Goal: Task Accomplishment & Management: Manage account settings

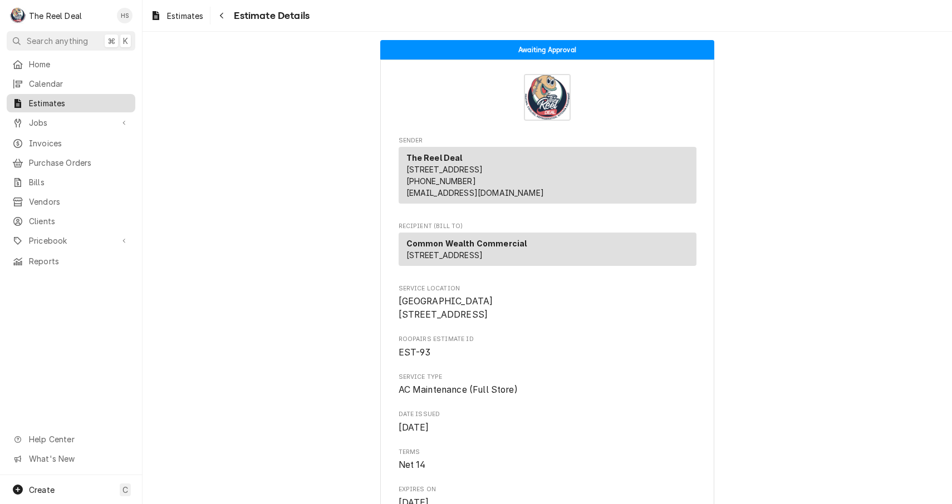
click at [43, 102] on span "Estimates" at bounding box center [79, 103] width 101 height 12
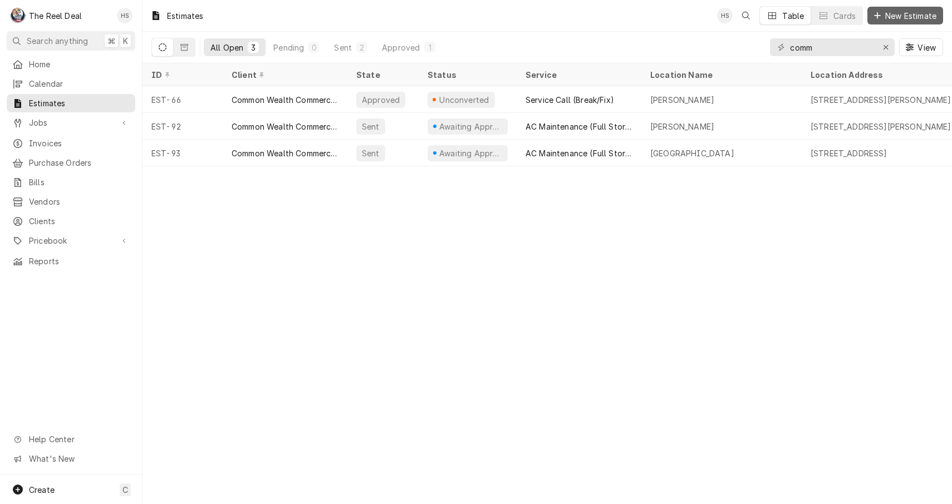
click at [897, 17] on span "New Estimate" at bounding box center [911, 16] width 56 height 12
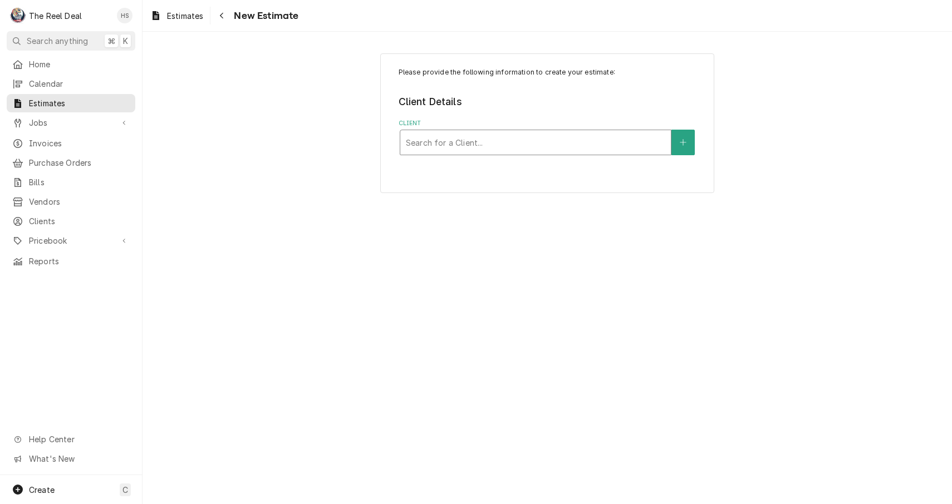
click at [464, 139] on div "Search for a Client..." at bounding box center [535, 143] width 259 height 12
type input "culv"
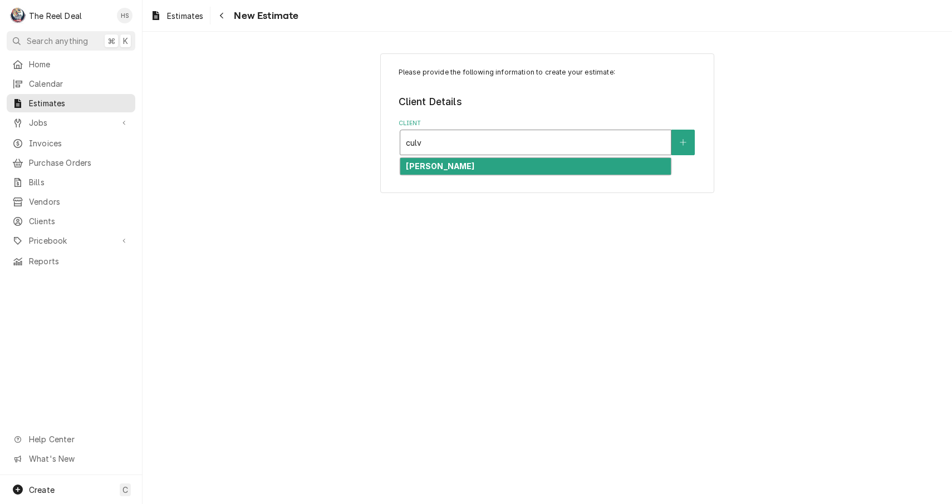
click at [469, 165] on div "[PERSON_NAME]" at bounding box center [535, 166] width 270 height 17
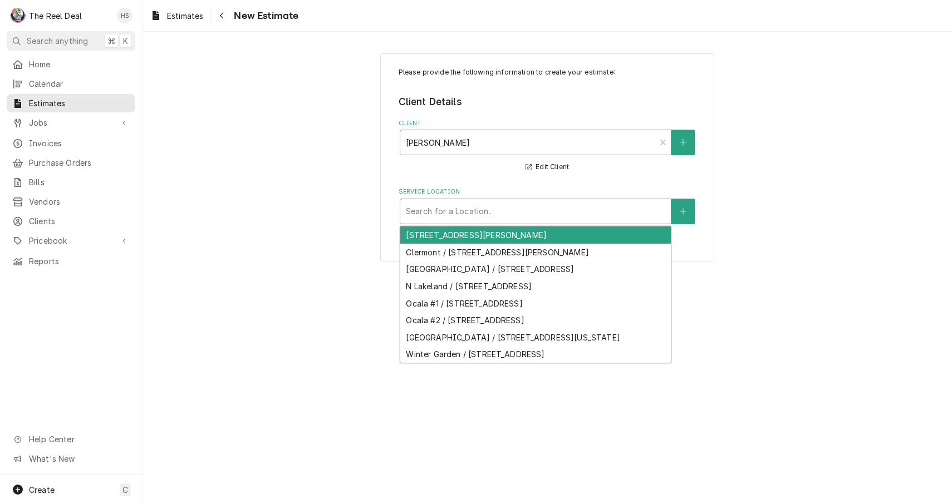
click at [478, 216] on div "Service Location" at bounding box center [535, 211] width 259 height 20
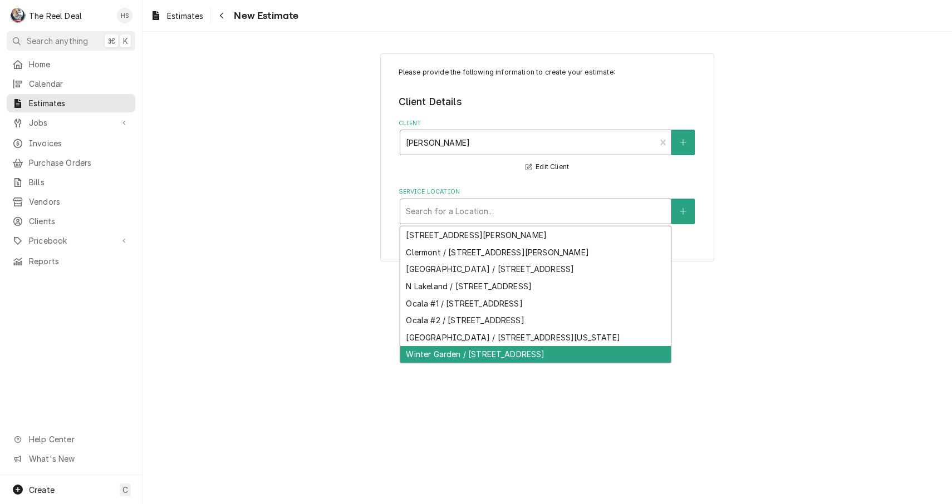
click at [486, 355] on div "Winter Garden / 13649 W Colonial Dr, Winter Garden, FL 34787" at bounding box center [535, 354] width 270 height 17
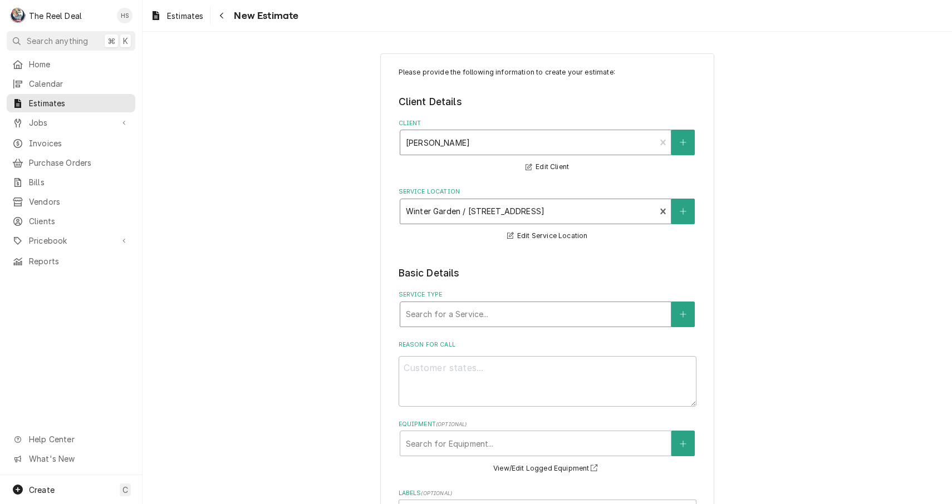
click at [472, 319] on div "Service Type" at bounding box center [535, 314] width 259 height 20
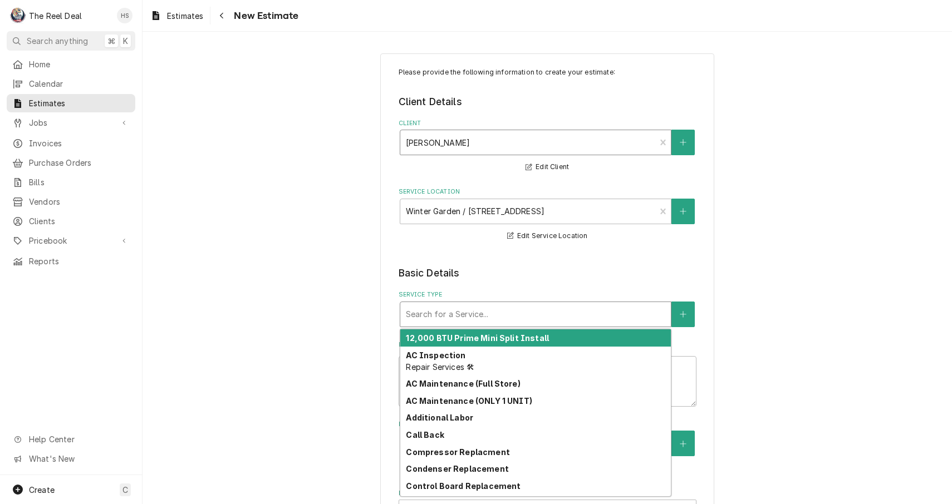
type textarea "x"
type input "n"
type textarea "x"
type input "ne"
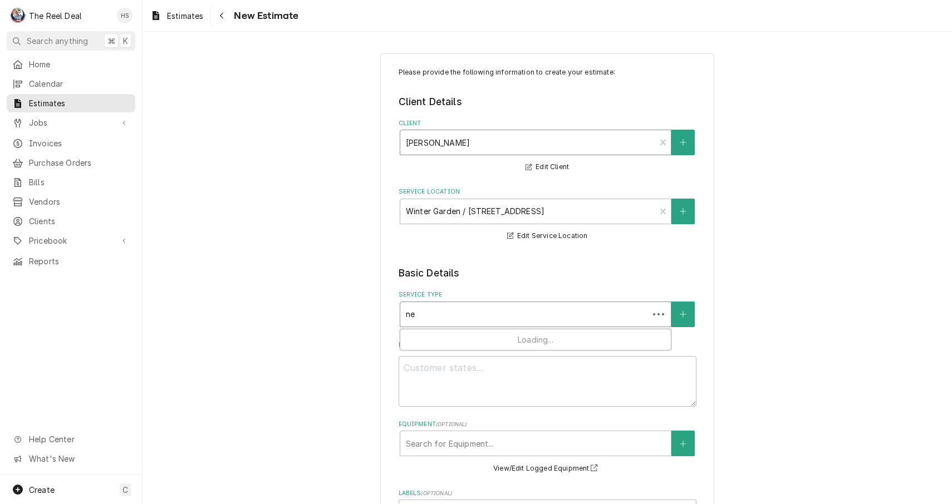
type textarea "x"
type input "new"
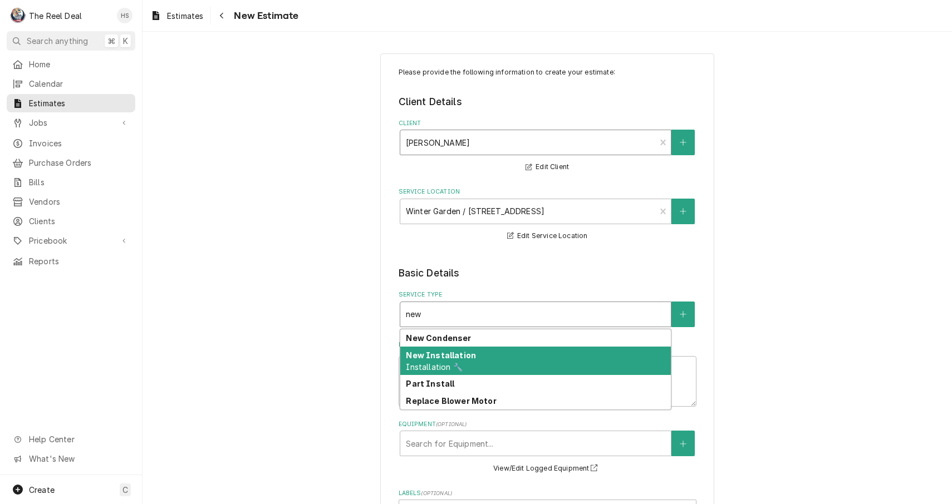
click at [476, 361] on div "New Installation Installation 🔧" at bounding box center [535, 361] width 270 height 29
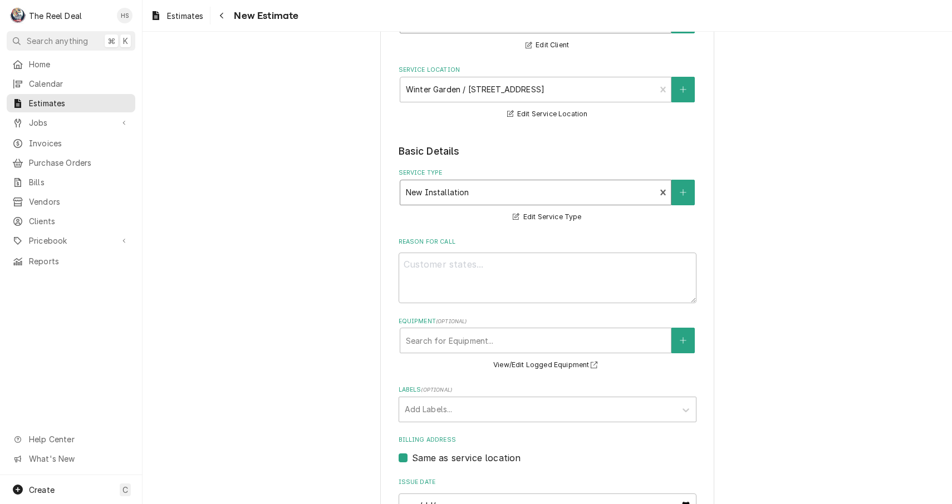
scroll to position [122, 0]
click at [475, 230] on fieldset "Basic Details Service Type New Installation Installation 🔧 Edit Service Type Re…" at bounding box center [547, 404] width 298 height 520
click at [475, 287] on textarea "Reason For Call" at bounding box center [547, 277] width 298 height 51
type textarea "x"
type textarea "r"
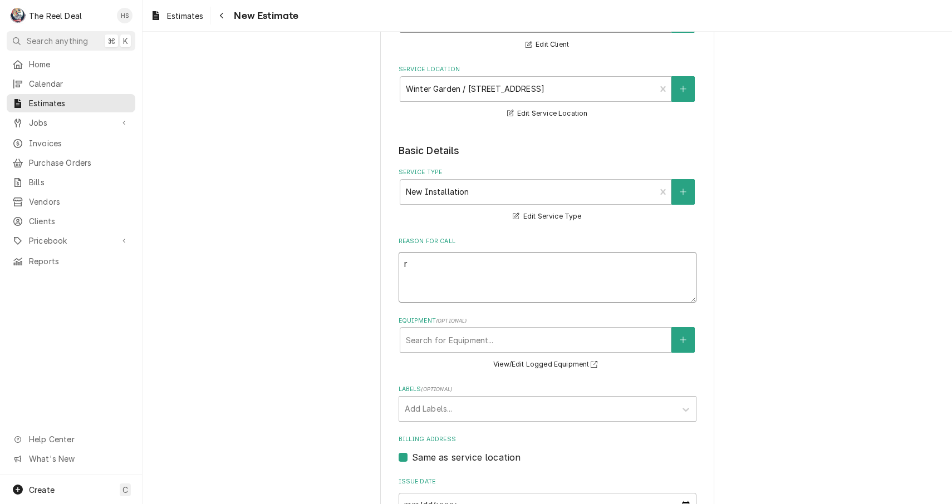
type textarea "x"
type textarea "R"
type textarea "x"
type textarea "Re"
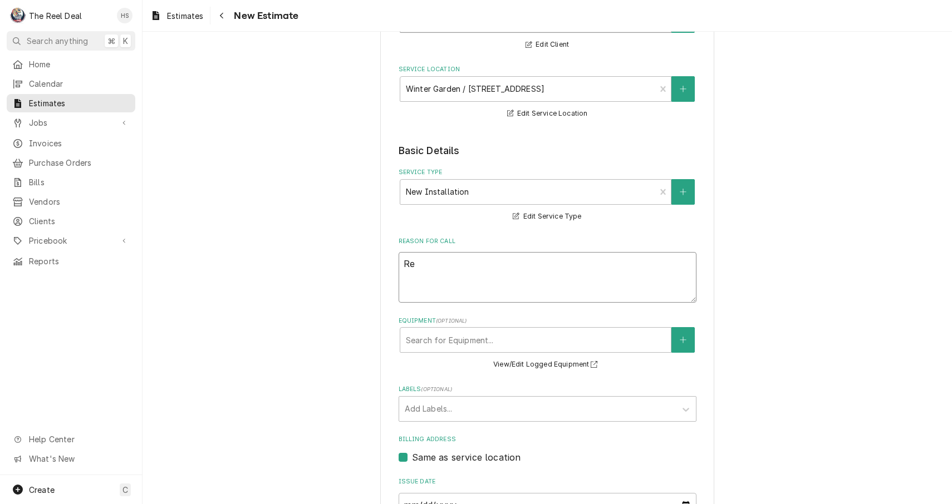
type textarea "x"
type textarea "Rep"
type textarea "x"
type textarea "Repl"
type textarea "x"
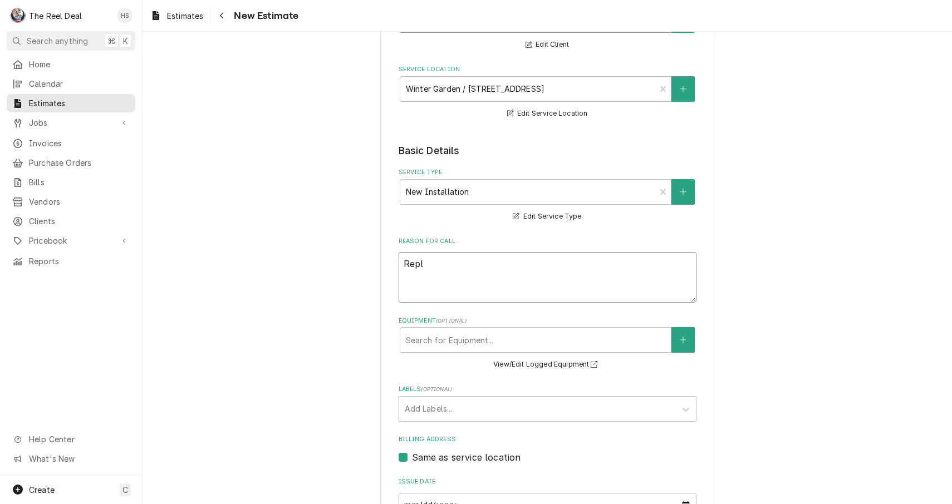
type textarea "Repla"
type textarea "x"
type textarea "Replac"
type textarea "x"
type textarea "Replace"
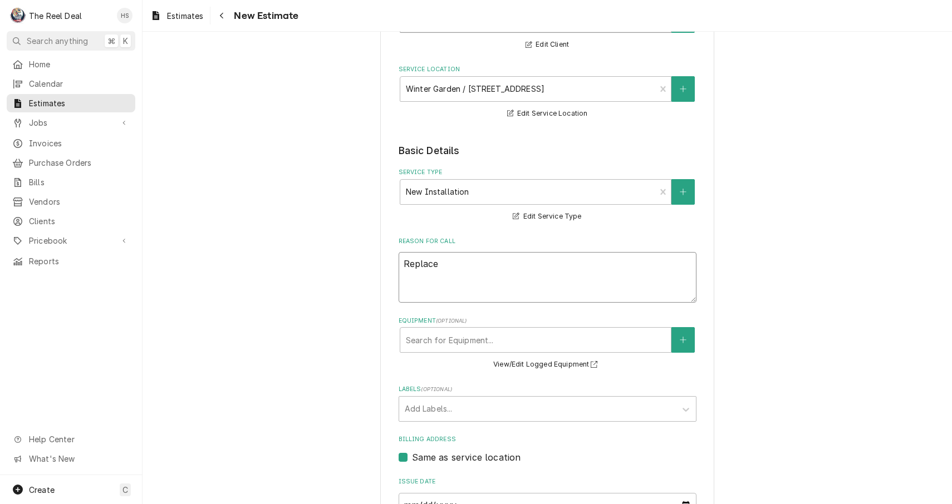
type textarea "x"
type textarea "Replace"
type textarea "x"
type textarea "Replace b"
type textarea "x"
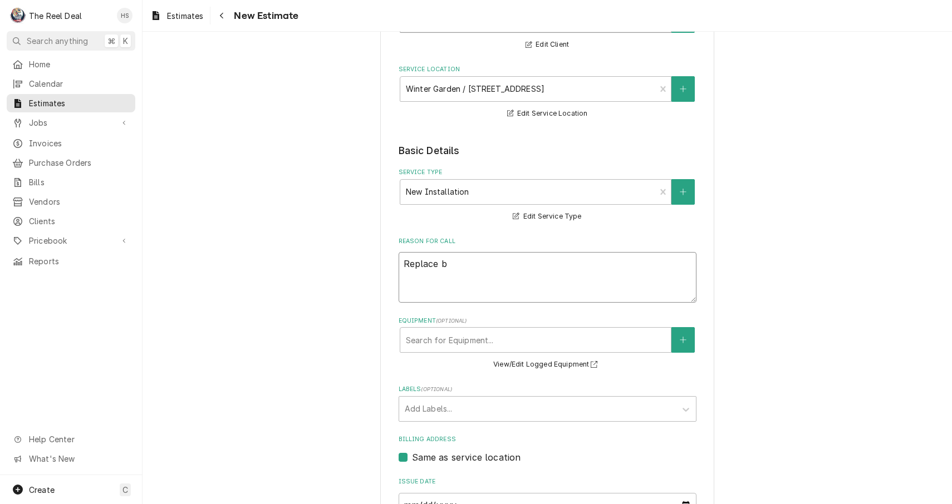
type textarea "Replace bi"
type textarea "x"
type textarea "Replace bin"
type textarea "x"
type textarea "Replace bi"
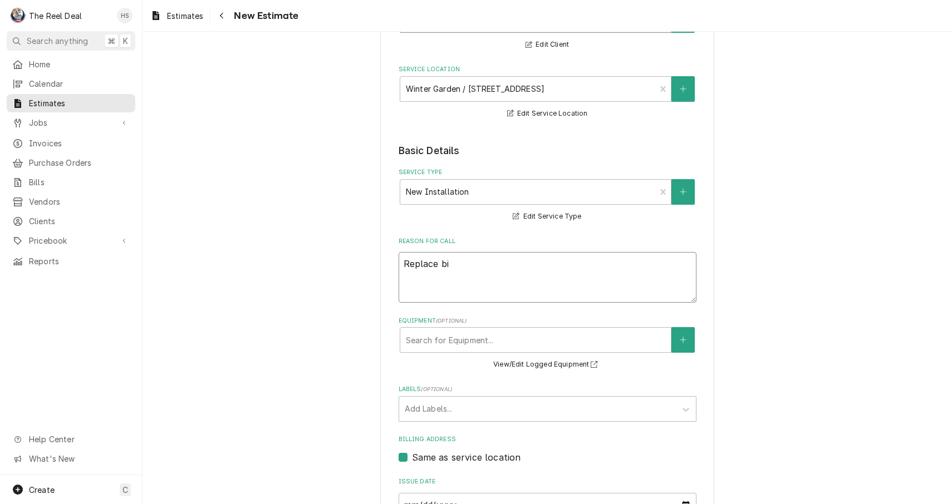
type textarea "x"
type textarea "Replace b"
type textarea "x"
type textarea "Replace"
type textarea "x"
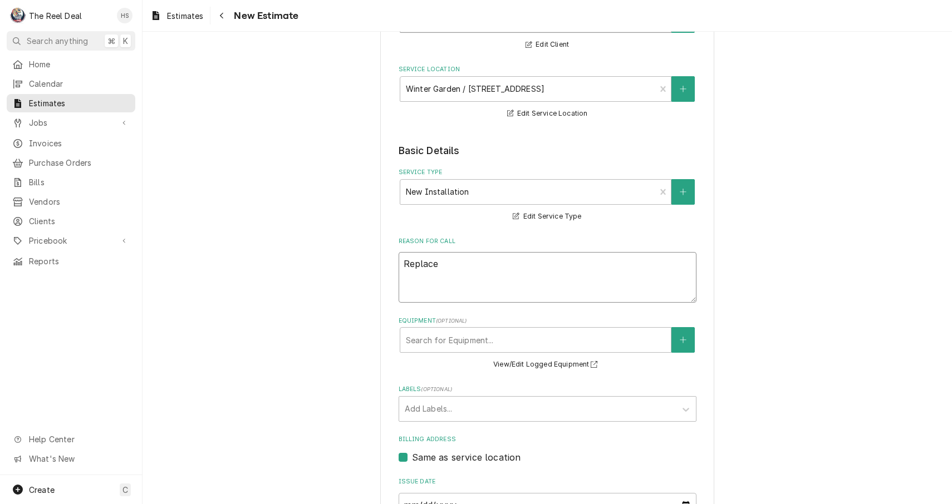
type textarea "Replace I"
type textarea "x"
type textarea "Replace Ic"
type textarea "x"
type textarea "Replace Ice"
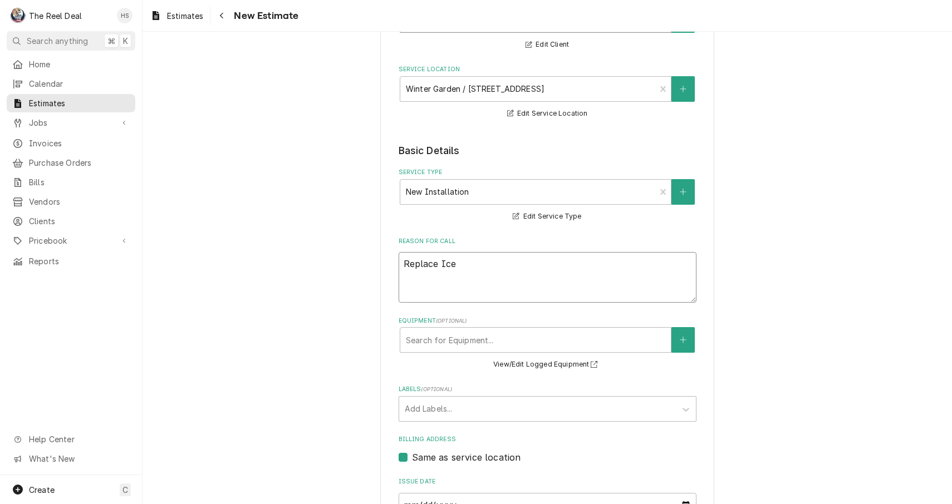
type textarea "x"
type textarea "Replace Ice"
type textarea "x"
type textarea "Replace Ice B"
type textarea "x"
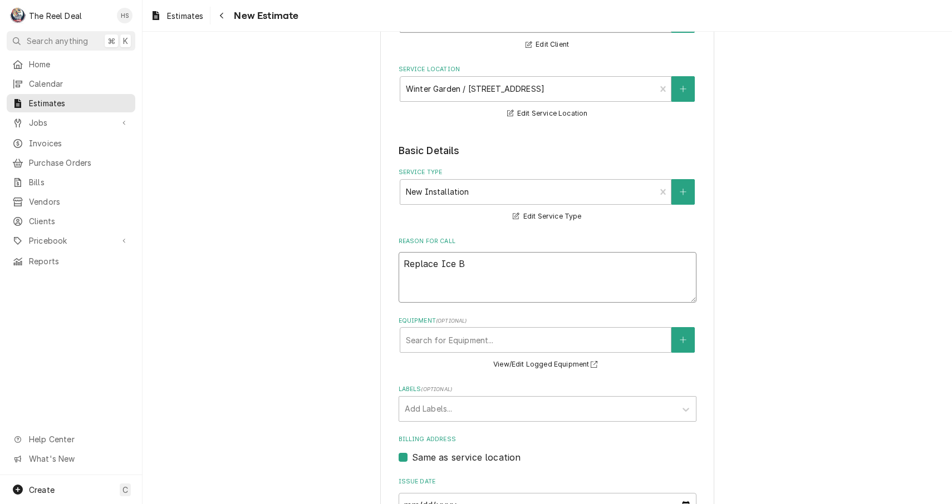
type textarea "Replace Ice Bi"
type textarea "x"
type textarea "Replace Ice Bin"
type textarea "x"
type textarea "Replace Ice Bine"
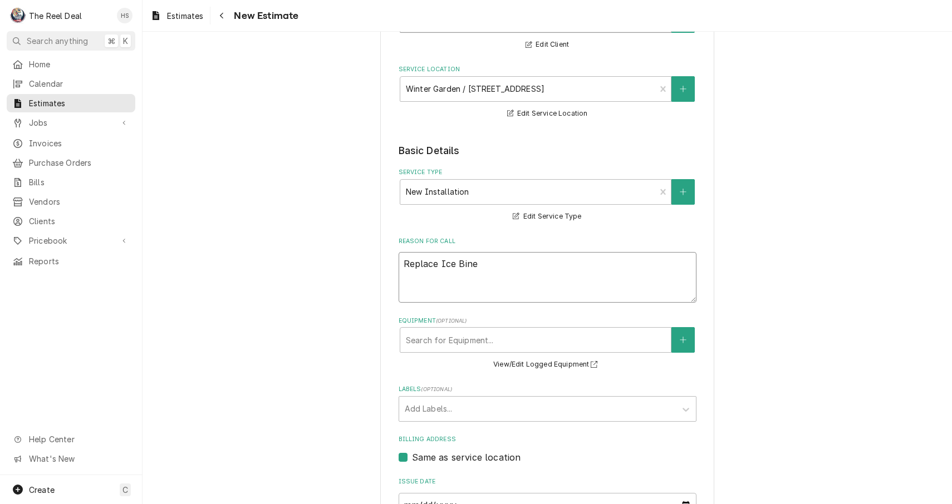
type textarea "x"
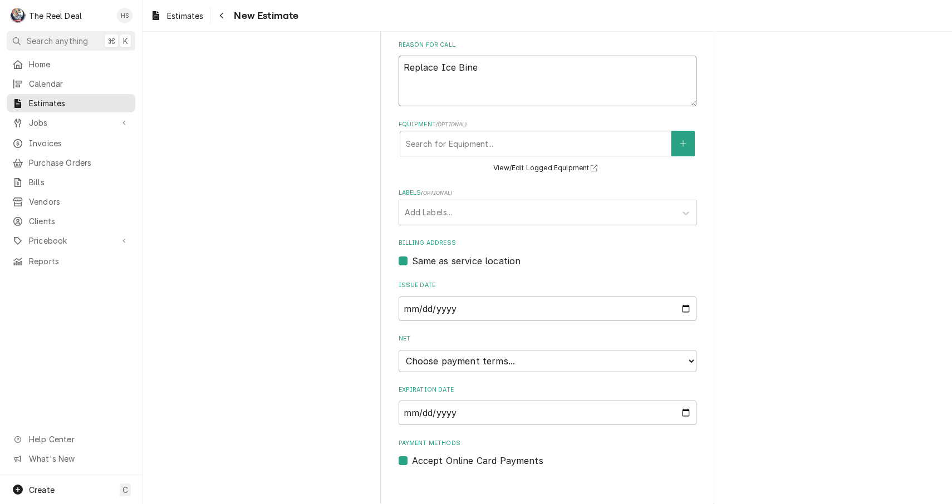
scroll to position [0, 0]
type textarea "Replace Ice Bine"
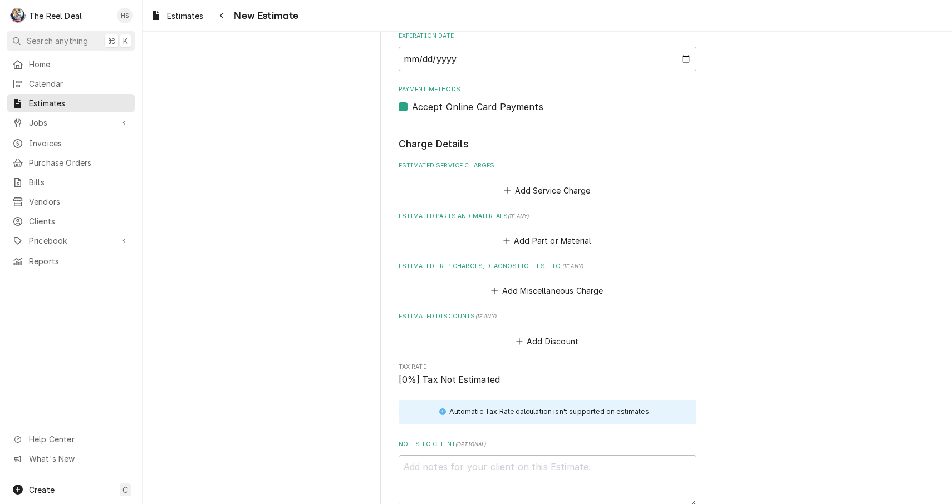
scroll to position [679, 0]
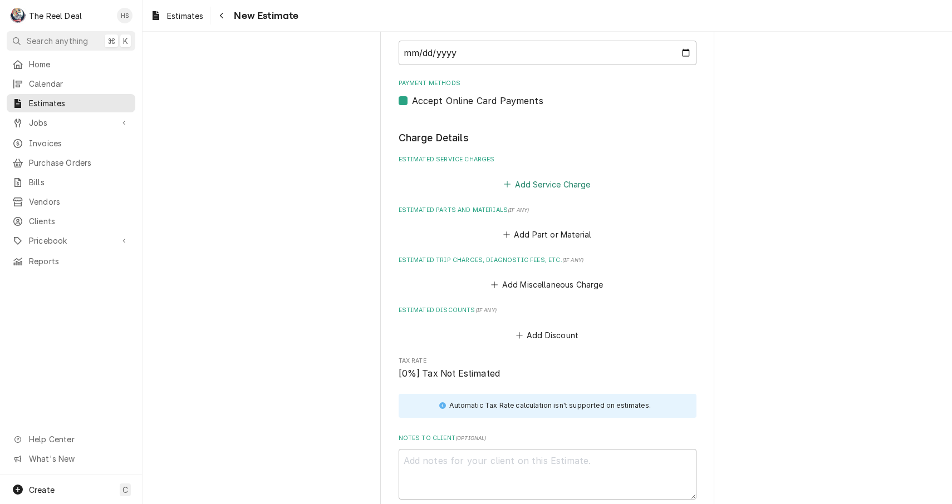
click at [539, 179] on button "Add Service Charge" at bounding box center [547, 184] width 90 height 16
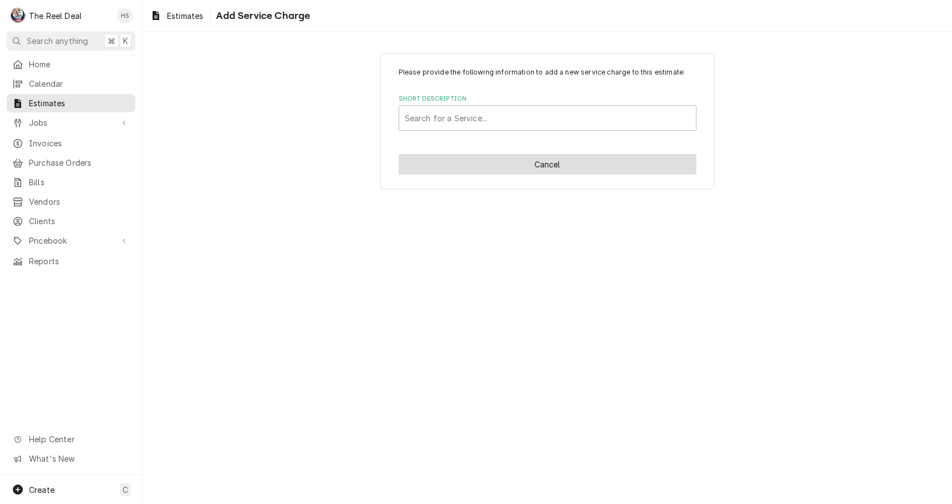
click at [516, 162] on button "Cancel" at bounding box center [547, 164] width 298 height 21
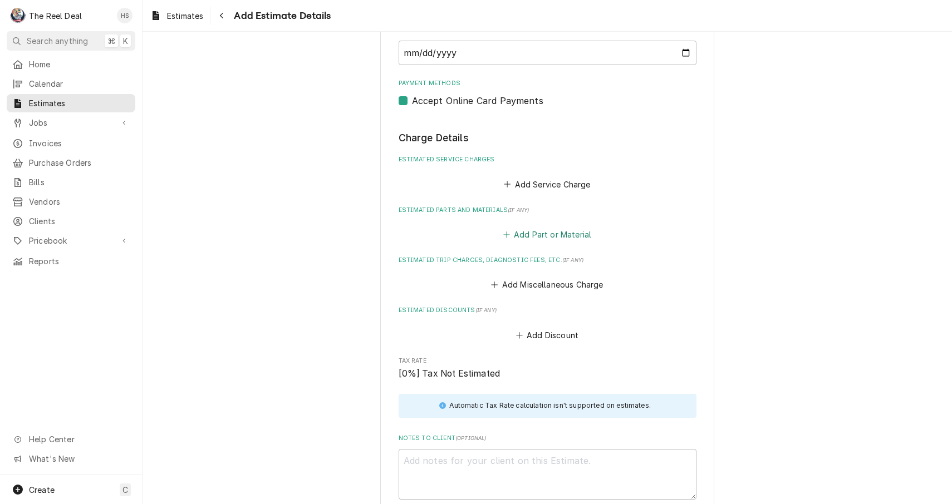
type textarea "x"
click at [530, 227] on button "Add Part or Material" at bounding box center [547, 235] width 92 height 16
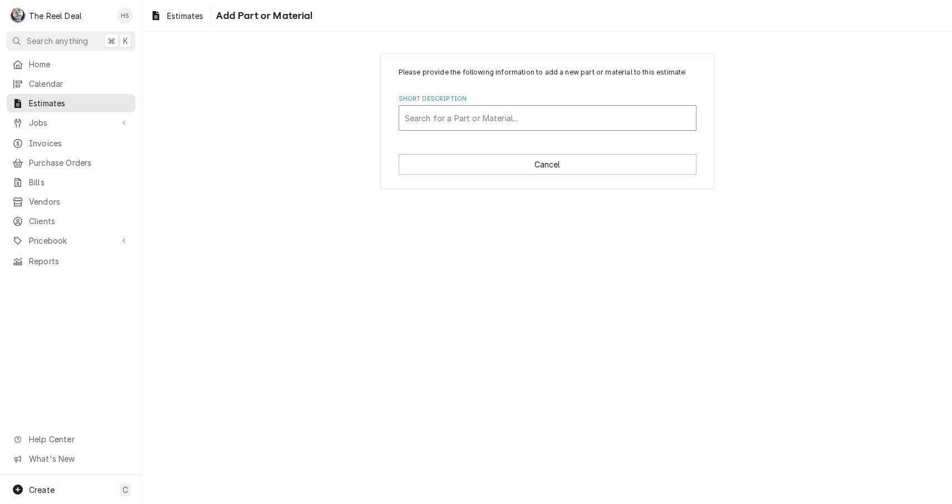
click at [530, 124] on div "Short Description" at bounding box center [548, 118] width 286 height 20
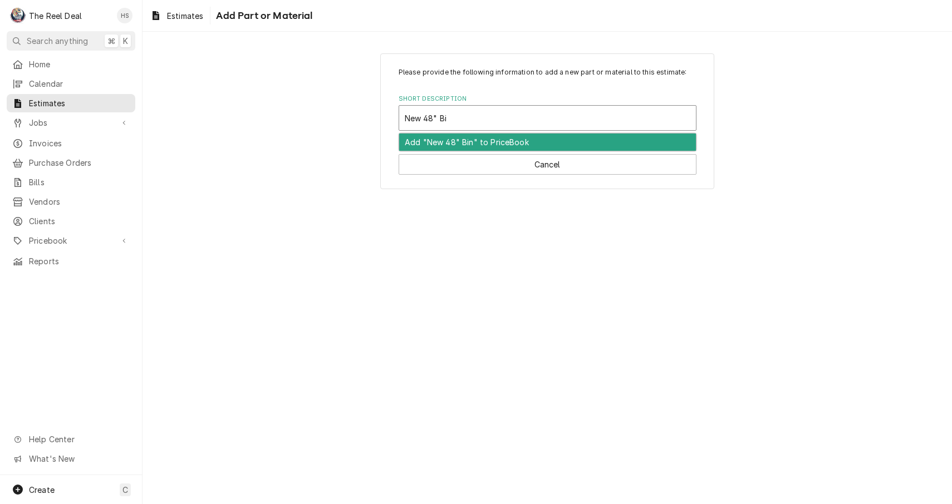
type input "New 48" Bin"
click at [525, 144] on div "Add "New 48" Bin" to PriceBook" at bounding box center [547, 142] width 297 height 17
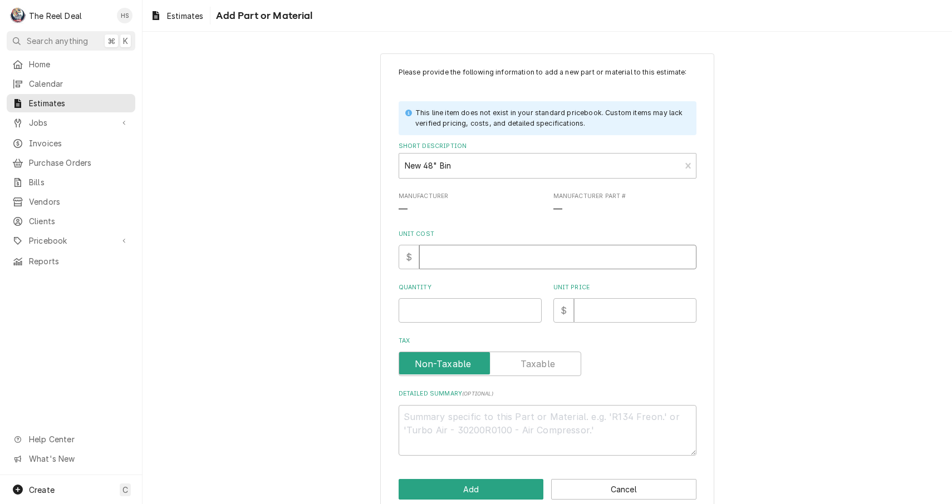
click at [469, 262] on input "Unit Cost" at bounding box center [557, 257] width 277 height 24
type textarea "x"
type input "2"
type textarea "x"
type input "28"
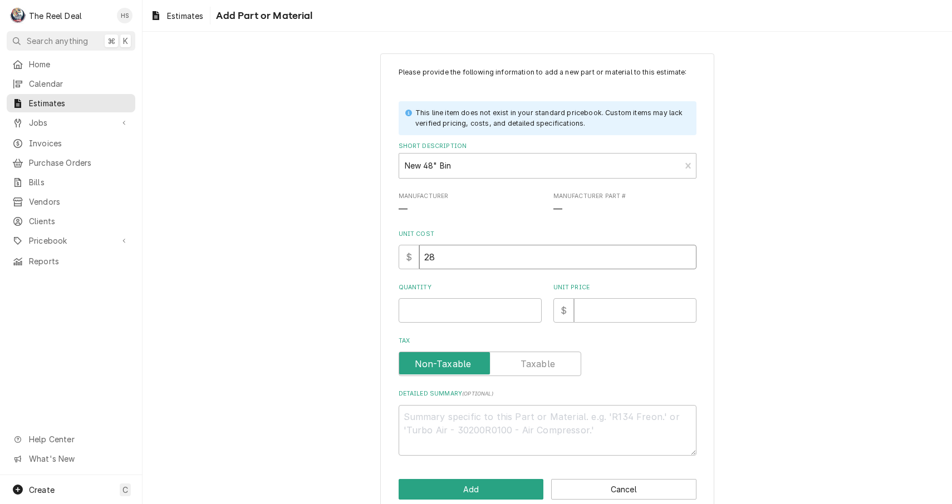
type textarea "x"
type input "280"
type textarea "x"
type input "2800"
type textarea "x"
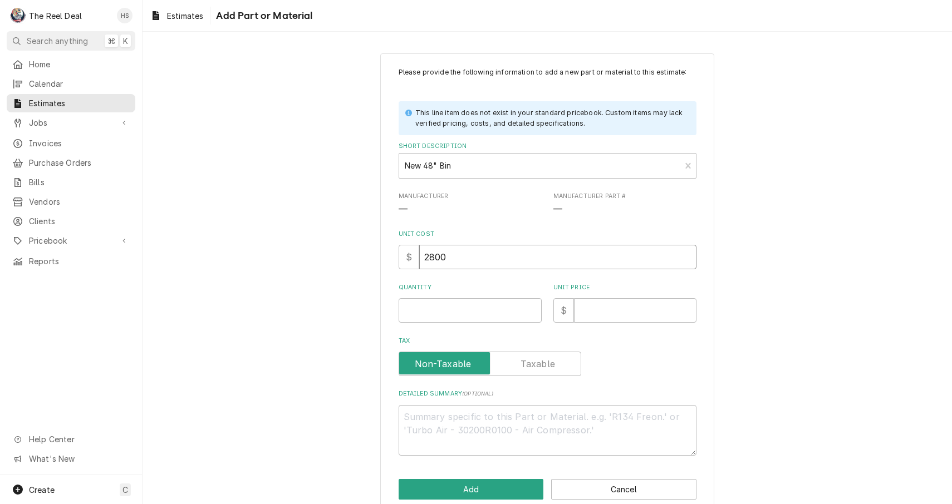
type input "280"
type textarea "x"
type input "28"
type textarea "x"
type input "2"
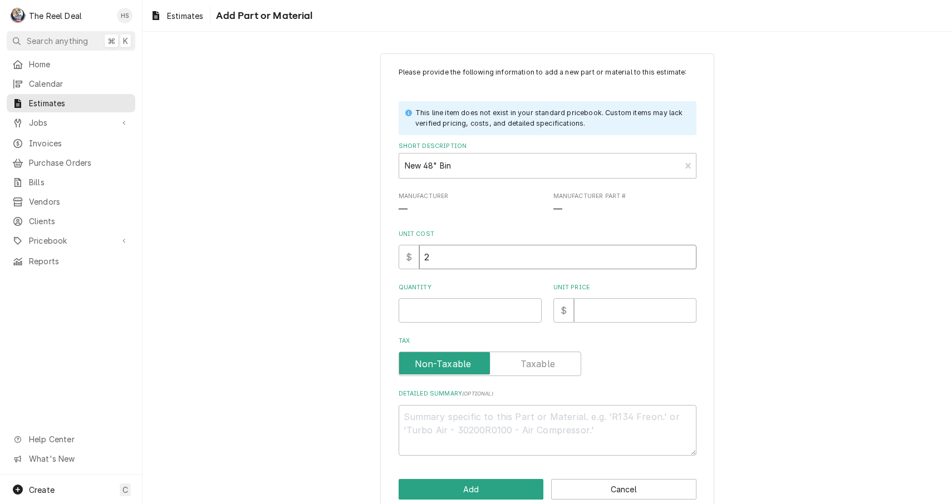
type textarea "x"
type input "29"
type textarea "x"
type input "290"
type textarea "x"
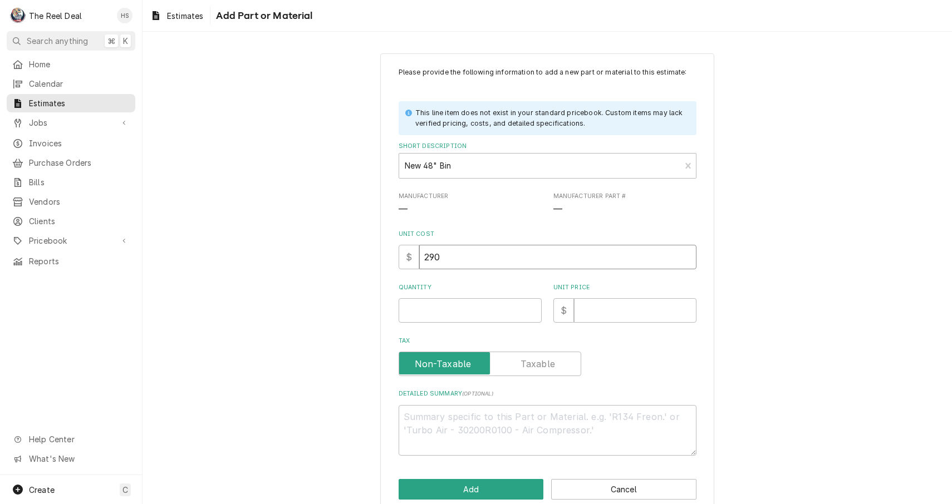
type input "2900"
type textarea "x"
type input "2900"
click at [471, 307] on input "Quantity" at bounding box center [469, 310] width 143 height 24
type textarea "x"
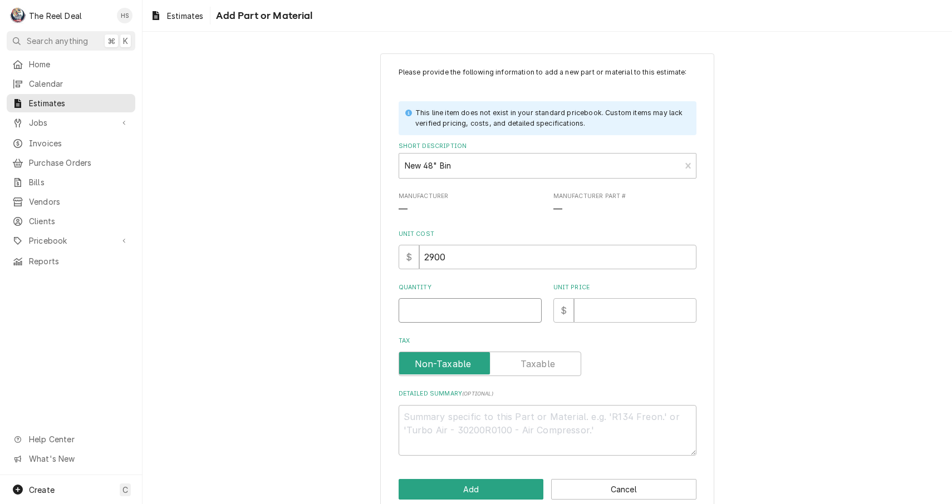
type input "1"
type textarea "x"
type input "1"
click at [614, 314] on input "Unit Price" at bounding box center [635, 310] width 122 height 24
click at [559, 253] on input "2900" at bounding box center [557, 257] width 277 height 24
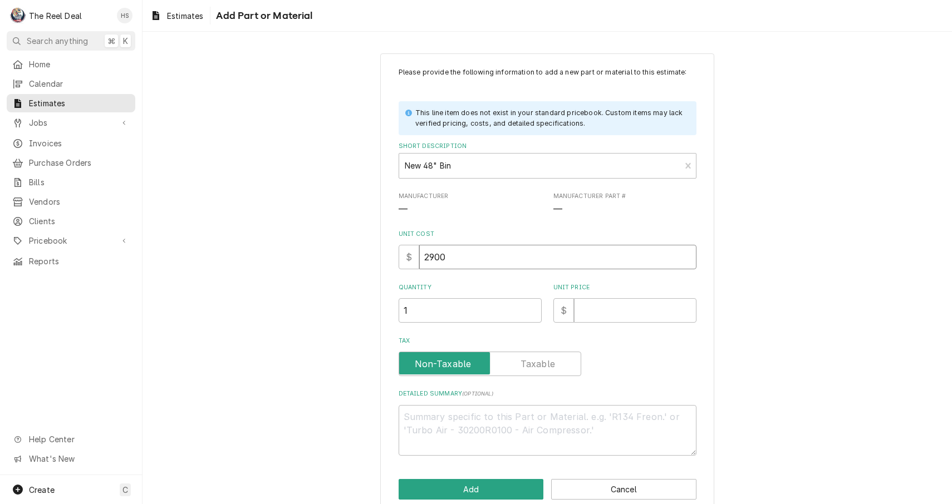
click at [559, 253] on input "2900" at bounding box center [557, 257] width 277 height 24
click at [616, 318] on input "Unit Price" at bounding box center [635, 310] width 122 height 24
type textarea "x"
type input "2"
type textarea "x"
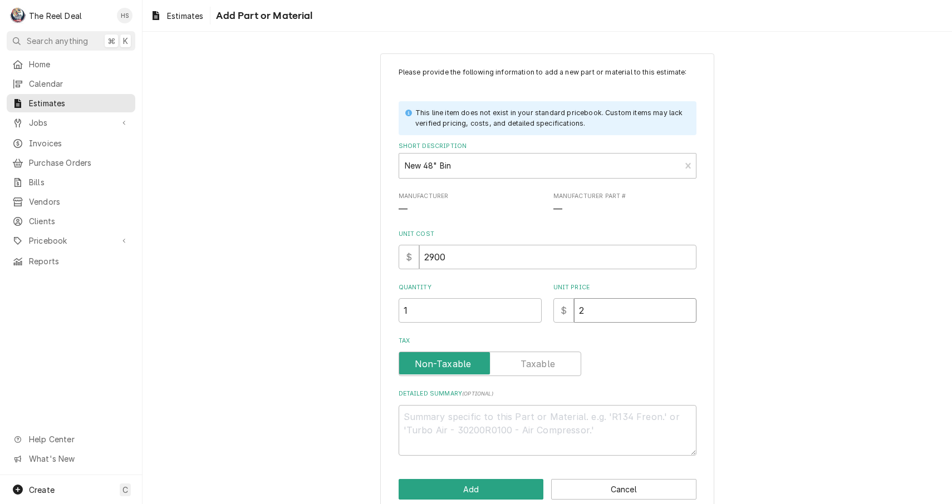
type input "29"
type textarea "x"
type input "290"
type textarea "x"
type input "2900"
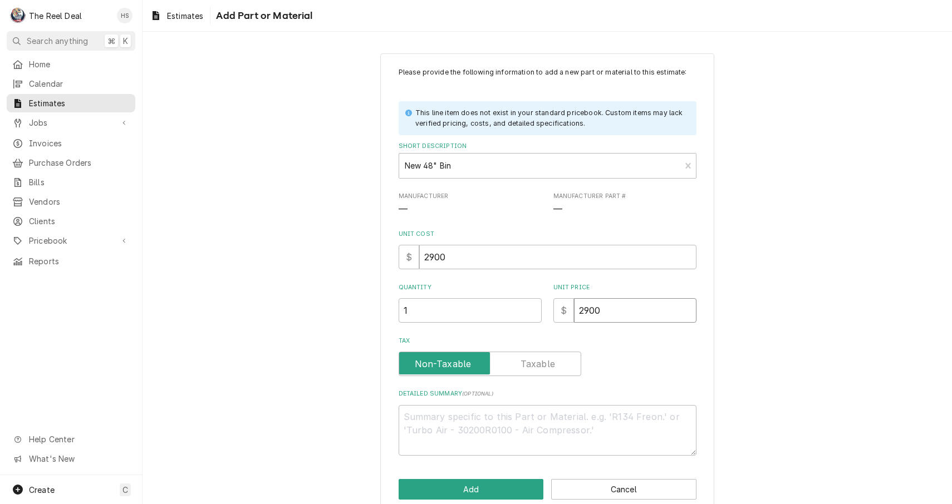
type textarea "x"
type input "2900"
click at [597, 252] on input "2900" at bounding box center [557, 257] width 277 height 24
type textarea "x"
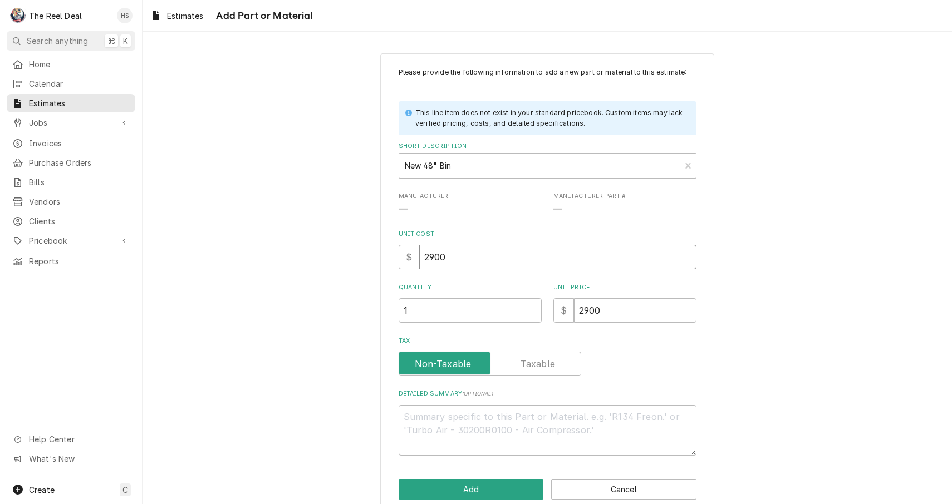
type input "2"
type textarea "x"
type input "23"
type textarea "x"
type input "230"
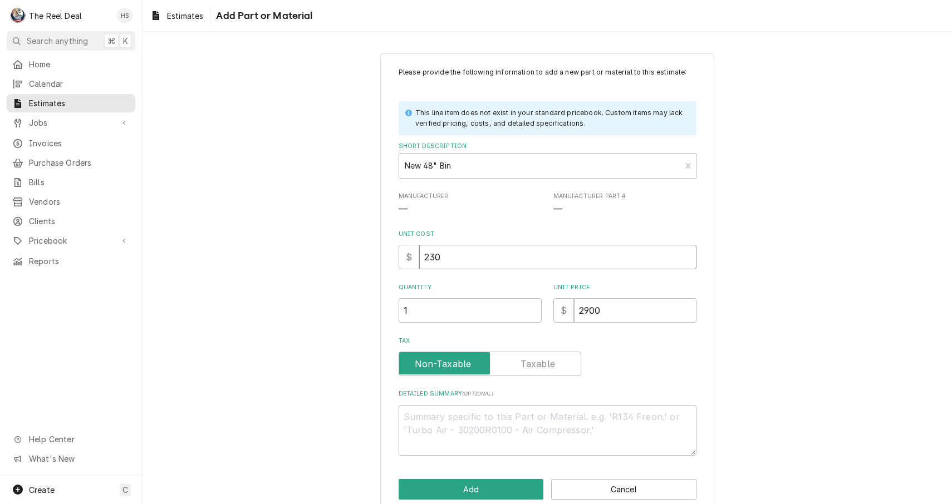
type textarea "x"
type input "2300"
type textarea "x"
type input "2300"
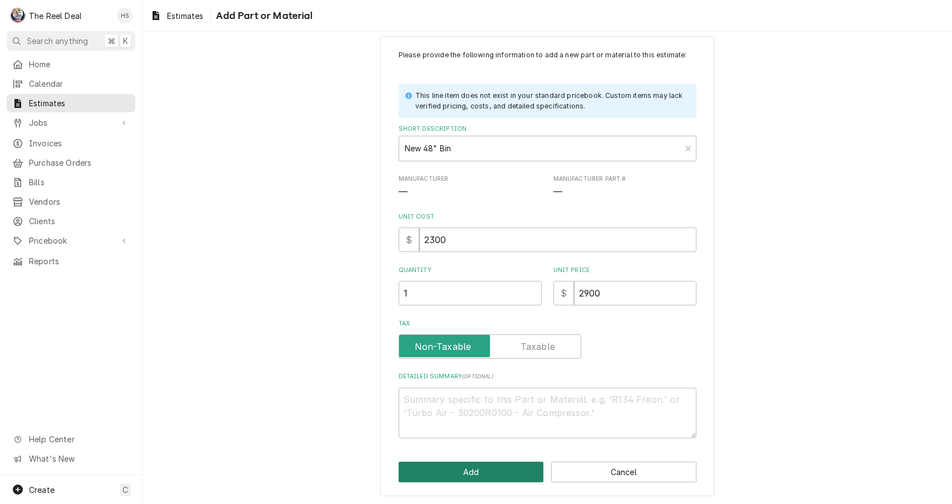
click at [507, 476] on button "Add" at bounding box center [470, 472] width 145 height 21
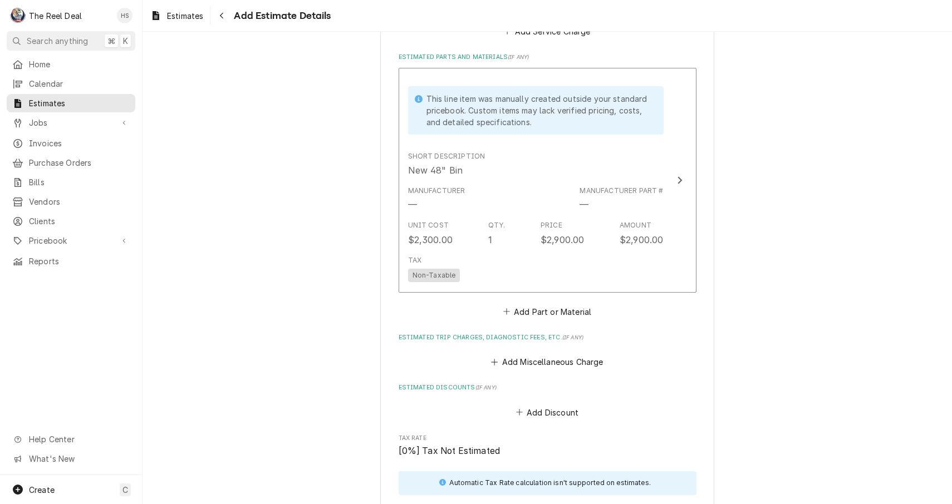
scroll to position [846, 0]
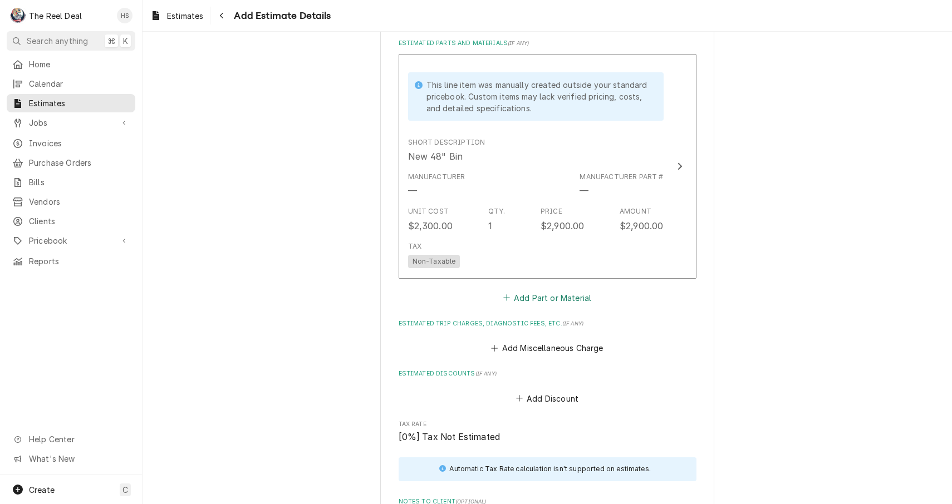
click at [542, 290] on button "Add Part or Material" at bounding box center [547, 298] width 92 height 16
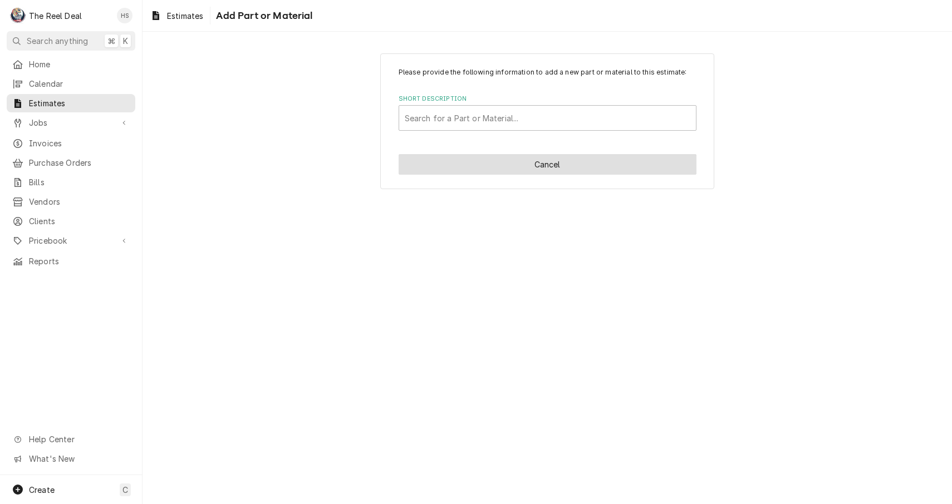
click at [550, 160] on button "Cancel" at bounding box center [547, 164] width 298 height 21
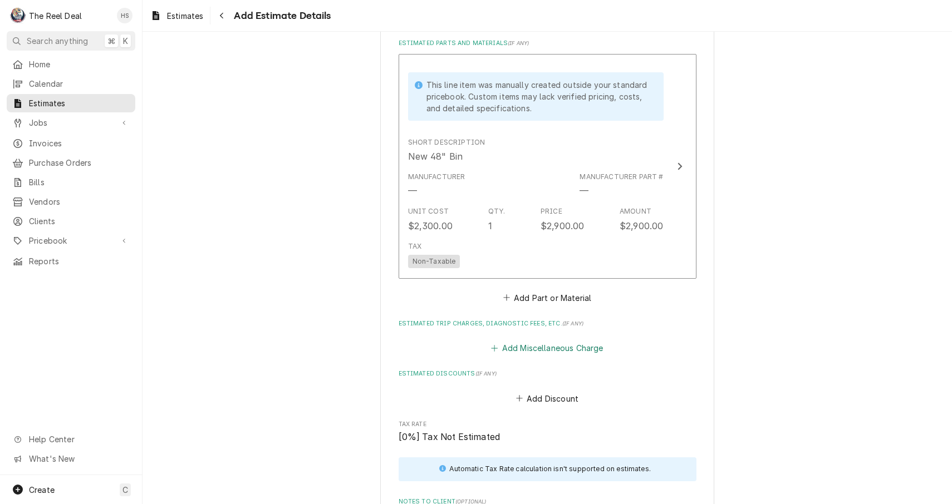
click at [542, 341] on button "Add Miscellaneous Charge" at bounding box center [547, 349] width 116 height 16
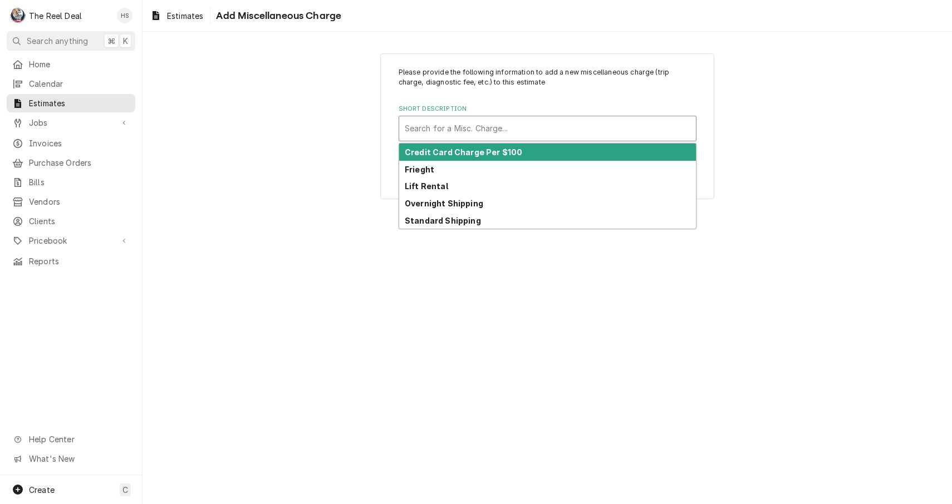
click at [520, 139] on div "Search for a Misc. Charge..." at bounding box center [547, 128] width 297 height 24
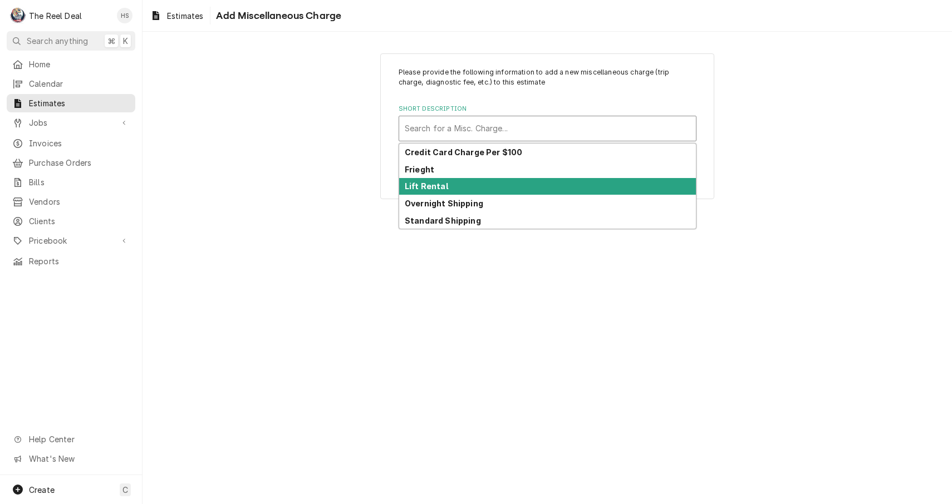
click at [512, 190] on div "Lift Rental" at bounding box center [547, 186] width 297 height 17
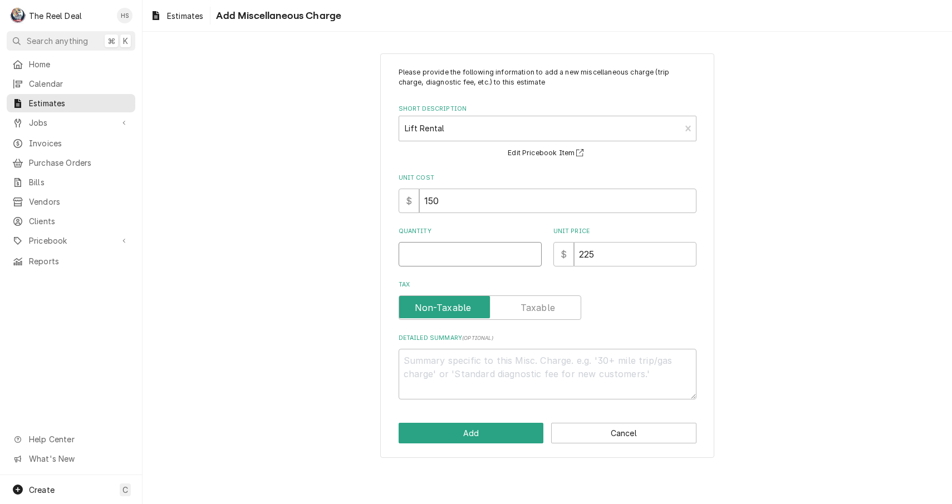
click at [488, 258] on input "Quantity" at bounding box center [469, 254] width 143 height 24
type textarea "x"
type input "1"
type textarea "x"
type input "1"
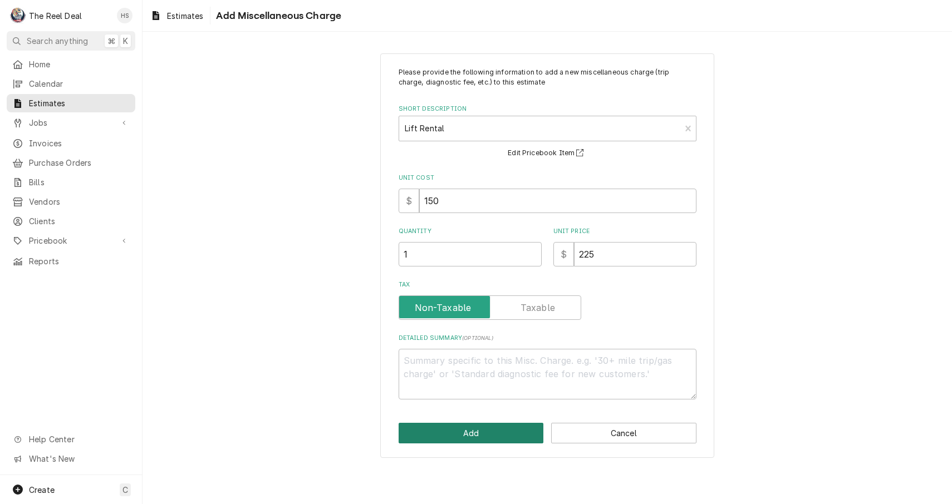
click at [480, 426] on button "Add" at bounding box center [470, 433] width 145 height 21
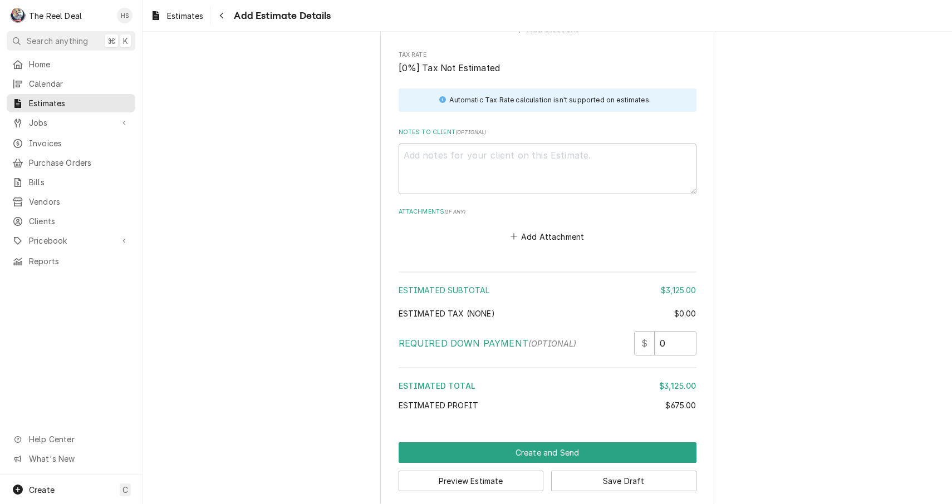
scroll to position [1337, 0]
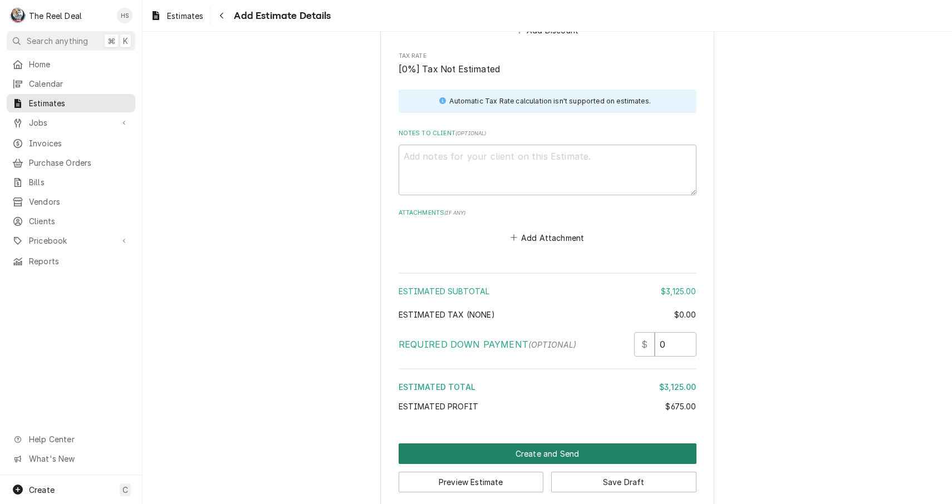
click at [519, 444] on button "Create and Send" at bounding box center [547, 454] width 298 height 21
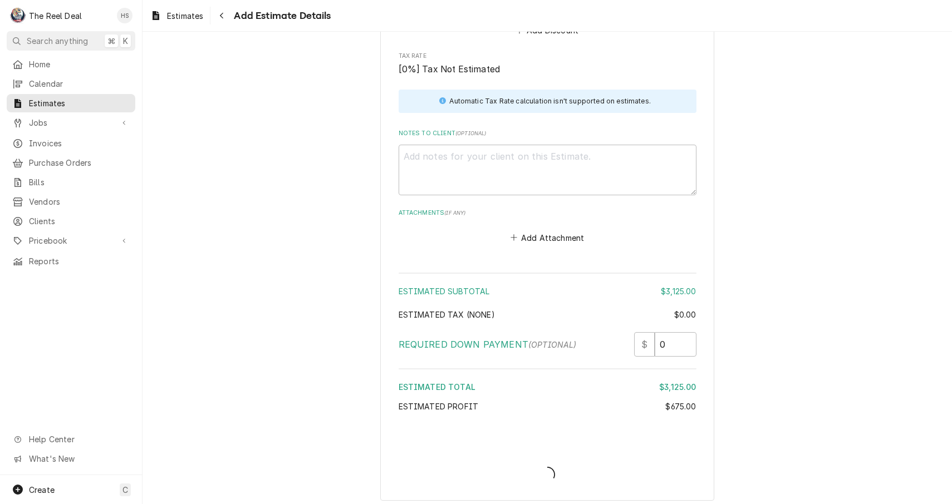
scroll to position [1330, 0]
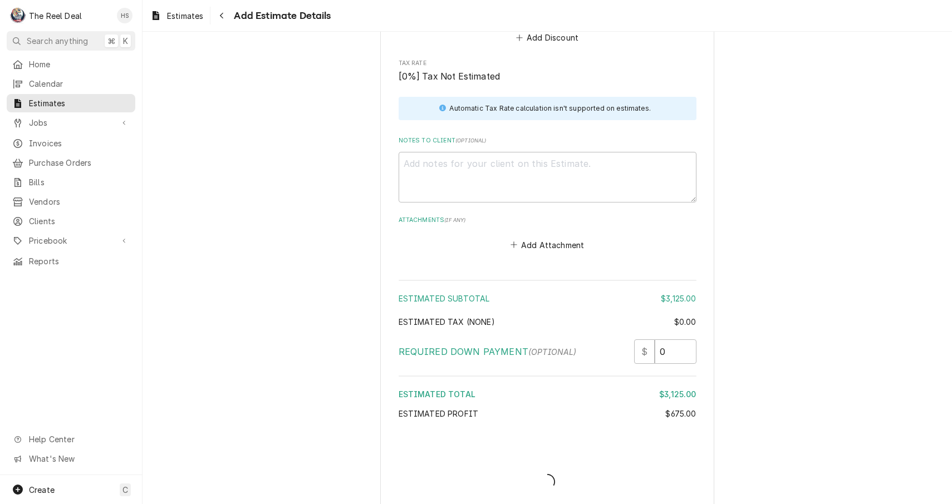
type textarea "x"
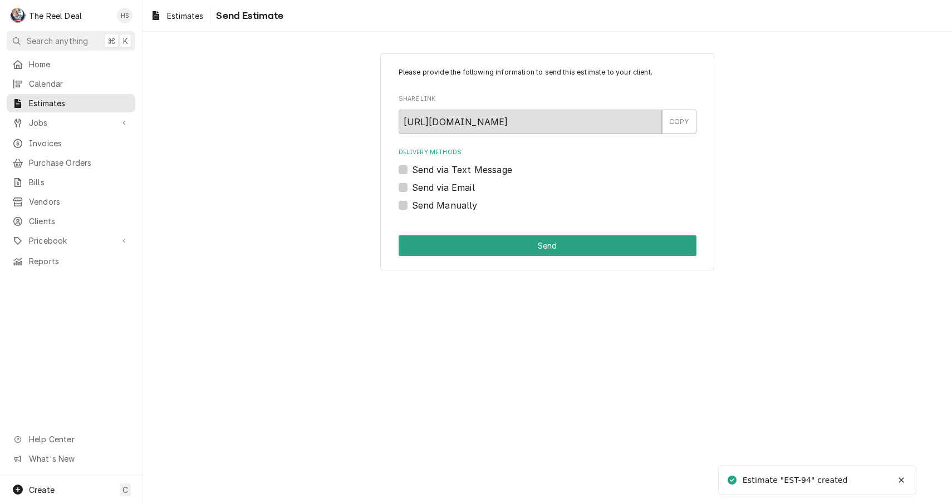
click at [439, 189] on label "Send via Email" at bounding box center [443, 187] width 63 height 13
click at [439, 189] on input "Send via Email" at bounding box center [561, 193] width 298 height 24
checkbox input "true"
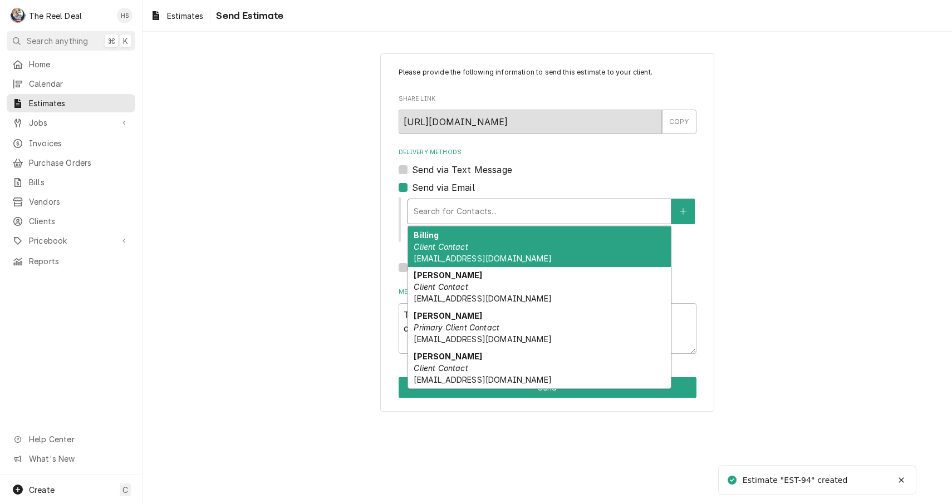
click at [457, 203] on div "Delivery Methods" at bounding box center [540, 211] width 252 height 20
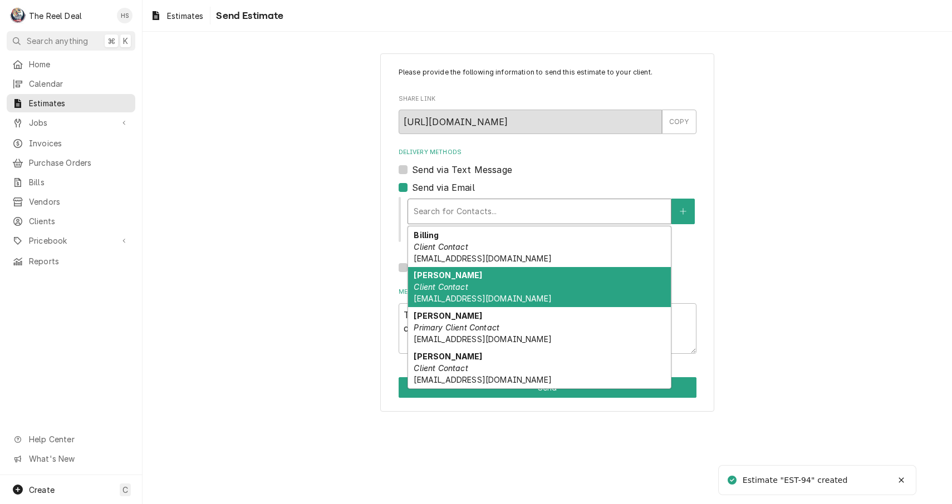
click at [458, 284] on em "Client Contact" at bounding box center [441, 286] width 54 height 9
type textarea "x"
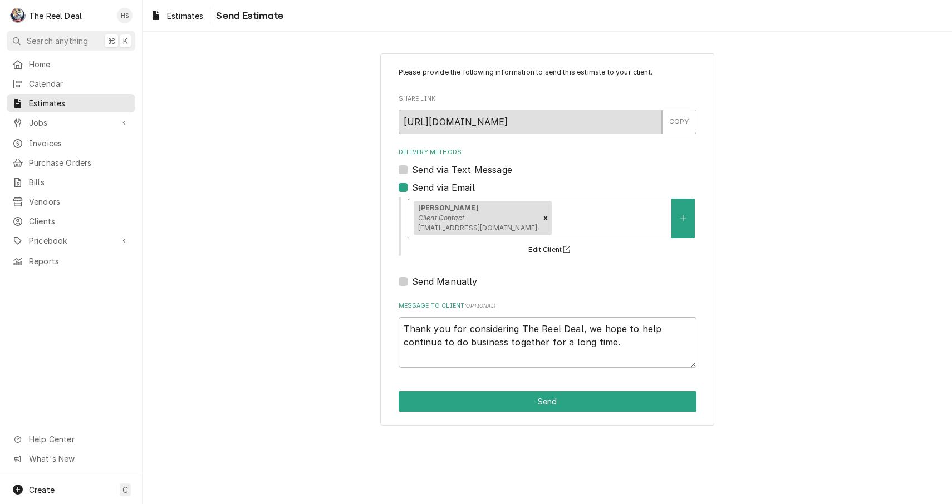
click at [456, 174] on label "Send via Text Message" at bounding box center [462, 169] width 100 height 13
click at [456, 174] on input "Send via Text Message" at bounding box center [561, 175] width 298 height 24
checkbox input "true"
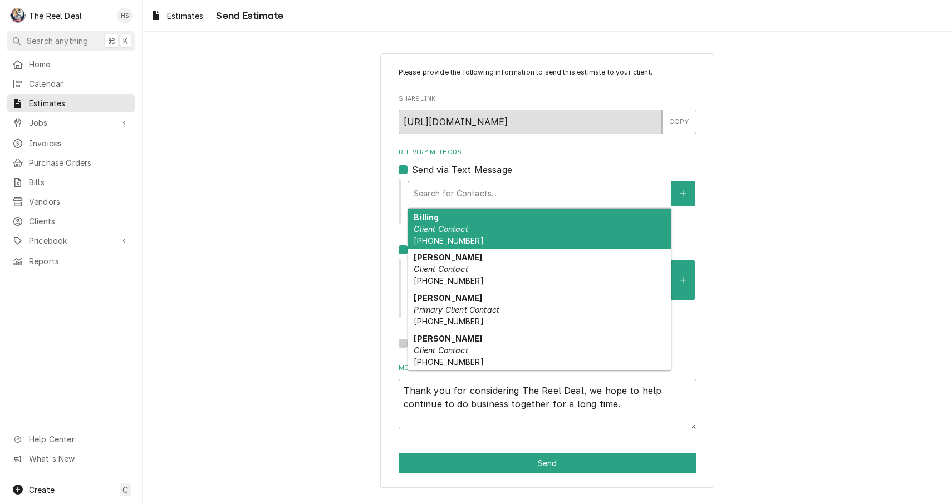
click at [456, 190] on div "Search for Contacts..." at bounding box center [540, 194] width 252 height 12
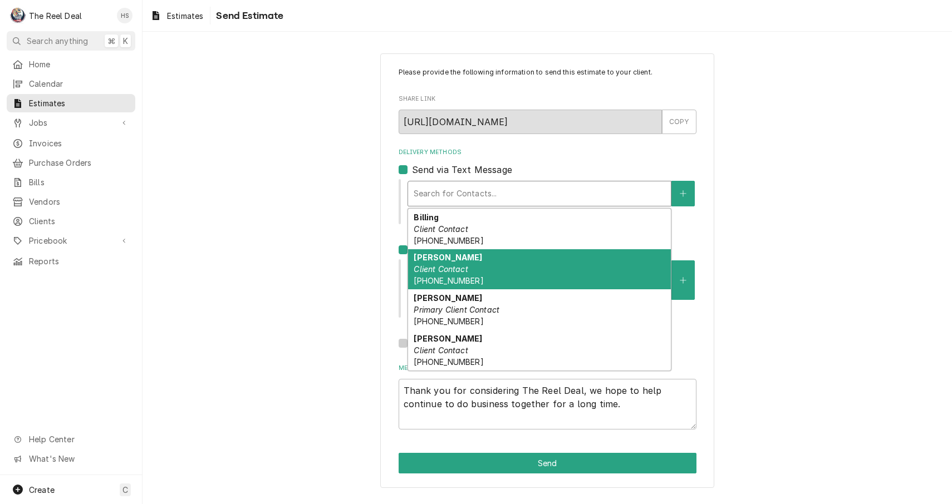
click at [463, 261] on strong "Manny Montanez" at bounding box center [448, 257] width 68 height 9
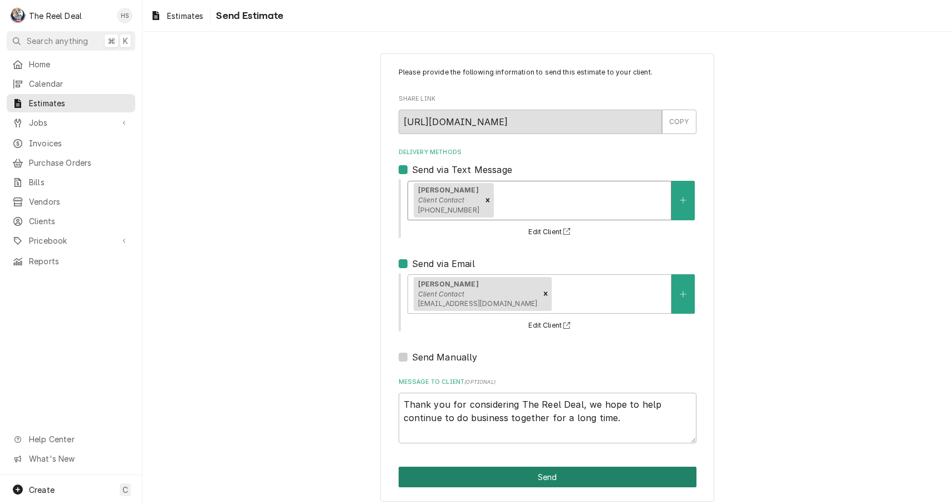
click at [499, 476] on button "Send" at bounding box center [547, 477] width 298 height 21
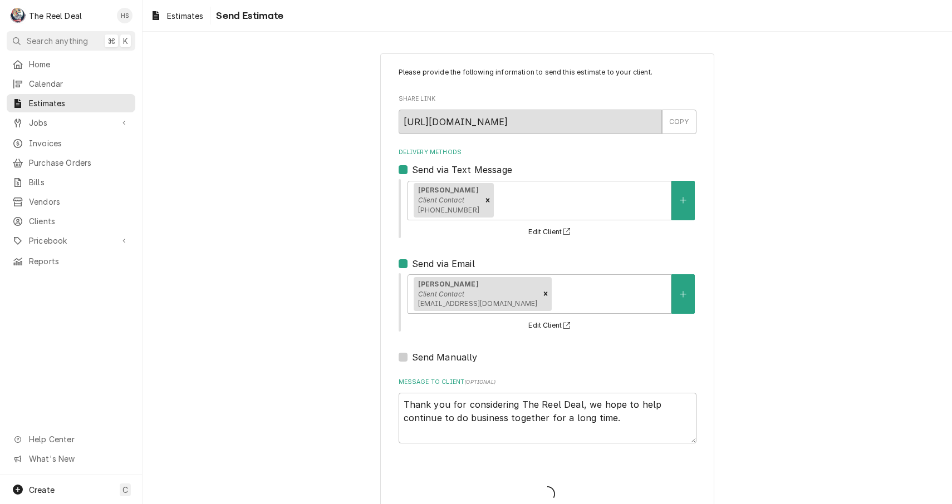
type textarea "x"
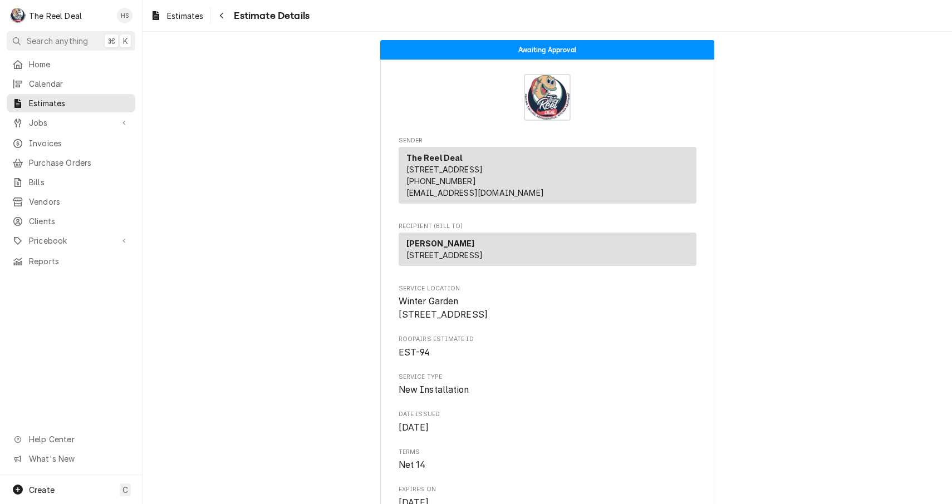
drag, startPoint x: 184, startPoint y: 154, endPoint x: 166, endPoint y: 156, distance: 17.4
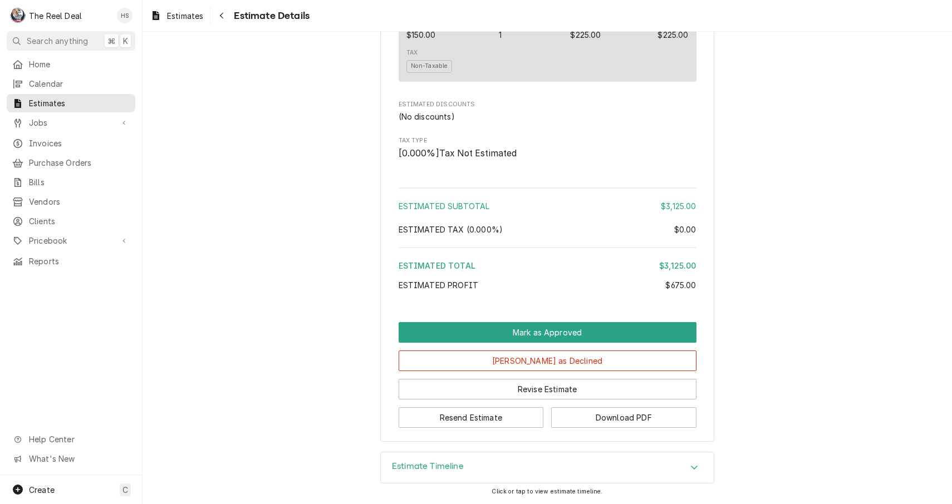
scroll to position [937, 0]
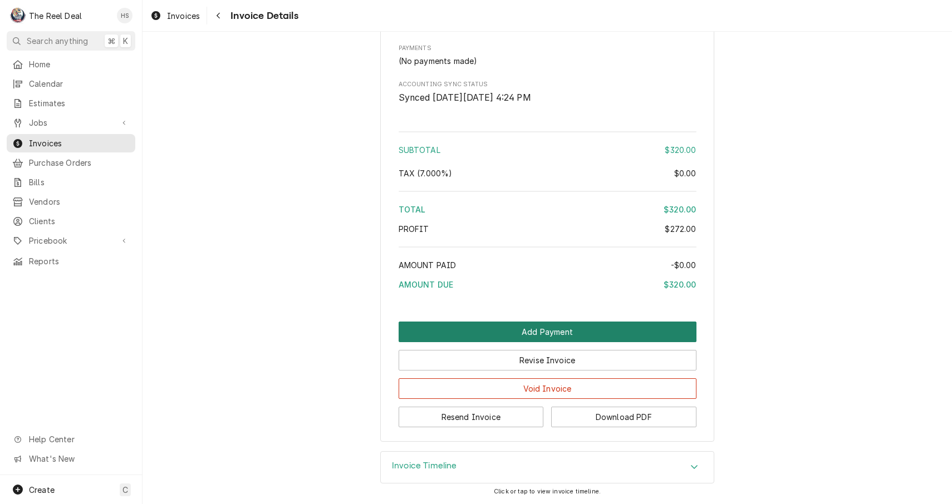
scroll to position [1144, 0]
click at [543, 330] on button "Add Payment" at bounding box center [547, 332] width 298 height 21
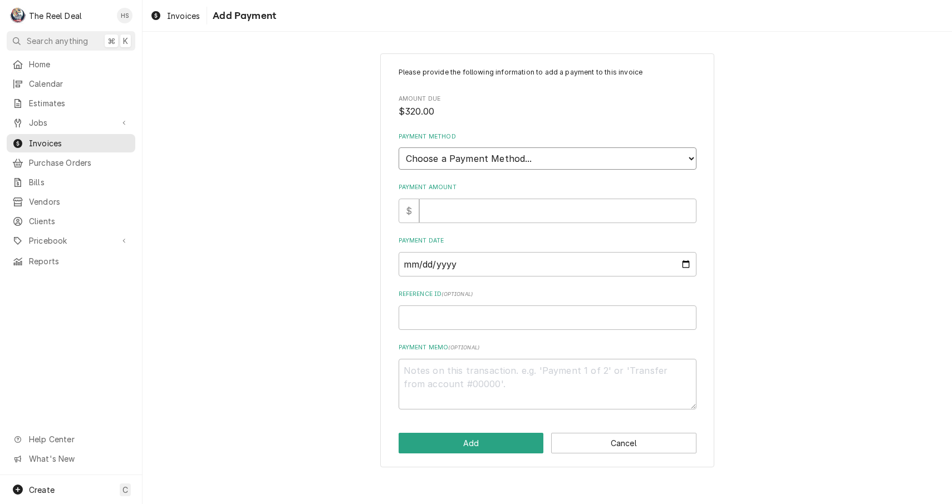
select select "4"
click at [489, 204] on input "Payment Amount" at bounding box center [557, 211] width 277 height 24
type textarea "x"
type input "3"
type textarea "x"
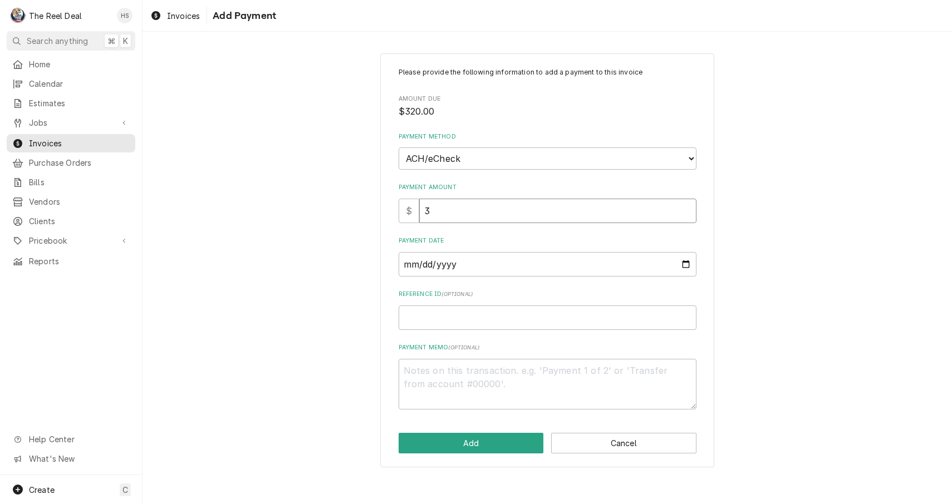
type input "32"
type textarea "x"
type input "320"
click at [498, 241] on div "Payment Date" at bounding box center [547, 257] width 298 height 40
click at [489, 257] on input "Payment Date" at bounding box center [547, 264] width 298 height 24
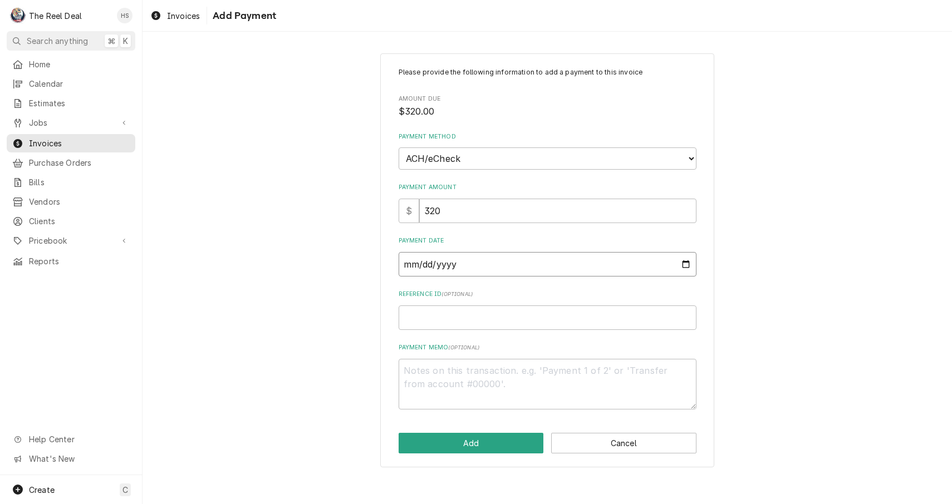
type input "2025-09-18"
click at [451, 433] on button "Add" at bounding box center [470, 443] width 145 height 21
type textarea "x"
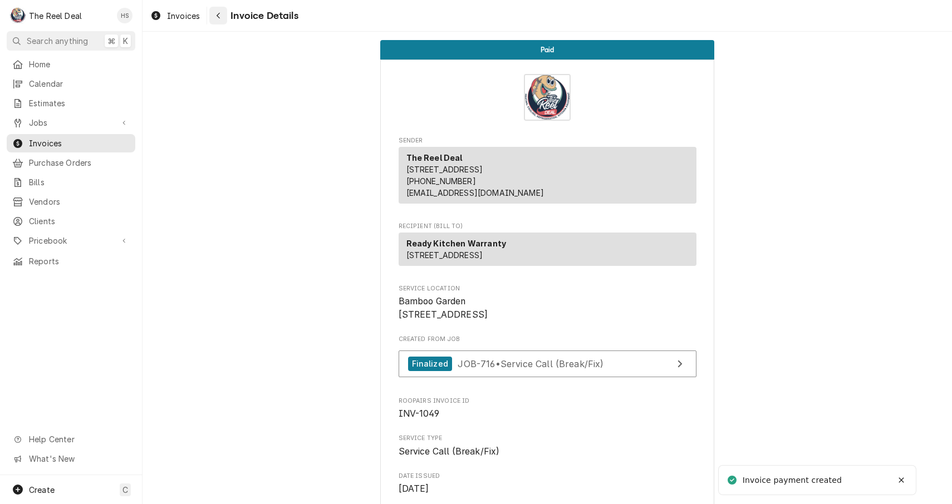
click at [216, 18] on icon "Navigate back" at bounding box center [218, 16] width 5 height 8
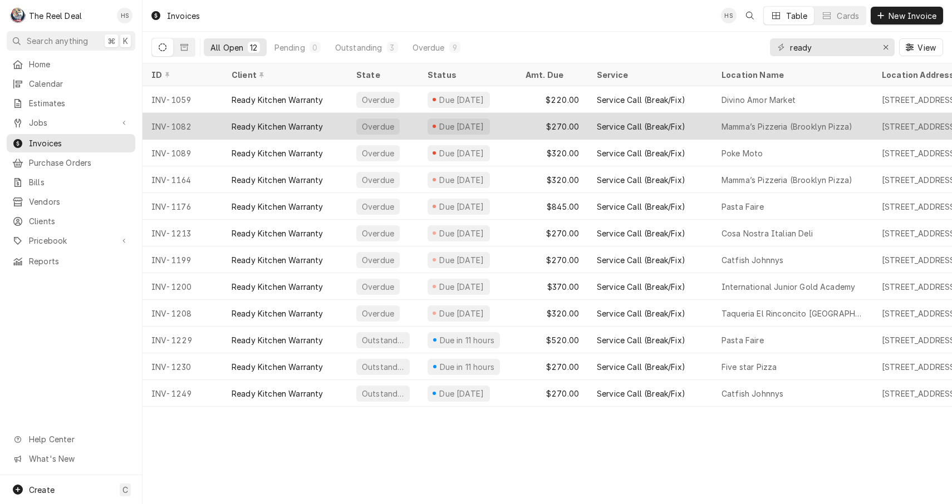
click at [270, 126] on div "Ready Kitchen Warranty" at bounding box center [278, 127] width 92 height 12
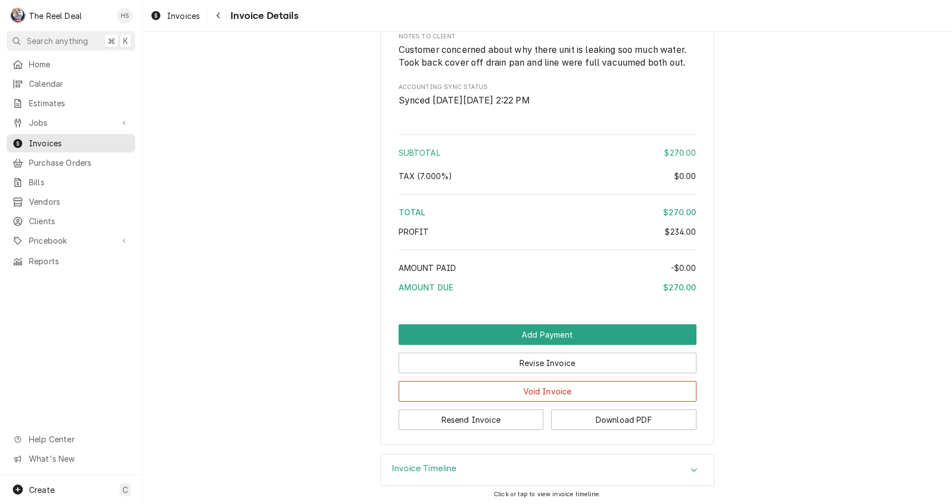
scroll to position [1169, 0]
click at [542, 329] on button "Add Payment" at bounding box center [547, 335] width 298 height 21
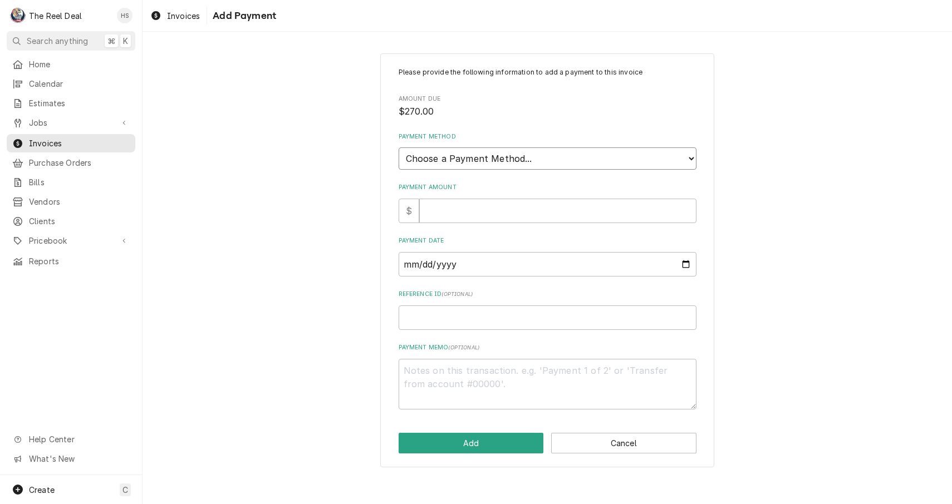
select select "4"
click at [456, 200] on input "Payment Amount" at bounding box center [557, 211] width 277 height 24
type textarea "x"
type input "2"
type textarea "x"
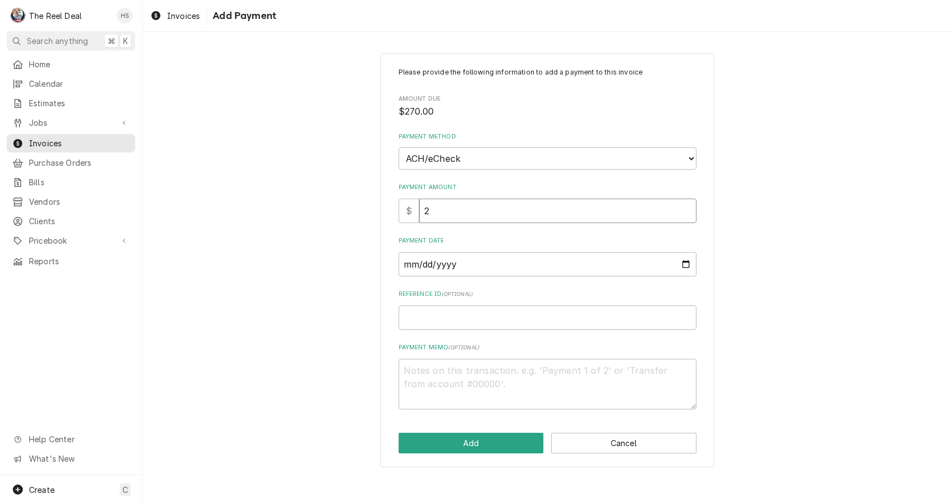
type input "27"
type textarea "x"
type input "270"
click at [427, 255] on input "Payment Date" at bounding box center [547, 264] width 298 height 24
type input "[DATE]"
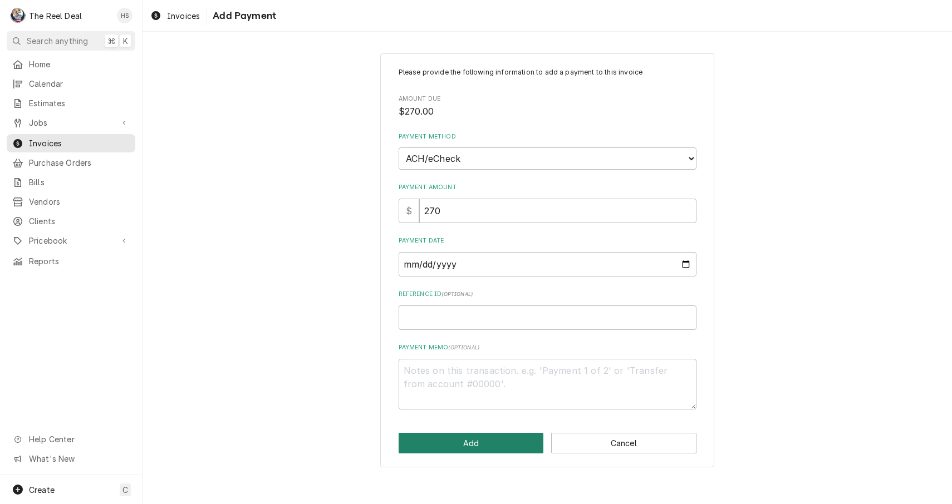
click at [454, 433] on button "Add" at bounding box center [470, 443] width 145 height 21
type textarea "x"
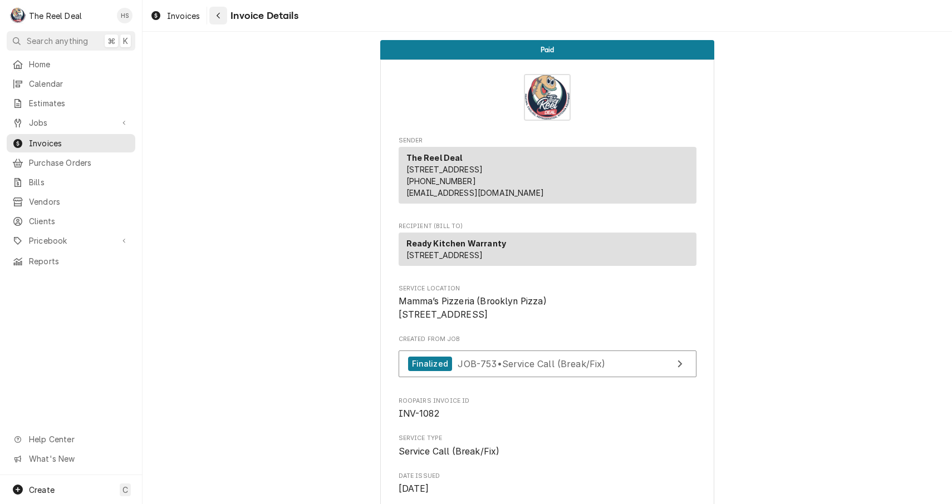
click at [223, 15] on div "Navigate back" at bounding box center [218, 15] width 11 height 11
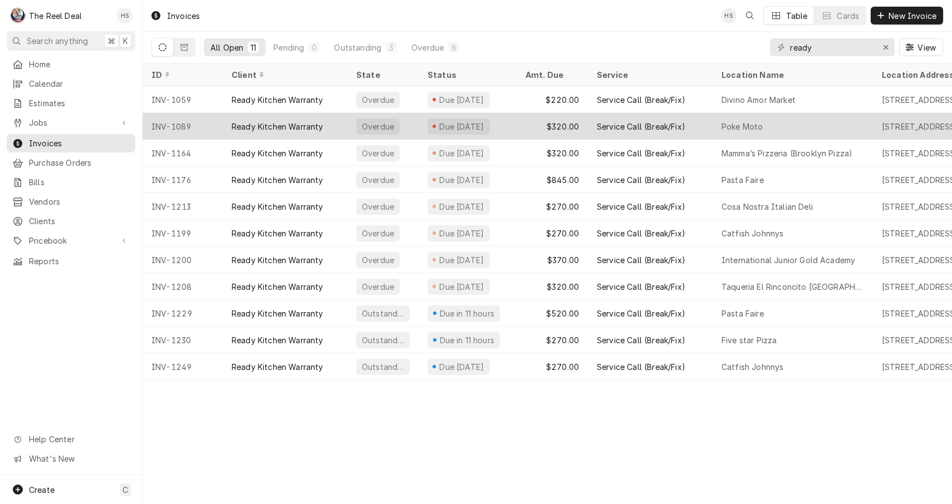
click at [255, 115] on div "Ready Kitchen Warranty" at bounding box center [285, 126] width 125 height 27
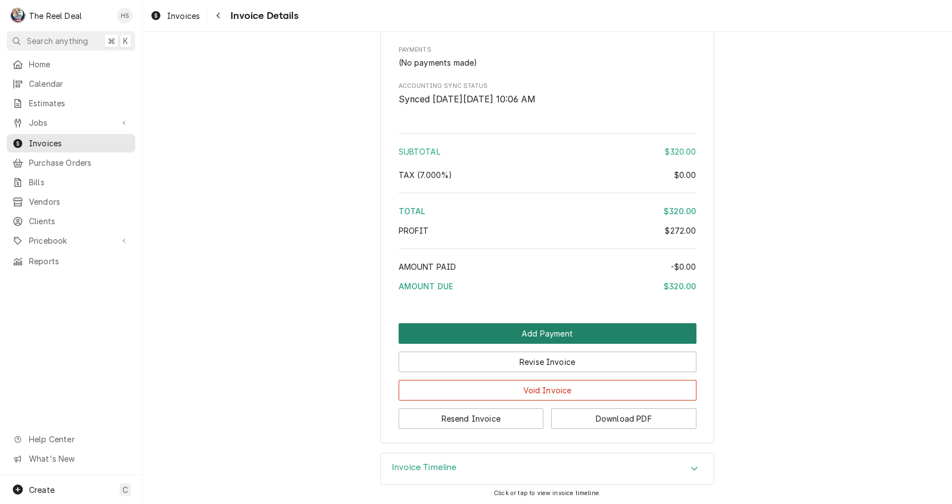
scroll to position [1120, 0]
click at [554, 331] on button "Add Payment" at bounding box center [547, 334] width 298 height 21
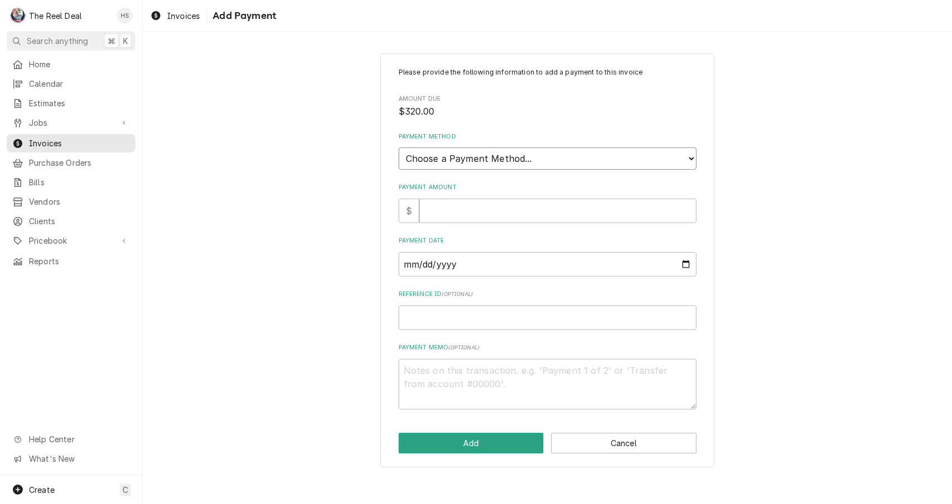
select select "4"
type textarea "x"
click at [442, 252] on input "Payment Date" at bounding box center [547, 264] width 298 height 24
type input "[DATE]"
click at [449, 201] on input "Payment Amount" at bounding box center [557, 211] width 277 height 24
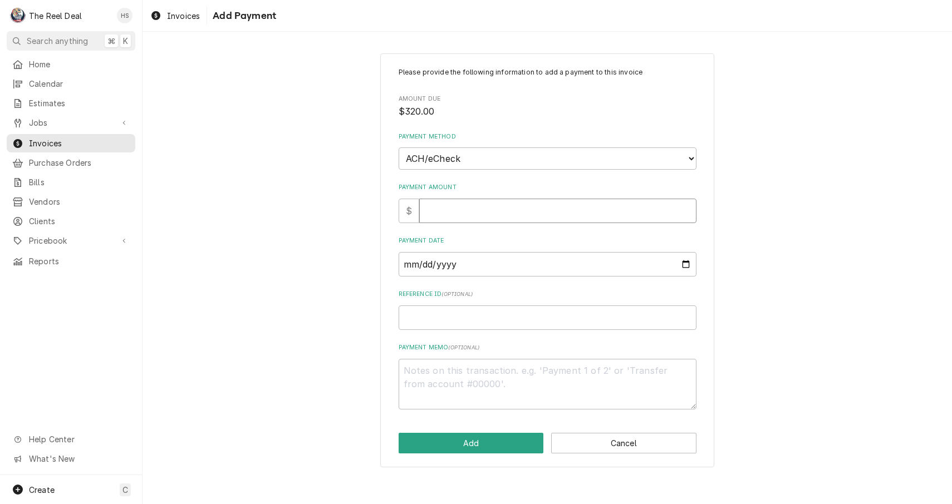
type textarea "x"
type input "3"
type textarea "x"
type input "32"
type textarea "x"
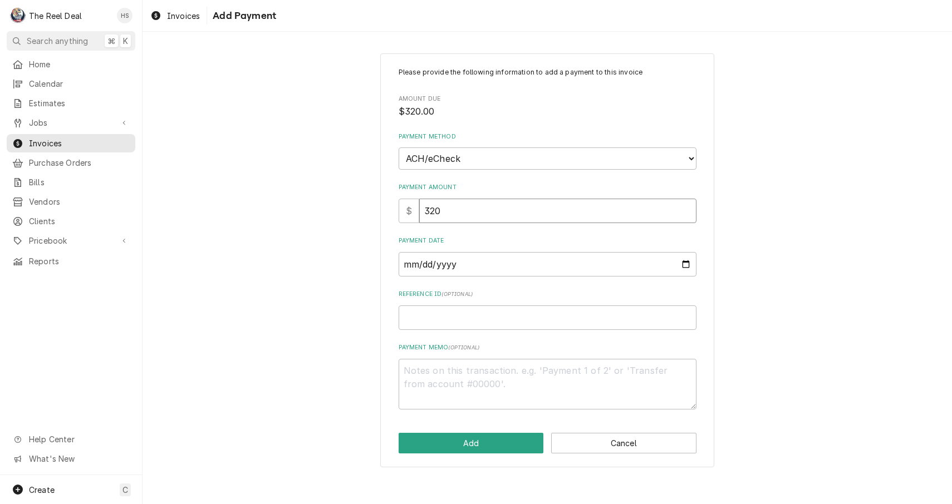
type input "320"
click at [474, 444] on div "Please provide the following information to add a payment to this invoice Amoun…" at bounding box center [547, 260] width 334 height 415
click at [476, 434] on button "Add" at bounding box center [470, 443] width 145 height 21
type textarea "x"
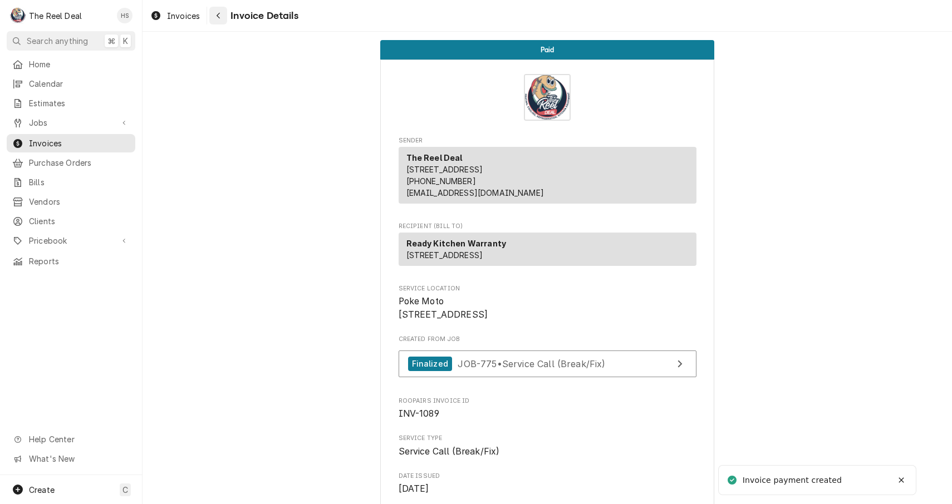
click at [219, 21] on button "Navigate back" at bounding box center [218, 16] width 18 height 18
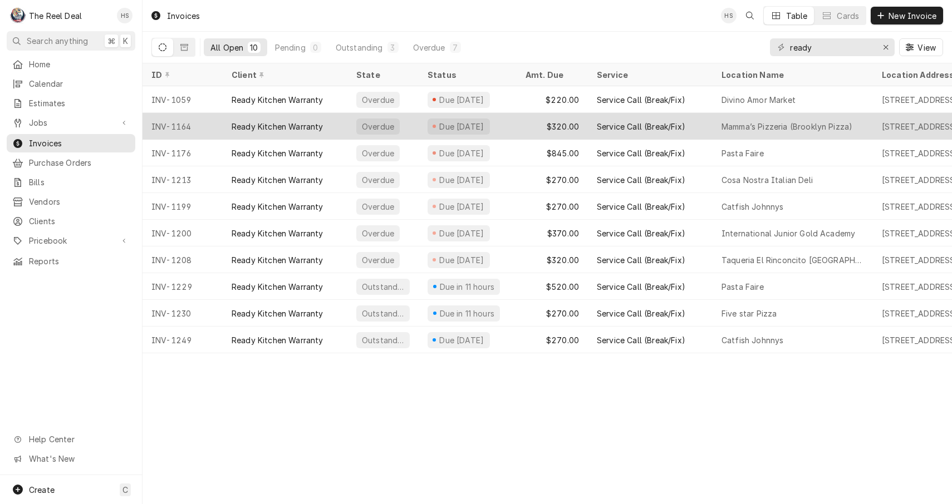
click at [279, 121] on div "Ready Kitchen Warranty" at bounding box center [278, 127] width 92 height 12
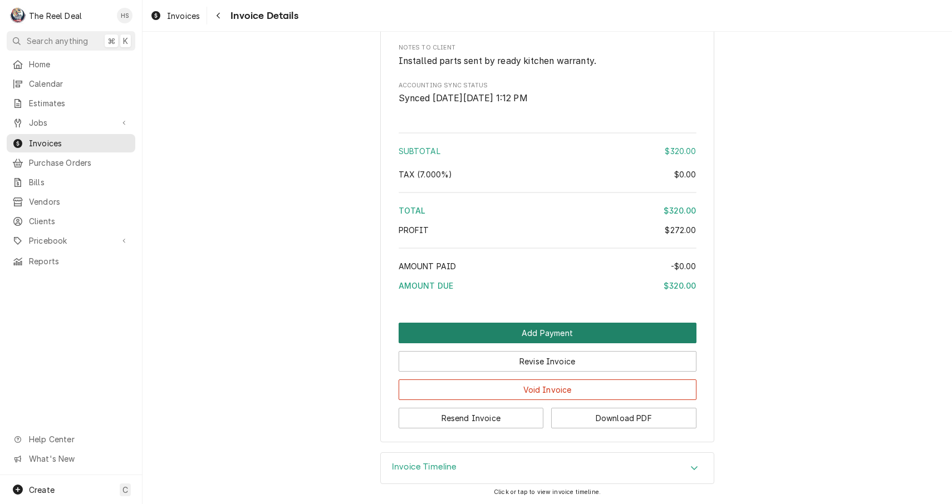
scroll to position [1157, 0]
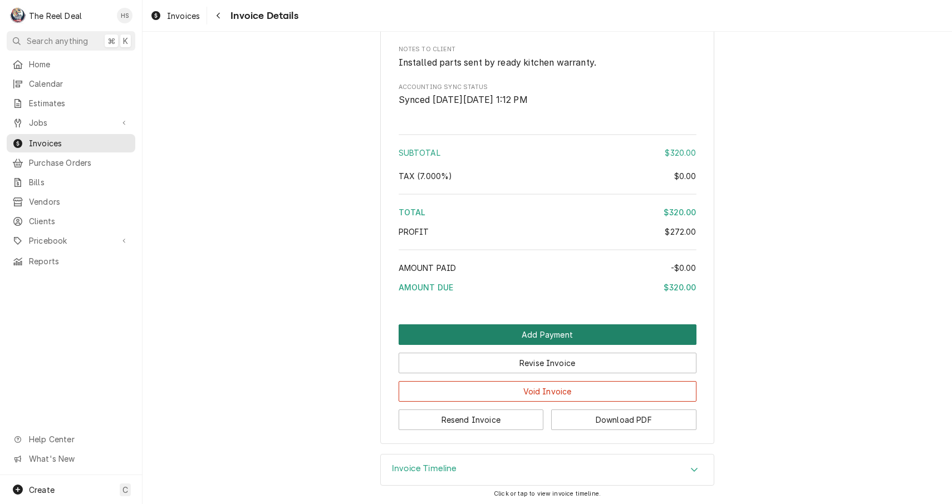
click at [544, 331] on button "Add Payment" at bounding box center [547, 334] width 298 height 21
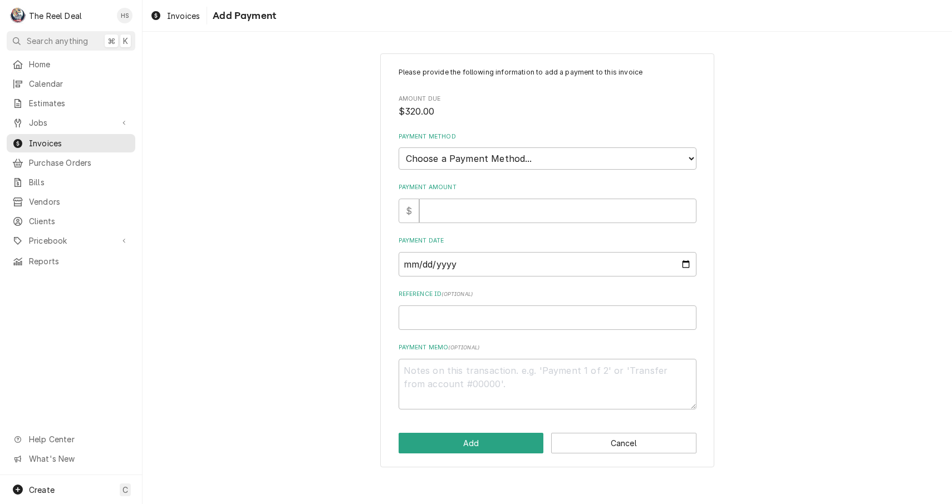
click at [479, 161] on div "Please provide the following information to add a payment to this invoice Amoun…" at bounding box center [547, 238] width 298 height 342
select select "4"
click at [451, 199] on input "Payment Amount" at bounding box center [557, 211] width 277 height 24
type textarea "x"
type input "3"
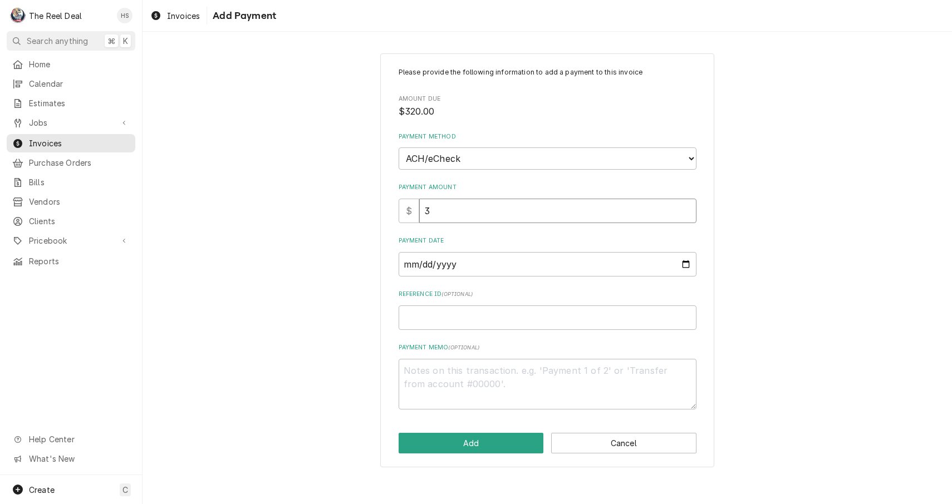
type textarea "x"
type input "32"
type textarea "x"
type input "320"
click at [431, 257] on input "Payment Date" at bounding box center [547, 264] width 298 height 24
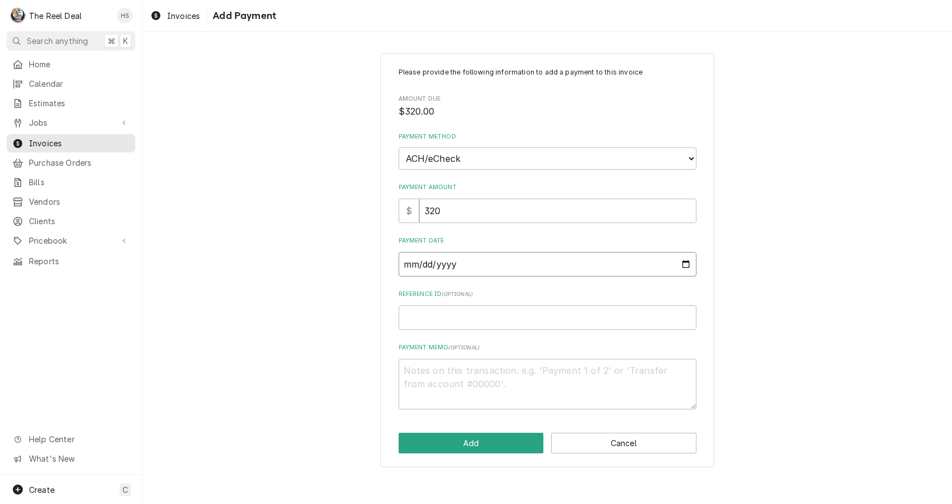
type input "[DATE]"
click at [452, 433] on button "Add" at bounding box center [470, 443] width 145 height 21
type textarea "x"
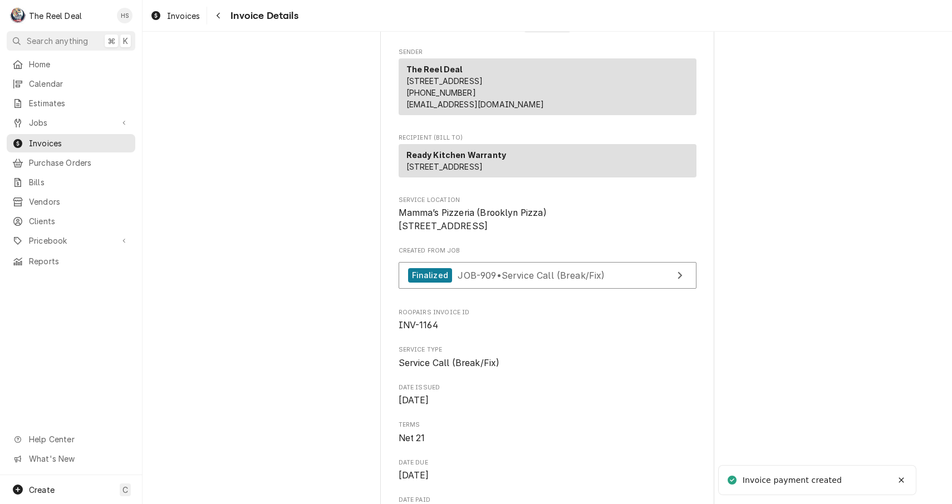
scroll to position [118, 0]
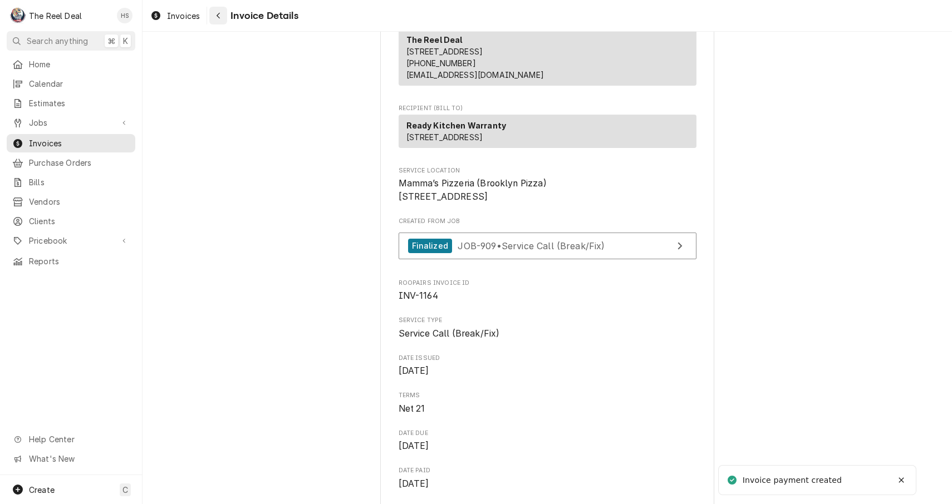
click at [220, 16] on icon "Navigate back" at bounding box center [218, 16] width 5 height 8
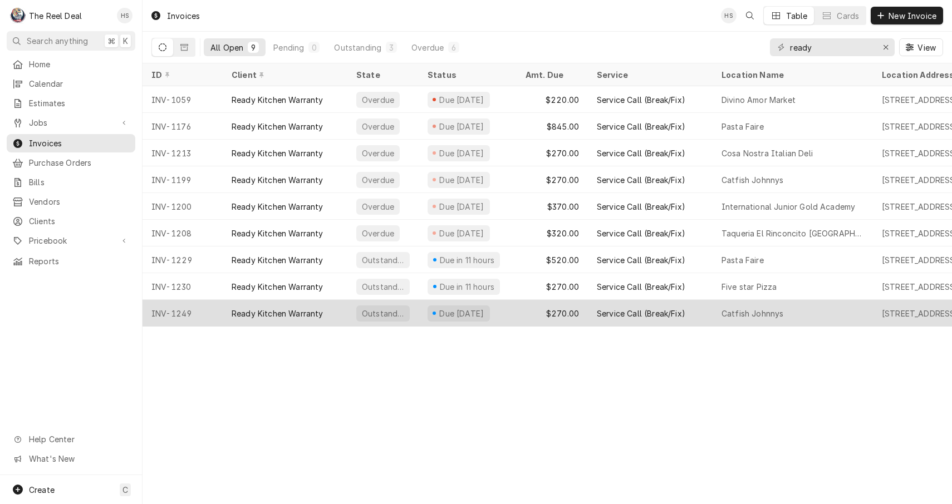
click at [264, 310] on div "Ready Kitchen Warranty" at bounding box center [278, 314] width 92 height 12
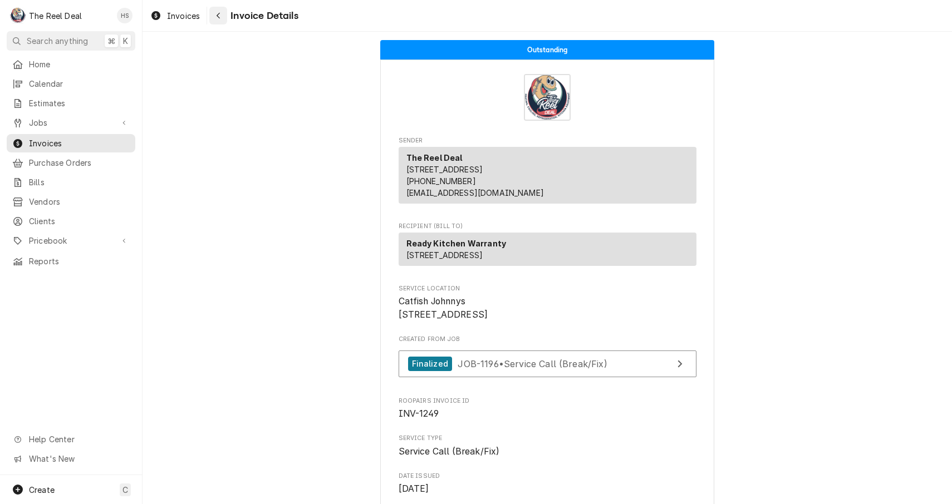
click at [220, 17] on icon "Navigate back" at bounding box center [218, 16] width 5 height 8
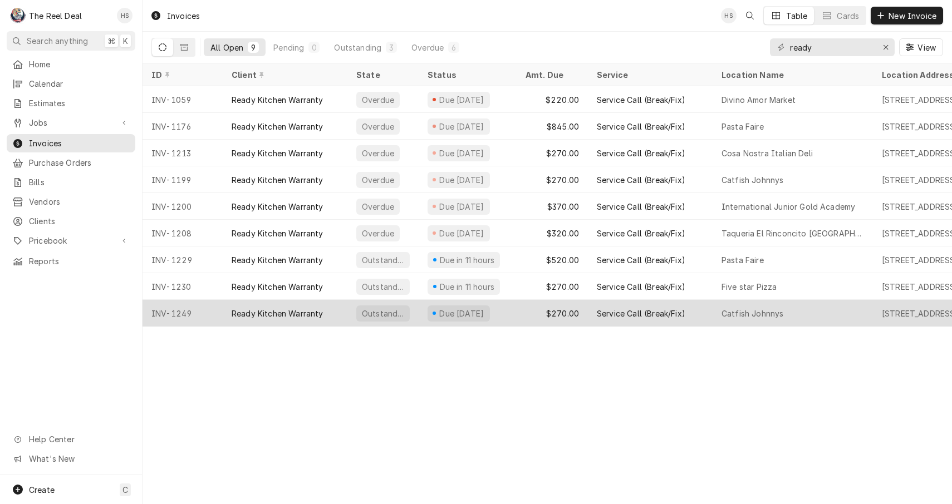
click at [312, 303] on div "Ready Kitchen Warranty" at bounding box center [285, 313] width 125 height 27
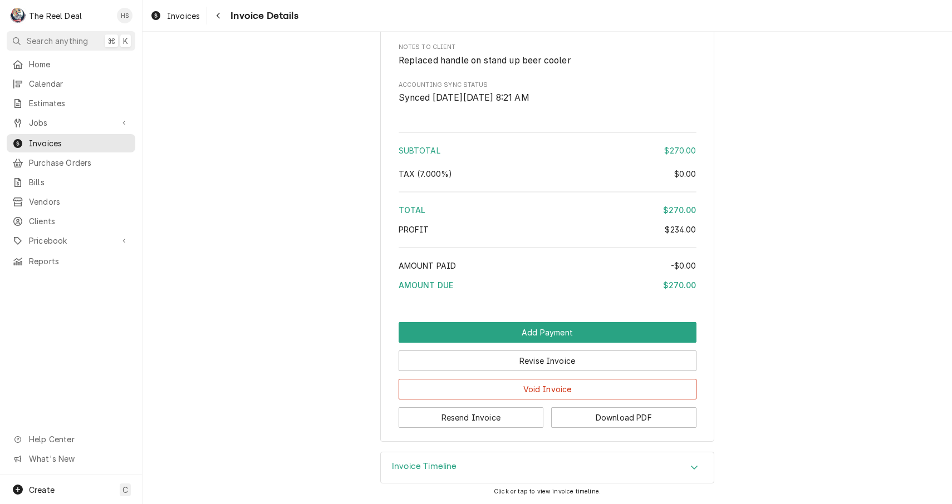
scroll to position [1181, 0]
click at [637, 423] on button "Download PDF" at bounding box center [623, 417] width 145 height 21
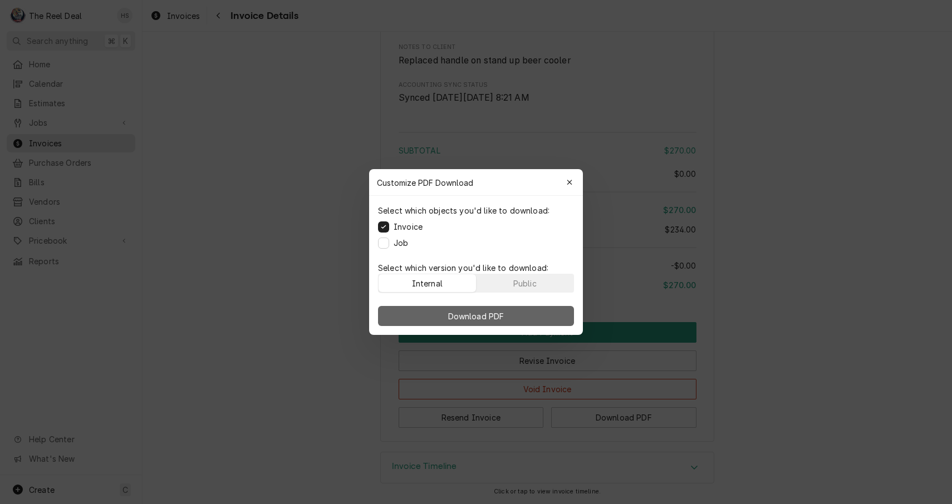
click at [446, 317] on span "Download PDF" at bounding box center [476, 317] width 61 height 12
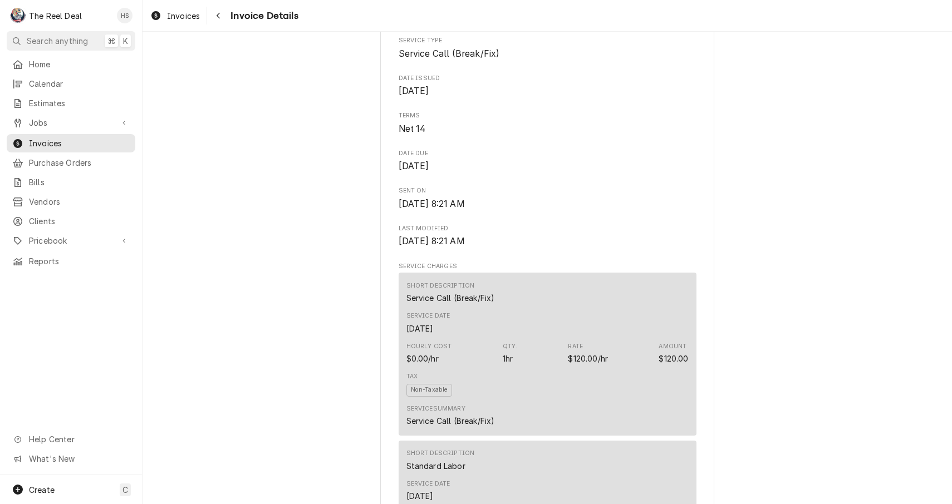
scroll to position [395, 0]
click at [216, 16] on div "Navigate back" at bounding box center [218, 15] width 11 height 11
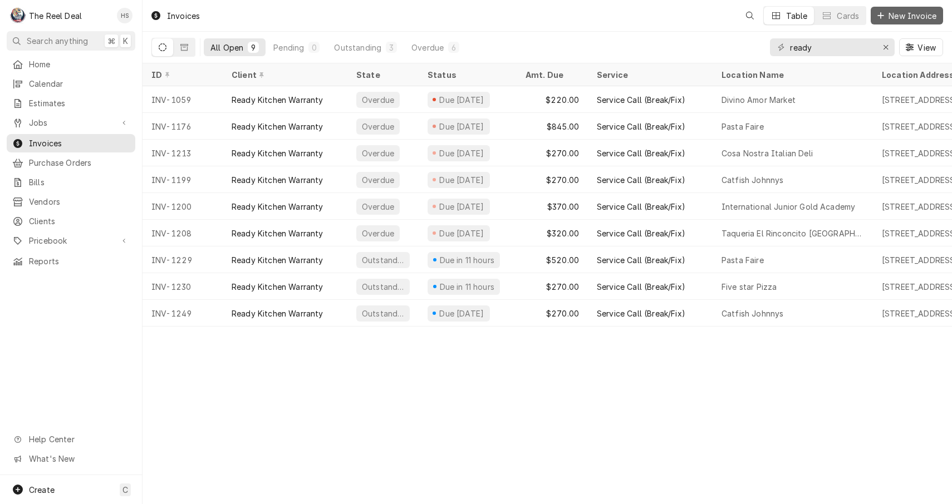
click at [906, 19] on span "New Invoice" at bounding box center [912, 16] width 52 height 12
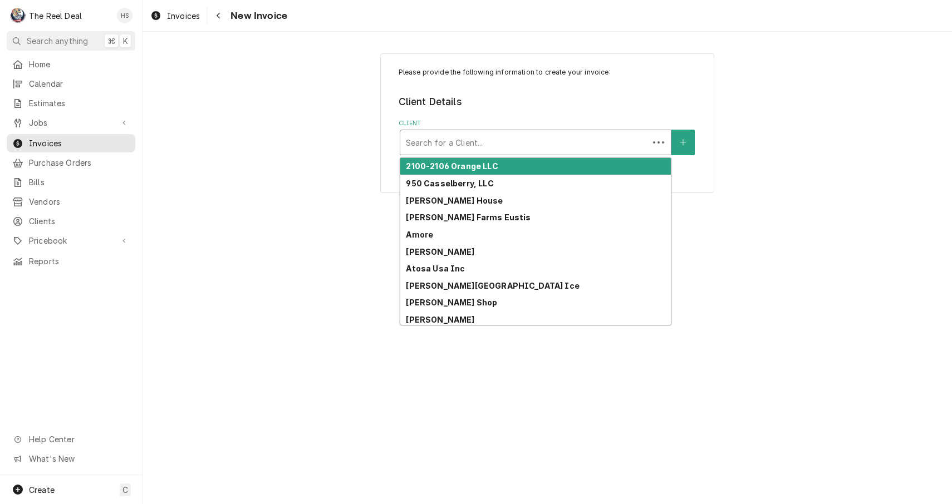
click at [454, 153] on div "Search for a Client..." at bounding box center [524, 142] width 248 height 24
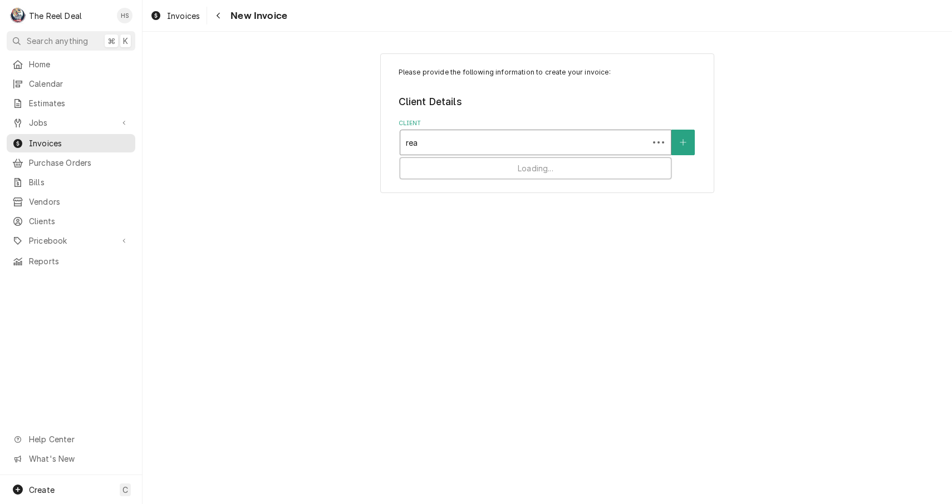
type input "read"
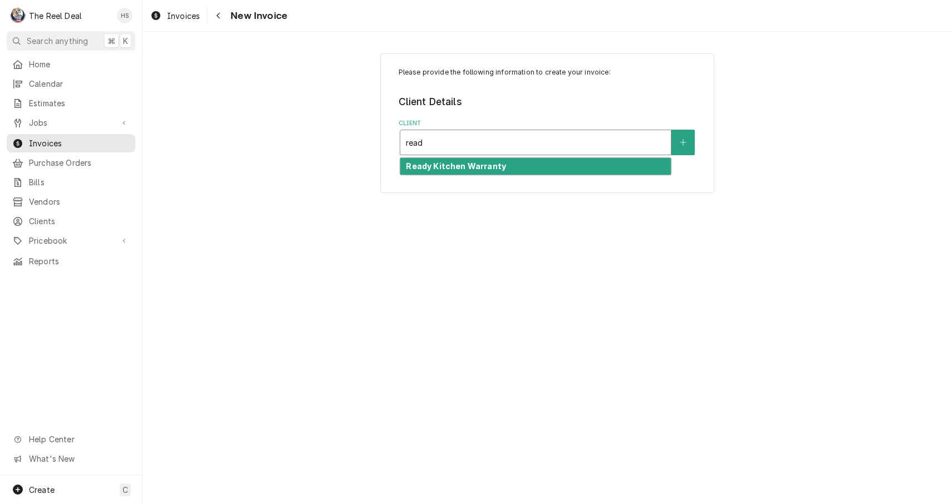
click at [470, 173] on div "Ready Kitchen Warranty" at bounding box center [535, 166] width 270 height 17
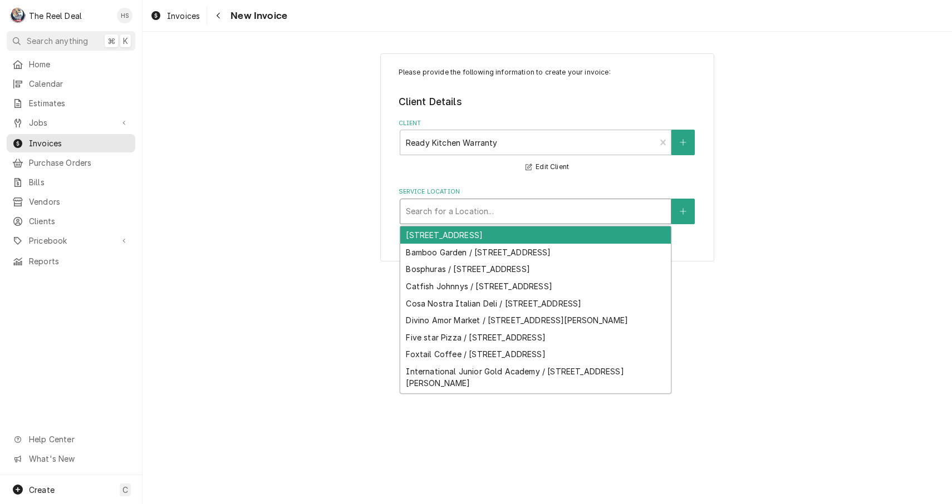
click at [455, 211] on div "Search for a Location..." at bounding box center [535, 211] width 259 height 12
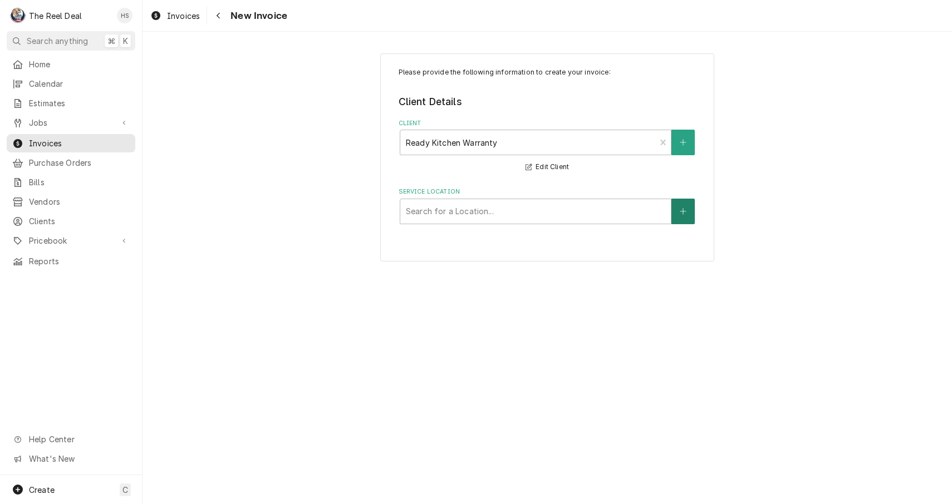
click at [689, 201] on button "Service Location" at bounding box center [682, 212] width 23 height 26
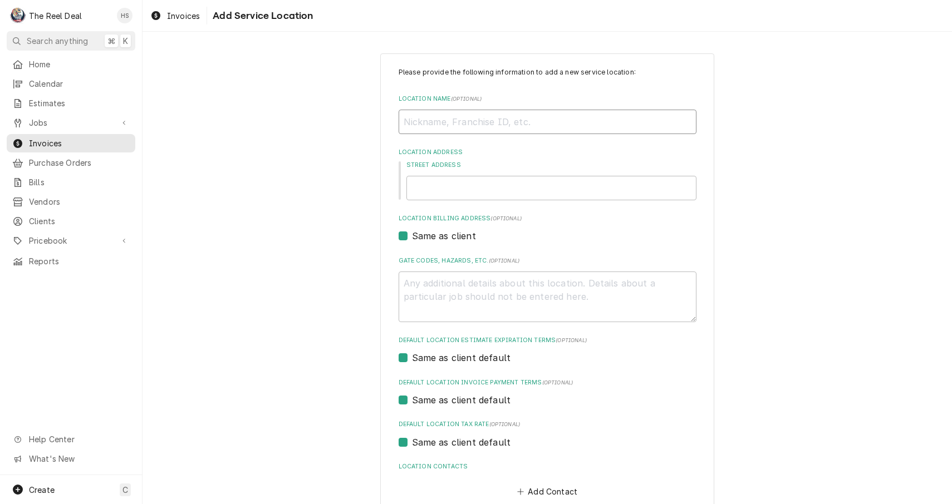
type textarea "x"
type input "A"
type textarea "x"
type input "Am"
type textarea "x"
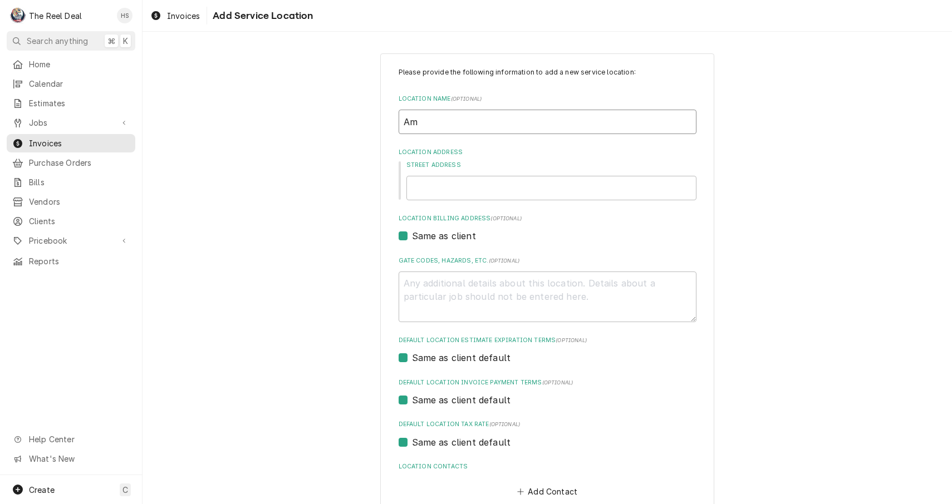
type input "Amo"
type textarea "x"
type input "Amor"
type textarea "x"
type input "Amore"
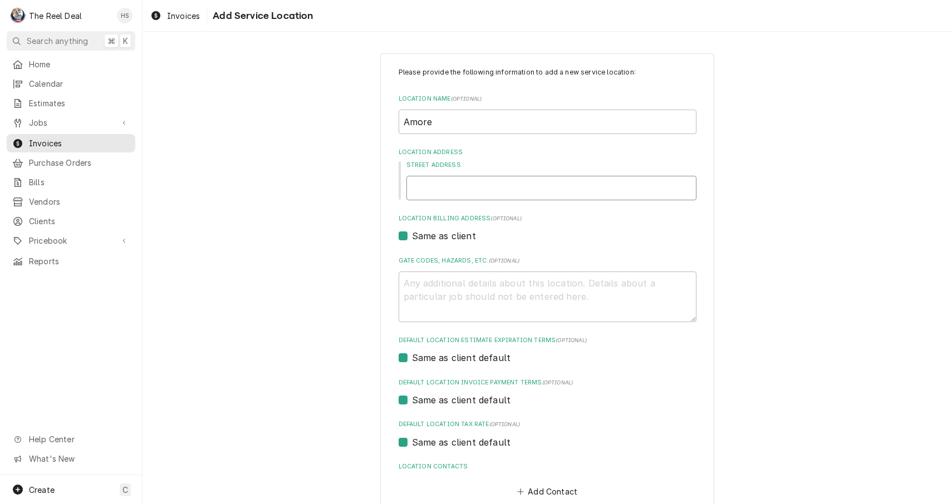
type textarea "x"
type input "2"
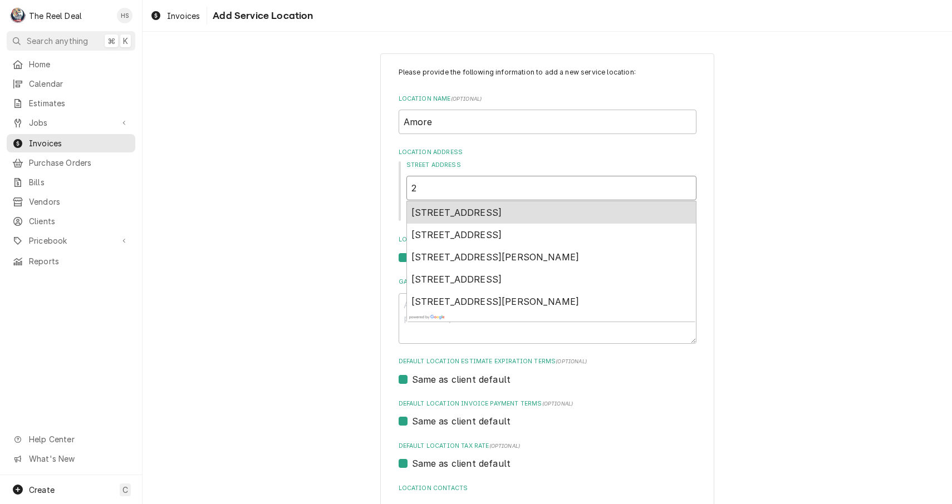
type textarea "x"
type input "26"
type textarea "x"
type input "260"
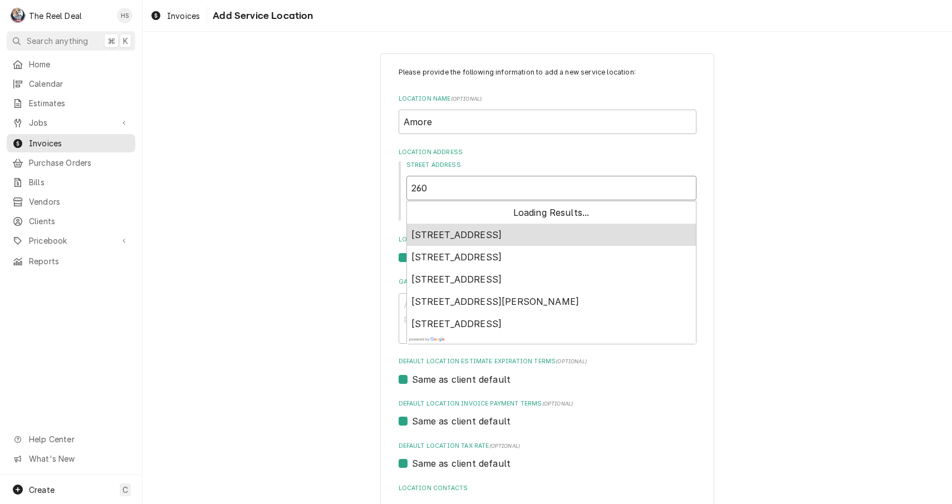
type textarea "x"
type input "2607"
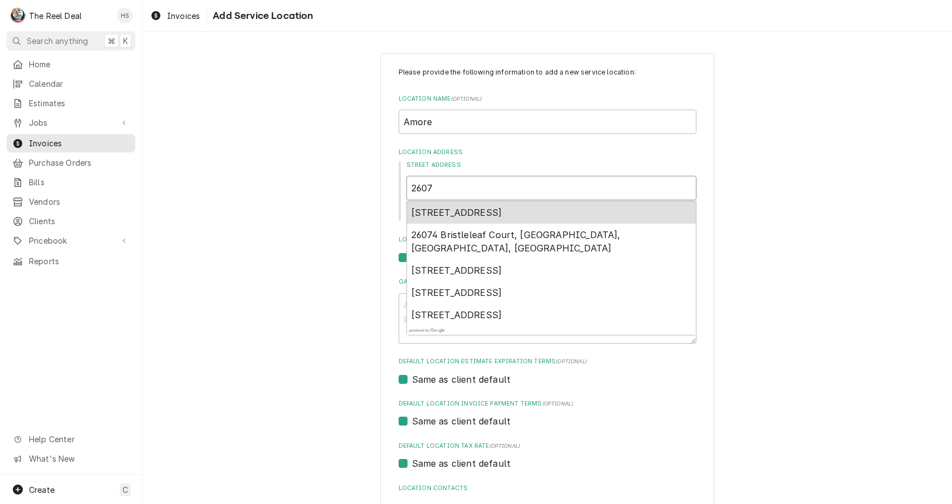
type textarea "x"
type input "2607"
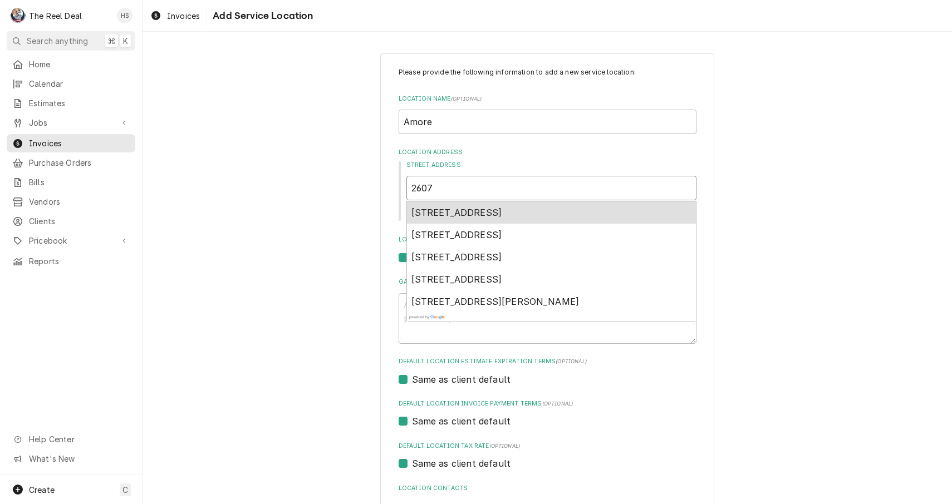
type textarea "x"
type input "2607 s"
type textarea "x"
type input "2607 s"
type textarea "x"
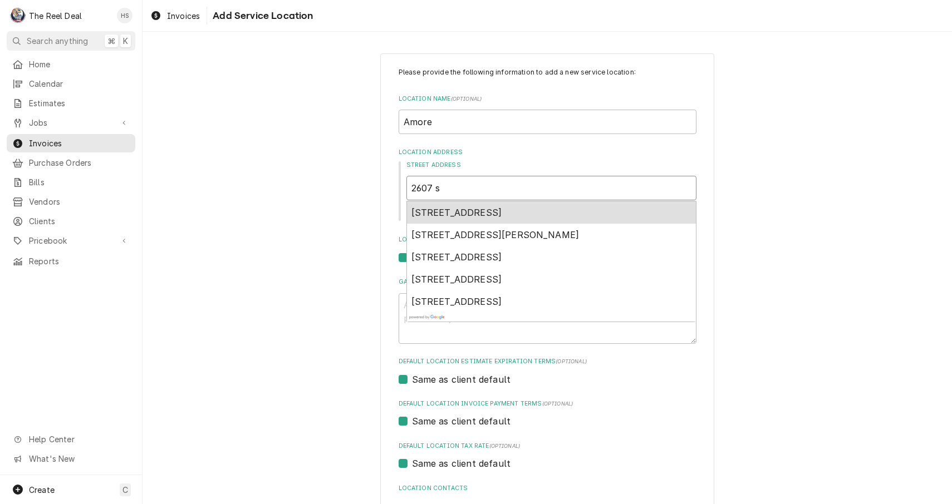
type input "2607 s U"
type textarea "x"
type input "2607 s US"
type textarea "x"
type input "2607 s US"
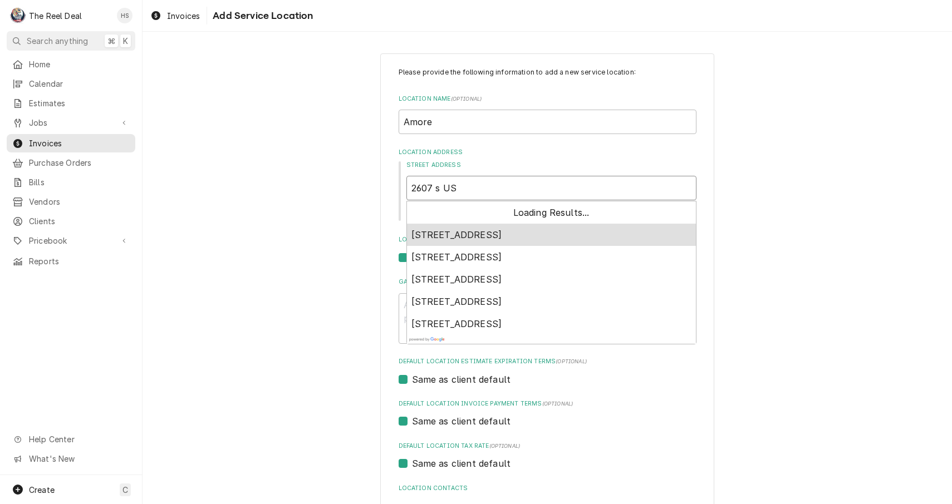
type textarea "x"
type input "2607 s US H"
type textarea "x"
type input "2607 s US Hi"
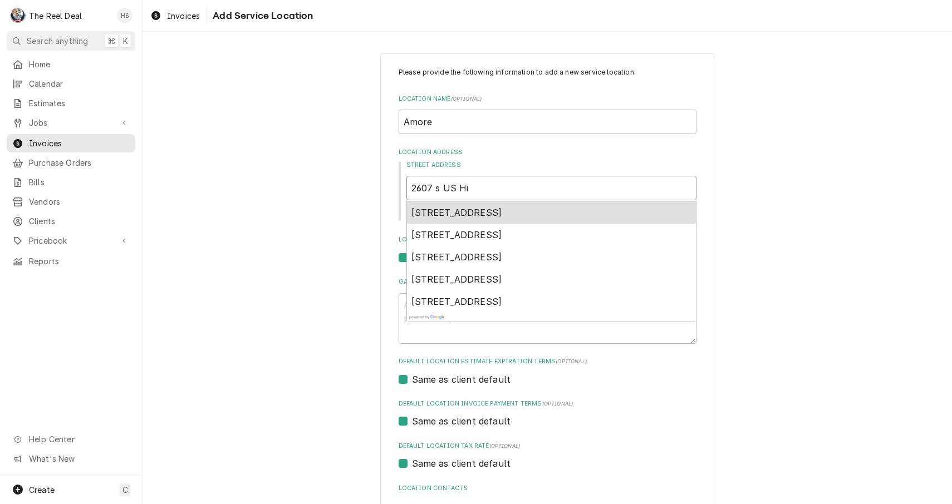
type textarea "x"
type input "2607 s US Hig"
type textarea "x"
type input "2607 s US High"
type textarea "x"
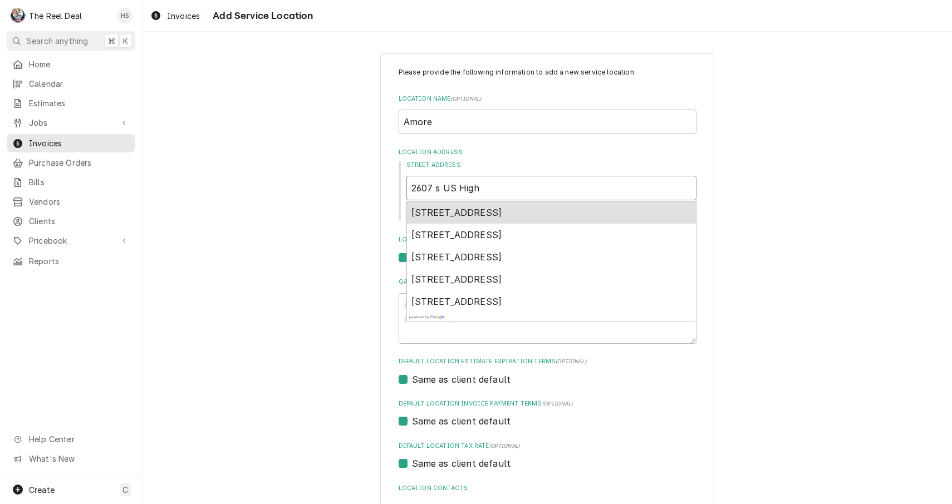
type input "2607 s US Highw"
type textarea "x"
type input "2607 s US Highwa"
type textarea "x"
type input "2607 s US Highway"
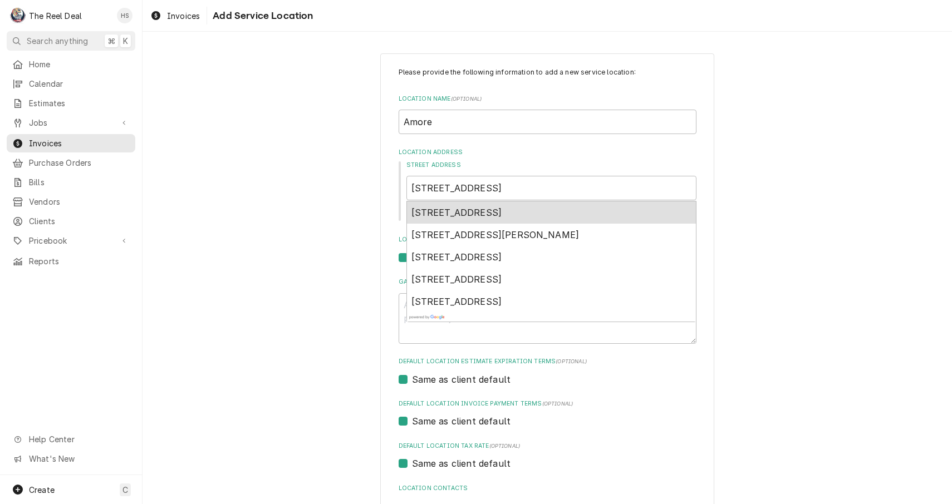
click at [794, 1] on div "Invoices Add Service Location" at bounding box center [546, 15] width 809 height 31
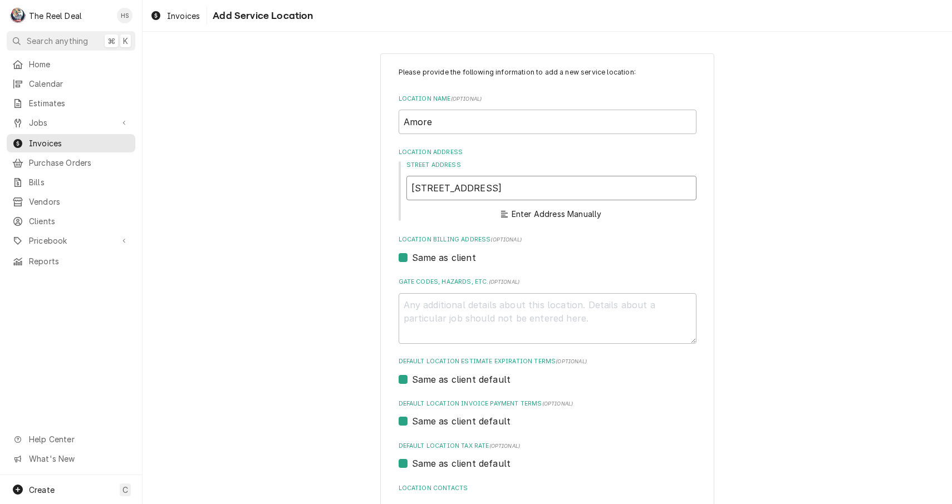
click at [431, 189] on input "2607 s US Highway" at bounding box center [551, 188] width 290 height 24
type textarea "x"
type input "260 s US Highway"
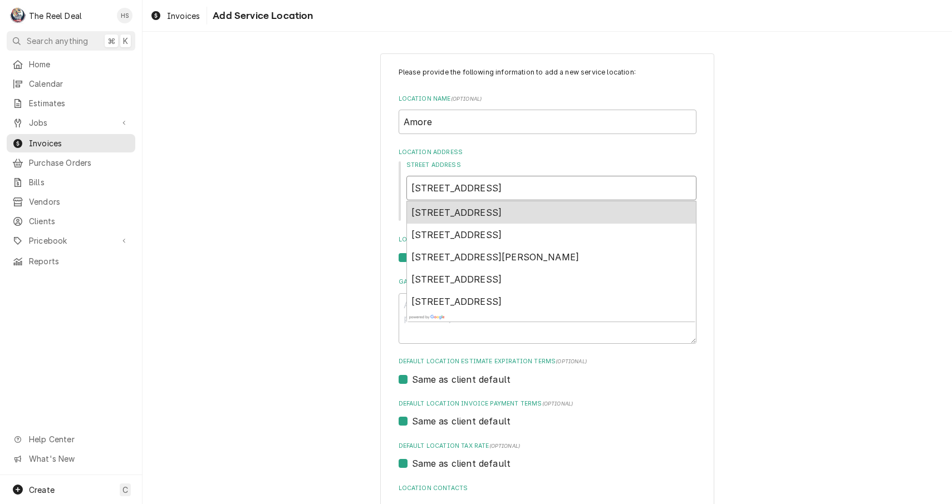
type textarea "x"
type input "2608 s US Highway"
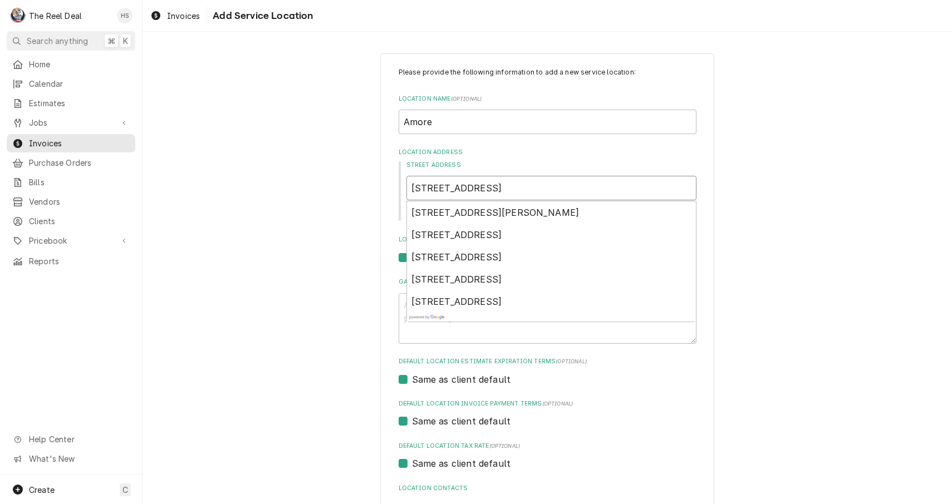
click at [522, 191] on input "2608 s US Highway" at bounding box center [551, 188] width 290 height 24
type textarea "x"
type input "2608 s US Highway"
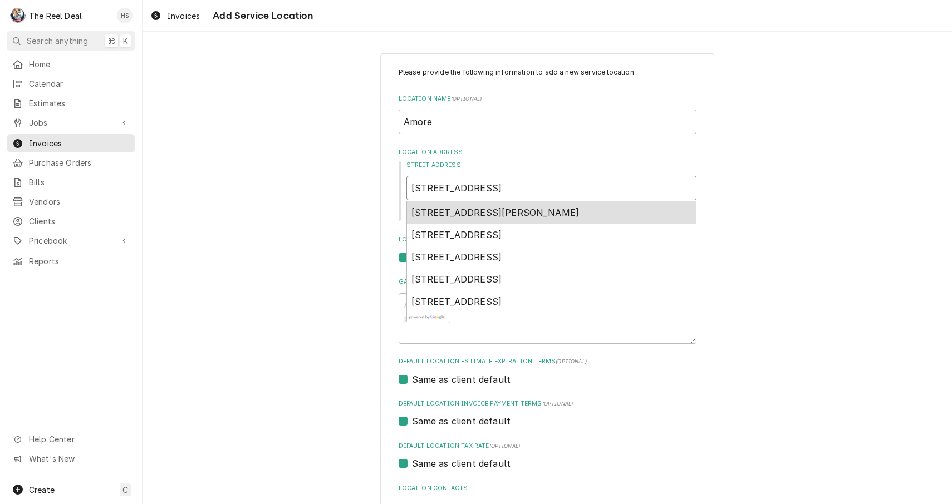
type textarea "x"
type input "2608 s US Highway 2"
type textarea "x"
type input "2608 s US Highway 27"
type textarea "x"
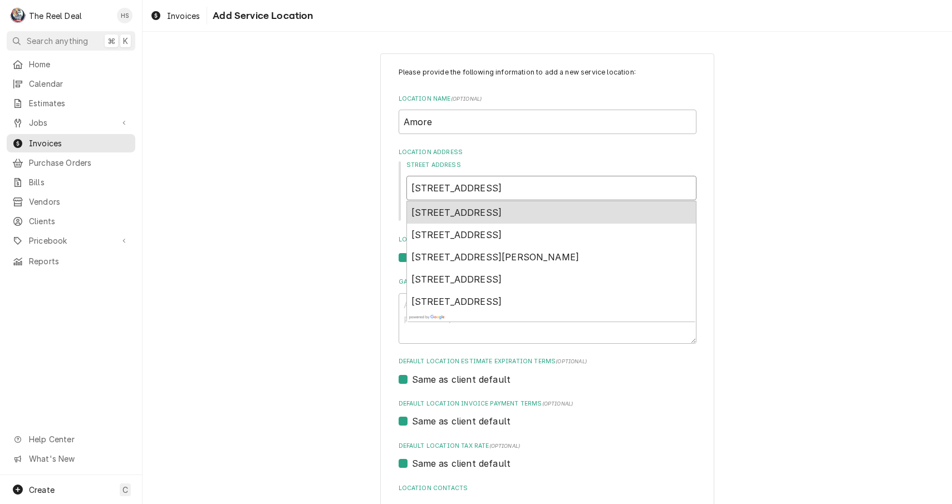
type input "2608 s US Highway 27"
type textarea "x"
type input "2608 s US Highway 27 c"
type textarea "x"
type input "2608 s US Highway 27 cl"
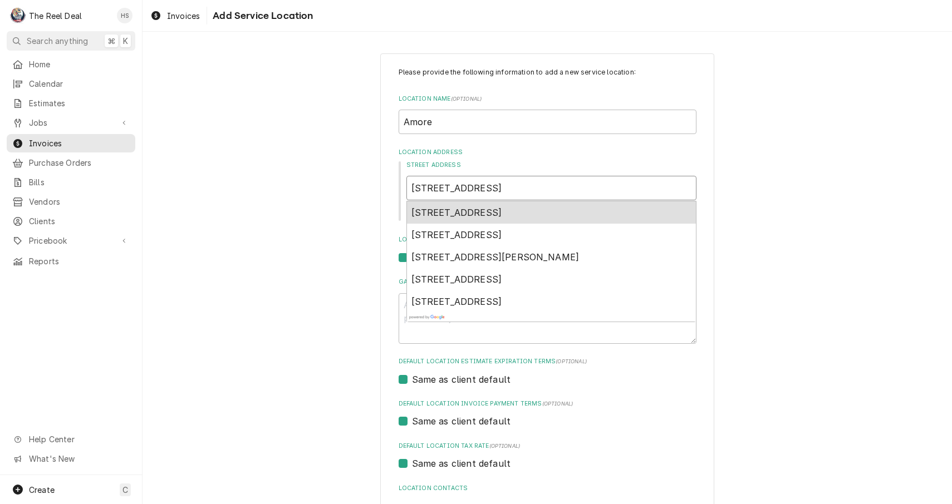
type textarea "x"
type input "2608 s US Highway 27 cle"
type textarea "x"
type input "2608 s US Highway 27 cler"
click at [490, 214] on span "2608 US Highway 27, Clermont, FL, USA" at bounding box center [456, 212] width 91 height 11
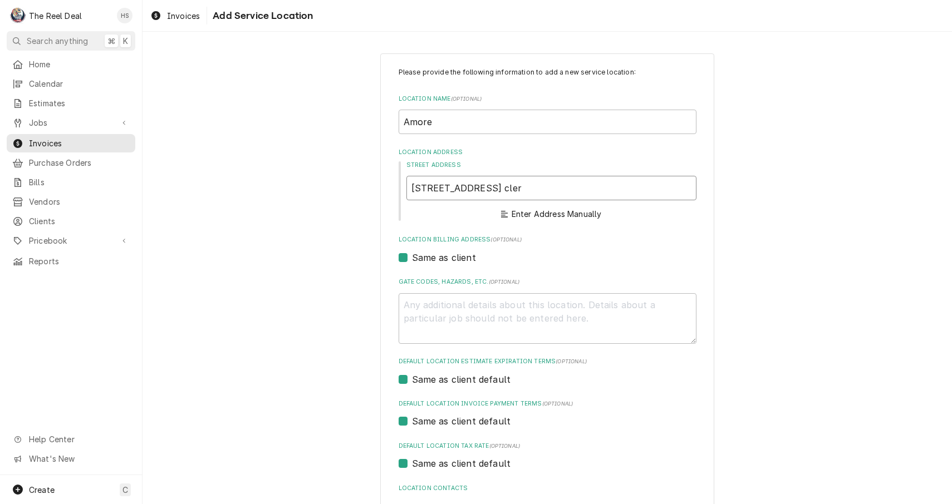
type textarea "x"
type input "2608 US-27"
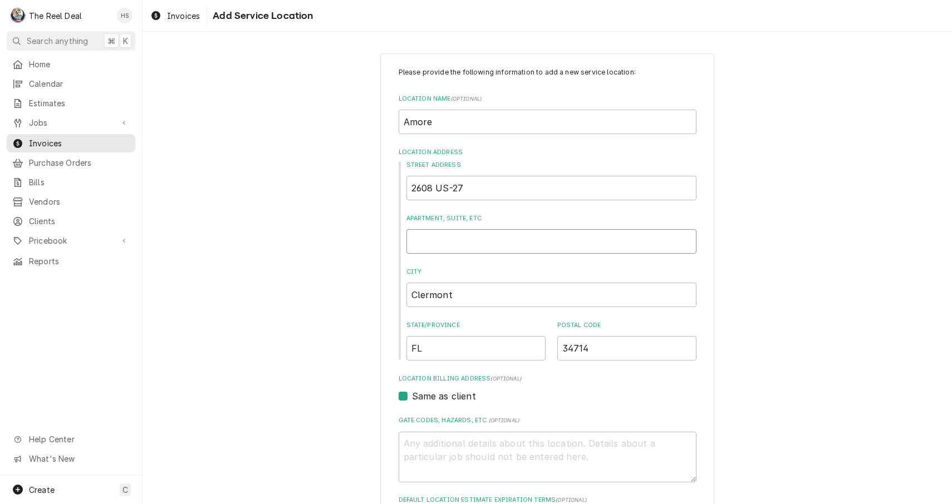
type textarea "x"
type input "1"
type textarea "x"
type input "10"
type textarea "x"
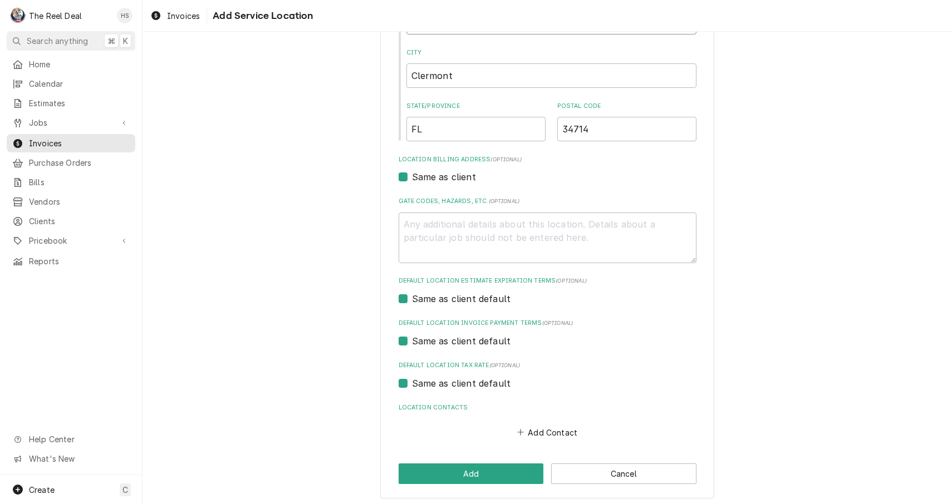
scroll to position [219, 0]
type input "100"
click at [478, 468] on button "Add" at bounding box center [470, 474] width 145 height 21
type textarea "x"
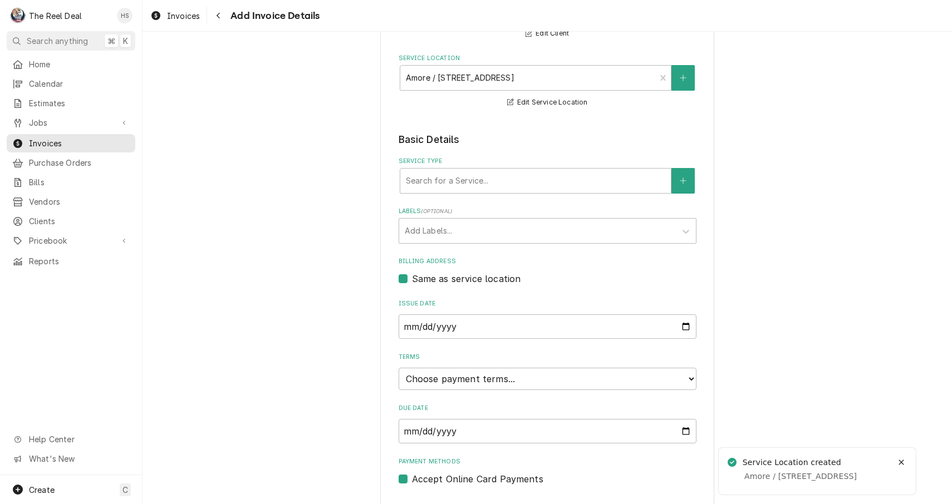
scroll to position [136, 0]
click at [473, 170] on div "Service Type" at bounding box center [535, 179] width 259 height 20
type input "serv"
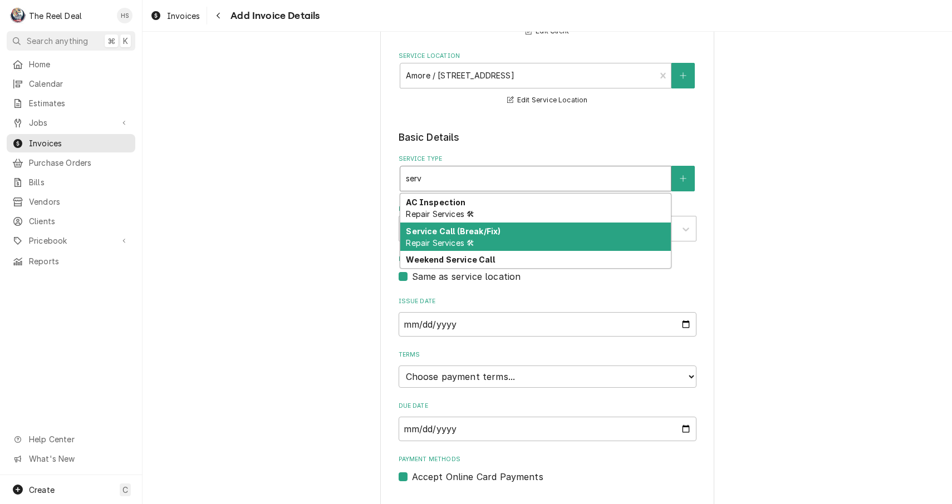
click at [449, 234] on strong "Service Call (Break/Fix)" at bounding box center [453, 231] width 95 height 9
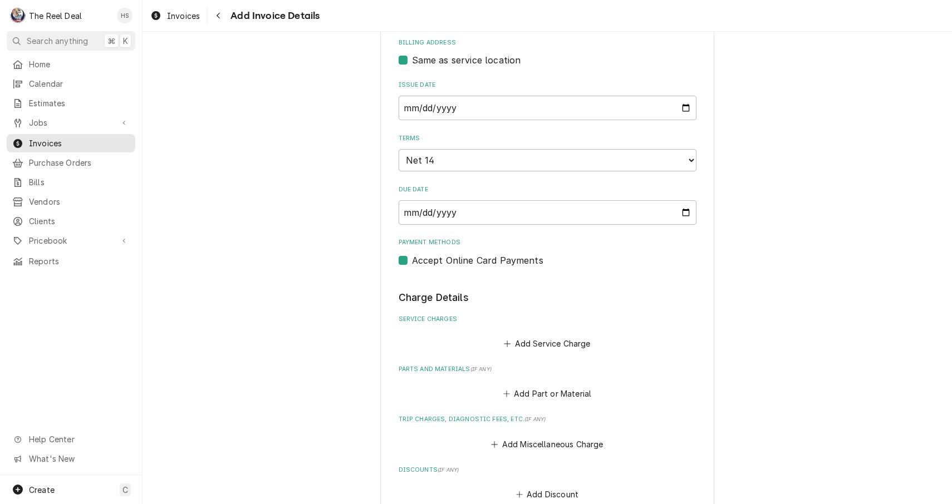
scroll to position [384, 0]
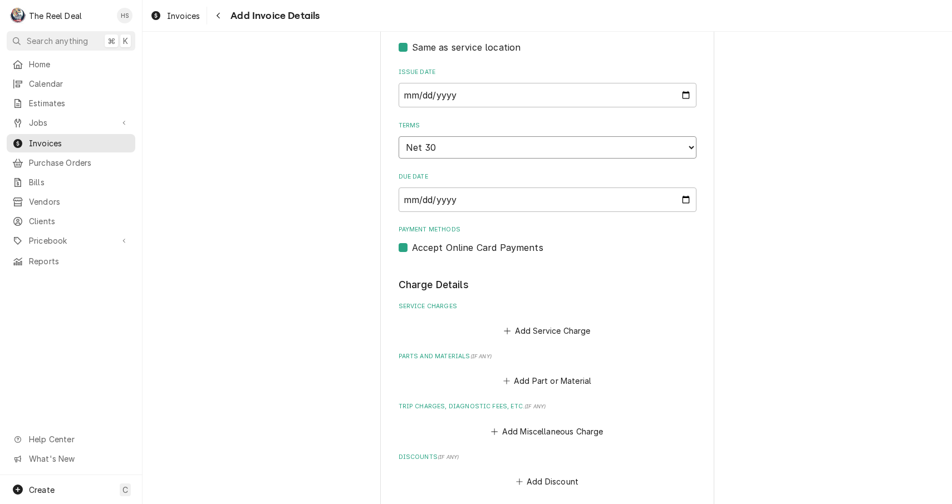
type textarea "x"
click at [538, 323] on button "Add Service Charge" at bounding box center [547, 331] width 90 height 16
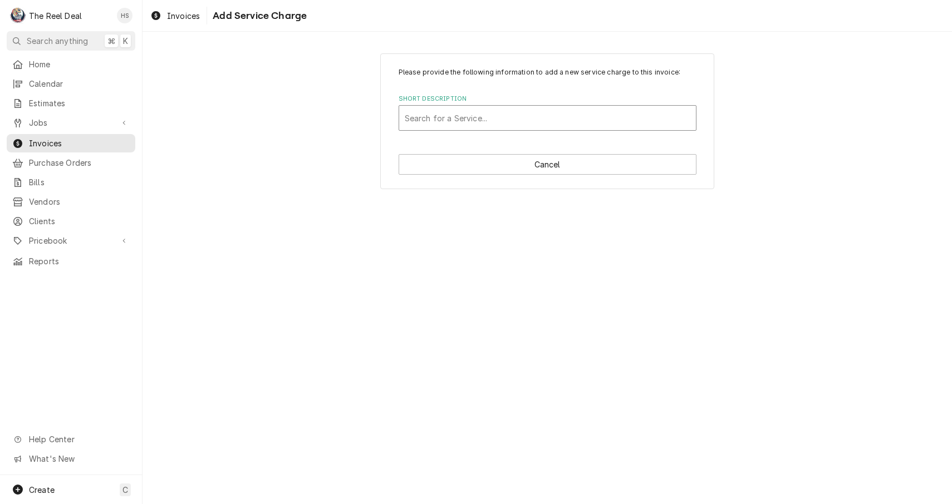
click at [517, 121] on div "Short Description" at bounding box center [548, 118] width 286 height 20
type input "serv"
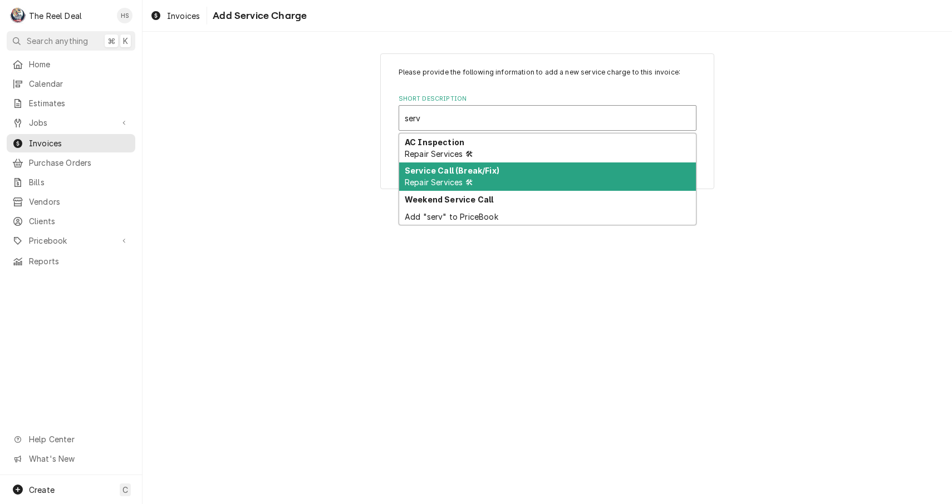
click at [486, 179] on div "Service Call (Break/Fix) Repair Services 🛠" at bounding box center [547, 177] width 297 height 29
type textarea "x"
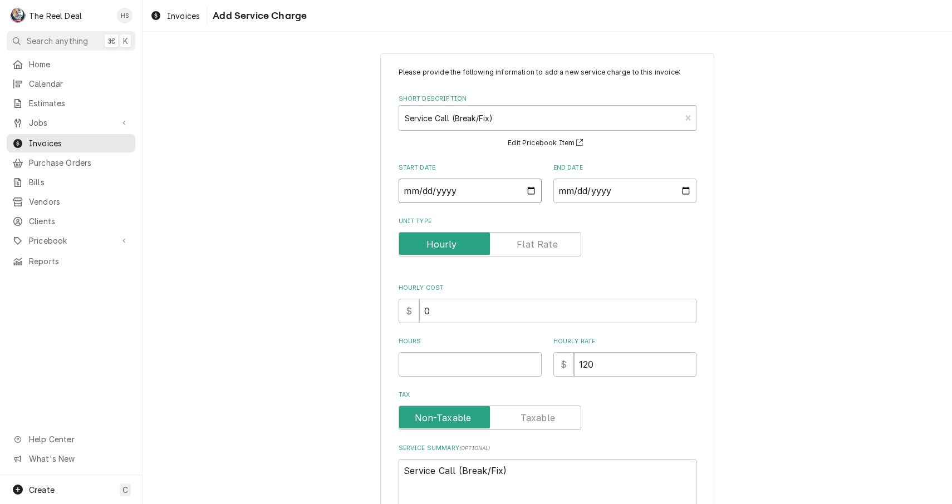
click at [451, 189] on input "Start Date" at bounding box center [469, 191] width 143 height 24
type input "[DATE]"
type textarea "x"
click at [595, 210] on div "Please provide the following information to add a new service charge to this in…" at bounding box center [547, 288] width 298 height 442
click at [583, 193] on input "End Date" at bounding box center [624, 191] width 143 height 24
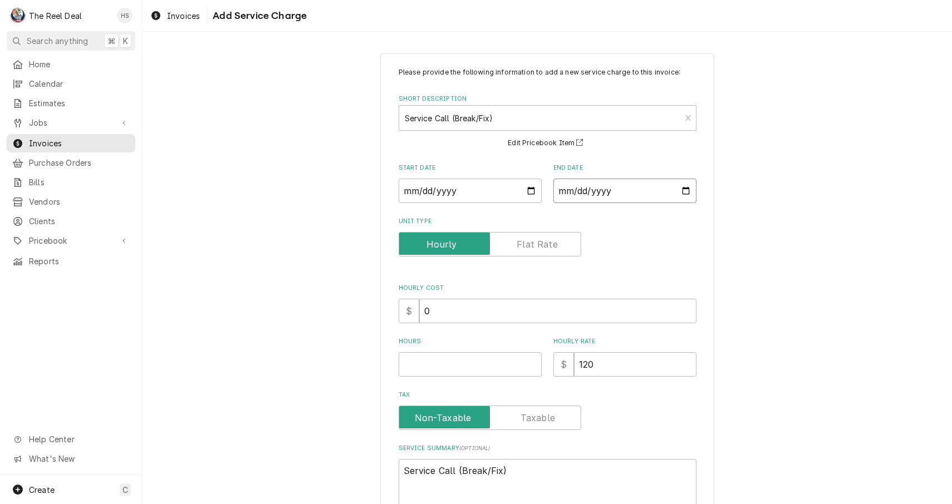
type input "2025-09-16"
type textarea "x"
click at [523, 301] on input "0" at bounding box center [557, 311] width 277 height 24
click at [484, 352] on input "Hours" at bounding box center [469, 364] width 143 height 24
click at [544, 244] on label "Unit Type" at bounding box center [489, 244] width 183 height 24
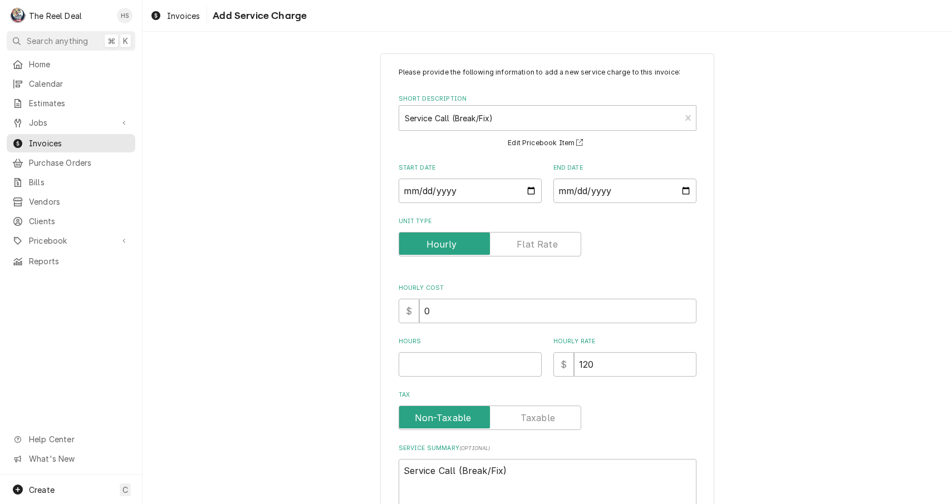
click at [544, 244] on input "Unit Type" at bounding box center [489, 244] width 173 height 24
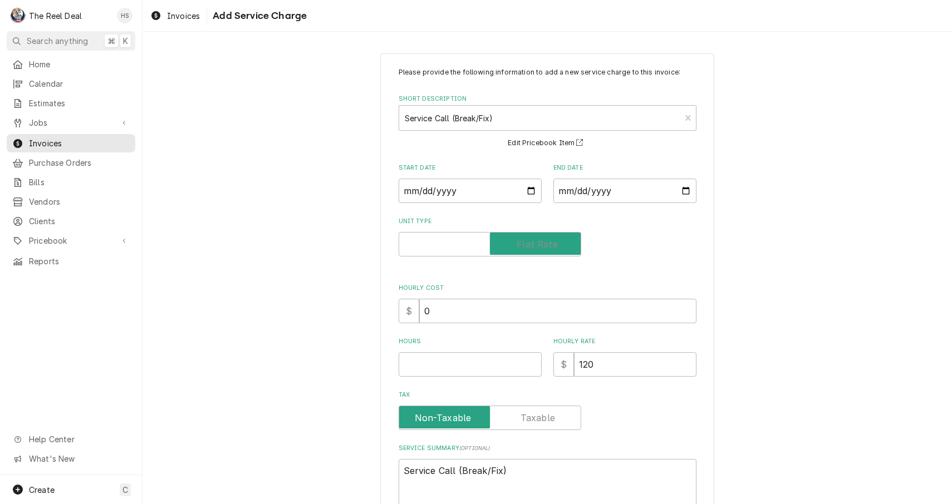
checkbox input "true"
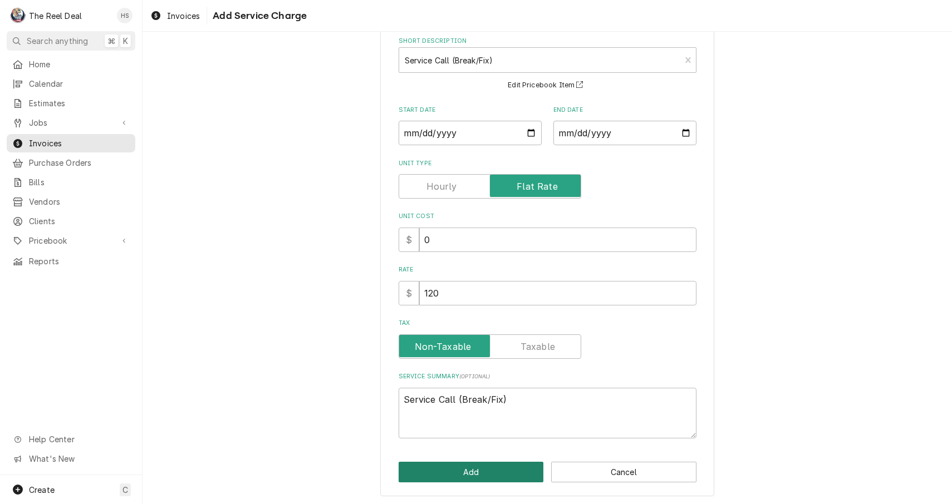
click at [458, 466] on button "Add" at bounding box center [470, 472] width 145 height 21
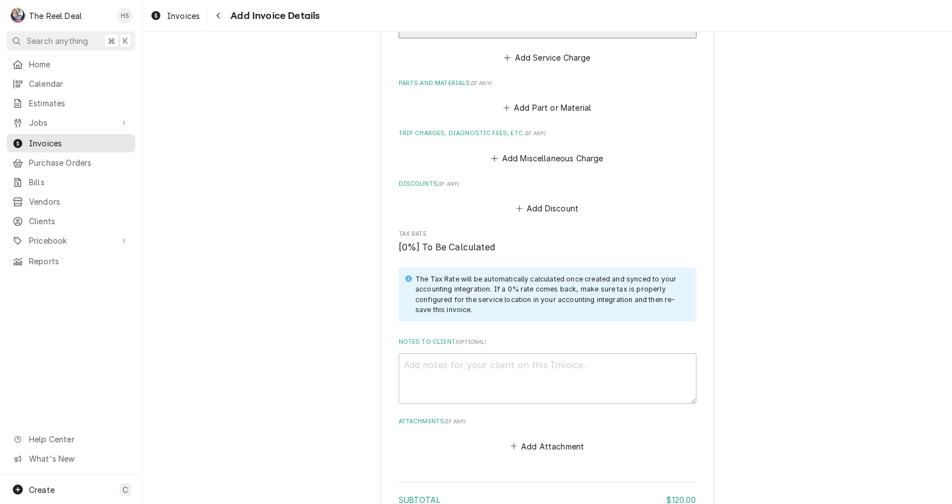
scroll to position [864, 0]
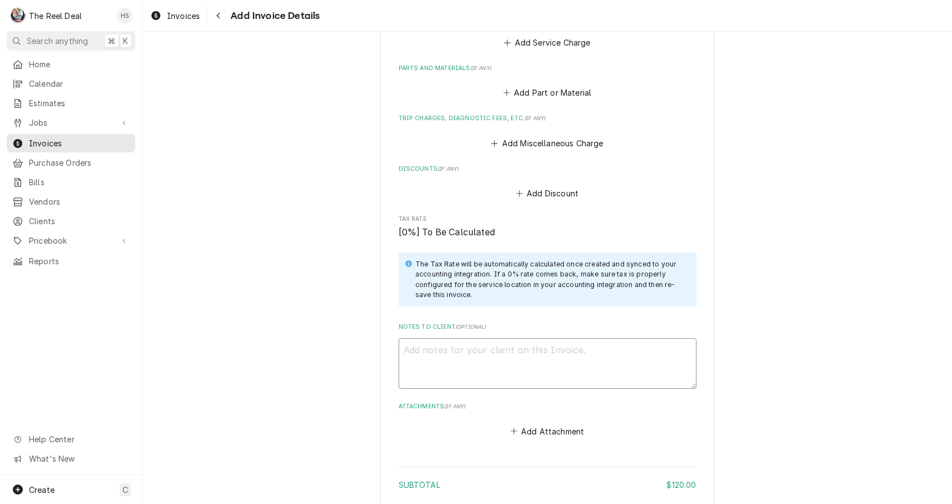
click at [477, 360] on textarea "Notes to Client ( optional )" at bounding box center [547, 363] width 298 height 51
type textarea "x"
type textarea "T"
type textarea "x"
type textarea "Te"
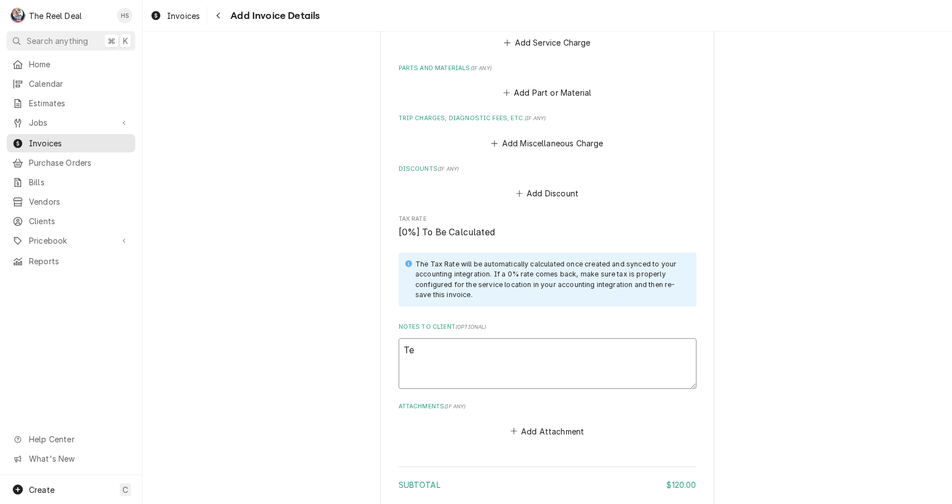
type textarea "x"
type textarea "Tes"
type textarea "x"
type textarea "Test"
type textarea "x"
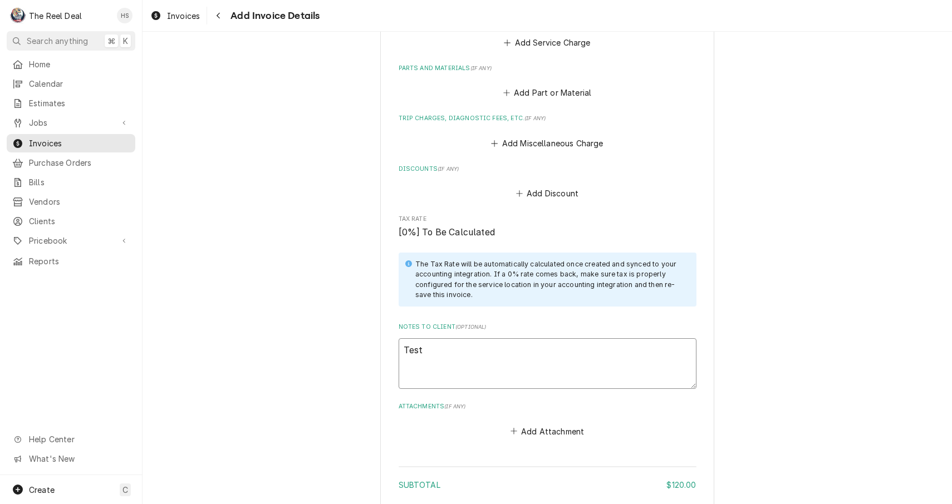
type textarea "Teste"
type textarea "x"
type textarea "Tested"
type textarea "x"
type textarea "Tested"
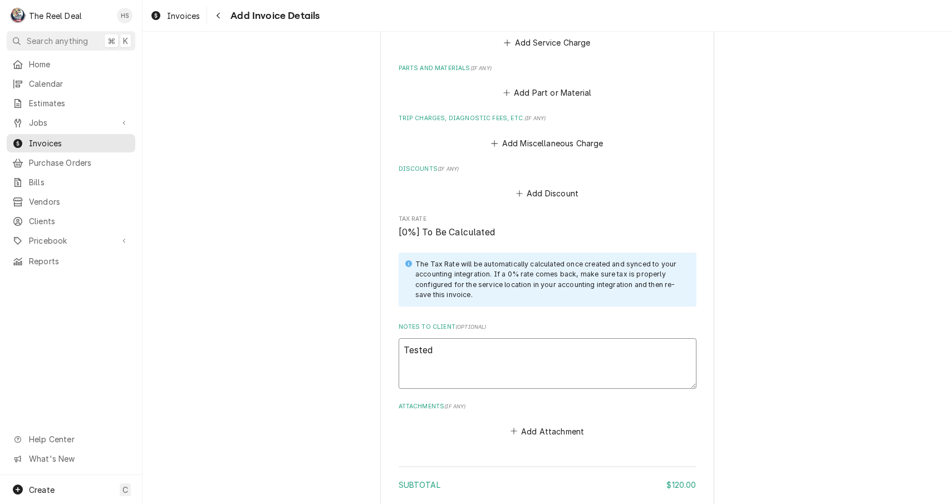
type textarea "x"
type textarea "Tested g"
type textarea "x"
type textarea "Tested ga"
type textarea "x"
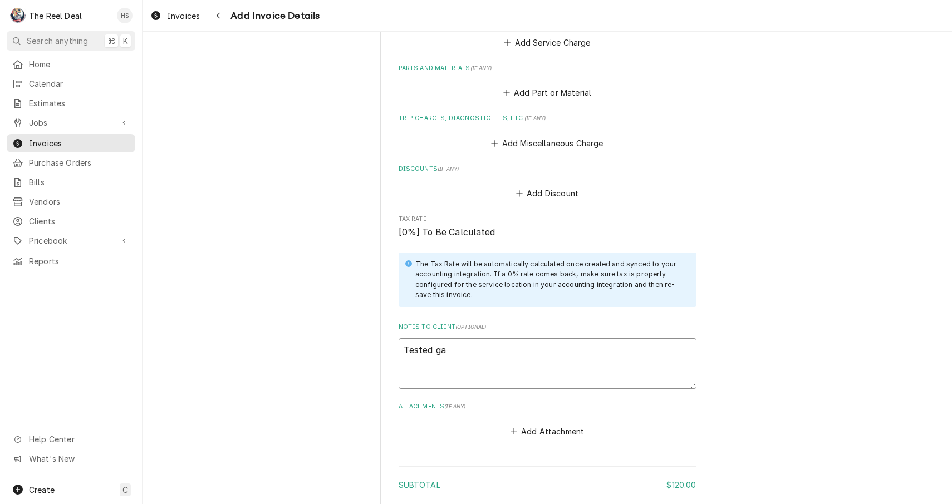
type textarea "Tested gas"
type textarea "x"
type textarea "Tested gas"
type textarea "x"
type textarea "Tested gas p"
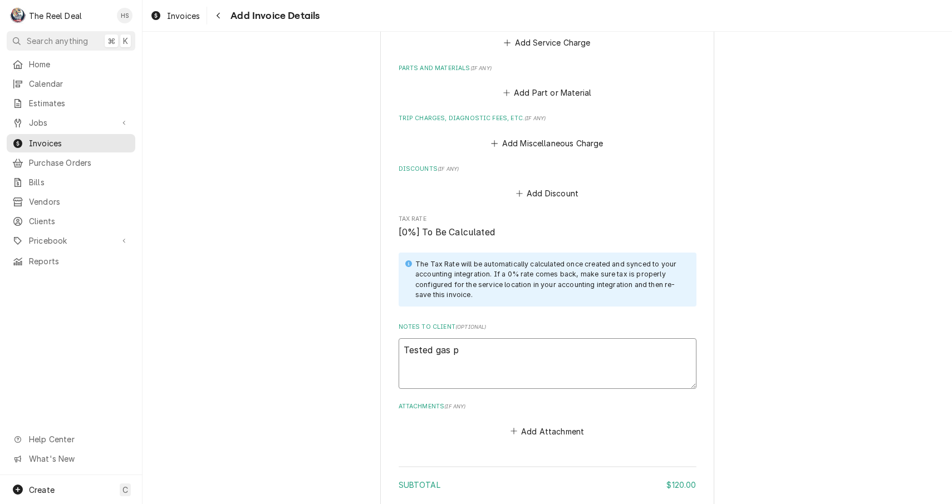
type textarea "x"
type textarea "Tested gas pr"
type textarea "x"
type textarea "Tested gas pre"
type textarea "x"
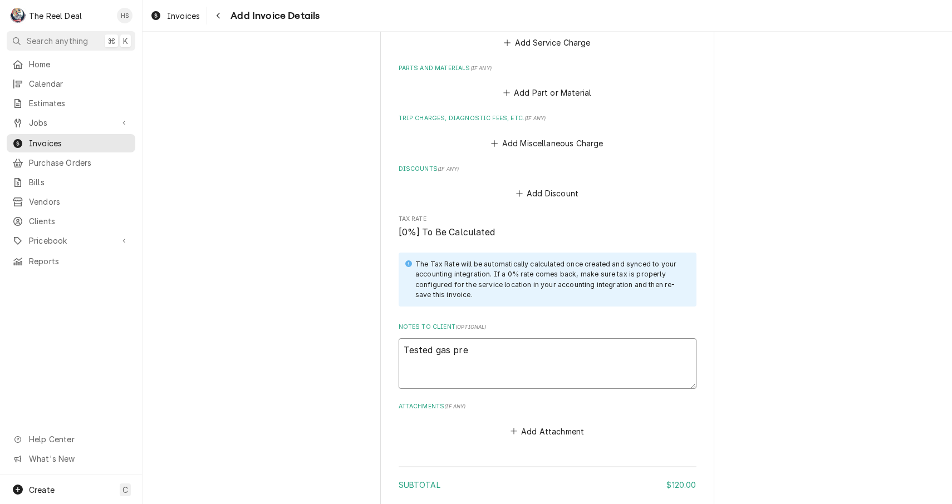
type textarea "Tested gas pres"
type textarea "x"
type textarea "Tested gas press"
type textarea "x"
type textarea "Tested gas pressu"
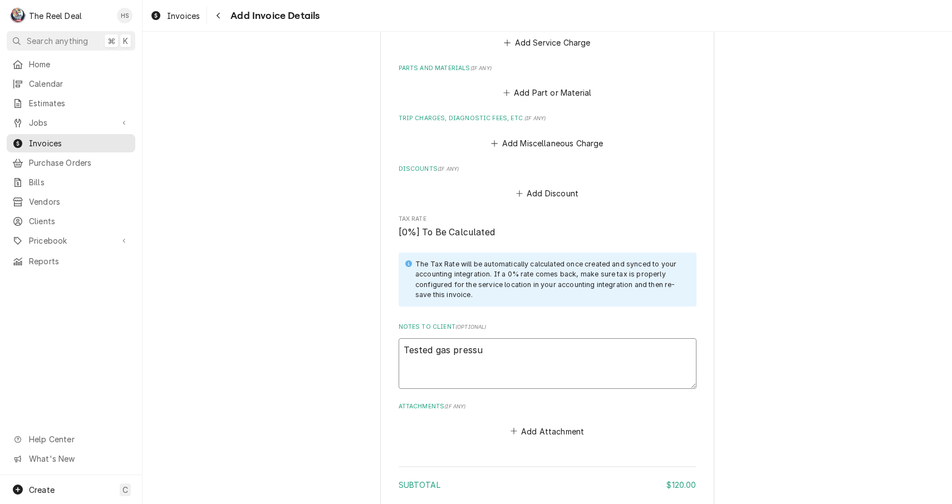
type textarea "x"
type textarea "Tested gas pressur"
type textarea "x"
type textarea "Tested gas pressure"
type textarea "x"
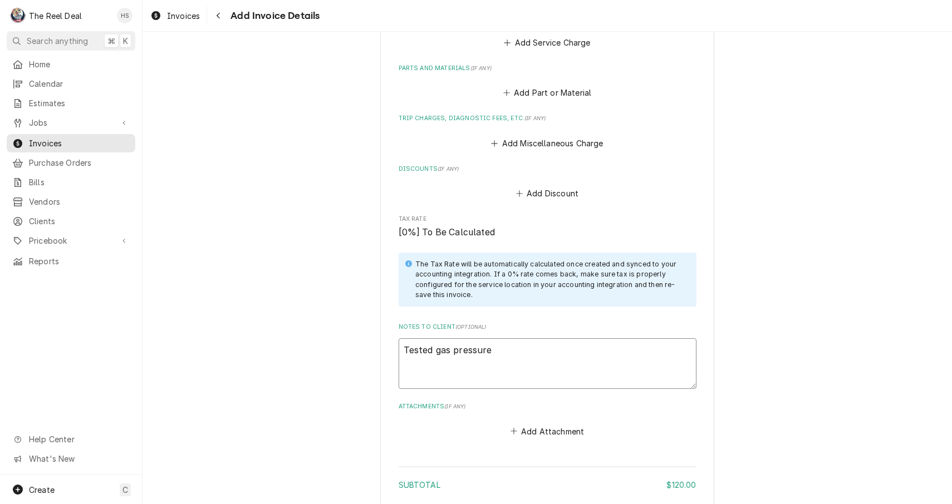
type textarea "Tested gas pressure"
type textarea "x"
type textarea "Tested gas pressure h"
type textarea "x"
type textarea "Tested gas pressure ha"
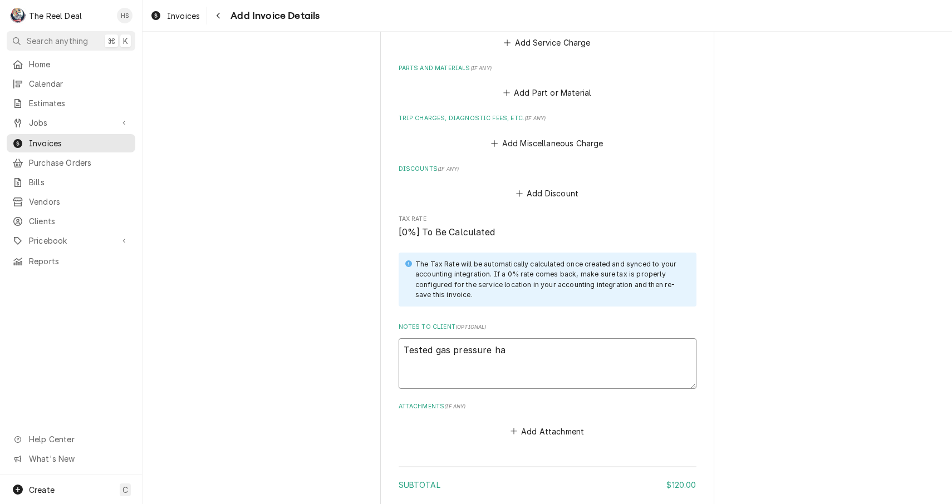
type textarea "x"
type textarea "Tested gas pressure had"
type textarea "x"
type textarea "Tested gas pressure had"
type textarea "x"
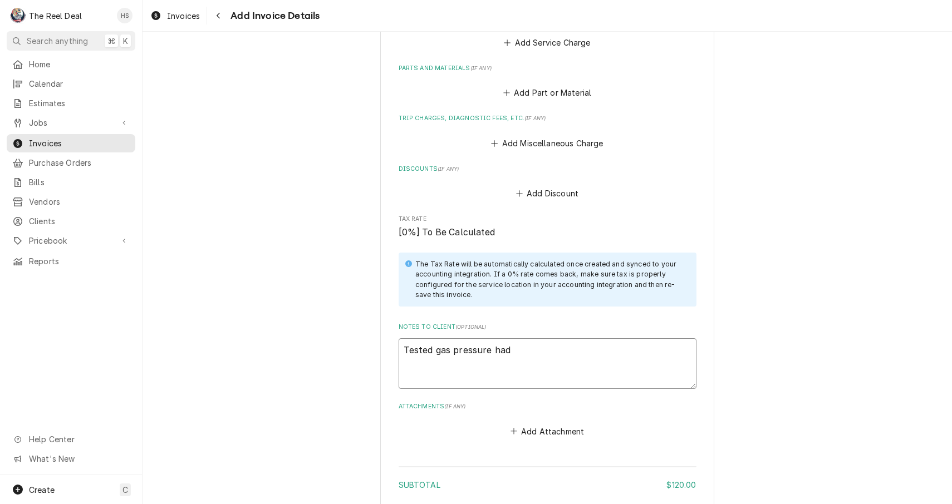
type textarea "Tested gas pressure had 6"
type textarea "x"
type textarea "Tested gas pressure had 6."
type textarea "x"
type textarea "Tested gas pressure had 6.7"
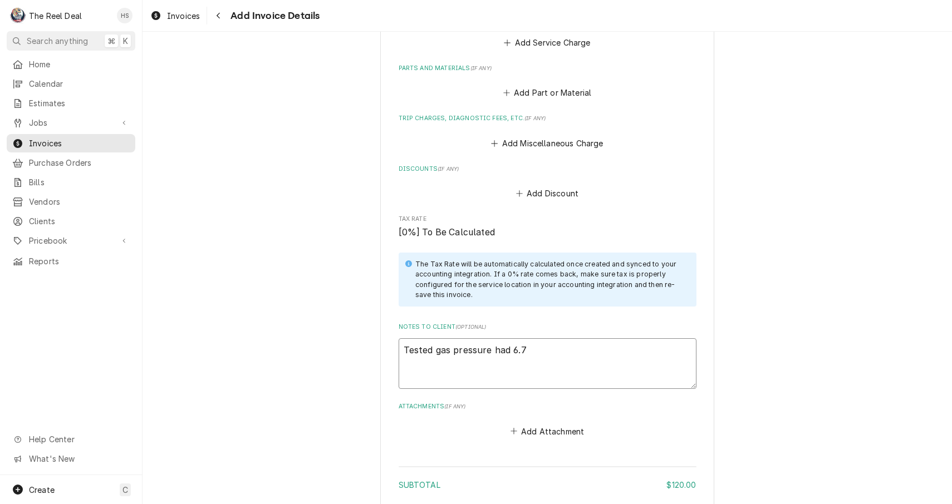
type textarea "x"
type textarea "Tested gas pressure had 6.7"
type textarea "x"
type textarea "Tested gas pressure had 6.7 i"
type textarea "x"
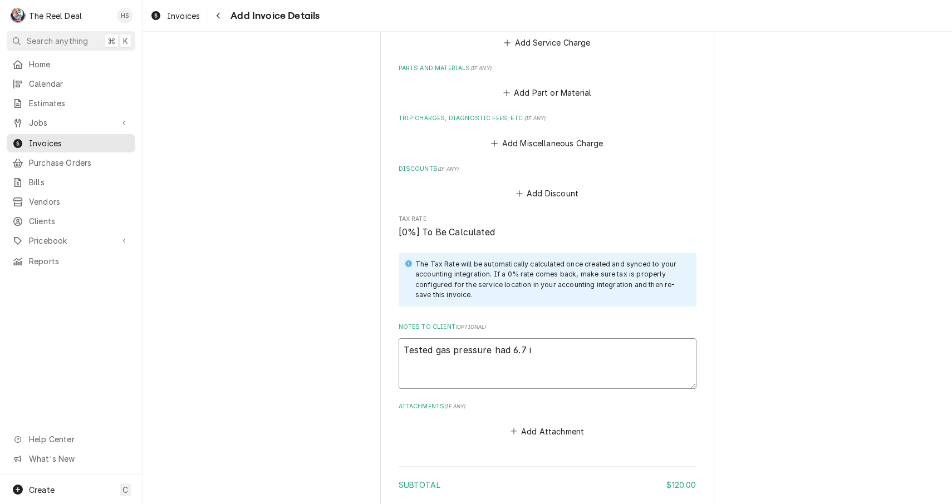
type textarea "Tested gas pressure had 6.7 in"
type textarea "x"
type textarea "Tested gas pressure had 6.7 inc"
type textarea "x"
type textarea "Tested gas pressure had 6.7 inch"
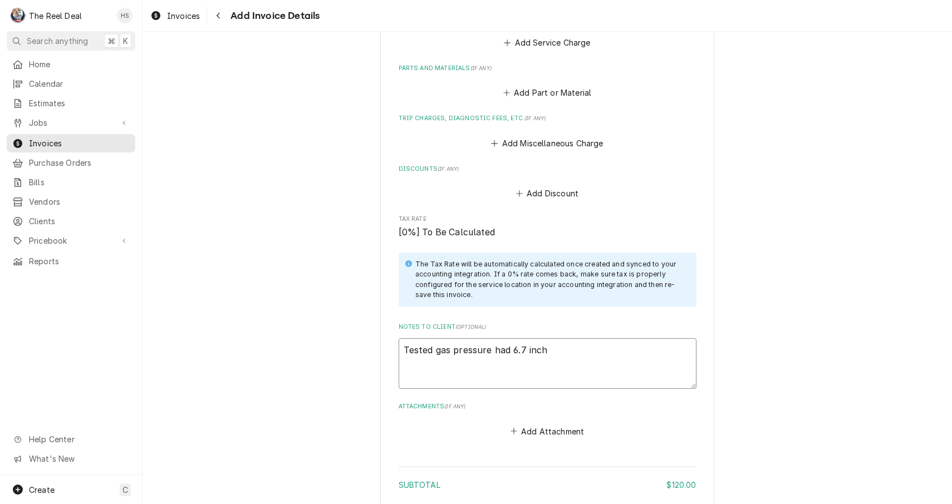
type textarea "x"
type textarea "Tested gas pressure had 6.7 inche"
type textarea "x"
type textarea "Tested gas pressure had 6.7 inches"
type textarea "x"
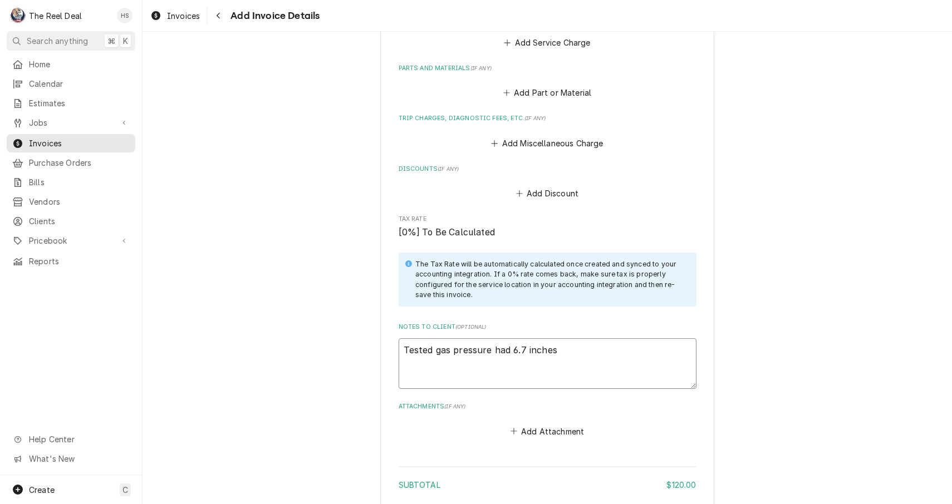
type textarea "Tested gas pressure had 6.7 inches"
type textarea "x"
type textarea "Tested gas pressure had 6.7 inches o"
type textarea "x"
type textarea "Tested gas pressure had 6.7 inches of"
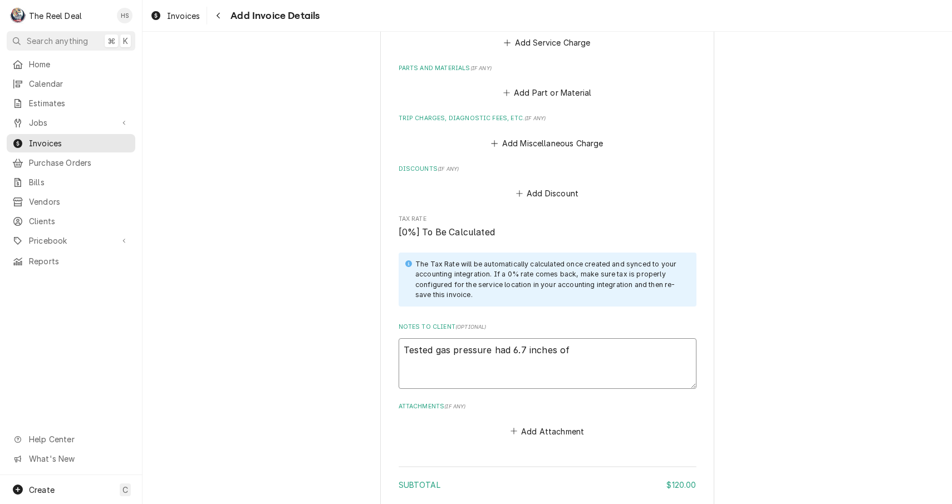
type textarea "x"
type textarea "Tested gas pressure had 6.7 inches of"
type textarea "x"
type textarea "Tested gas pressure had 6.7 inches of w"
type textarea "x"
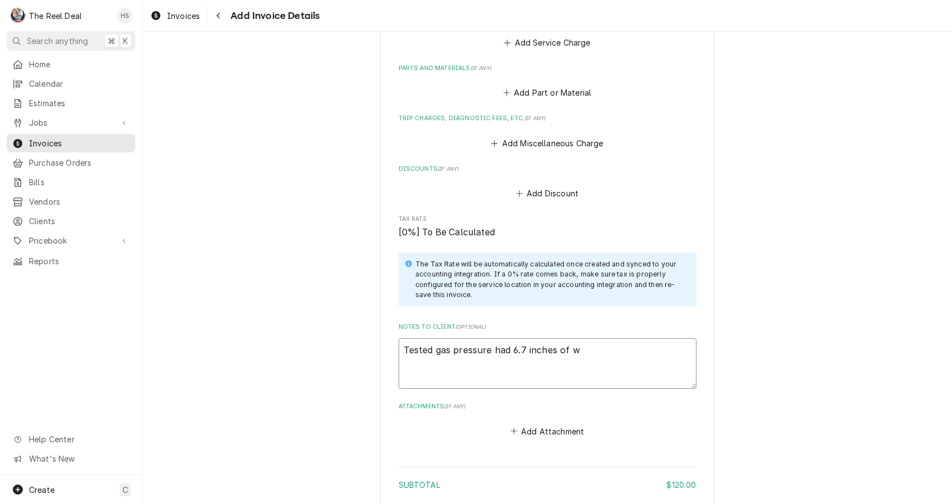
type textarea "Tested gas pressure had 6.7 inches of wa"
type textarea "x"
type textarea "Tested gas pressure had 6.7 inches of wat"
type textarea "x"
type textarea "Tested gas pressure had 6.7 inches of wate"
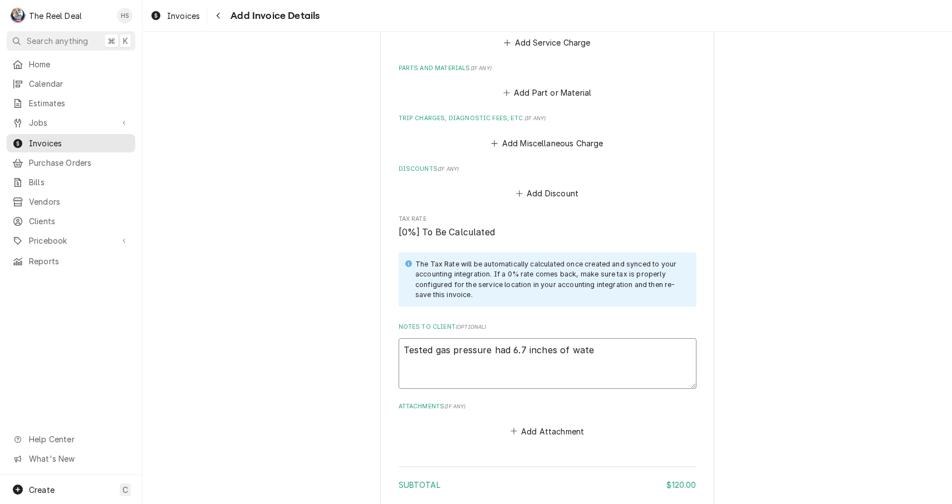
type textarea "x"
type textarea "Tested gas pressure had 6.7 inches of water"
type textarea "x"
type textarea "Tested gas pressure had 6.7 inches of water"
type textarea "x"
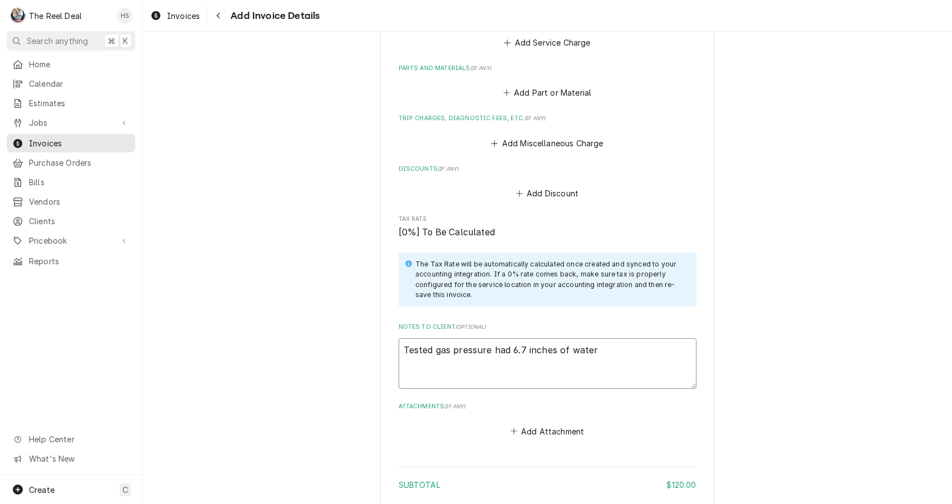
type textarea "Tested gas pressure had 6.7 inches of water c"
type textarea "x"
type textarea "Tested gas pressure had 6.7 inches of water co"
type textarea "x"
type textarea "Tested gas pressure had 6.7 inches of water col"
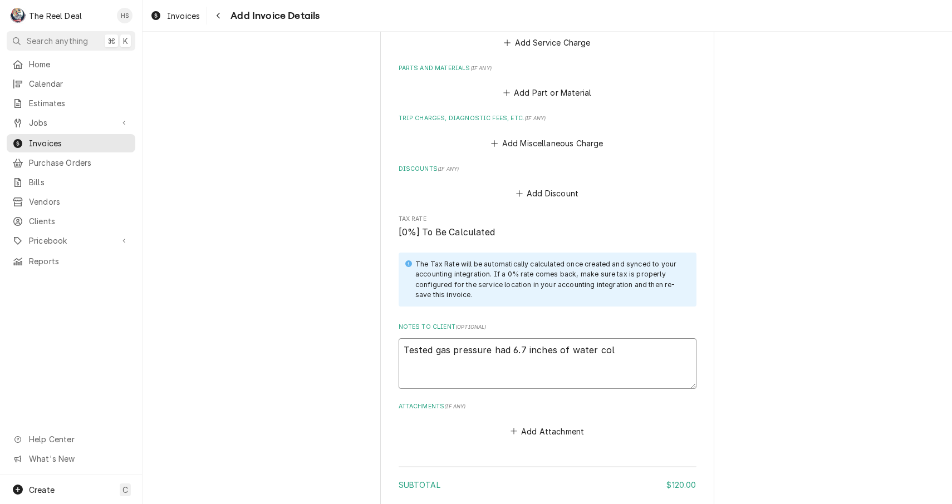
type textarea "x"
type textarea "Tested gas pressure had 6.7 inches of water colu"
type textarea "x"
type textarea "Tested gas pressure had 6.7 inches of water colum"
type textarea "x"
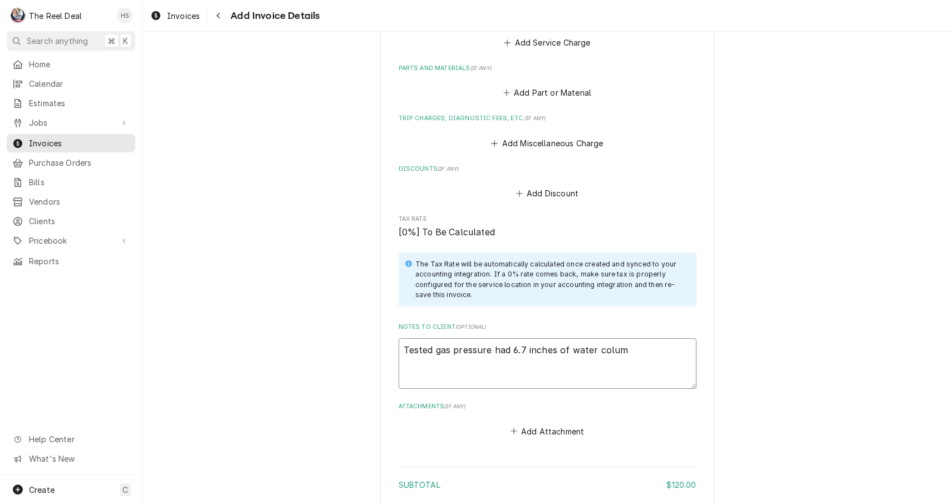
type textarea "Tested gas pressure had 6.7 inches of water column"
type textarea "x"
type textarea "Tested gas pressure had 6.7 inches of water column,"
type textarea "x"
type textarea "Tested gas pressure had 6.7 inches of water column,"
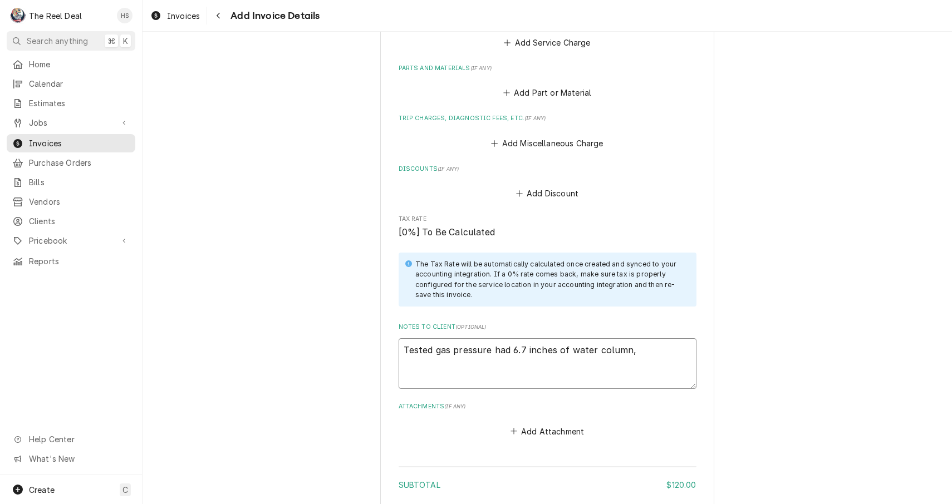
type textarea "x"
type textarea "Tested gas pressure had 6.7 inches of water column, a"
type textarea "x"
type textarea "Tested gas pressure had 6.7 inches of water column, al"
type textarea "x"
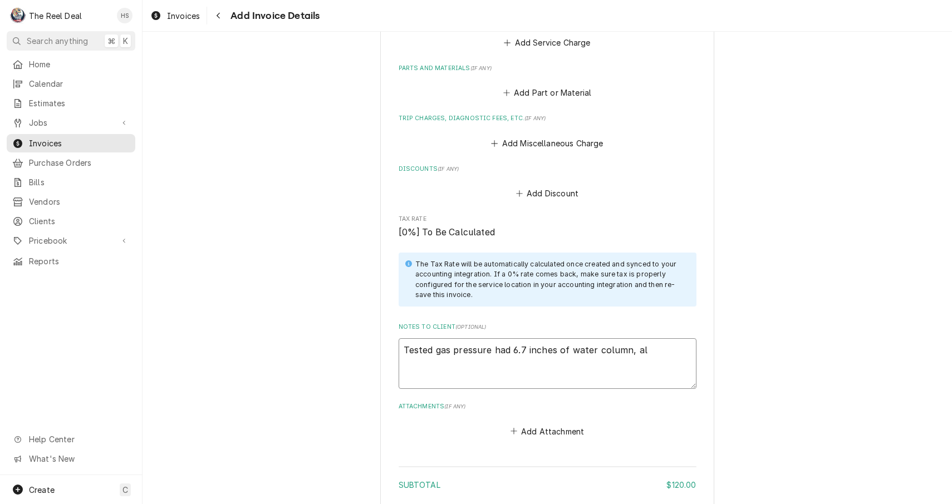
type textarea "Tested gas pressure had 6.7 inches of water column, all"
type textarea "x"
type textarea "Tested gas pressure had 6.7 inches of water column, all"
type textarea "x"
type textarea "Tested gas pressure had 6.7 inches of water column, all f"
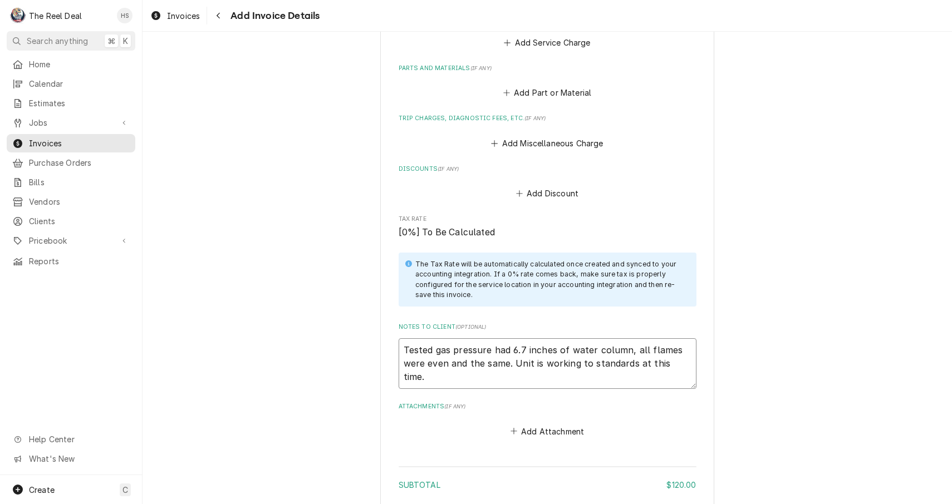
click at [510, 353] on textarea "Tested gas pressure had 6.7 inches of water column, all flames were even and th…" at bounding box center [547, 363] width 298 height 51
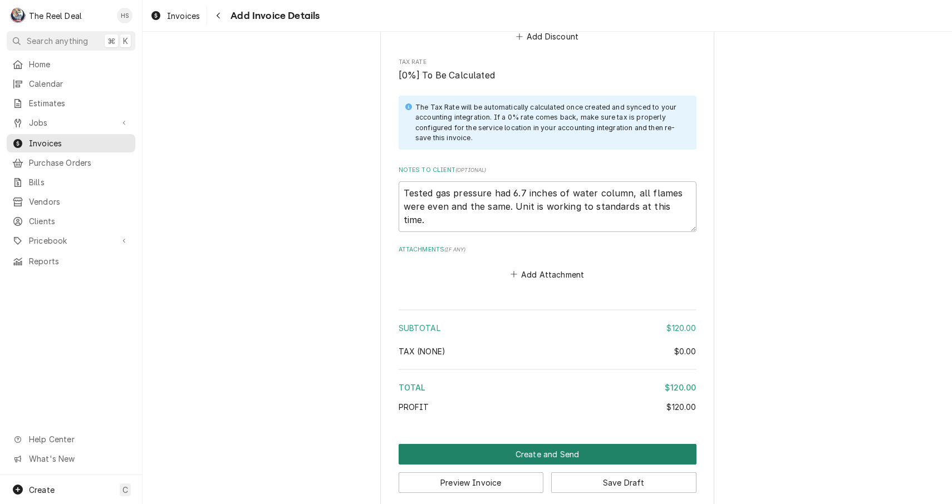
click at [499, 444] on button "Create and Send" at bounding box center [547, 454] width 298 height 21
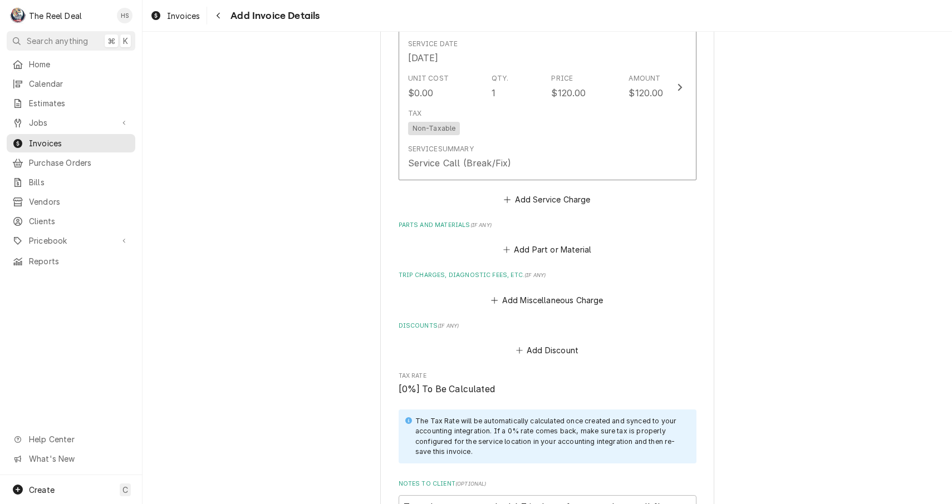
scroll to position [706, 0]
click at [538, 200] on fieldset "Charge Details Service Charges Short Description Service Call (Break/Fix) Servi…" at bounding box center [547, 277] width 298 height 642
click at [543, 193] on button "Add Service Charge" at bounding box center [547, 201] width 90 height 16
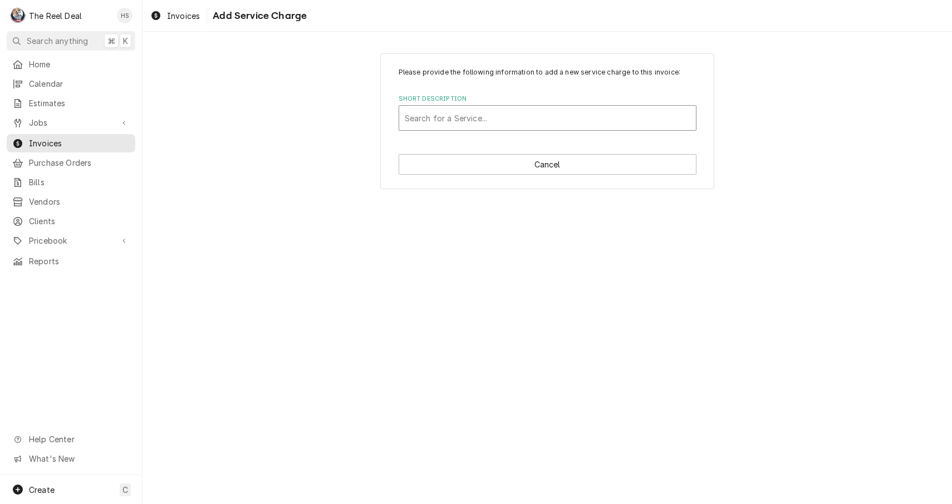
click at [531, 123] on div "Short Description" at bounding box center [548, 118] width 286 height 20
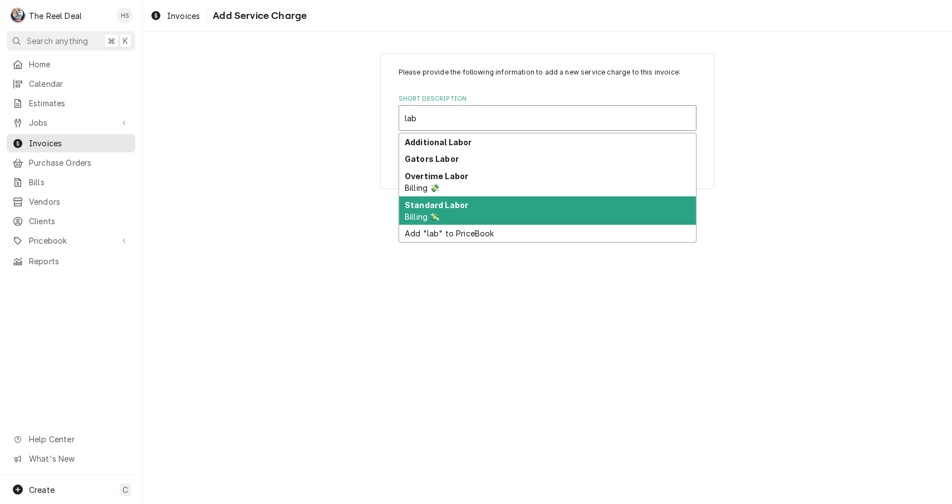
click at [484, 202] on div "Standard Labor Billing 💸" at bounding box center [547, 210] width 297 height 29
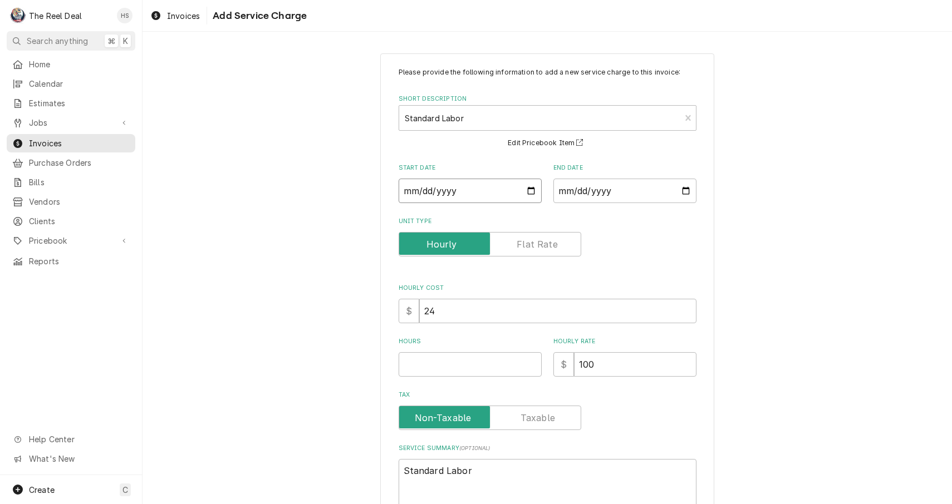
click at [445, 193] on input "Start Date" at bounding box center [469, 191] width 143 height 24
click at [592, 198] on input "End Date" at bounding box center [624, 191] width 143 height 24
click at [493, 356] on input "Hours" at bounding box center [469, 364] width 143 height 24
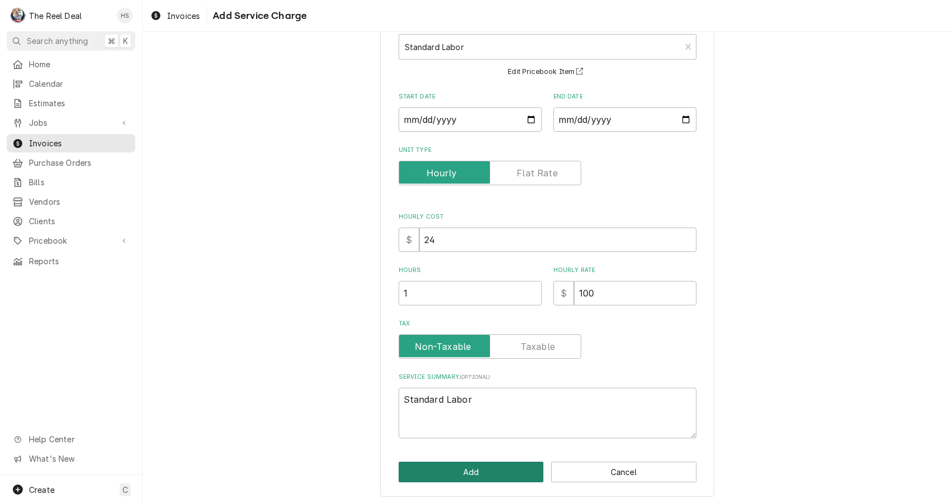
click at [463, 469] on button "Add" at bounding box center [470, 472] width 145 height 21
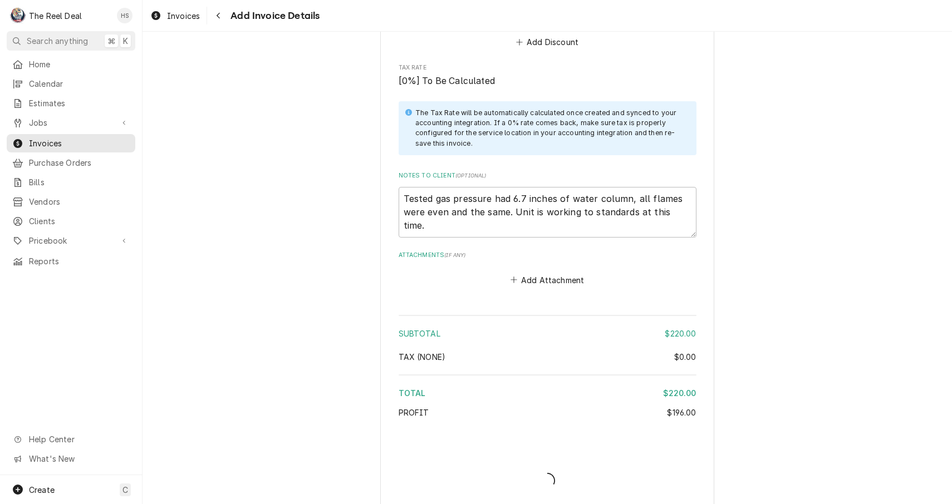
scroll to position [1207, 0]
click at [493, 204] on textarea "Tested gas pressure had 6.7 inches of water column, all flames were even and th…" at bounding box center [547, 213] width 298 height 51
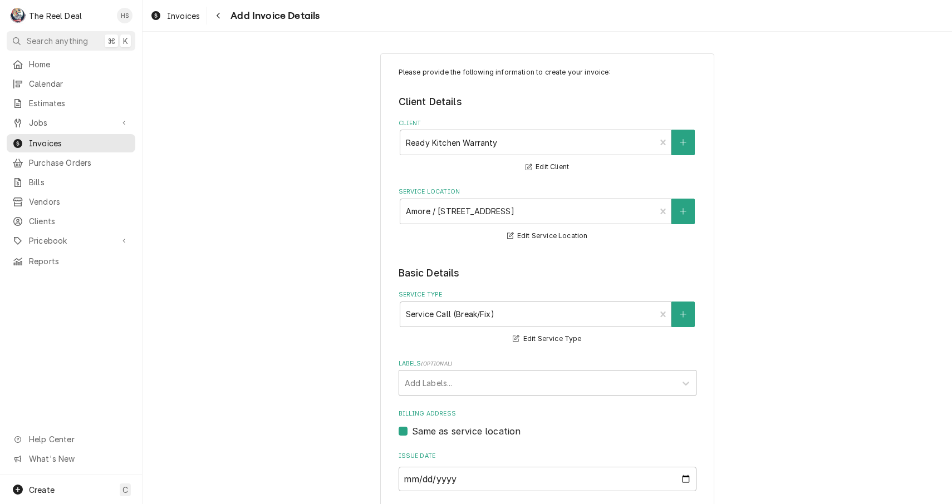
scroll to position [0, 0]
click at [216, 12] on icon "Navigate back" at bounding box center [218, 16] width 5 height 8
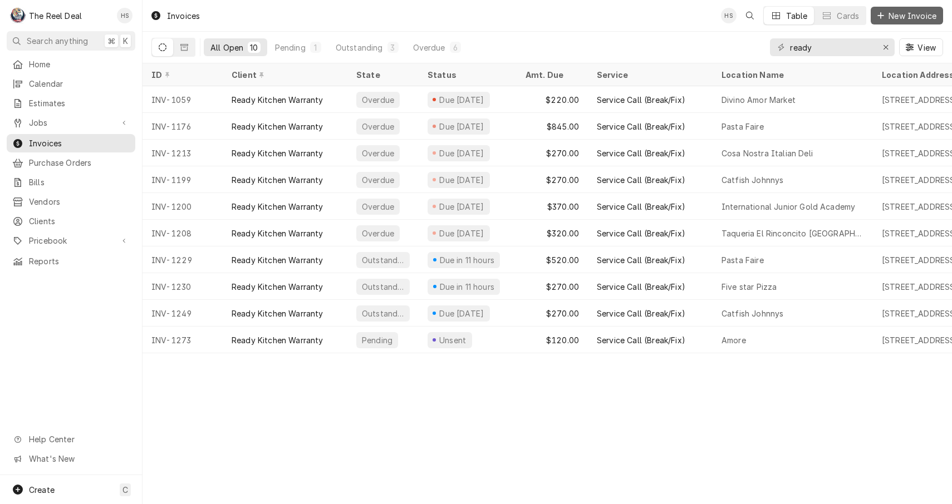
click at [908, 23] on button "New Invoice" at bounding box center [906, 16] width 72 height 18
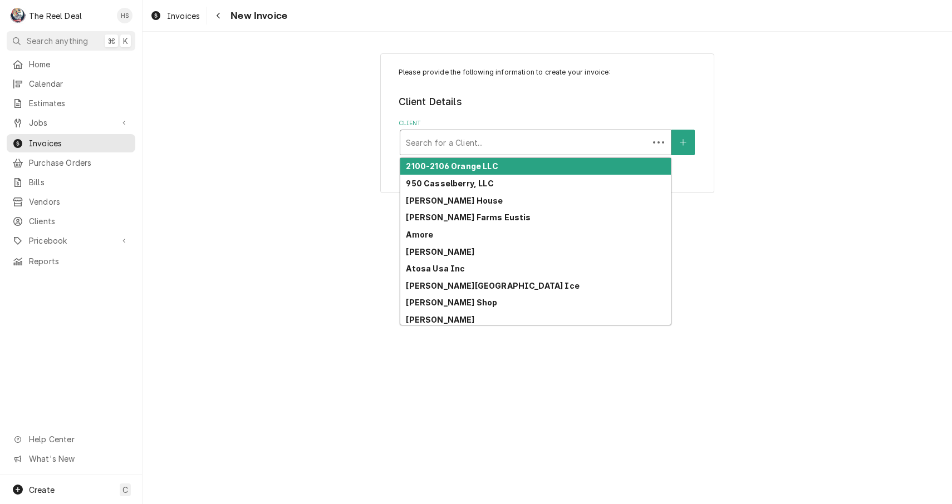
click at [574, 132] on div "Search for a Client..." at bounding box center [524, 142] width 248 height 24
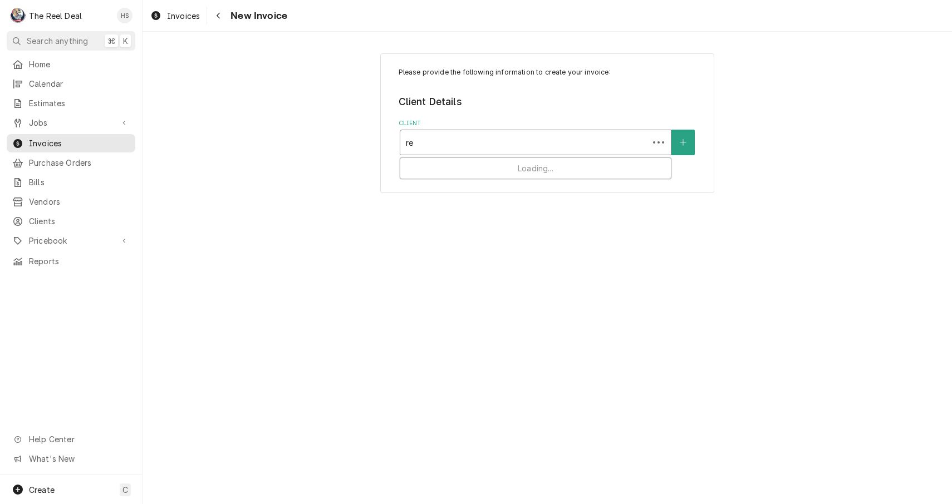
type input "rea"
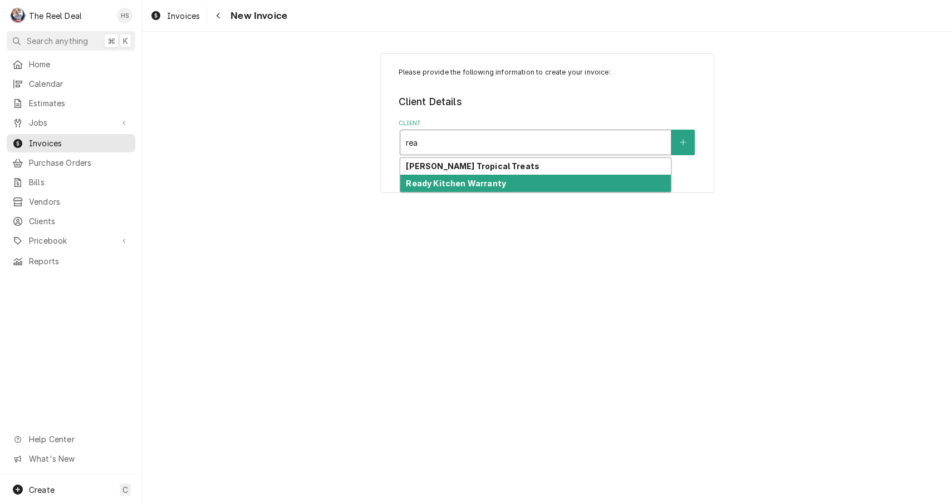
click at [517, 182] on div "Ready Kitchen Warranty" at bounding box center [535, 183] width 270 height 17
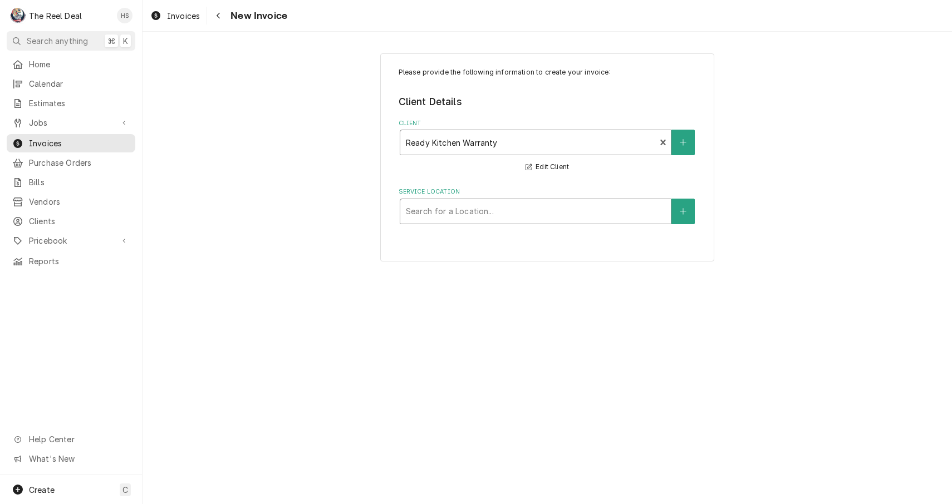
click at [475, 213] on div "Search for a Location..." at bounding box center [535, 211] width 259 height 12
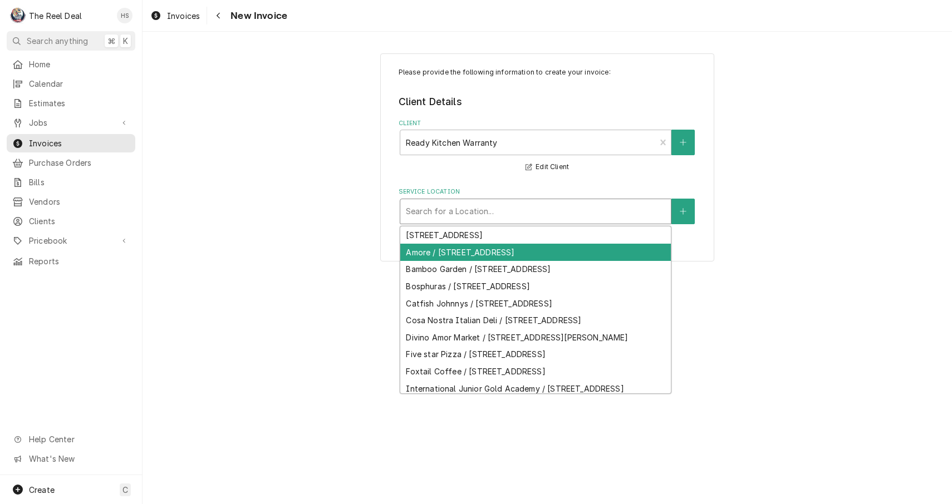
click at [470, 248] on div "Amore / [STREET_ADDRESS]" at bounding box center [535, 252] width 270 height 17
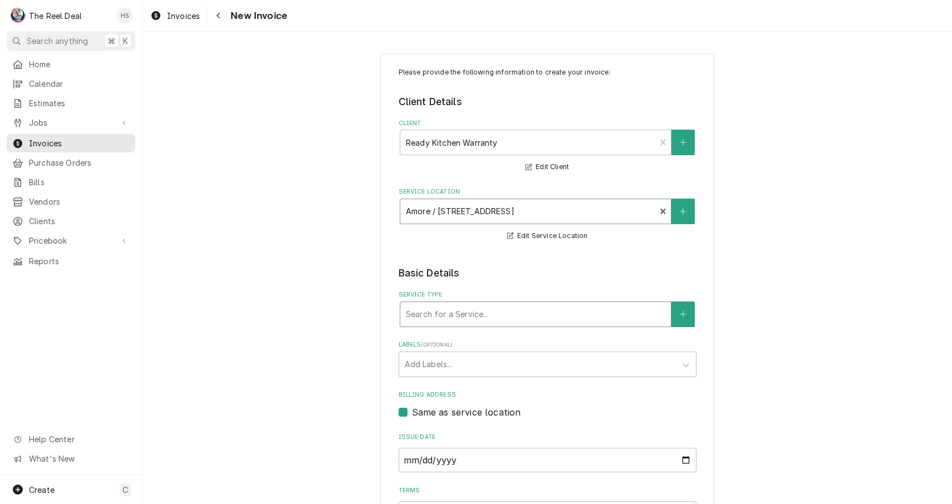
click at [467, 318] on div "Search for a Service..." at bounding box center [535, 314] width 259 height 12
type input "serv"
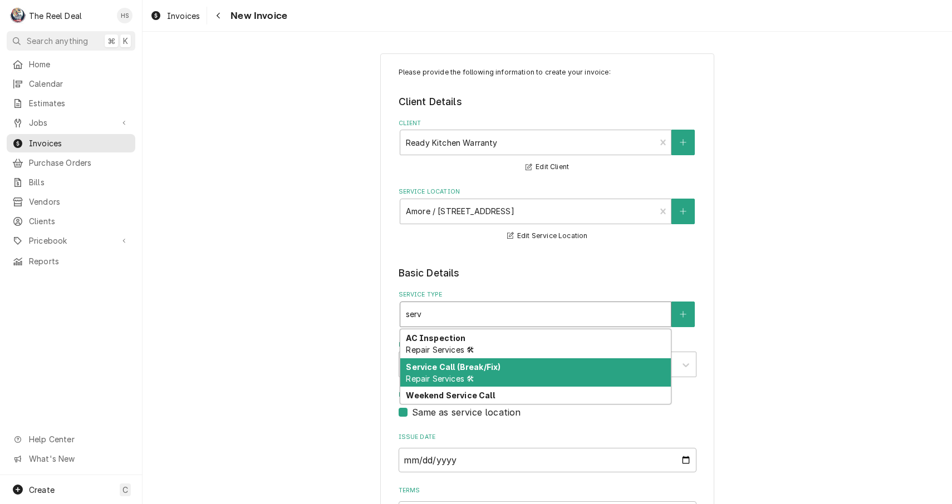
click at [455, 369] on strong "Service Call (Break/Fix)" at bounding box center [453, 366] width 95 height 9
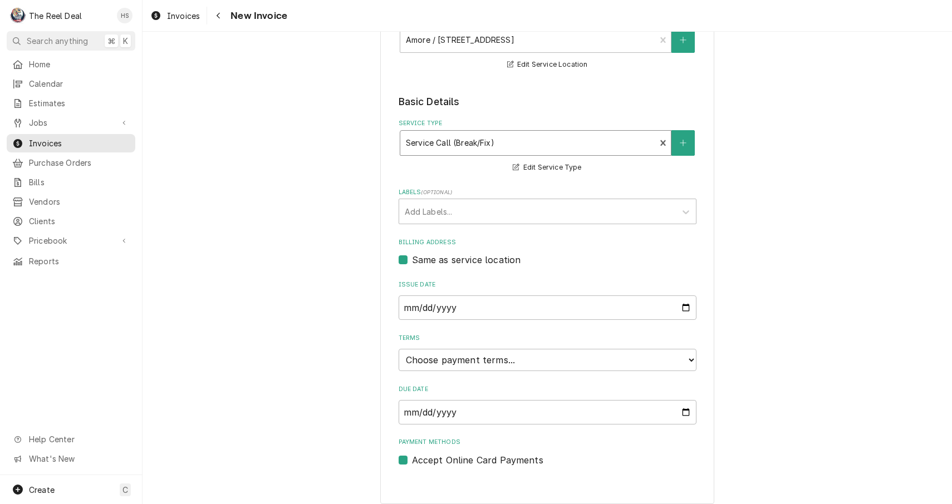
scroll to position [171, 0]
click at [452, 342] on div "Terms Choose payment terms... Same Day Net 7 Net 14 Net 21 Net 30 Net 45 Net 60…" at bounding box center [547, 352] width 298 height 37
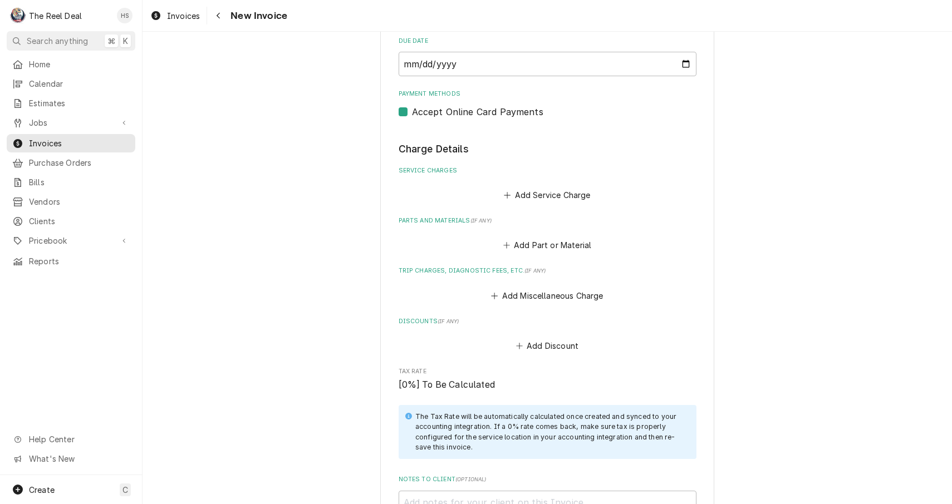
scroll to position [514, 0]
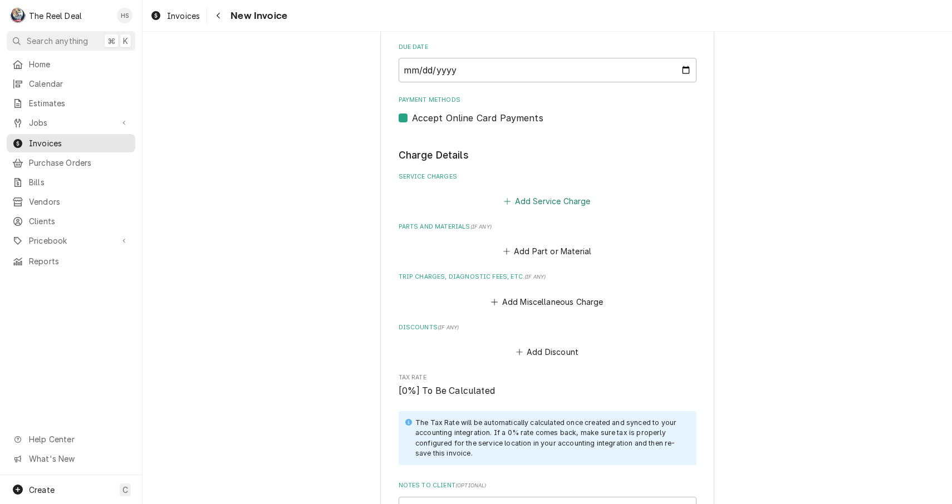
click at [532, 195] on button "Add Service Charge" at bounding box center [547, 202] width 90 height 16
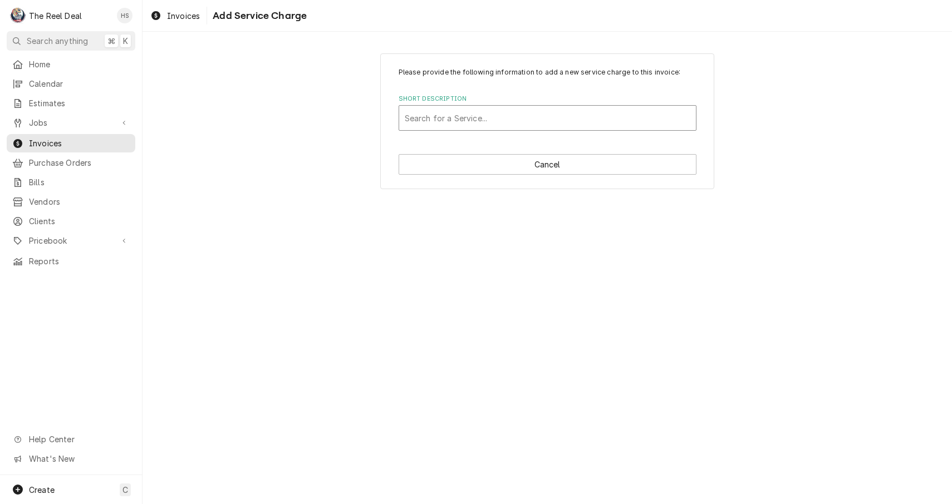
click at [510, 117] on div "Short Description" at bounding box center [548, 118] width 286 height 20
type input "serv"
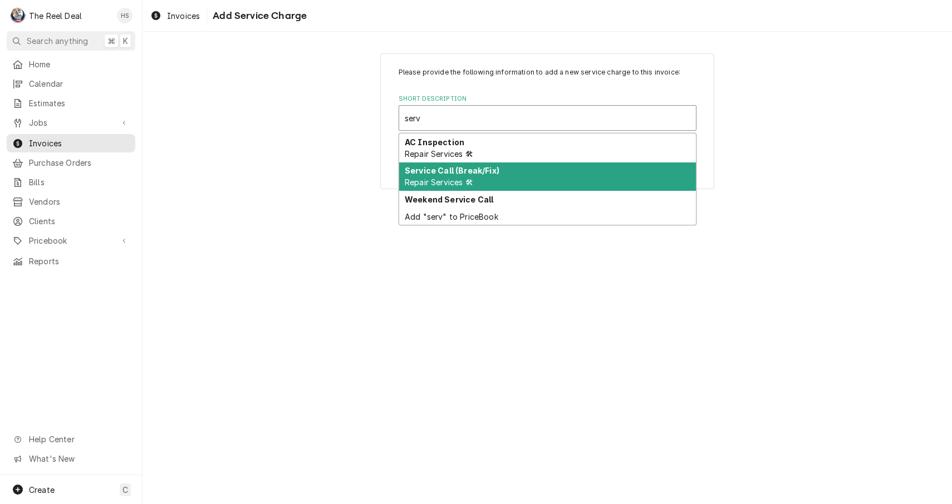
click at [486, 168] on strong "Service Call (Break/Fix)" at bounding box center [452, 170] width 95 height 9
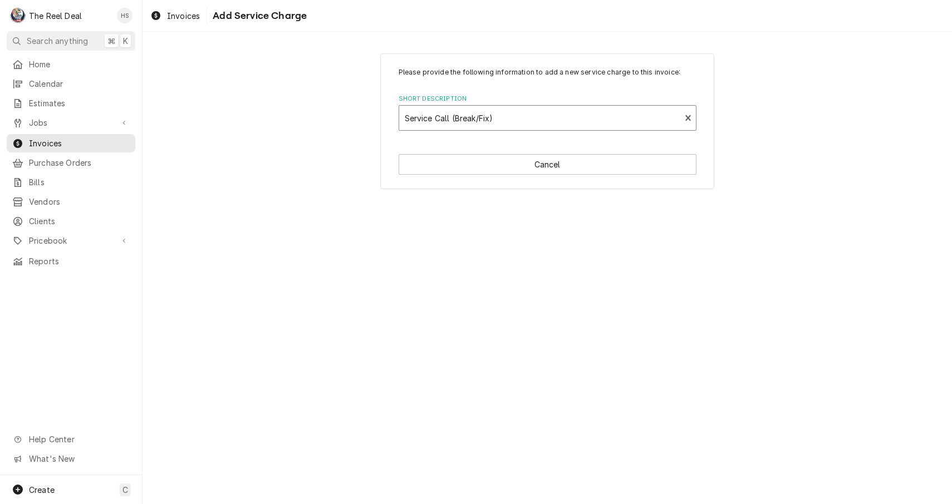
type textarea "x"
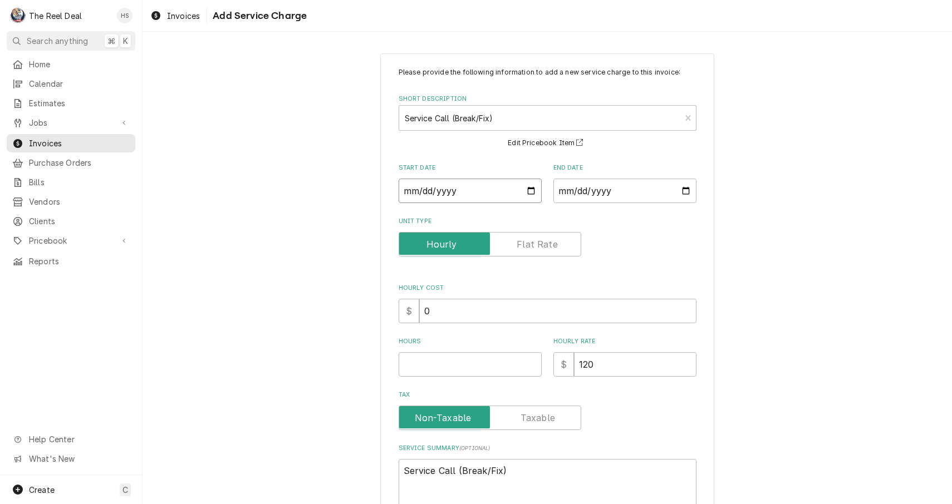
click at [445, 195] on input "Start Date" at bounding box center [469, 191] width 143 height 24
type input "2025-09-16"
type textarea "x"
click at [582, 185] on input "End Date" at bounding box center [624, 191] width 143 height 24
type input "2025-09-23"
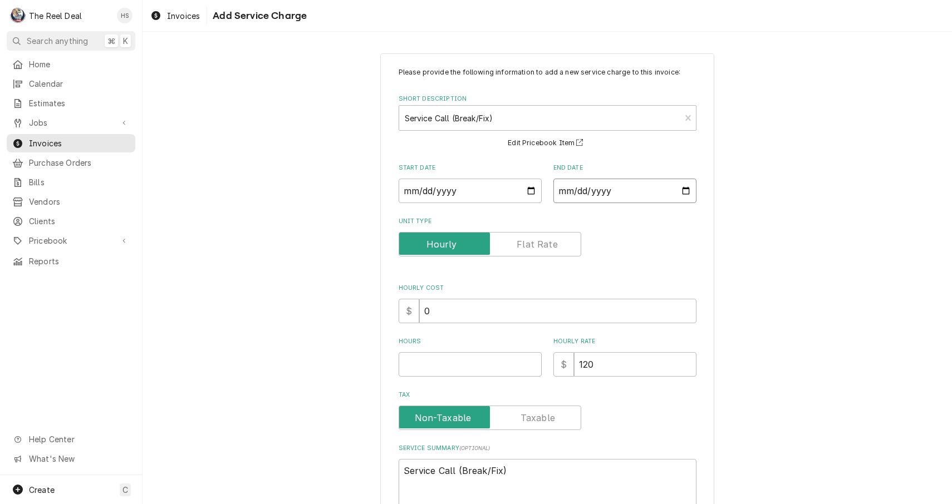
type textarea "x"
type input "2025-09-16"
type textarea "x"
click at [480, 357] on input "Hours" at bounding box center [469, 364] width 143 height 24
click at [532, 230] on div "Unit Type" at bounding box center [547, 237] width 298 height 40
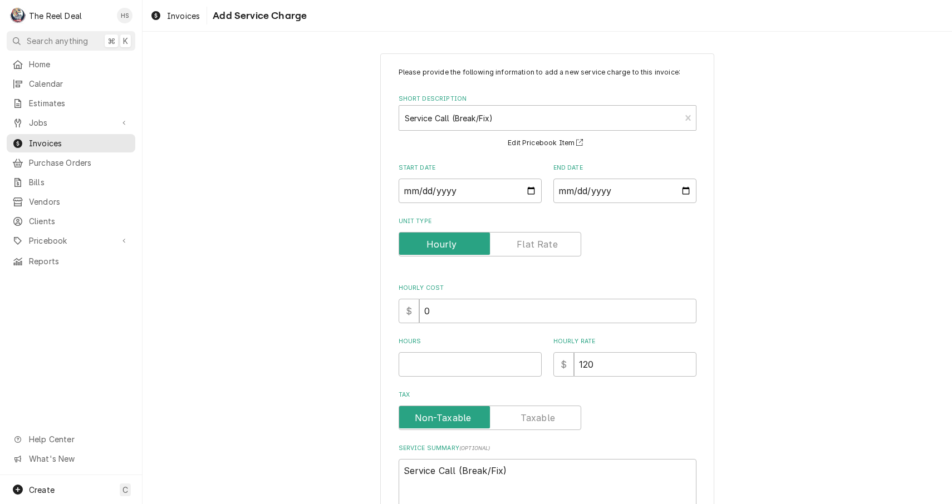
click at [531, 245] on label "Unit Type" at bounding box center [489, 244] width 183 height 24
click at [531, 245] on input "Unit Type" at bounding box center [489, 244] width 173 height 24
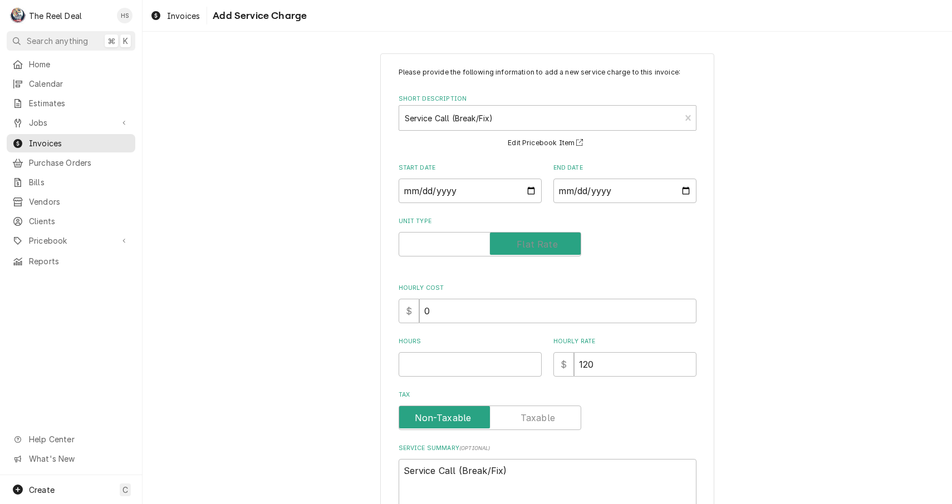
checkbox input "true"
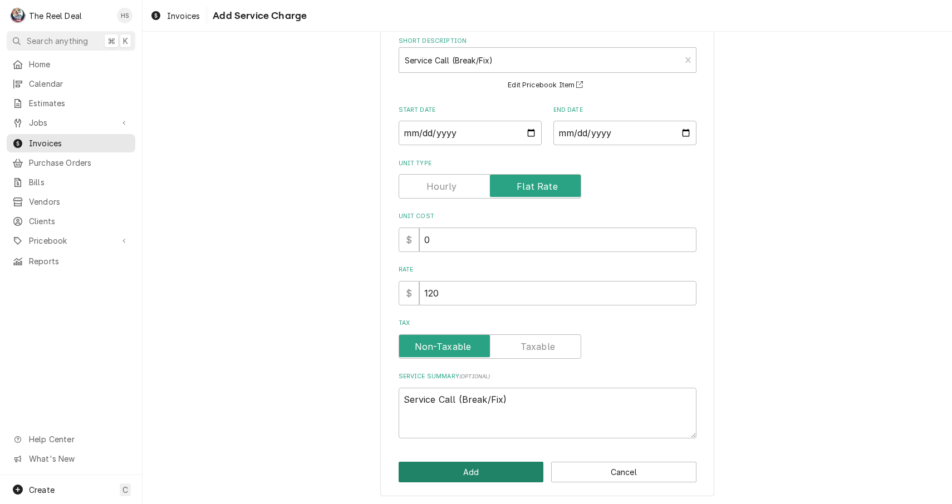
click at [466, 475] on button "Add" at bounding box center [470, 472] width 145 height 21
type textarea "x"
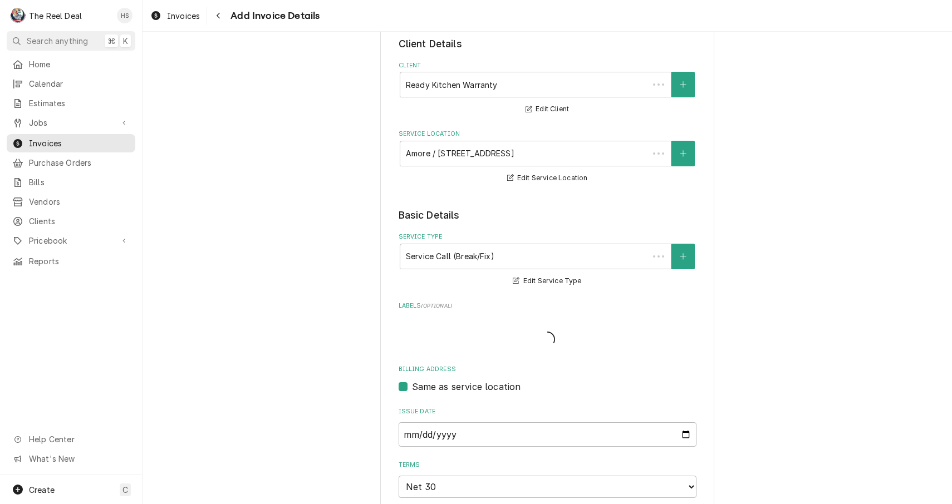
scroll to position [514, 0]
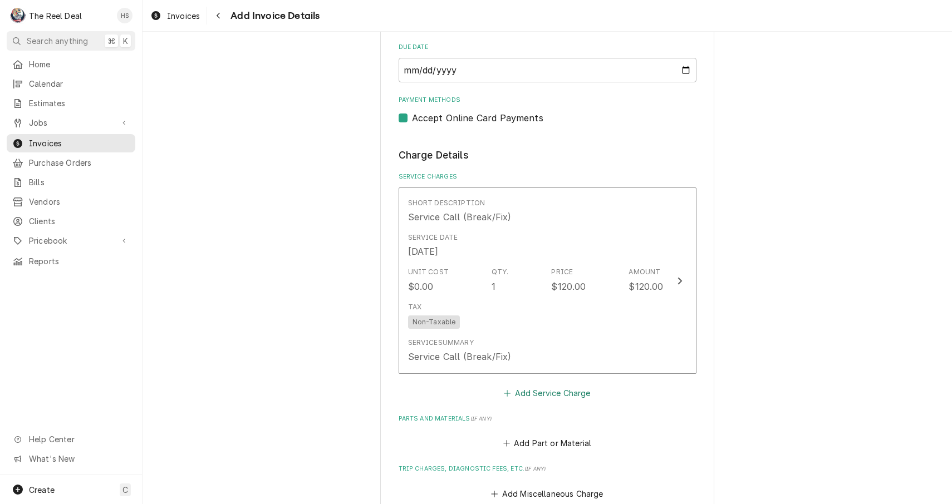
click at [531, 385] on button "Add Service Charge" at bounding box center [547, 393] width 90 height 16
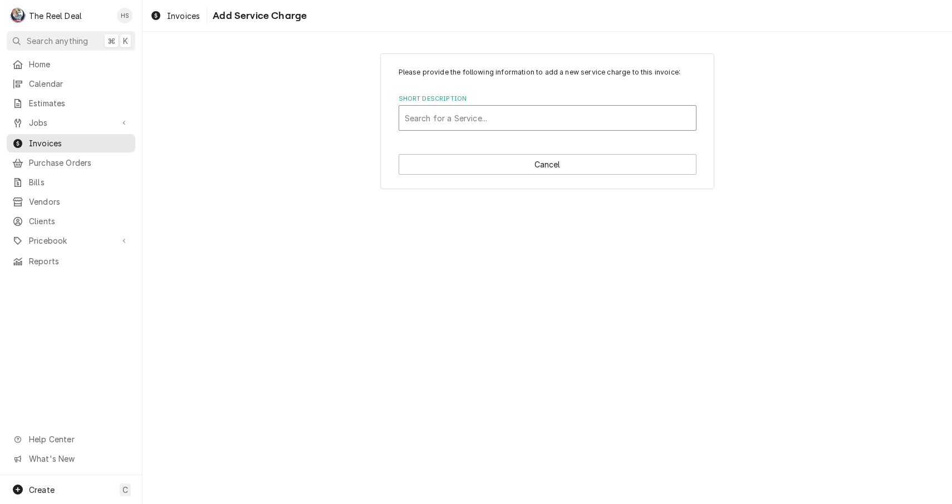
click at [535, 124] on div "Short Description" at bounding box center [548, 118] width 286 height 20
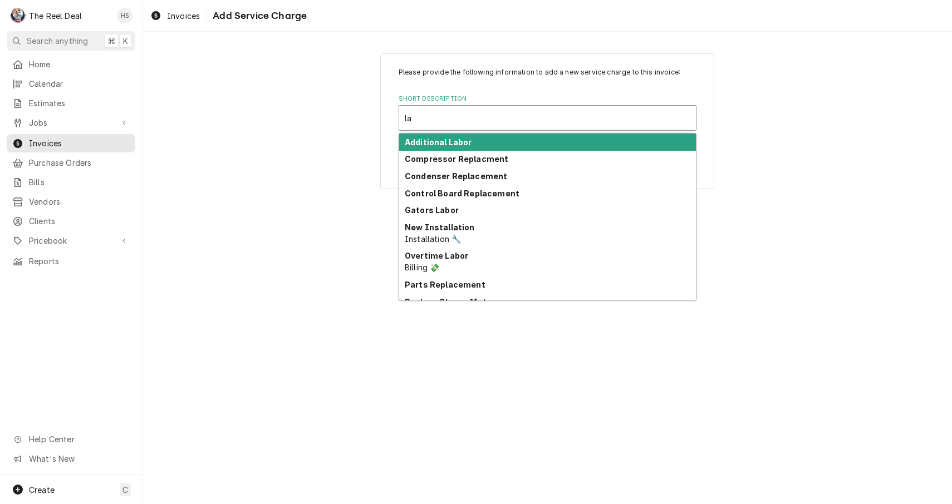
type input "lab"
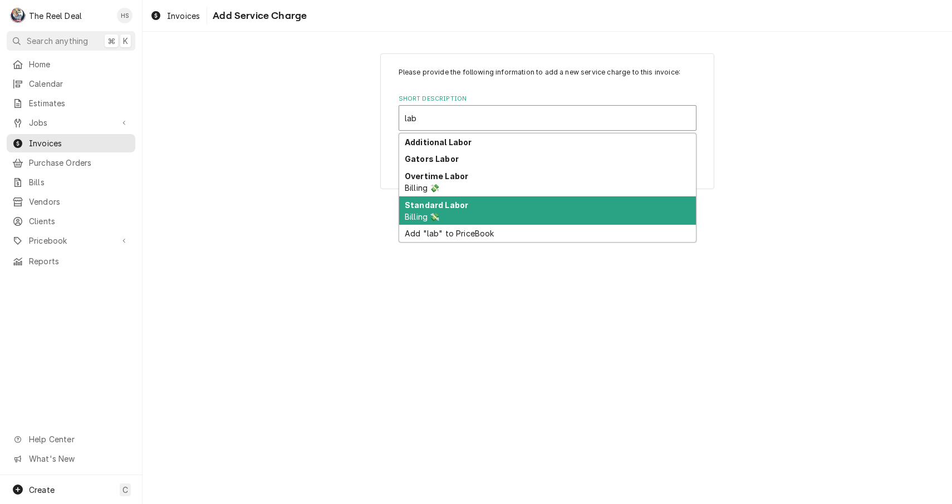
click at [495, 201] on div "Standard Labor Billing 💸" at bounding box center [547, 210] width 297 height 29
type textarea "x"
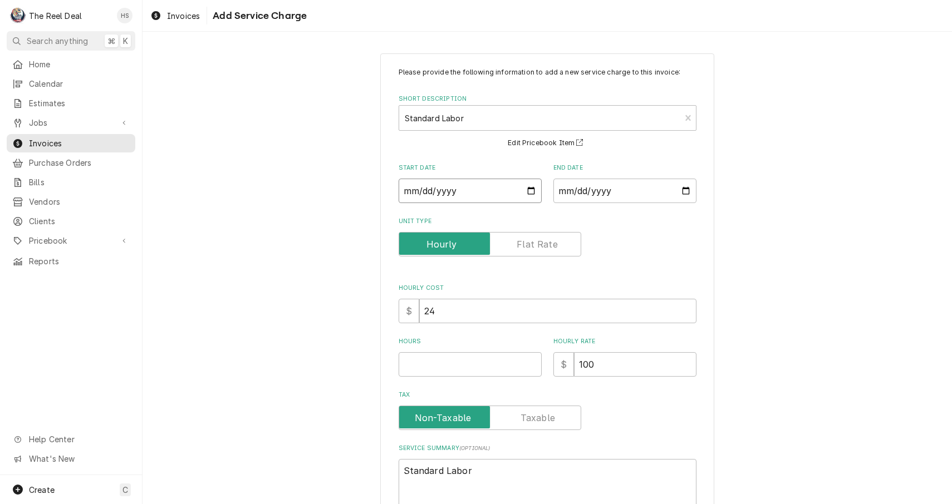
click at [462, 195] on input "Start Date" at bounding box center [469, 191] width 143 height 24
type input "2025-09-16"
type textarea "x"
click at [571, 194] on input "End Date" at bounding box center [624, 191] width 143 height 24
type input "2025-09-16"
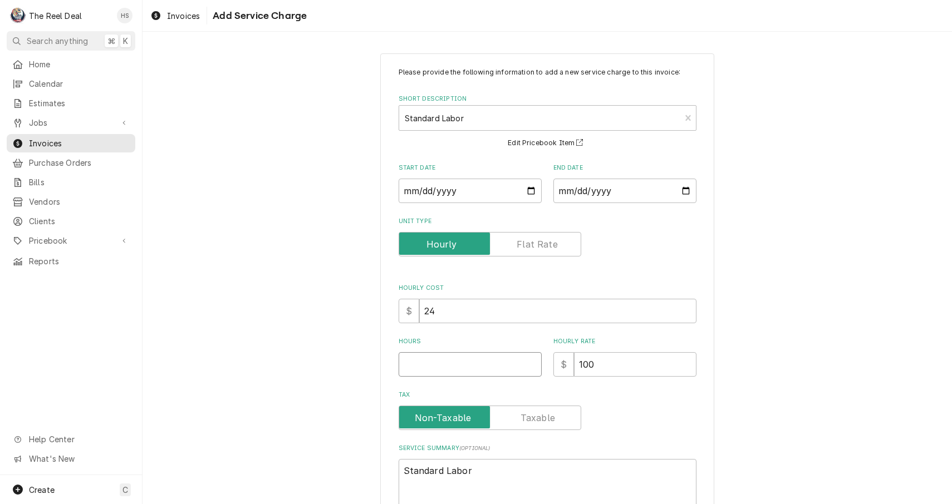
click at [449, 368] on input "Hours" at bounding box center [469, 364] width 143 height 24
type textarea "x"
type input "1"
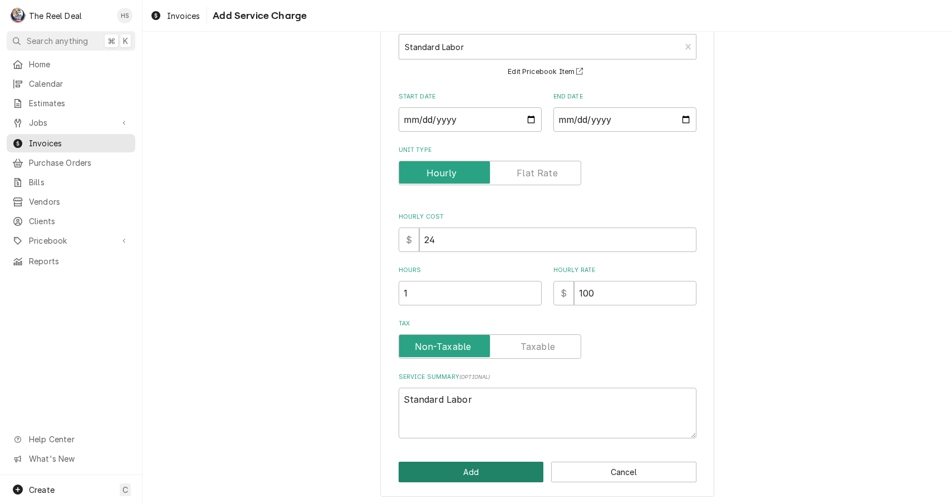
click at [448, 470] on button "Add" at bounding box center [470, 472] width 145 height 21
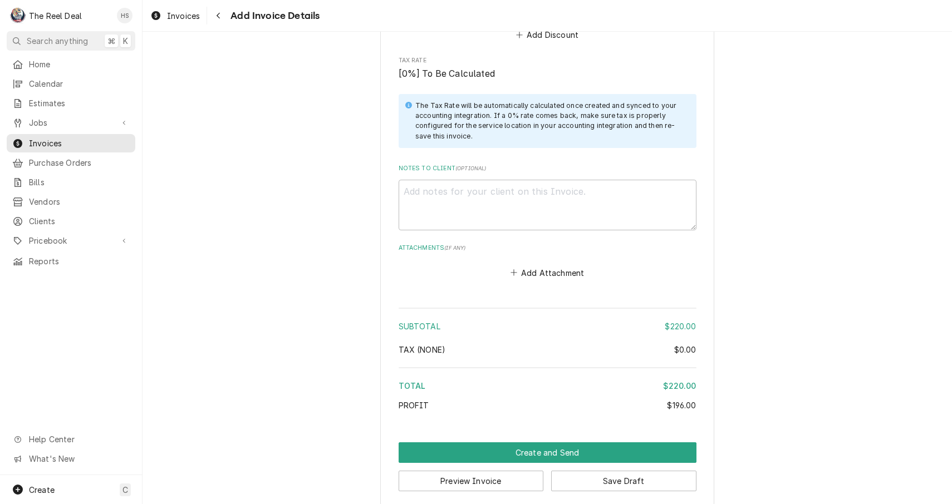
scroll to position [1214, 0]
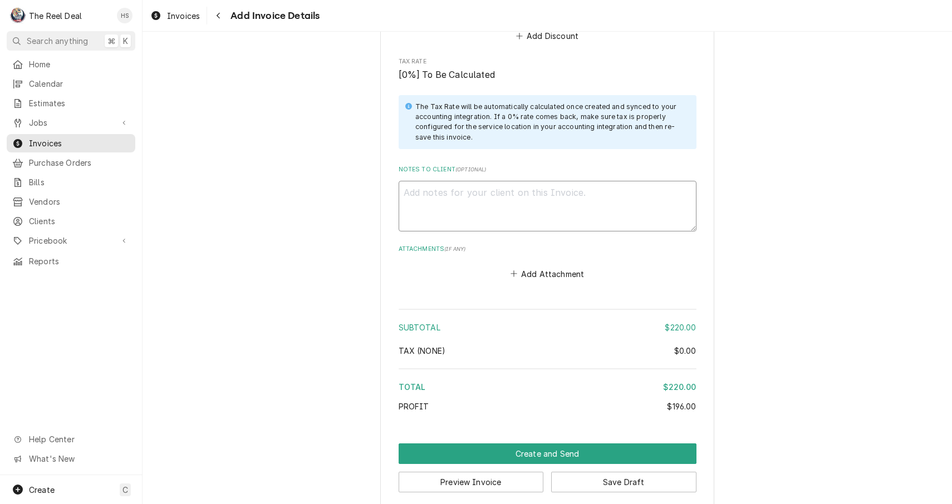
click at [539, 201] on textarea "Notes to Client ( optional )" at bounding box center [547, 206] width 298 height 51
paste textarea "Tested gas pressure had 6.7 inches of water column, all flames were even and th…"
type textarea "x"
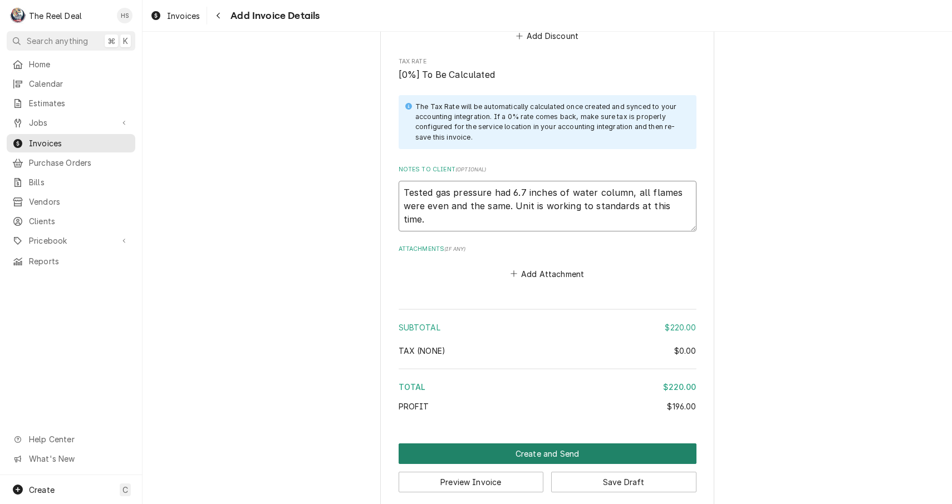
type textarea "Tested gas pressure had 6.7 inches of water column, all flames were even and th…"
click at [542, 444] on button "Create and Send" at bounding box center [547, 454] width 298 height 21
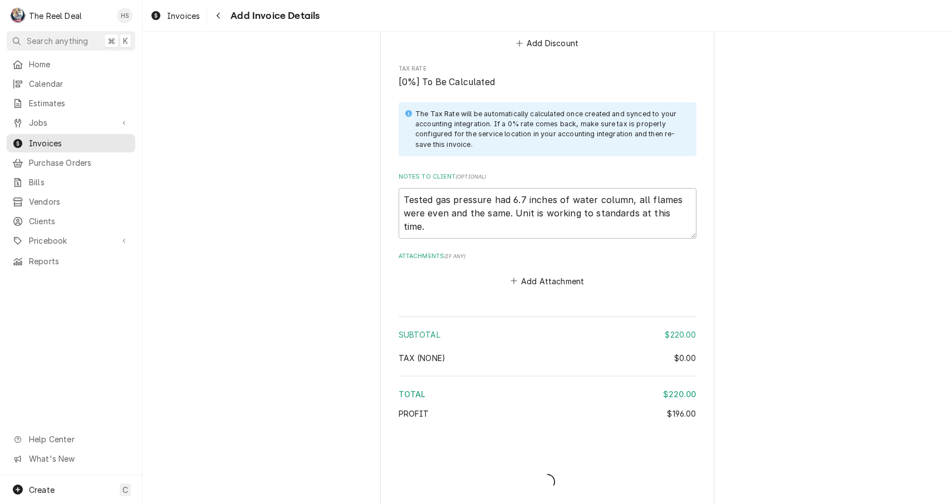
type textarea "x"
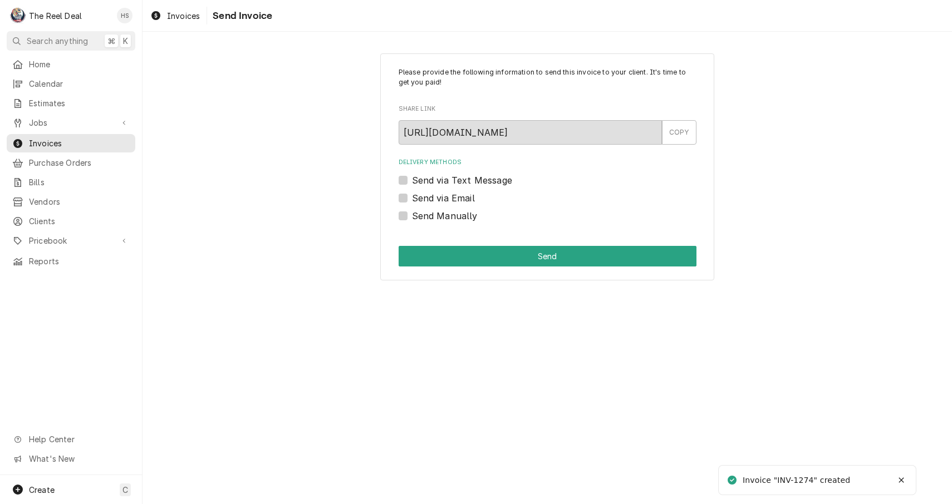
click at [444, 191] on label "Send via Email" at bounding box center [443, 197] width 63 height 13
click at [444, 191] on input "Send via Email" at bounding box center [561, 203] width 298 height 24
checkbox input "true"
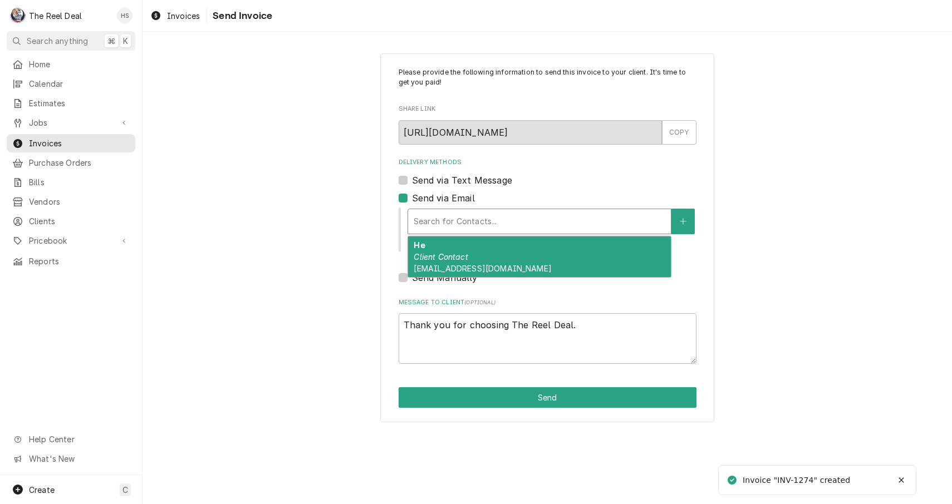
click at [450, 225] on div "Search for Contacts..." at bounding box center [540, 221] width 252 height 12
click at [450, 254] on em "Client Contact" at bounding box center [441, 256] width 54 height 9
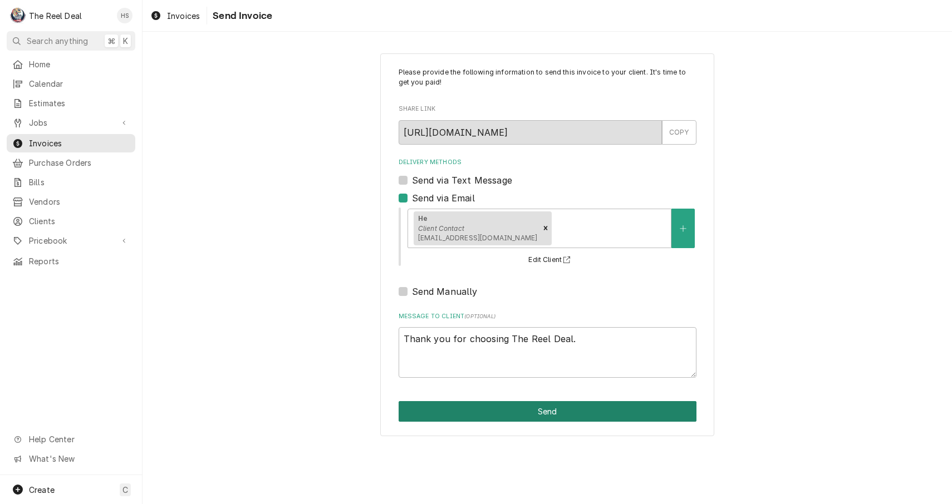
click at [465, 406] on button "Send" at bounding box center [547, 411] width 298 height 21
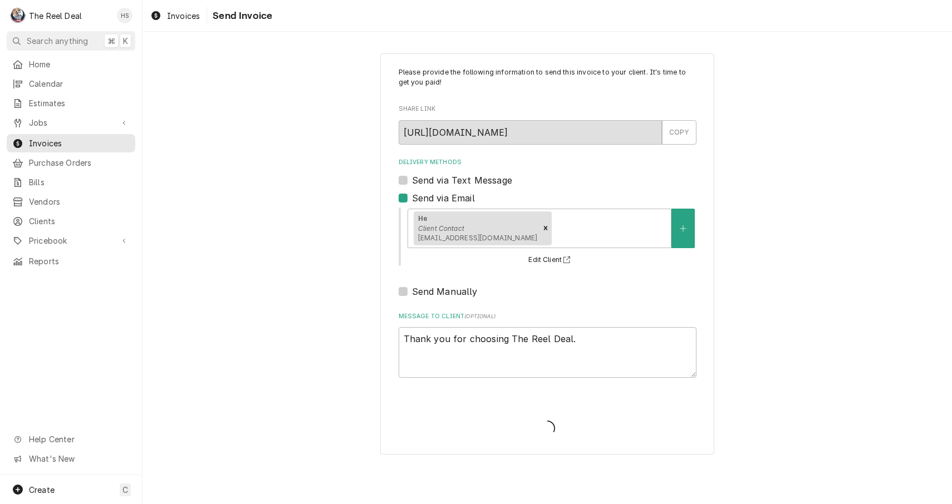
type textarea "x"
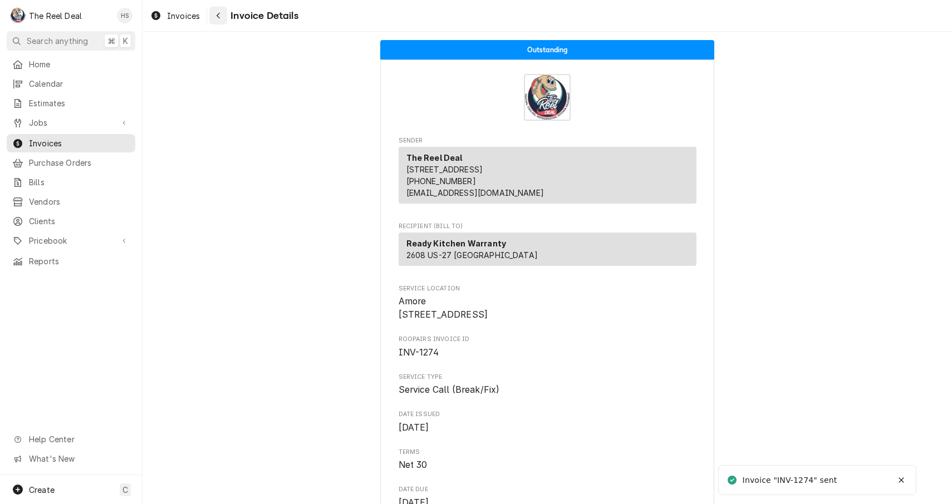
click at [223, 14] on div "Navigate back" at bounding box center [218, 15] width 11 height 11
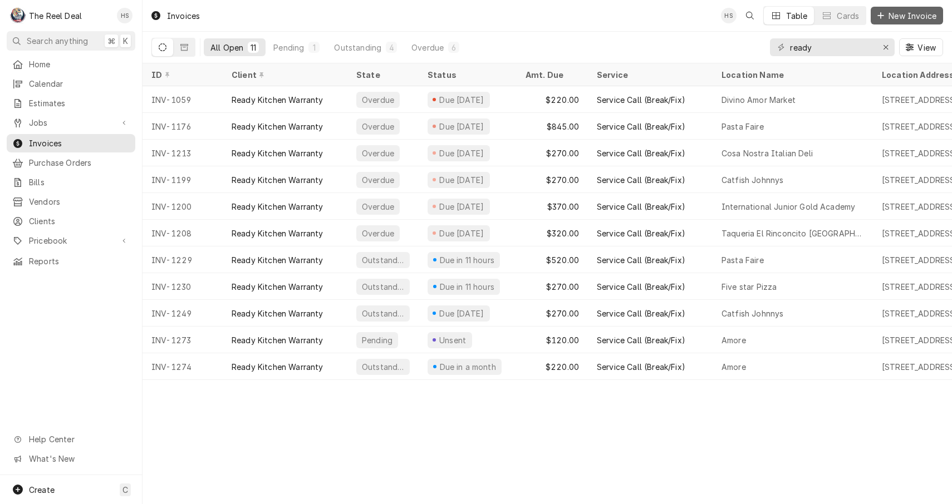
click at [912, 12] on span "New Invoice" at bounding box center [912, 16] width 52 height 12
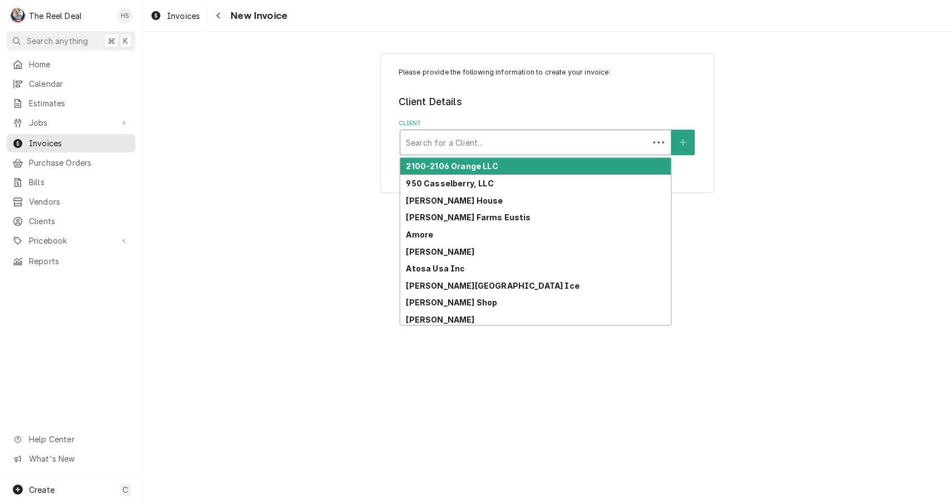
click at [513, 143] on div "Client" at bounding box center [524, 142] width 237 height 20
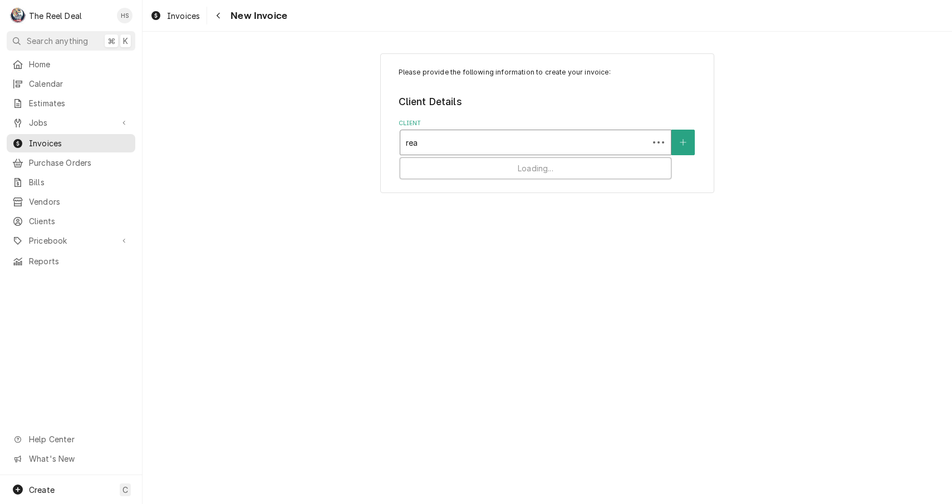
type input "read"
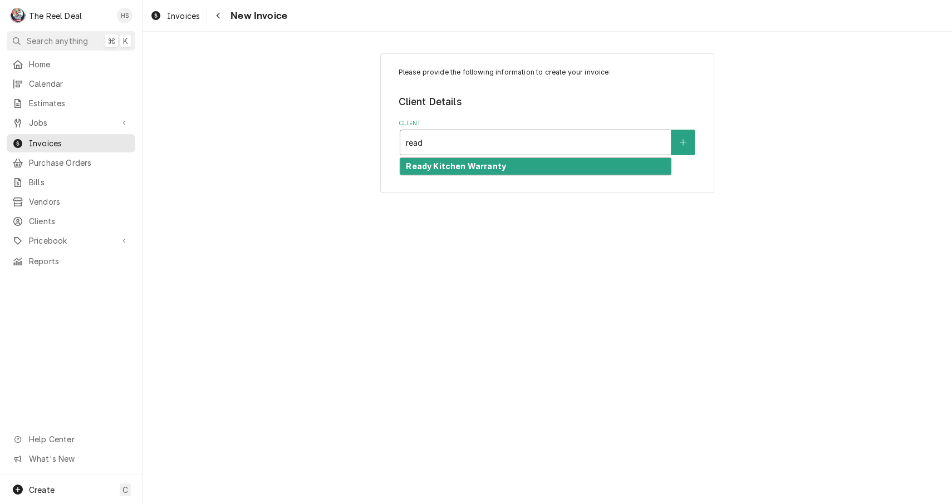
click at [498, 167] on strong "Ready Kitchen Warranty" at bounding box center [456, 165] width 100 height 9
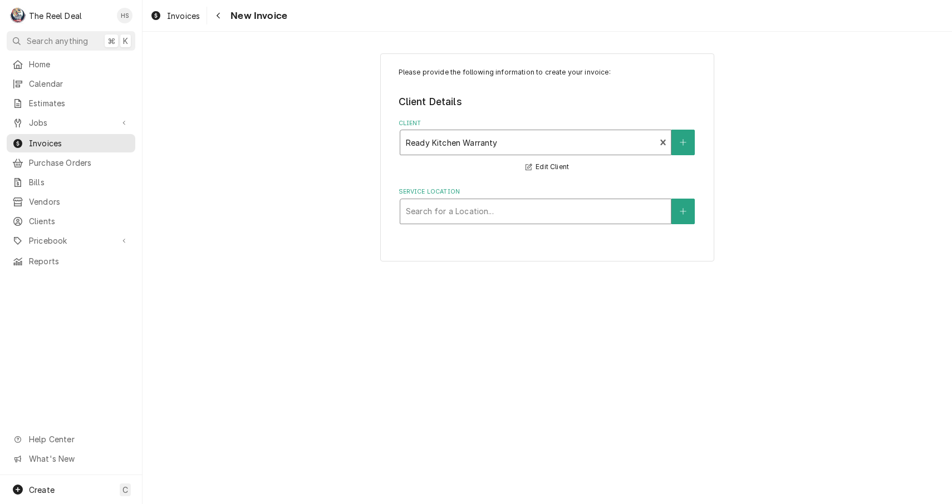
click at [474, 224] on div "Search for a Location..." at bounding box center [536, 212] width 272 height 26
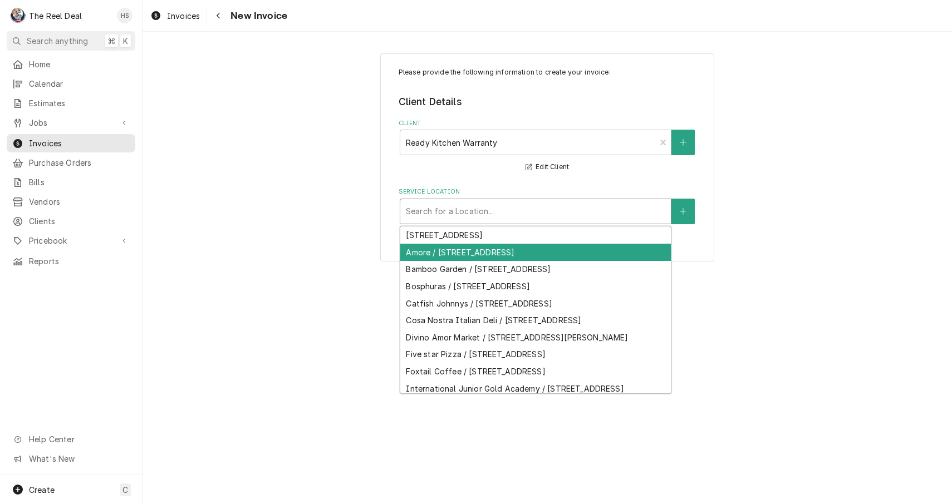
click at [474, 249] on div "Amore / [STREET_ADDRESS]" at bounding box center [535, 252] width 270 height 17
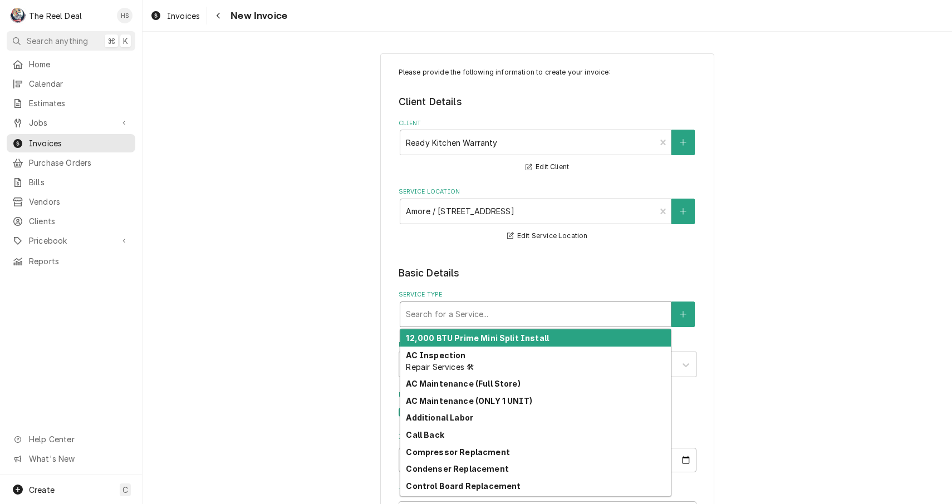
click at [466, 312] on div "Search for a Service..." at bounding box center [535, 314] width 259 height 12
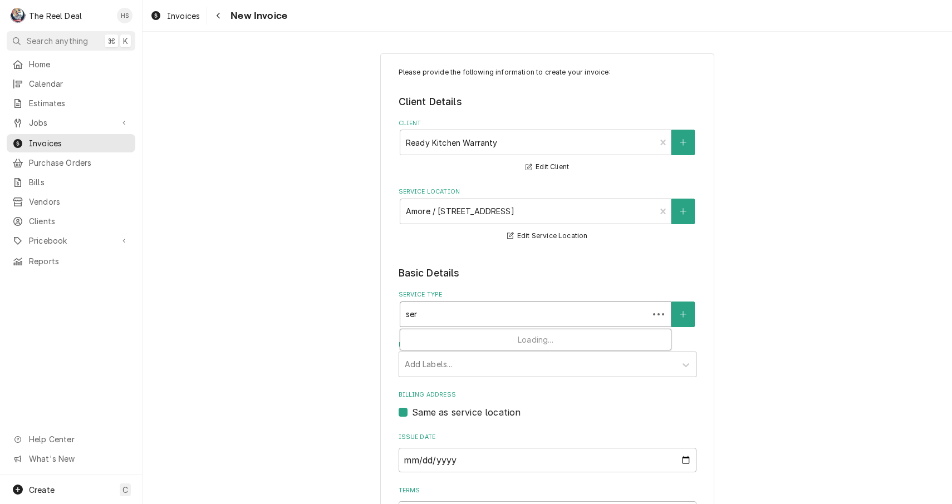
type input "serv"
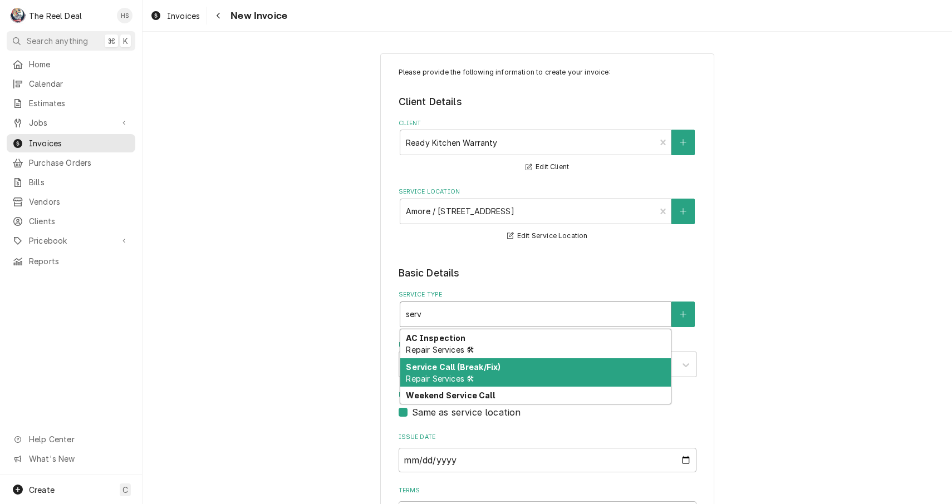
click at [457, 372] on div "Service Call (Break/Fix) Repair Services 🛠" at bounding box center [535, 372] width 270 height 29
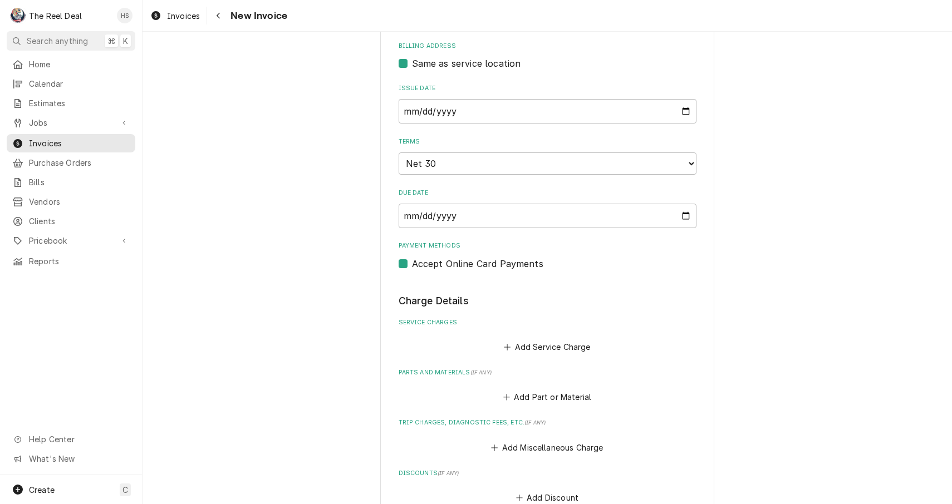
scroll to position [368, 0]
click at [535, 339] on button "Add Service Charge" at bounding box center [547, 347] width 90 height 16
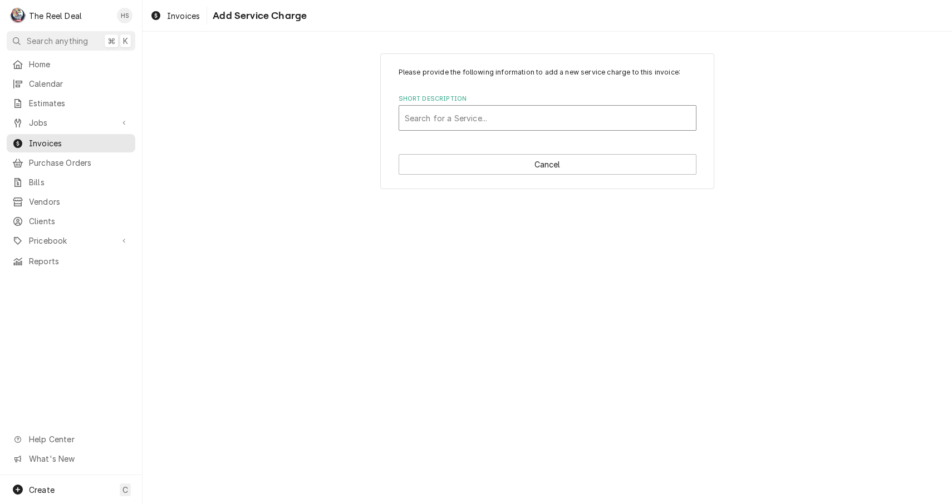
click at [495, 114] on div "Short Description" at bounding box center [548, 118] width 286 height 20
type input "serv"
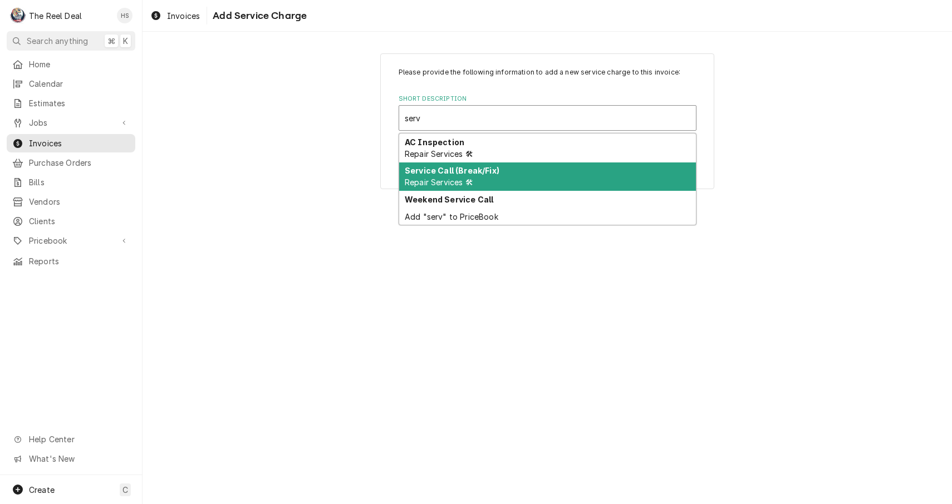
click at [473, 178] on span "Repair Services 🛠" at bounding box center [439, 182] width 68 height 9
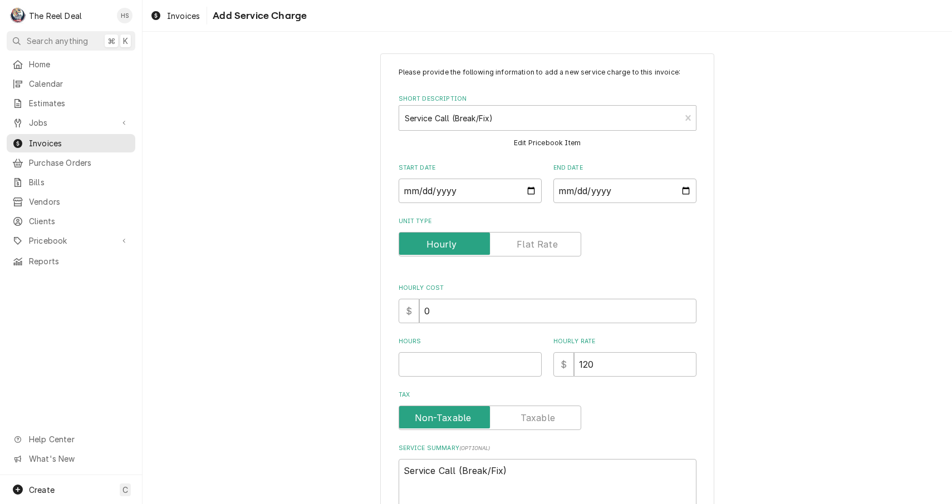
type textarea "x"
click at [444, 181] on input "Start Date" at bounding box center [469, 191] width 143 height 24
type input "2025-09-16"
type textarea "x"
click at [581, 186] on input "End Date" at bounding box center [624, 191] width 143 height 24
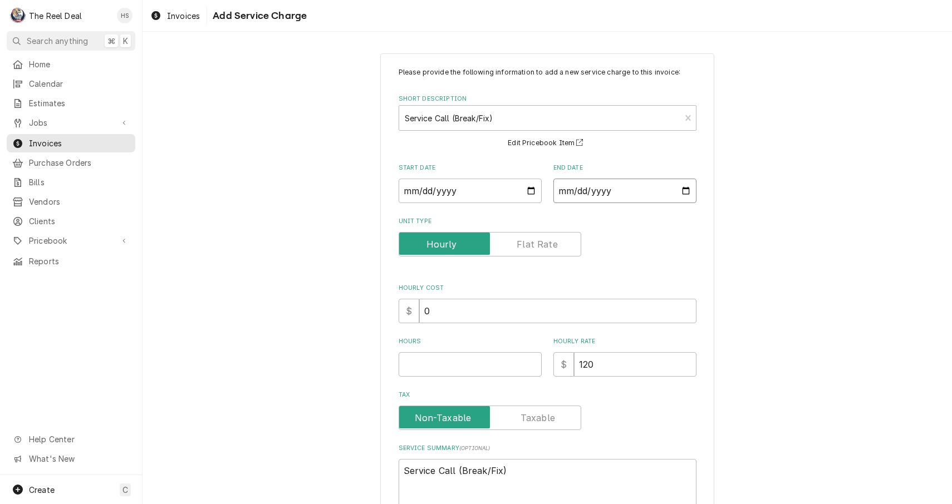
type input "2025-09-16"
type textarea "x"
click at [461, 369] on input "Hours" at bounding box center [469, 364] width 143 height 24
click at [537, 242] on label "Unit Type" at bounding box center [489, 244] width 183 height 24
click at [537, 242] on input "Unit Type" at bounding box center [489, 244] width 173 height 24
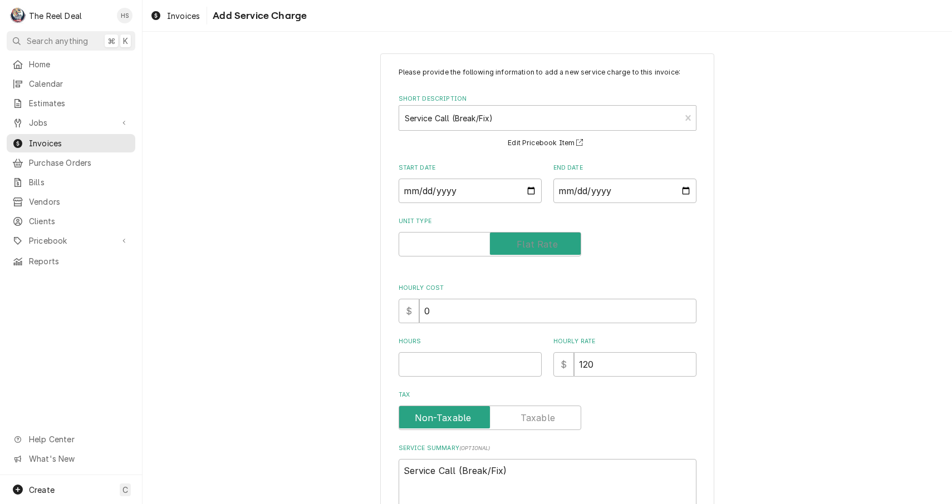
checkbox input "true"
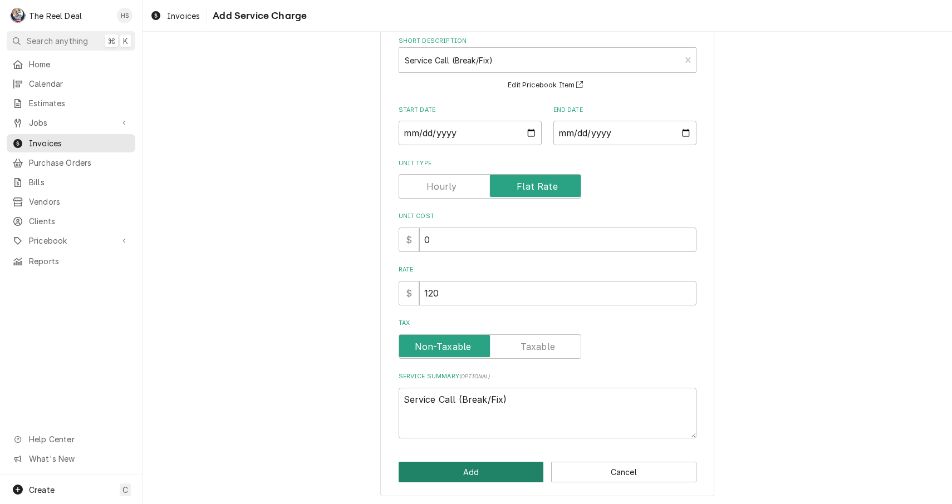
click at [458, 466] on button "Add" at bounding box center [470, 472] width 145 height 21
type textarea "x"
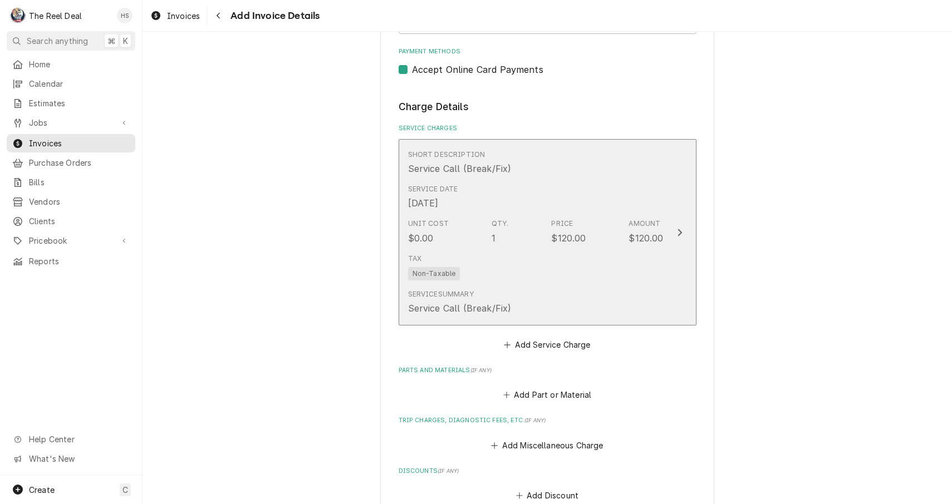
scroll to position [570, 0]
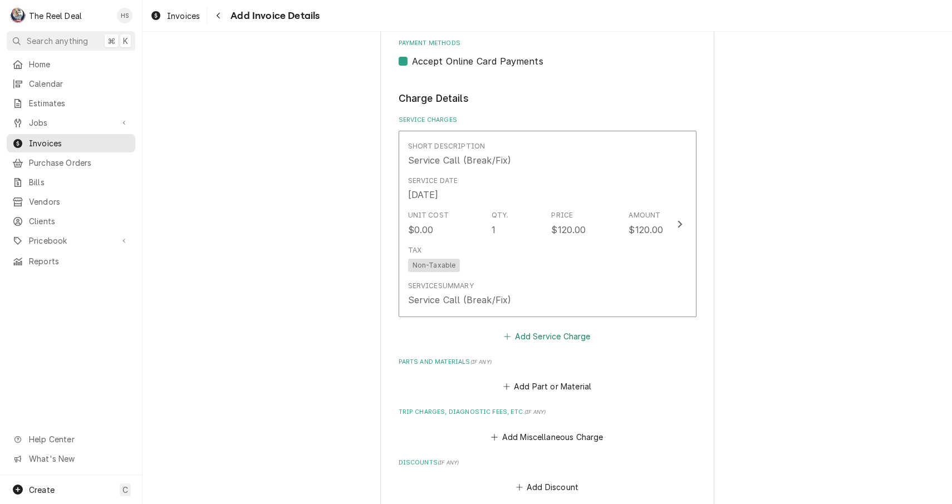
click at [545, 330] on button "Add Service Charge" at bounding box center [547, 336] width 90 height 16
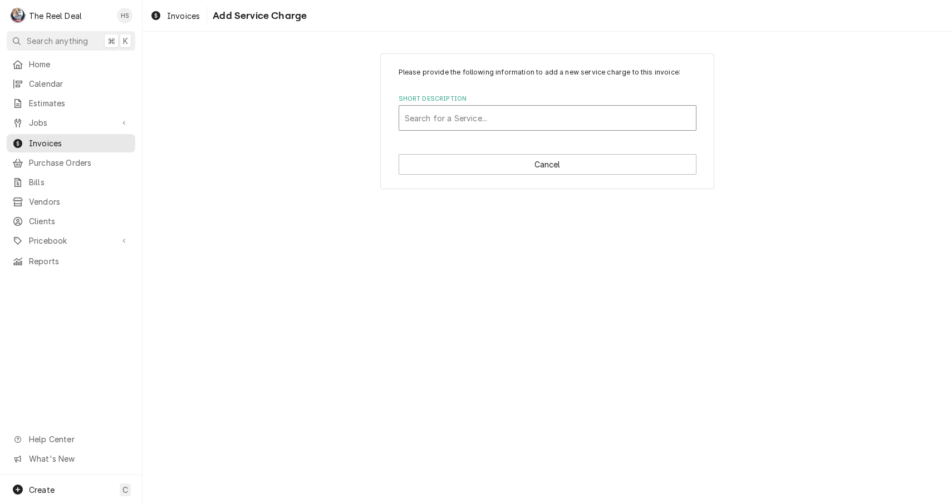
click at [508, 129] on div "Search for a Service..." at bounding box center [547, 118] width 297 height 24
type input "lab"
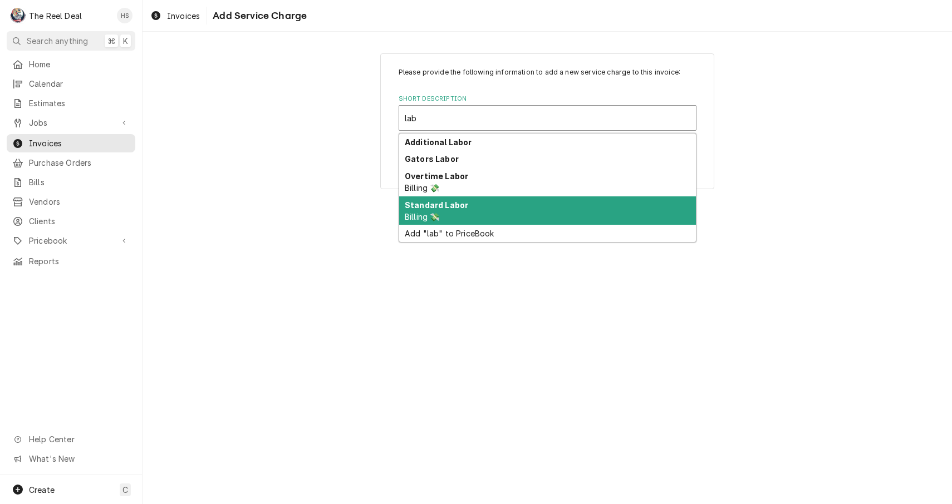
click at [460, 212] on div "Standard Labor Billing 💸" at bounding box center [547, 210] width 297 height 29
type textarea "x"
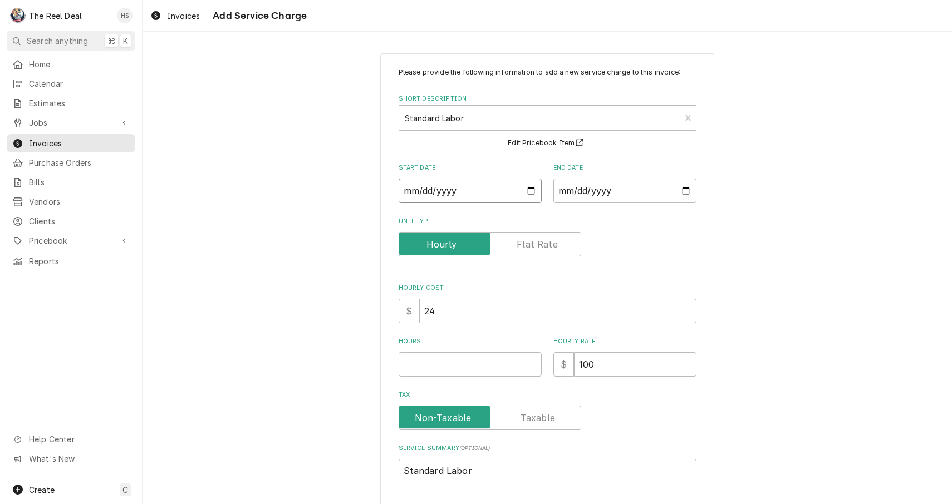
click at [431, 193] on input "Start Date" at bounding box center [469, 191] width 143 height 24
type input "2025-09-16"
type textarea "x"
click at [586, 186] on input "End Date" at bounding box center [624, 191] width 143 height 24
type input "2025-09-16"
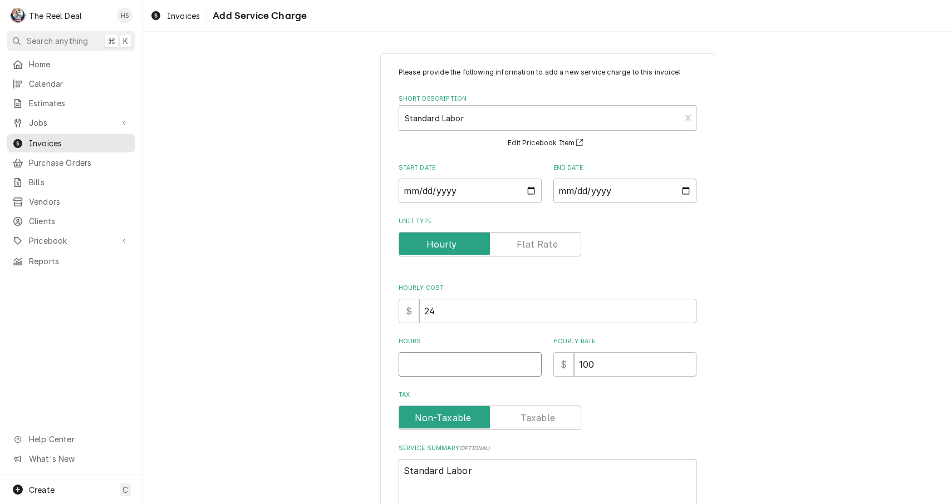
click at [464, 362] on input "Hours" at bounding box center [469, 364] width 143 height 24
type textarea "x"
type input "1"
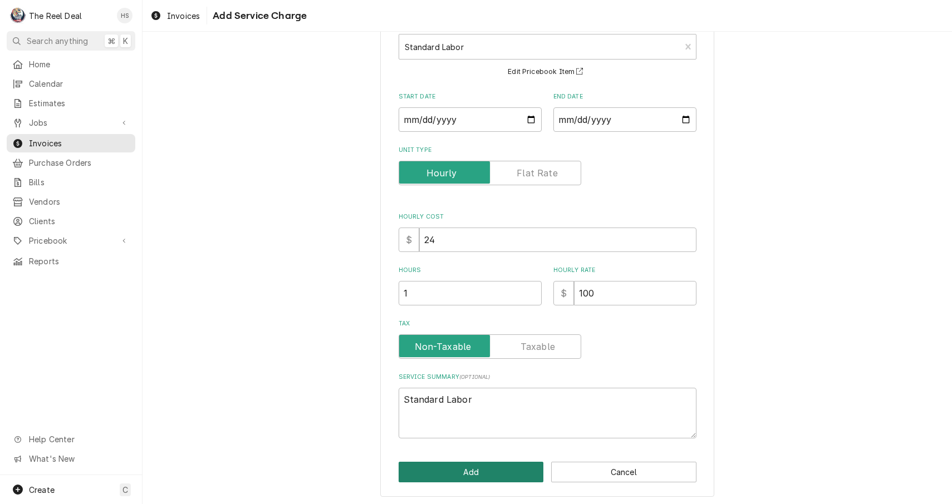
click at [444, 467] on button "Add" at bounding box center [470, 472] width 145 height 21
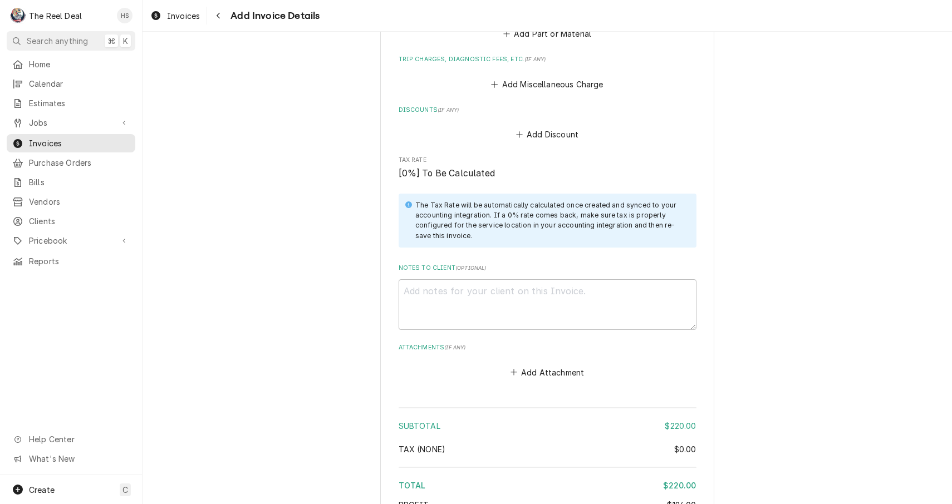
scroll to position [1155, 0]
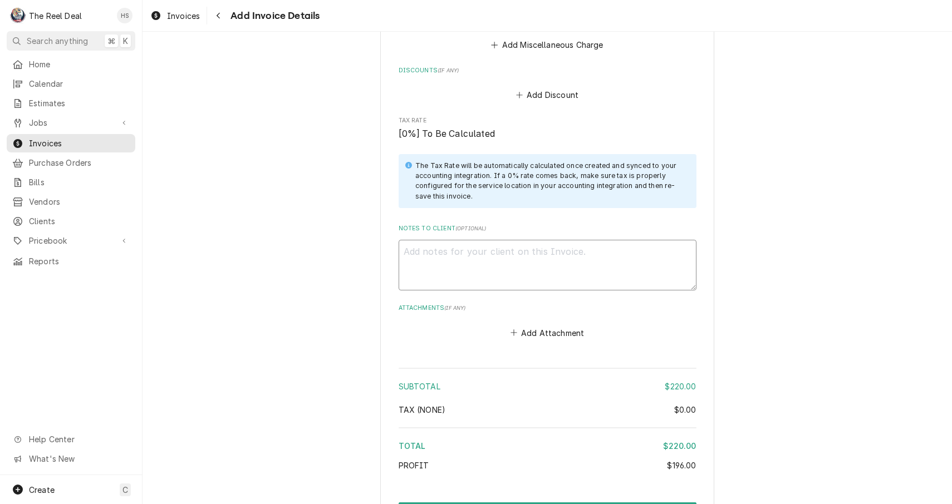
click at [452, 253] on textarea "Notes to Client ( optional )" at bounding box center [547, 265] width 298 height 51
paste textarea "Tested gas pressure had 6.7 inches of water column, all flames were even and th…"
type textarea "x"
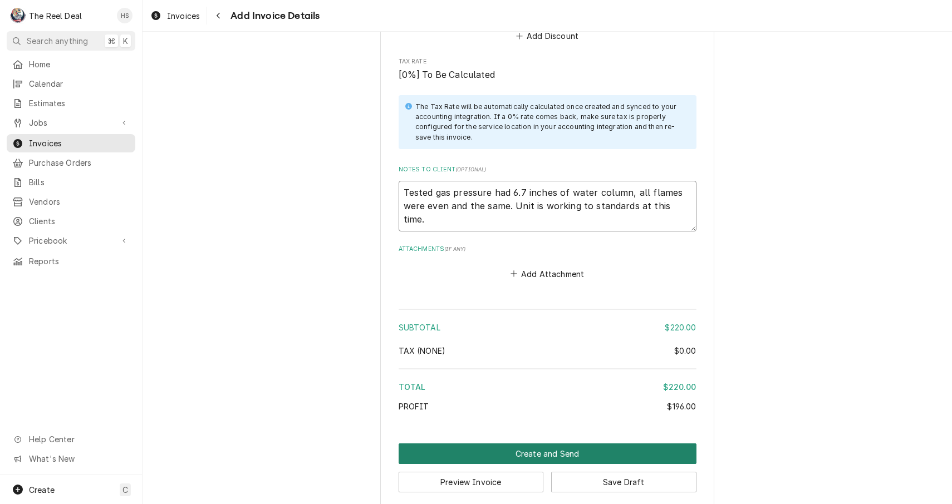
type textarea "Tested gas pressure had 6.7 inches of water column, all flames were even and th…"
click at [493, 444] on button "Create and Send" at bounding box center [547, 454] width 298 height 21
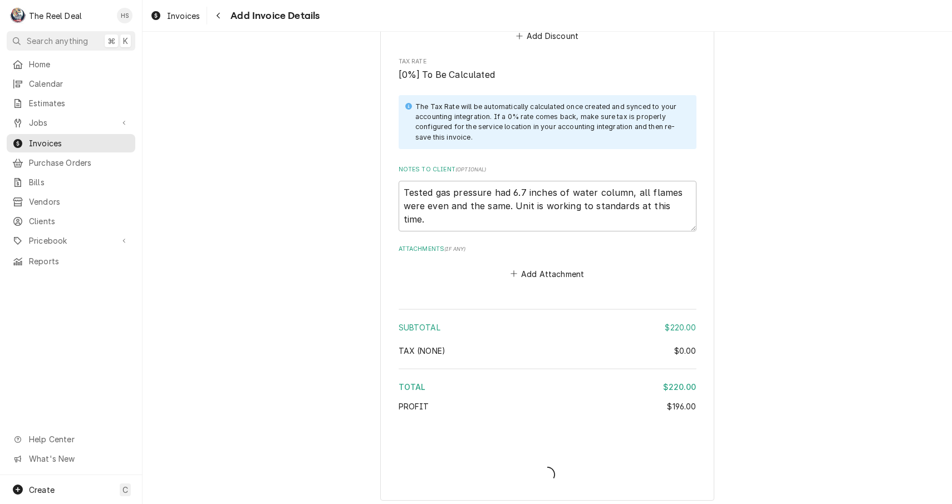
scroll to position [1207, 0]
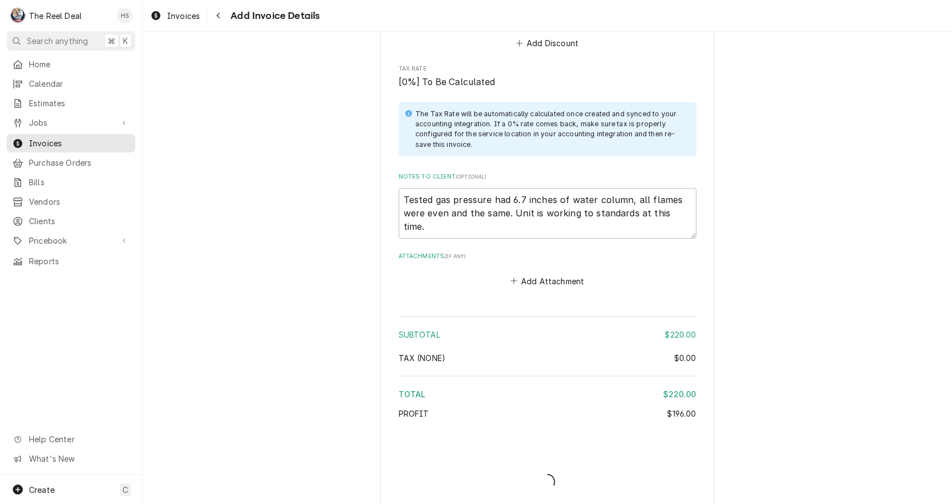
type textarea "x"
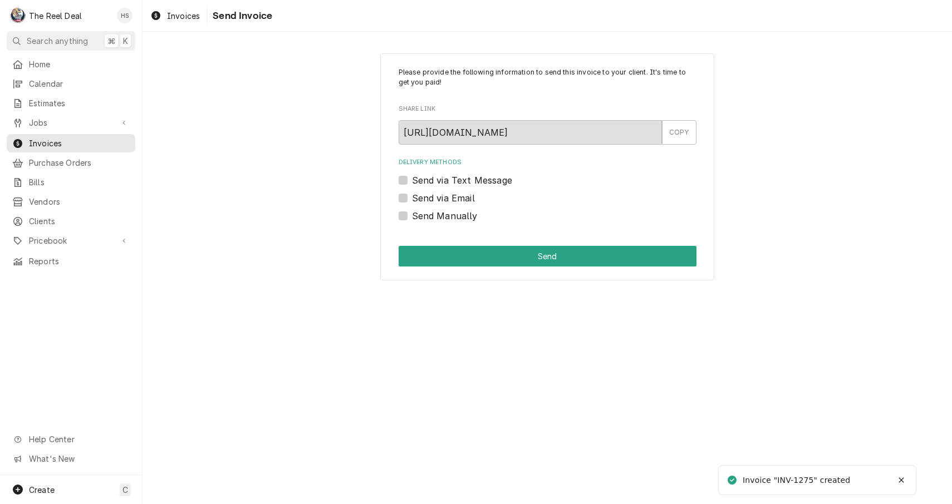
click at [459, 195] on label "Send via Email" at bounding box center [443, 197] width 63 height 13
click at [459, 195] on input "Send via Email" at bounding box center [561, 203] width 298 height 24
checkbox input "true"
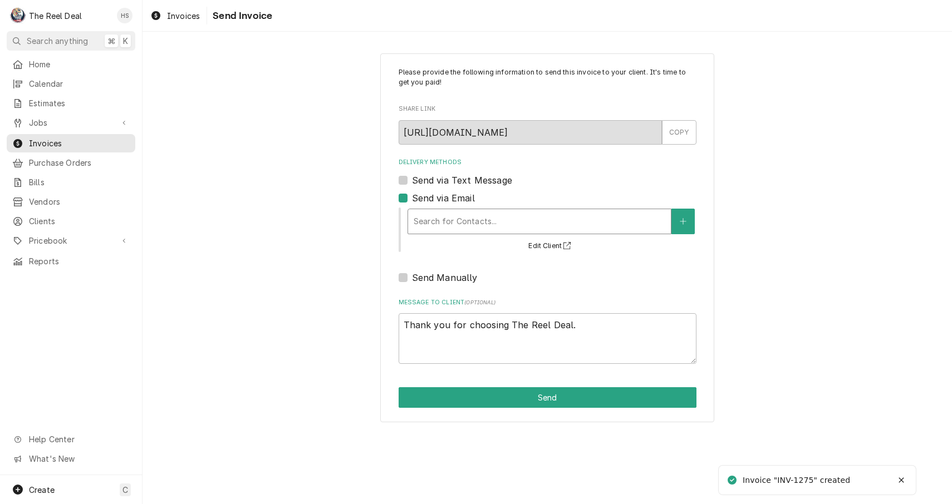
click at [464, 229] on div "Delivery Methods" at bounding box center [540, 221] width 252 height 20
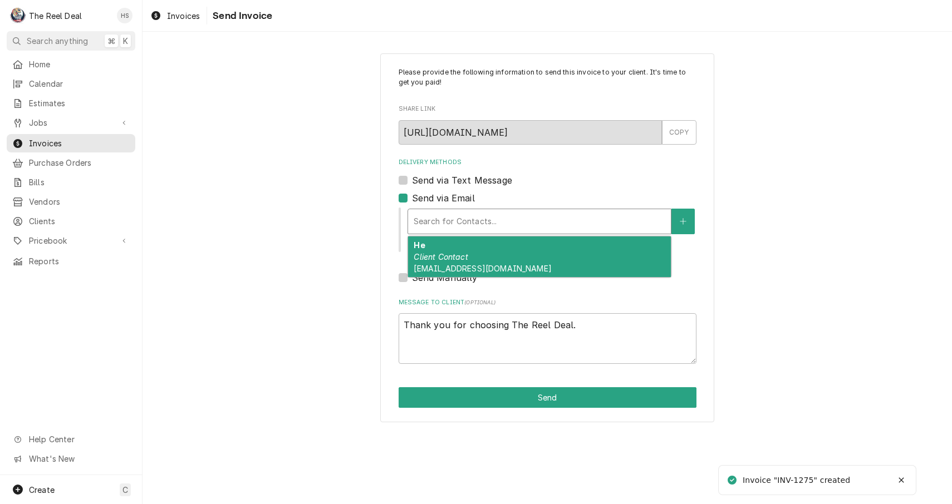
click at [465, 267] on span "[EMAIL_ADDRESS][DOMAIN_NAME]" at bounding box center [482, 268] width 137 height 9
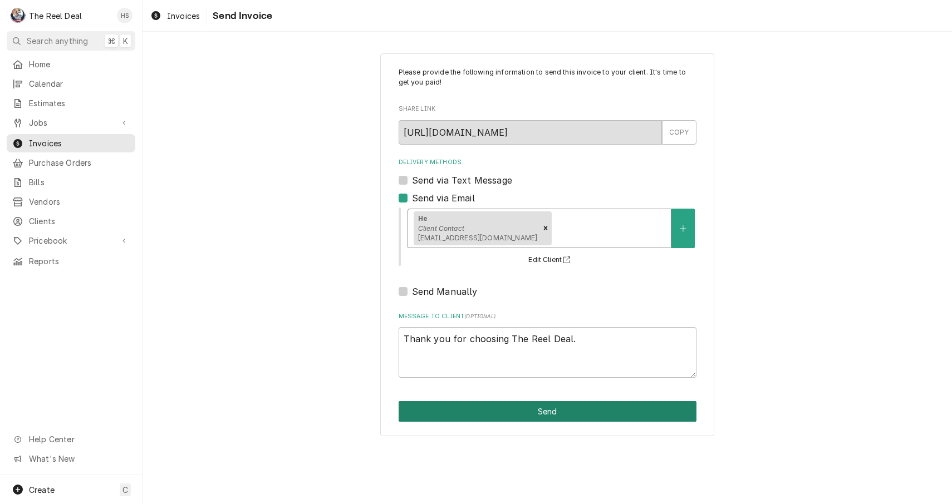
click at [474, 415] on button "Send" at bounding box center [547, 411] width 298 height 21
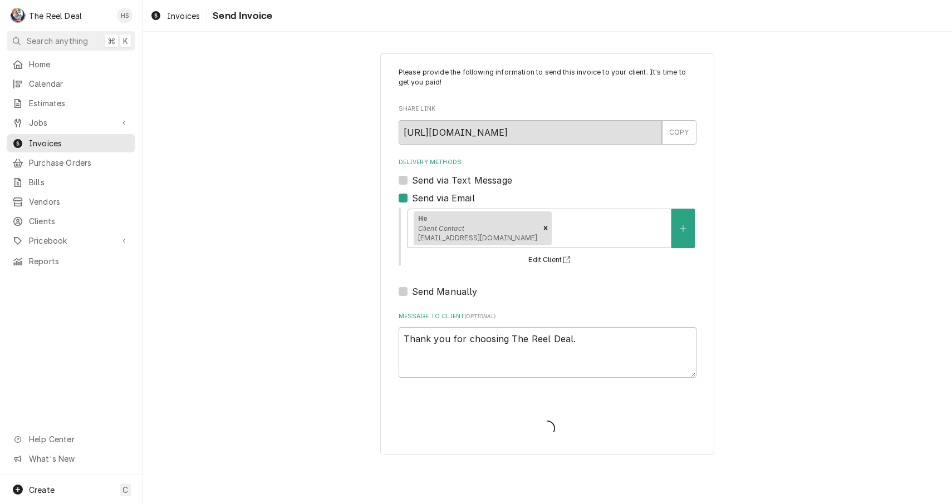
type textarea "x"
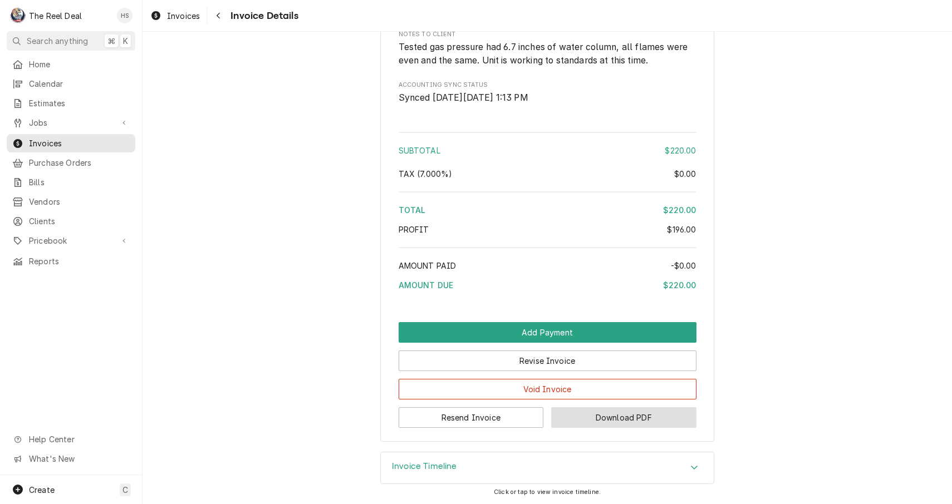
scroll to position [1132, 0]
click at [636, 416] on button "Download PDF" at bounding box center [623, 417] width 145 height 21
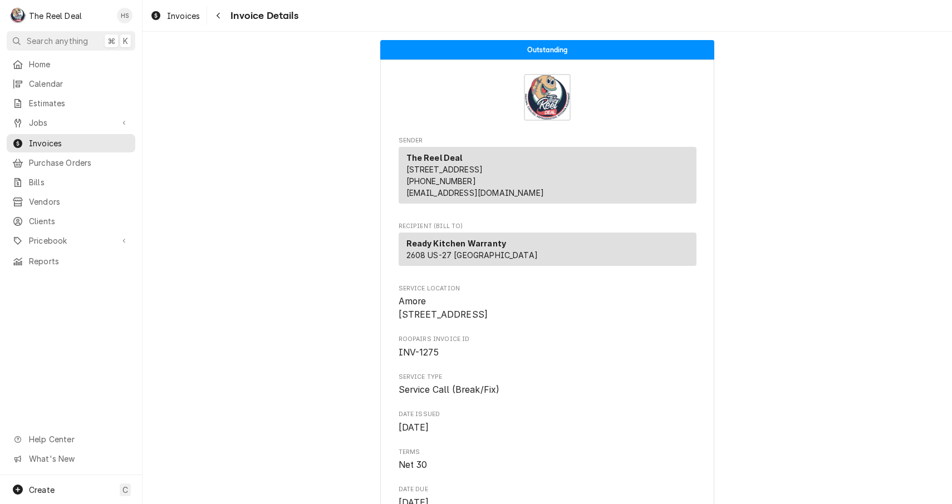
scroll to position [0, 0]
click at [216, 16] on icon "Navigate back" at bounding box center [218, 16] width 5 height 8
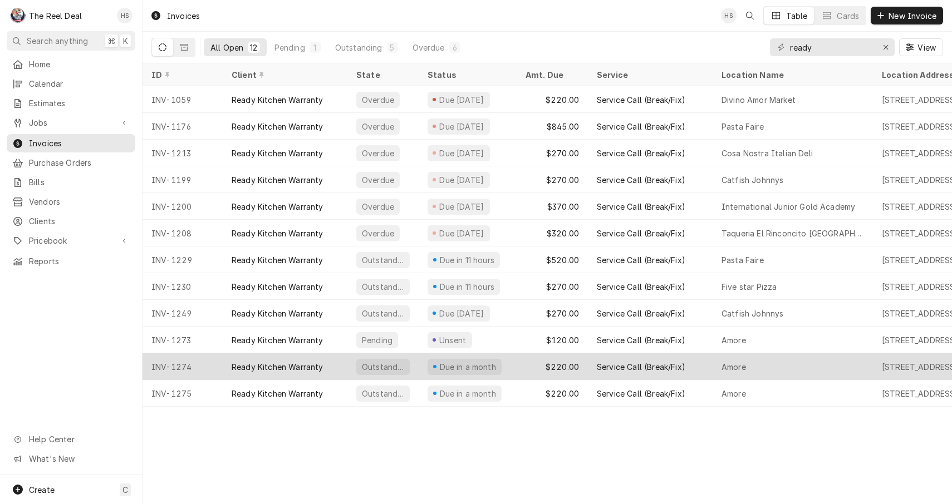
click at [191, 365] on div "INV-1274" at bounding box center [182, 366] width 80 height 27
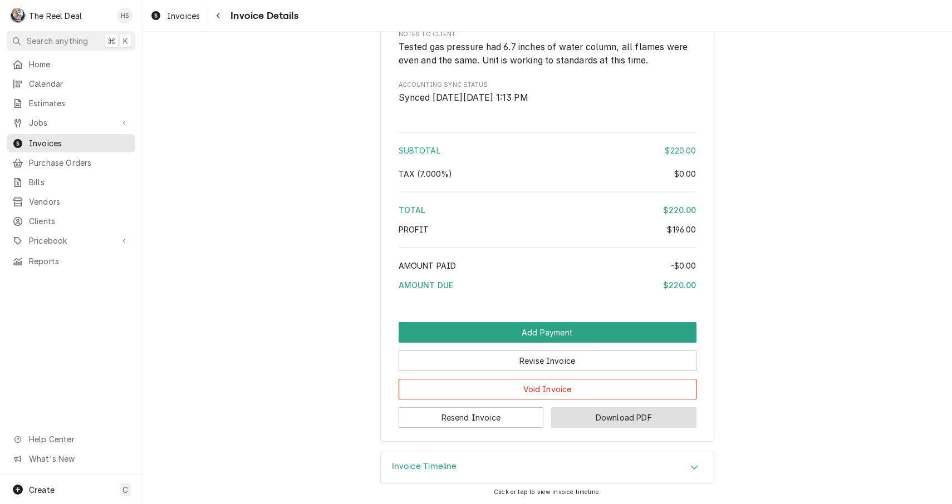
scroll to position [1132, 0]
click at [612, 417] on button "Download PDF" at bounding box center [623, 417] width 145 height 21
click at [223, 20] on div "Navigate back" at bounding box center [218, 15] width 11 height 11
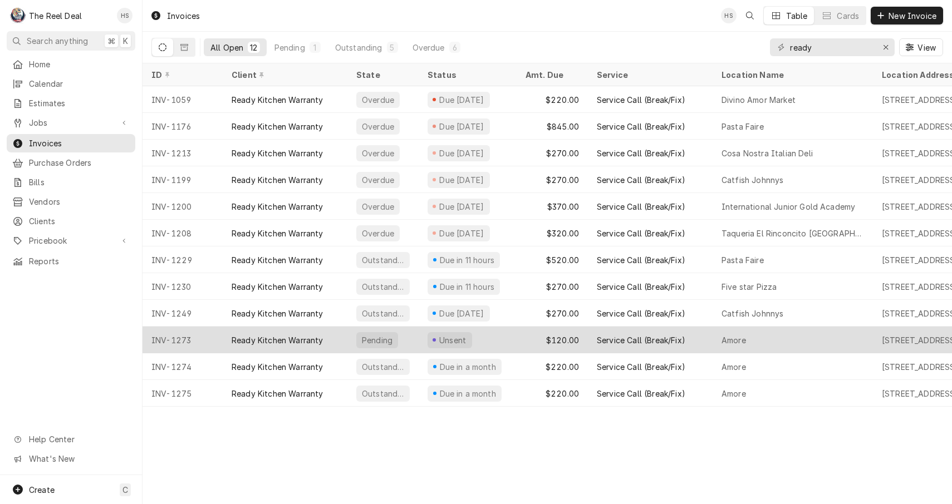
click at [274, 343] on div "Ready Kitchen Warranty" at bounding box center [278, 340] width 92 height 12
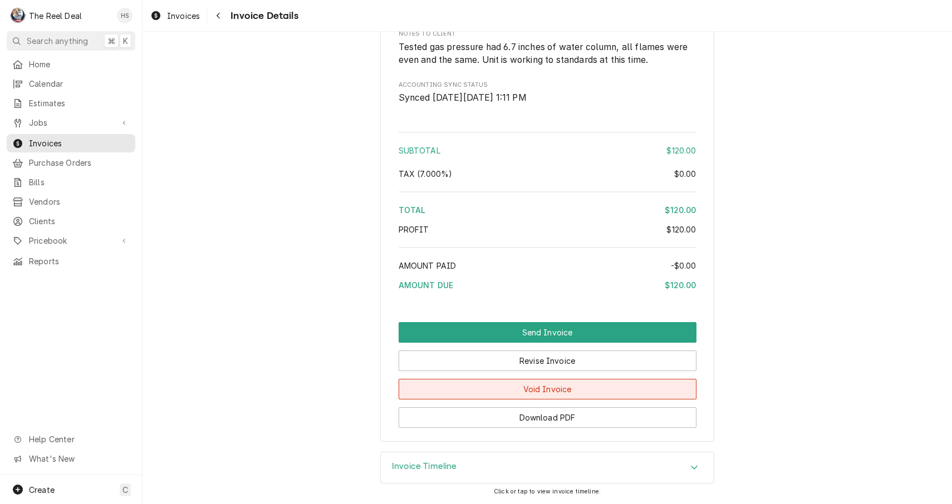
scroll to position [929, 0]
click at [570, 387] on button "Void Invoice" at bounding box center [547, 389] width 298 height 21
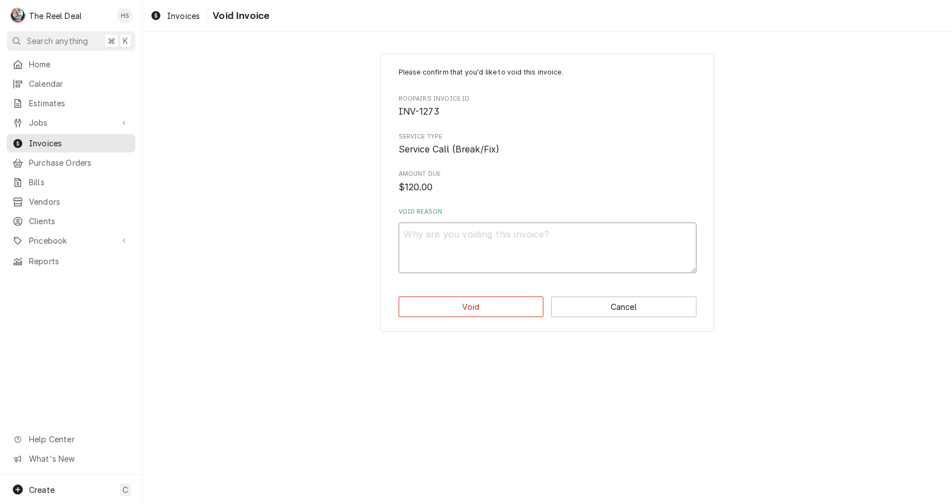
click at [506, 253] on textarea "Void Reason" at bounding box center [547, 248] width 298 height 51
type textarea "x"
type textarea "n"
type textarea "x"
type textarea "no"
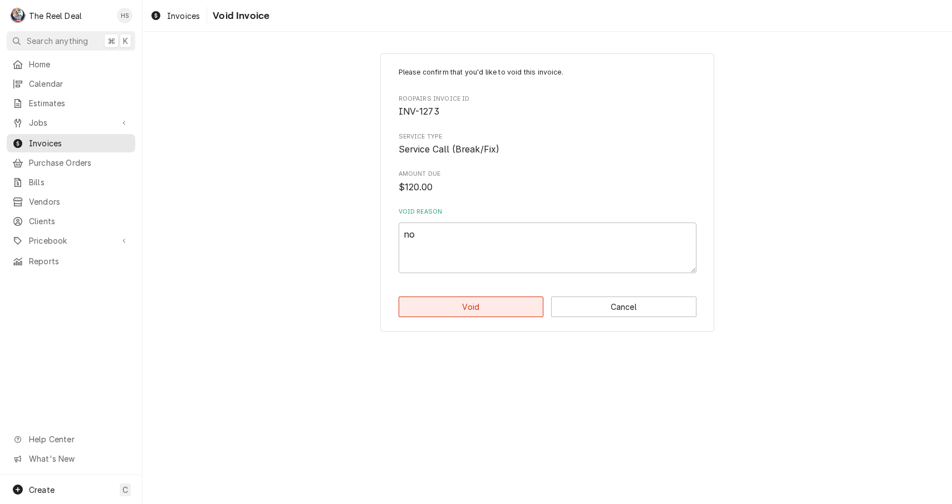
click at [503, 307] on button "Void" at bounding box center [470, 307] width 145 height 21
type textarea "x"
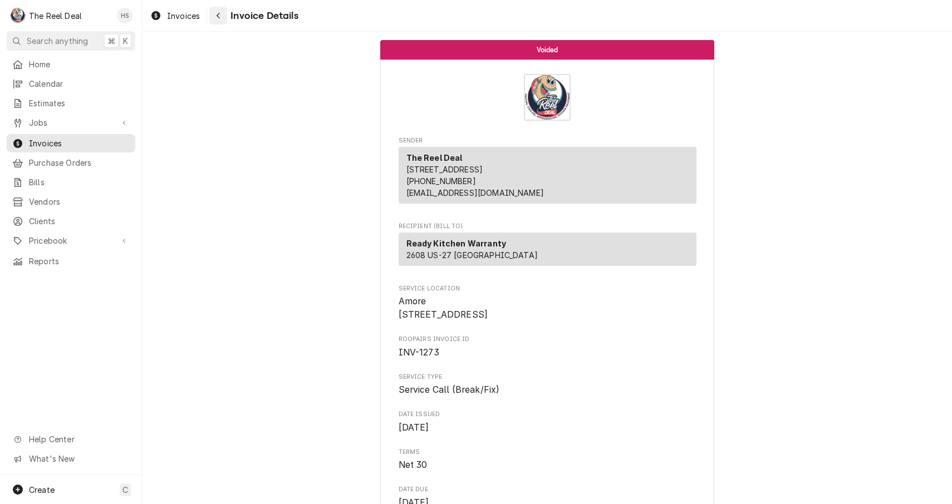
click at [222, 22] on button "Navigate back" at bounding box center [218, 16] width 18 height 18
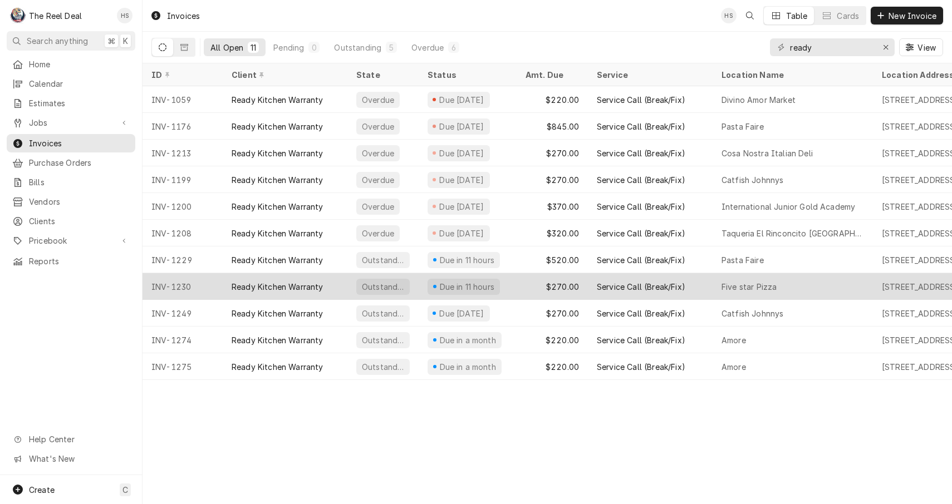
click at [188, 279] on div "INV-1230" at bounding box center [182, 286] width 80 height 27
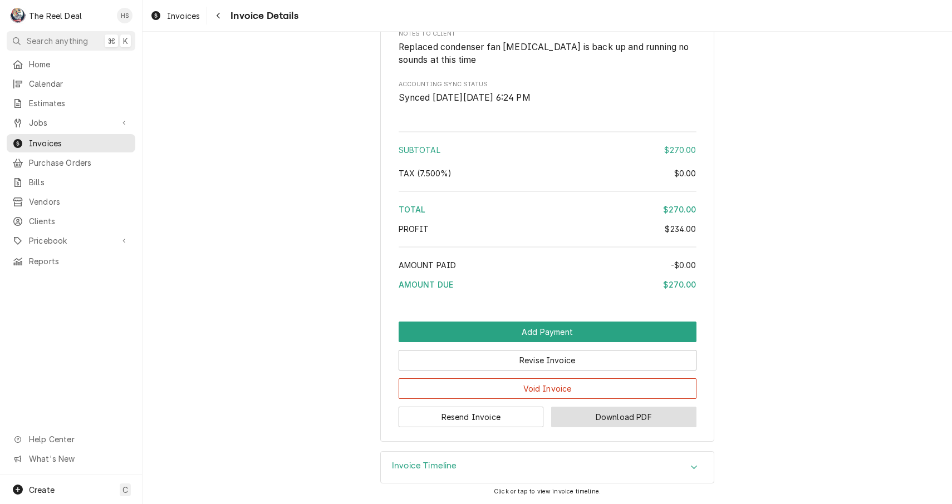
scroll to position [1194, 0]
click at [603, 417] on button "Download PDF" at bounding box center [623, 417] width 145 height 21
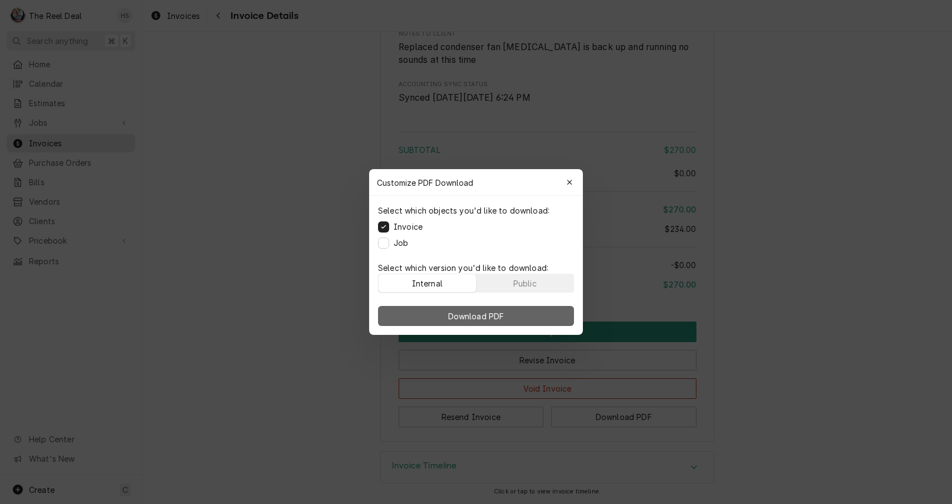
click at [501, 314] on span "Download PDF" at bounding box center [476, 317] width 61 height 12
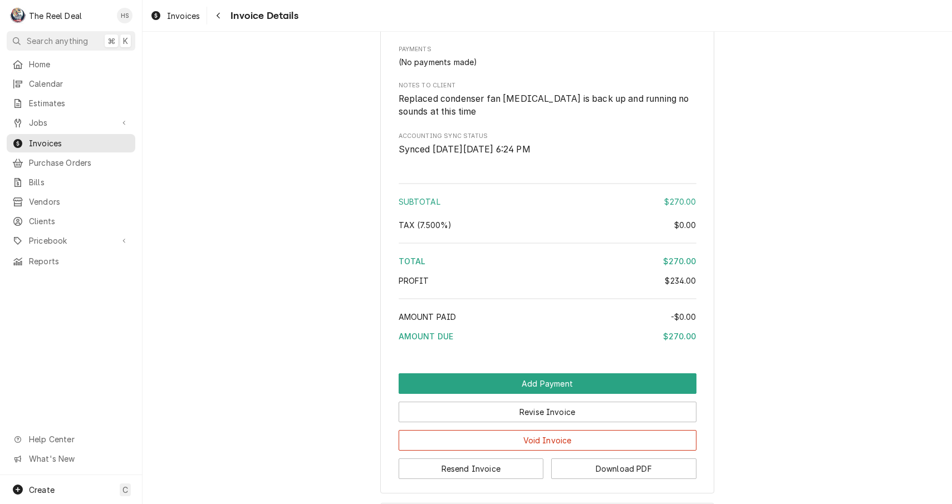
scroll to position [1118, 0]
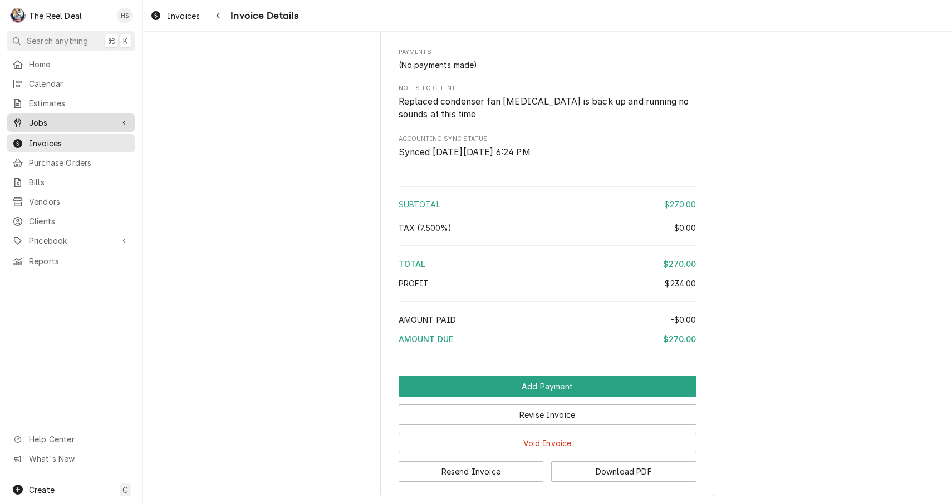
click at [60, 124] on span "Jobs" at bounding box center [71, 123] width 84 height 12
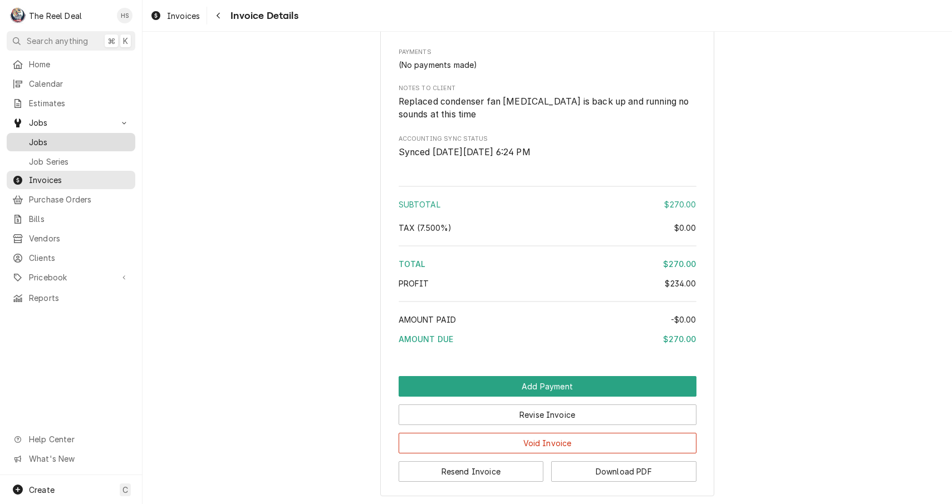
click at [60, 142] on span "Jobs" at bounding box center [79, 142] width 101 height 12
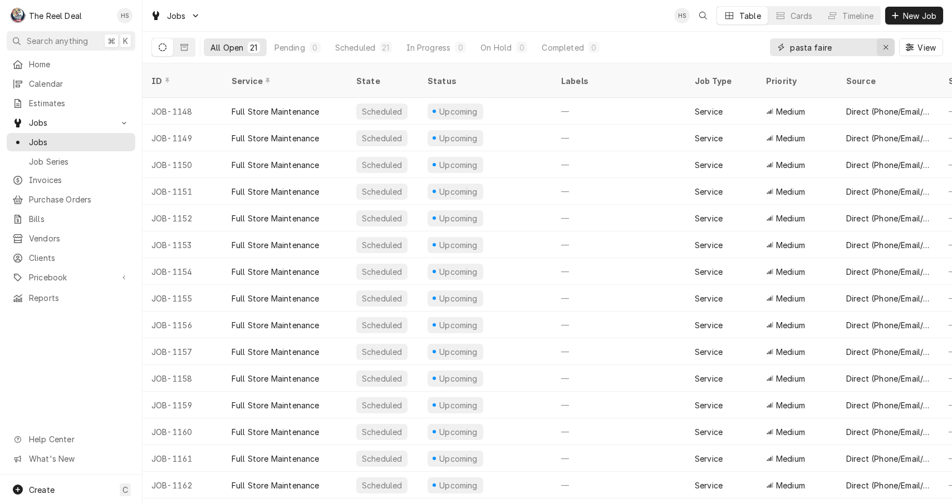
click at [889, 50] on div "Erase input" at bounding box center [885, 47] width 11 height 11
click at [588, 46] on div "Completed" at bounding box center [578, 48] width 42 height 12
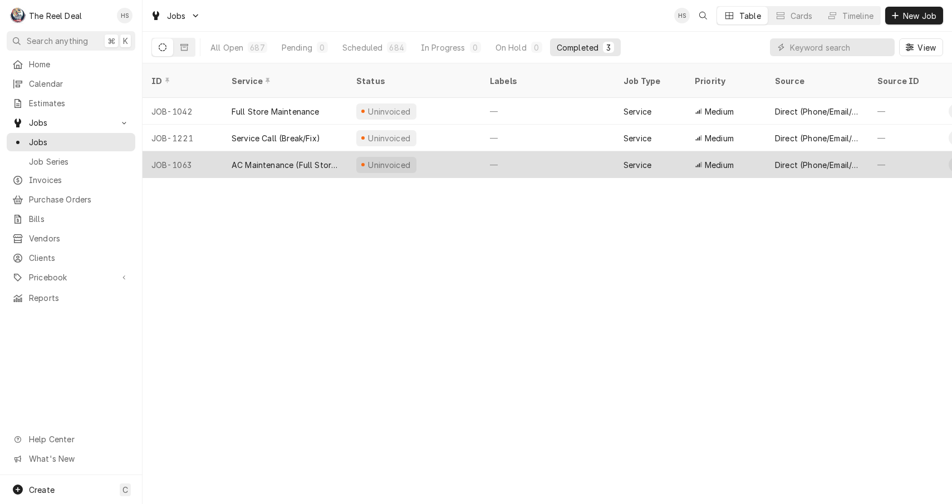
click at [241, 159] on div "AC Maintenance (Full Store)" at bounding box center [285, 165] width 107 height 12
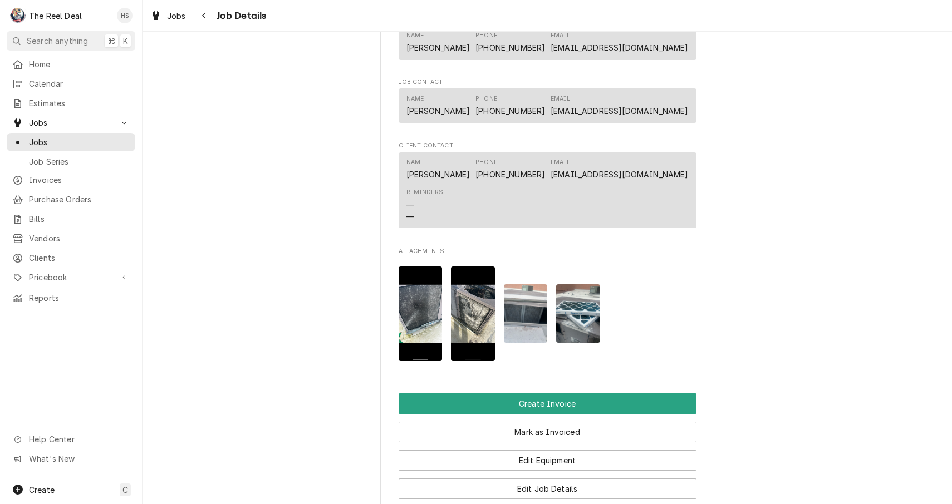
scroll to position [750, 0]
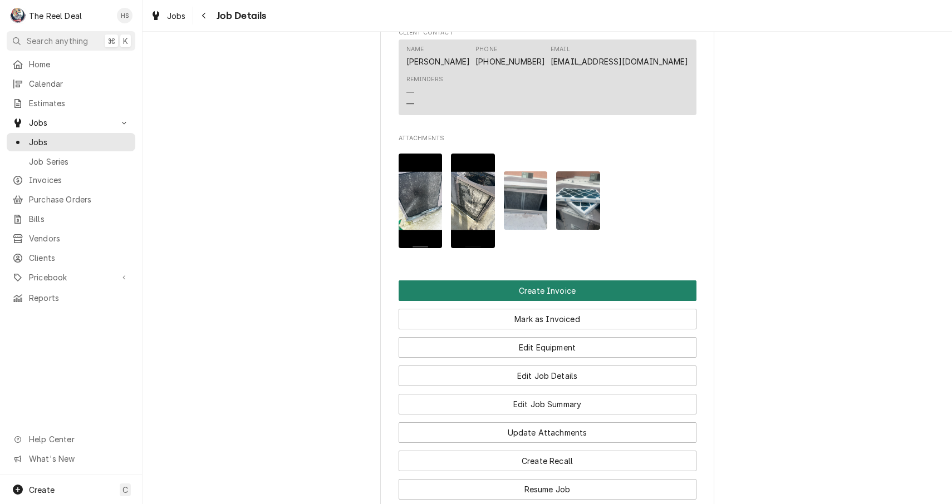
click at [545, 287] on button "Create Invoice" at bounding box center [547, 290] width 298 height 21
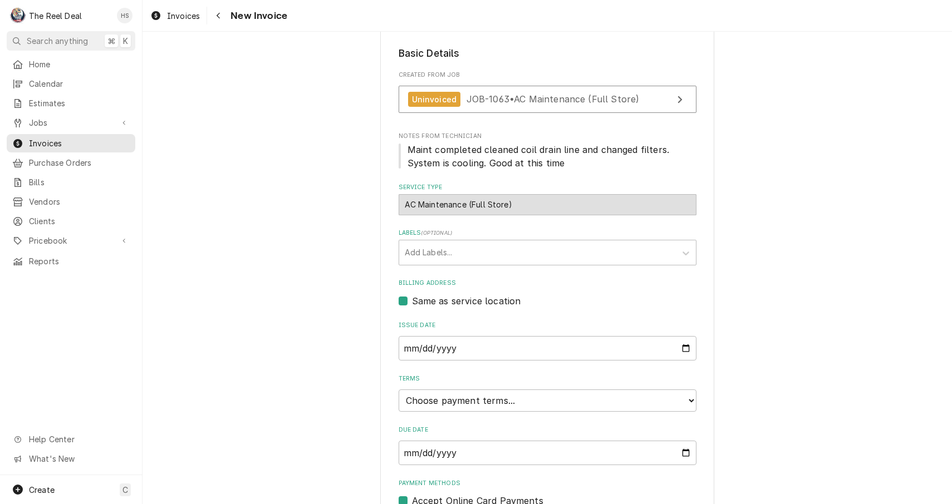
scroll to position [179, 0]
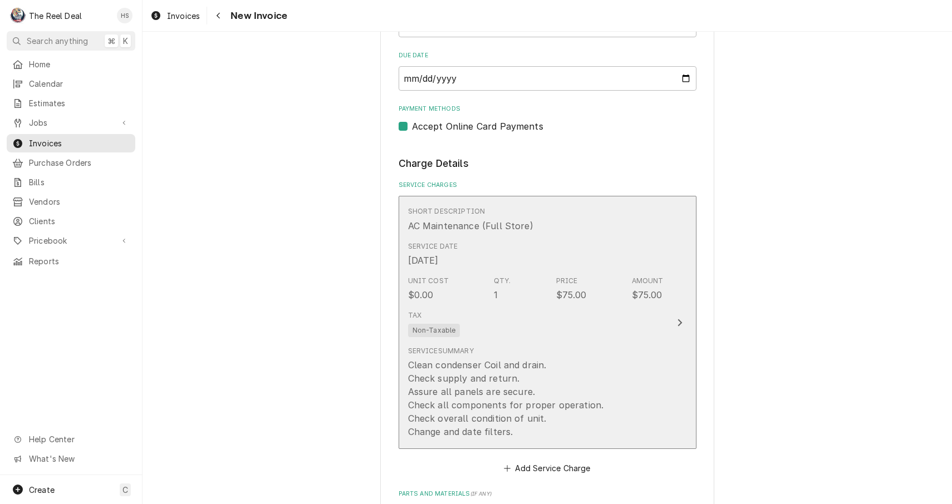
click at [539, 312] on div "Tax Non-Taxable" at bounding box center [535, 324] width 255 height 36
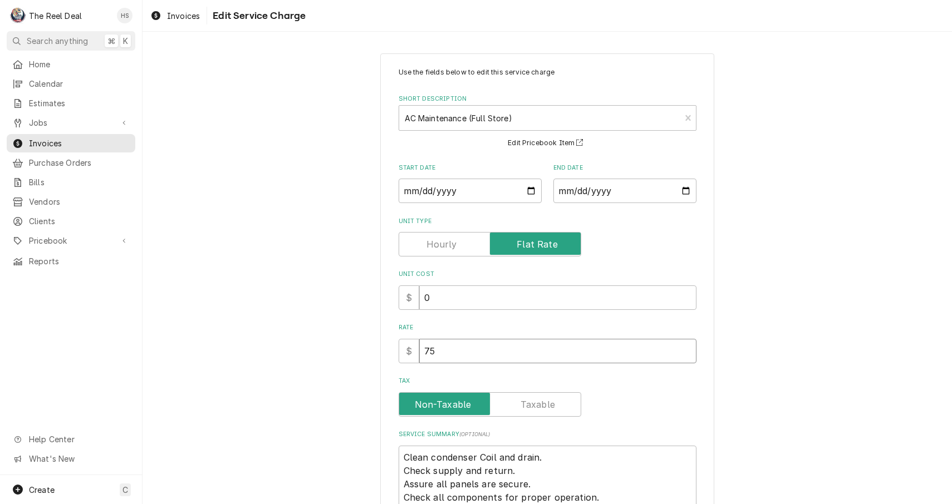
click at [485, 347] on input "75" at bounding box center [557, 351] width 277 height 24
type textarea "x"
type input "1"
type textarea "x"
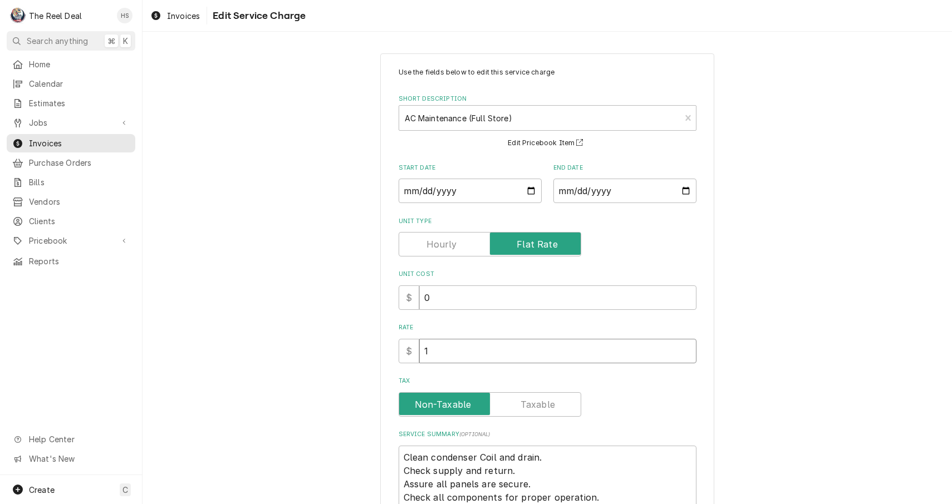
type input "18"
type textarea "x"
type input "185"
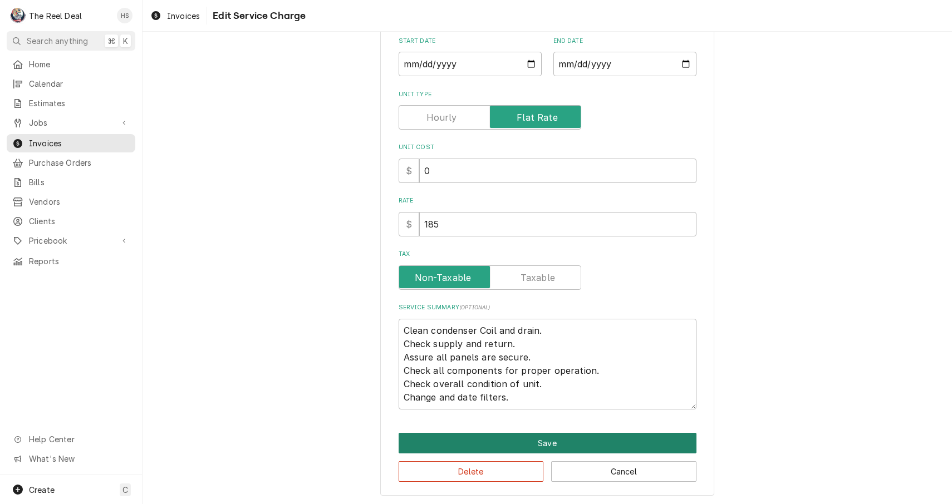
click at [465, 441] on button "Save" at bounding box center [547, 443] width 298 height 21
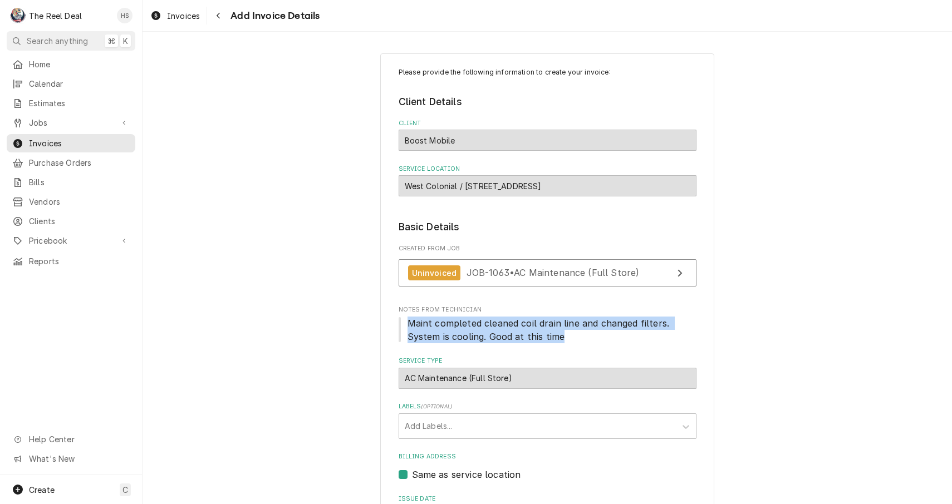
drag, startPoint x: 563, startPoint y: 336, endPoint x: 408, endPoint y: 317, distance: 155.9
click at [408, 317] on span "Maint completed cleaned coil drain line and changed filters. System is cooling.…" at bounding box center [547, 330] width 298 height 27
copy span "Maint completed cleaned coil drain line and changed filters. System is cooling.…"
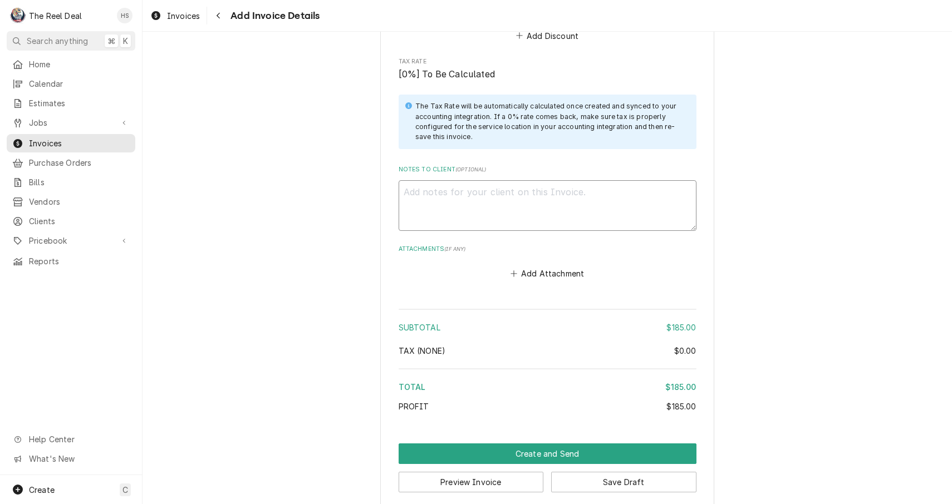
click at [490, 196] on textarea "Notes to Client ( optional )" at bounding box center [547, 205] width 298 height 51
paste textarea "Maint completed cleaned coil drain line and changed filters. System is cooling.…"
type textarea "x"
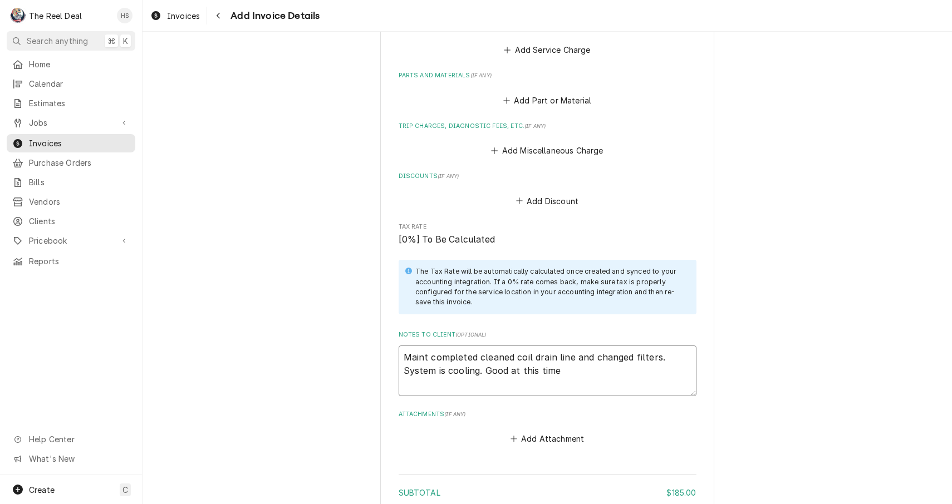
scroll to position [957, 0]
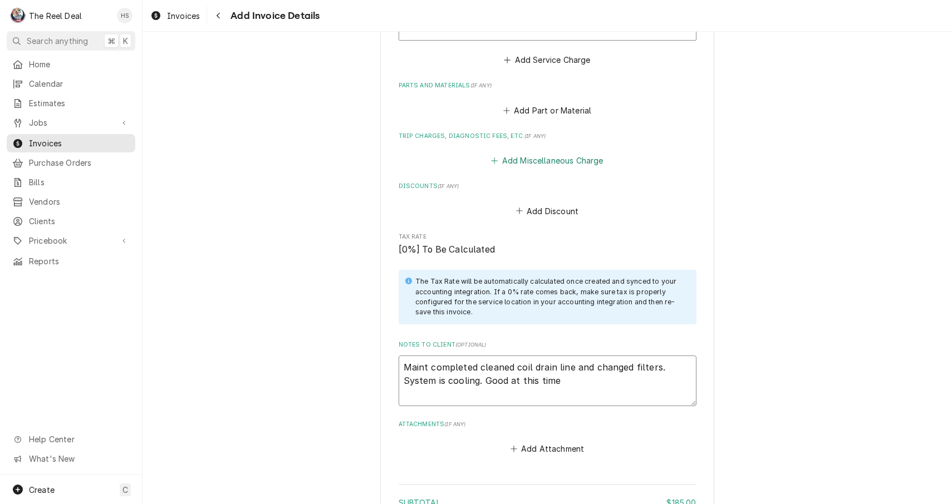
type textarea "Maint completed cleaned coil drain line and changed filters. System is cooling.…"
click at [530, 153] on button "Add Miscellaneous Charge" at bounding box center [547, 161] width 116 height 16
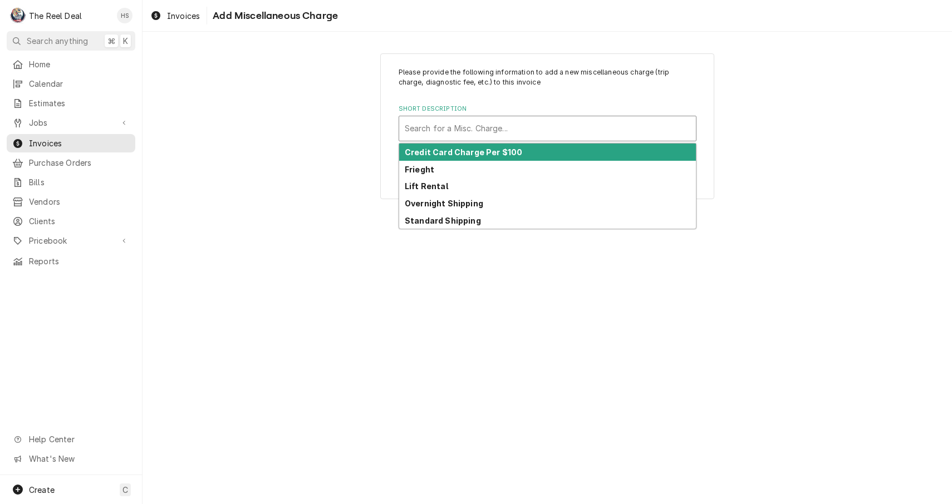
click at [504, 132] on div "Search for a Misc. Charge..." at bounding box center [548, 128] width 286 height 12
click at [493, 153] on strong "Credit Card Charge Per $100" at bounding box center [463, 151] width 117 height 9
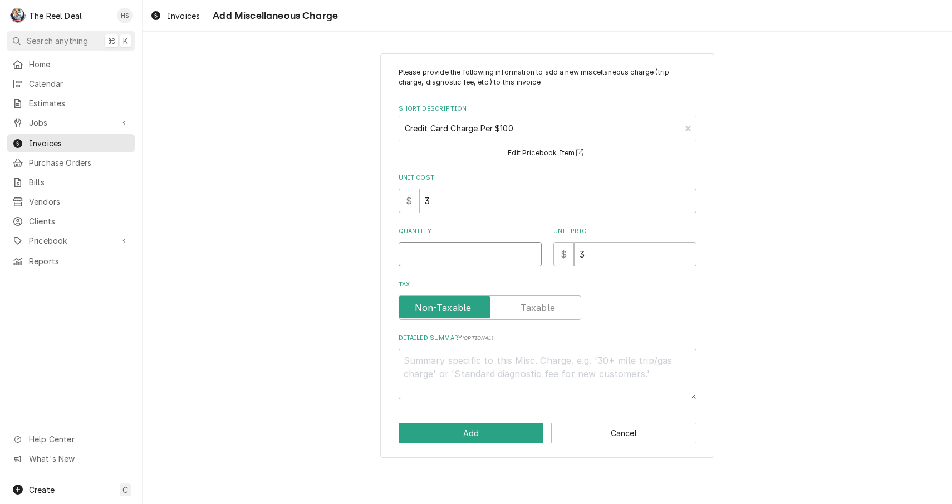
click at [444, 252] on input "Quantity" at bounding box center [469, 254] width 143 height 24
type textarea "x"
type input "1"
type textarea "x"
type input "1.8"
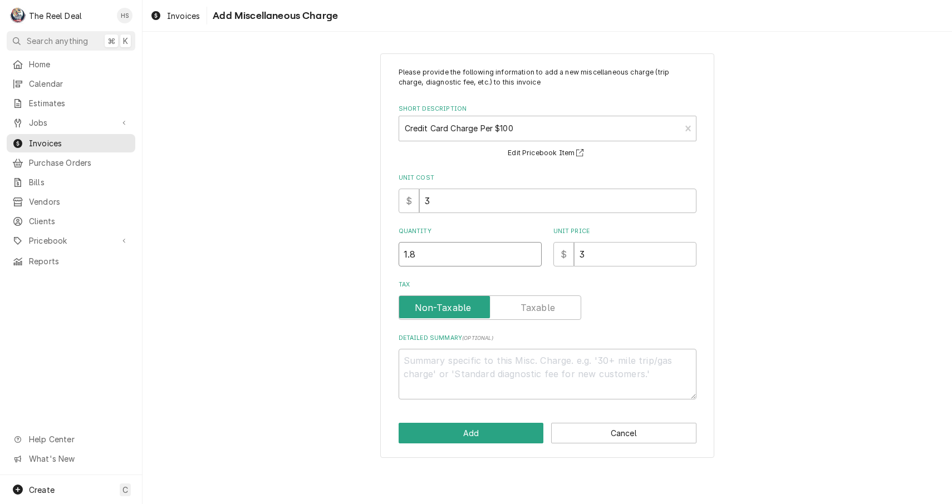
type textarea "x"
type input "1.85"
click at [449, 442] on button "Add" at bounding box center [470, 433] width 145 height 21
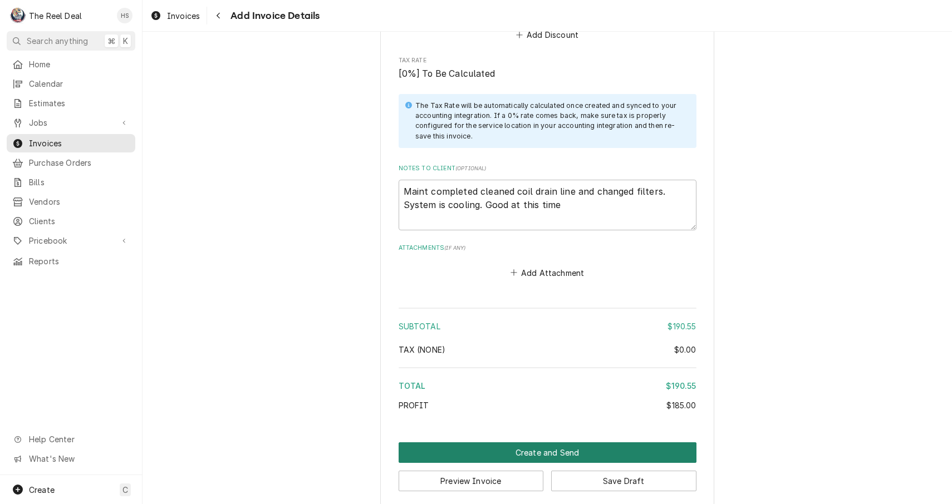
click at [483, 442] on button "Create and Send" at bounding box center [547, 452] width 298 height 21
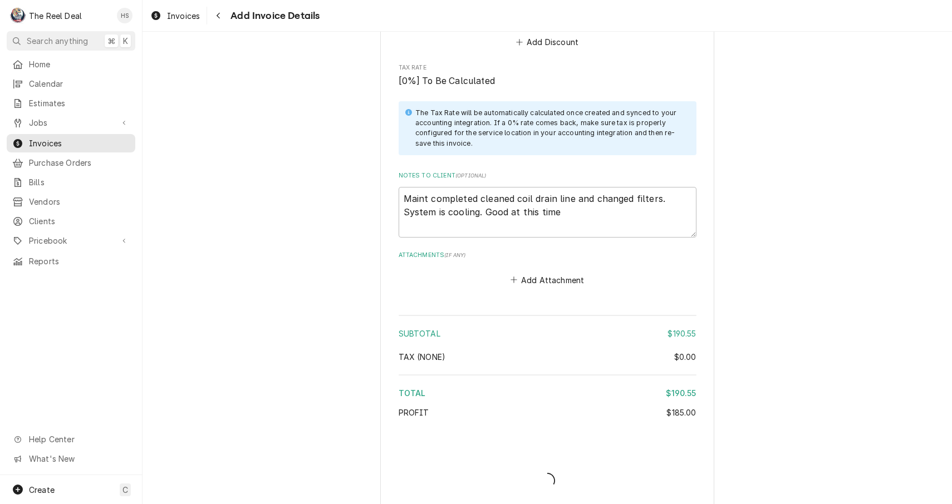
type textarea "x"
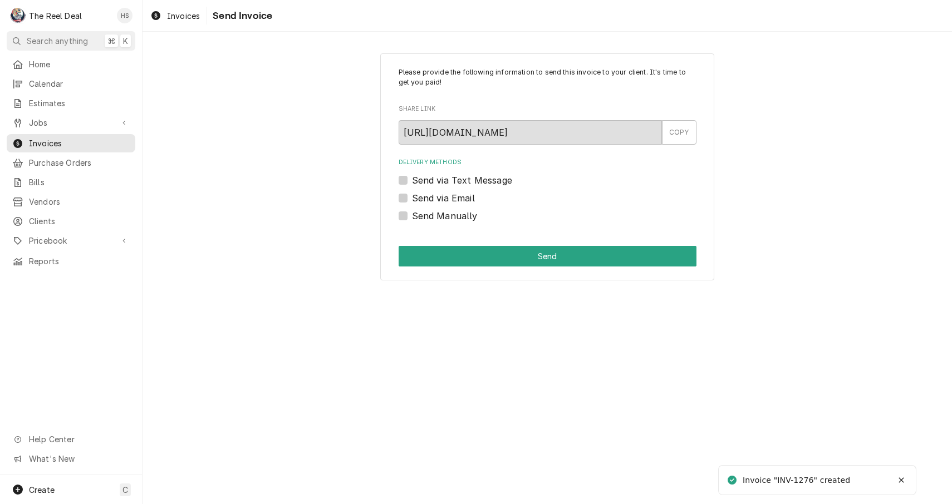
click at [454, 194] on label "Send via Email" at bounding box center [443, 197] width 63 height 13
click at [454, 194] on input "Send via Email" at bounding box center [561, 203] width 298 height 24
checkbox input "true"
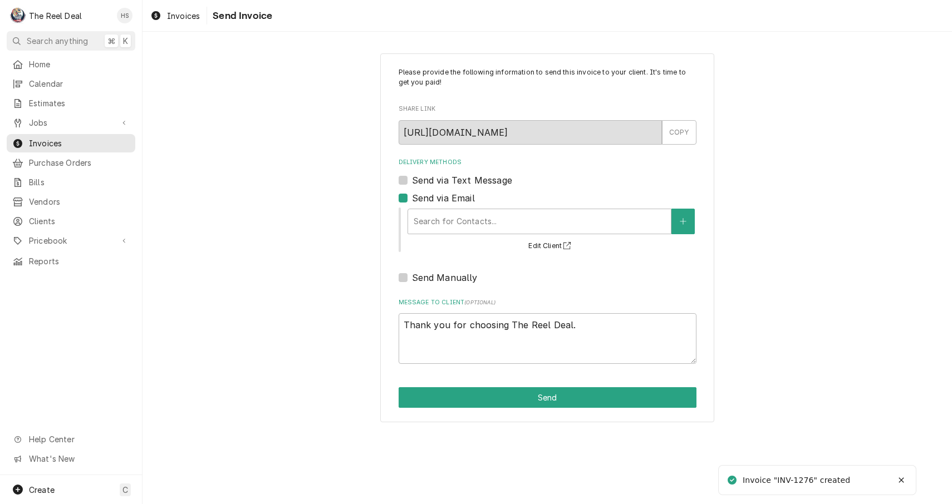
click at [458, 237] on div "Search for Contacts... Edit Client" at bounding box center [551, 229] width 290 height 46
click at [466, 225] on div "Search for Contacts..." at bounding box center [540, 221] width 252 height 12
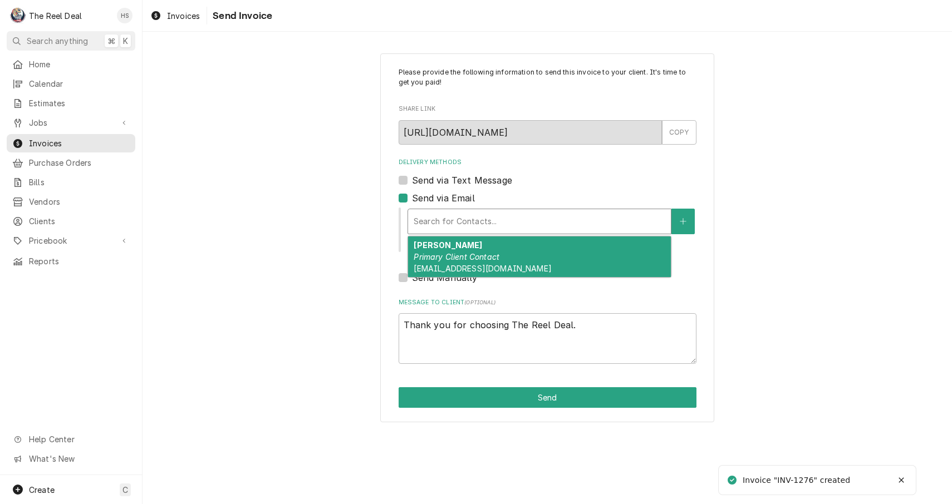
click at [457, 264] on span "Celldis@live.com" at bounding box center [482, 268] width 137 height 9
type textarea "x"
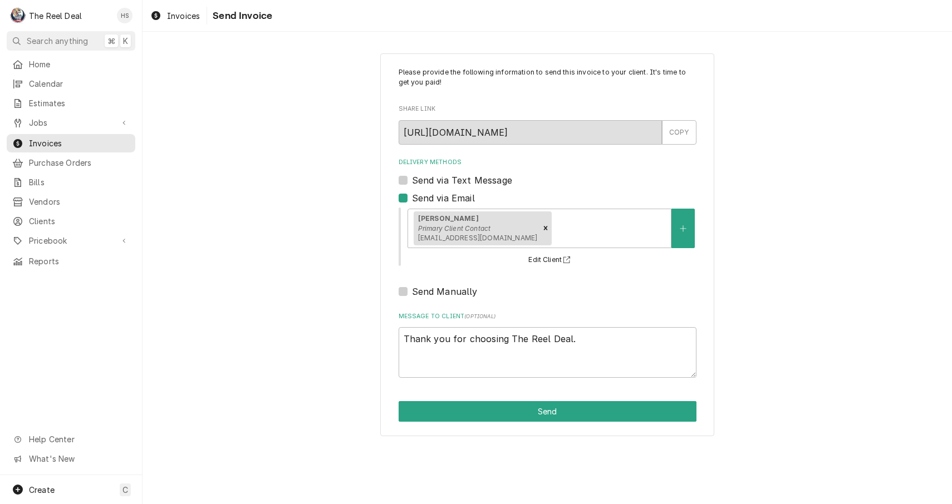
click at [462, 178] on label "Send via Text Message" at bounding box center [462, 180] width 100 height 13
click at [462, 178] on input "Send via Text Message" at bounding box center [561, 186] width 298 height 24
checkbox input "true"
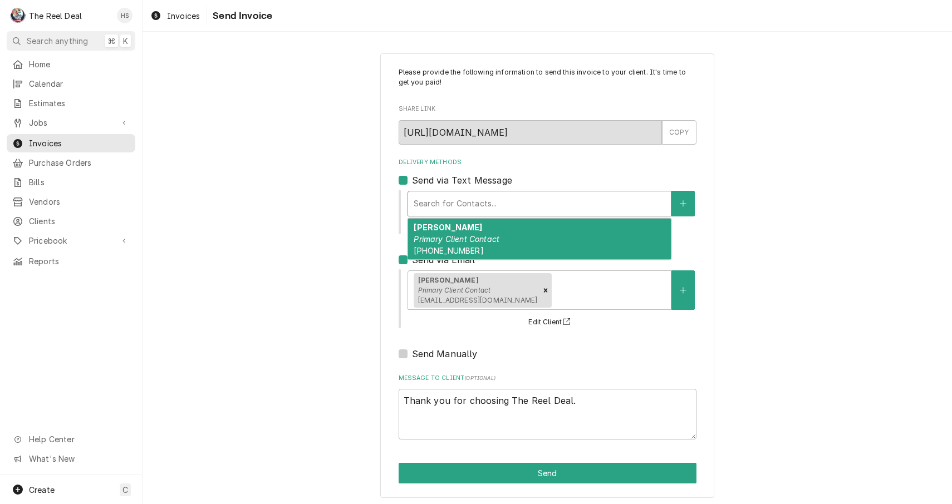
click at [462, 213] on div "Delivery Methods" at bounding box center [540, 204] width 252 height 20
click at [460, 240] on em "Primary Client Contact" at bounding box center [457, 238] width 86 height 9
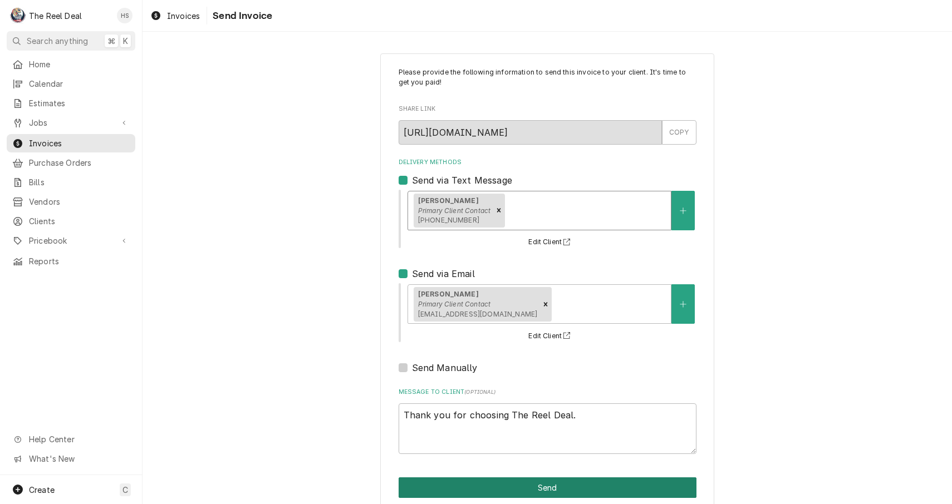
click at [500, 483] on button "Send" at bounding box center [547, 488] width 298 height 21
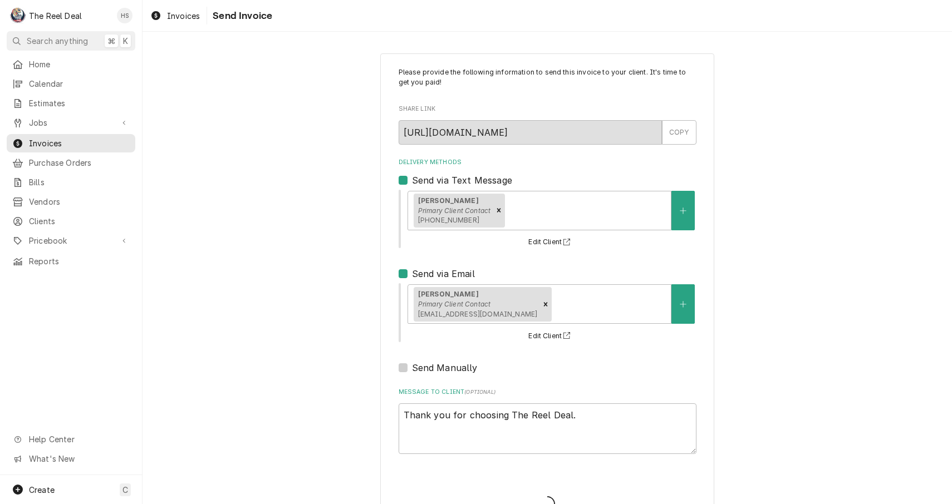
type textarea "x"
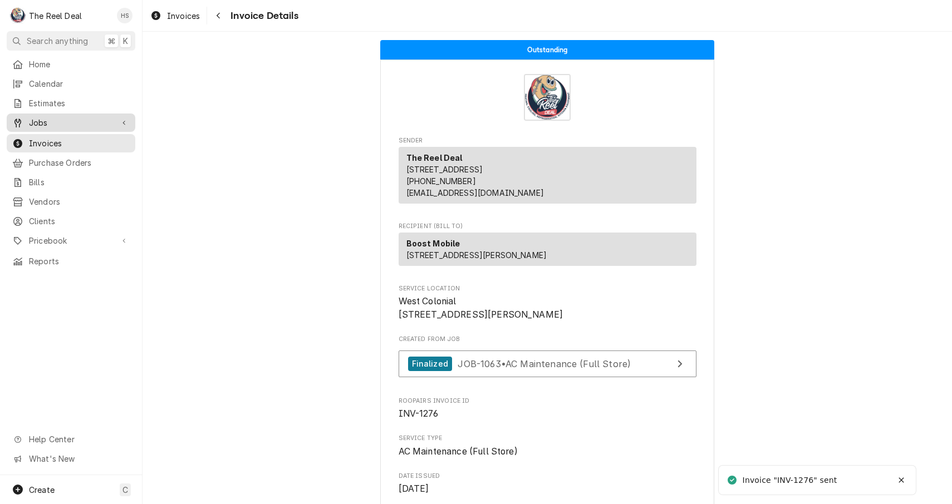
click at [51, 120] on span "Jobs" at bounding box center [71, 123] width 84 height 12
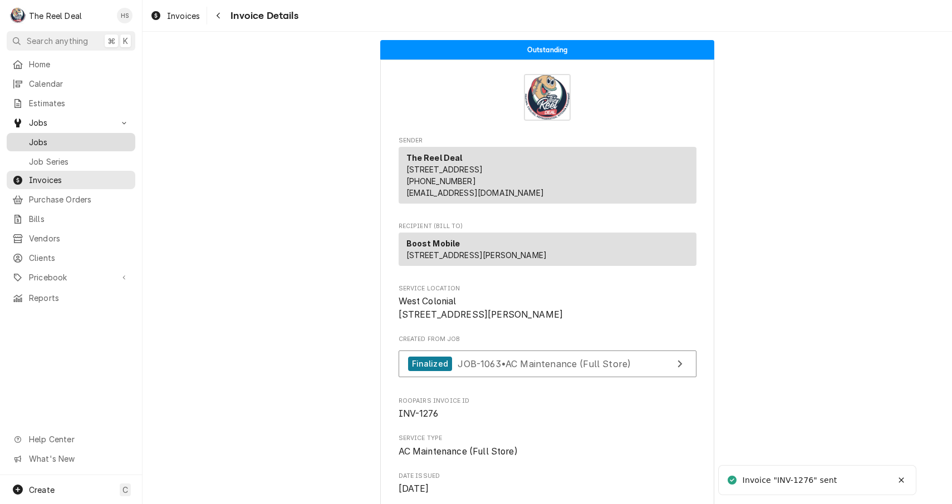
click at [67, 137] on span "Jobs" at bounding box center [79, 142] width 101 height 12
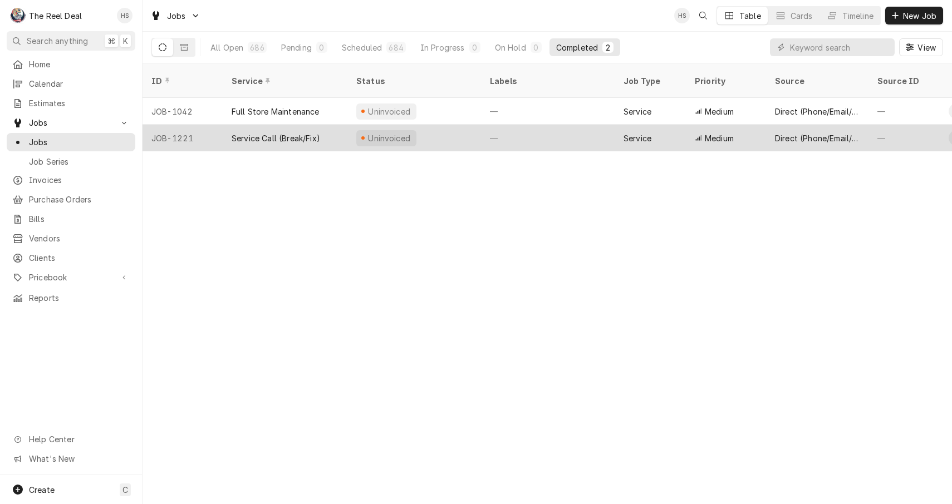
click at [190, 125] on div "JOB-1221" at bounding box center [182, 138] width 80 height 27
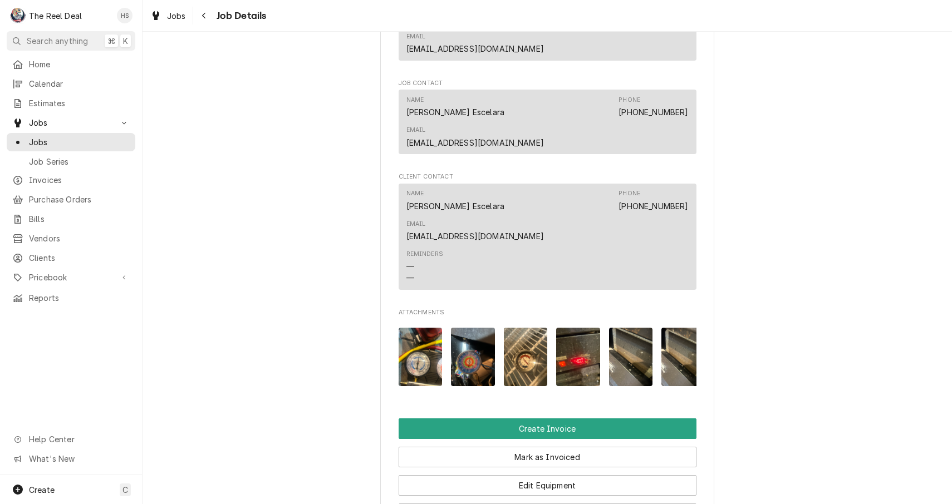
scroll to position [648, 0]
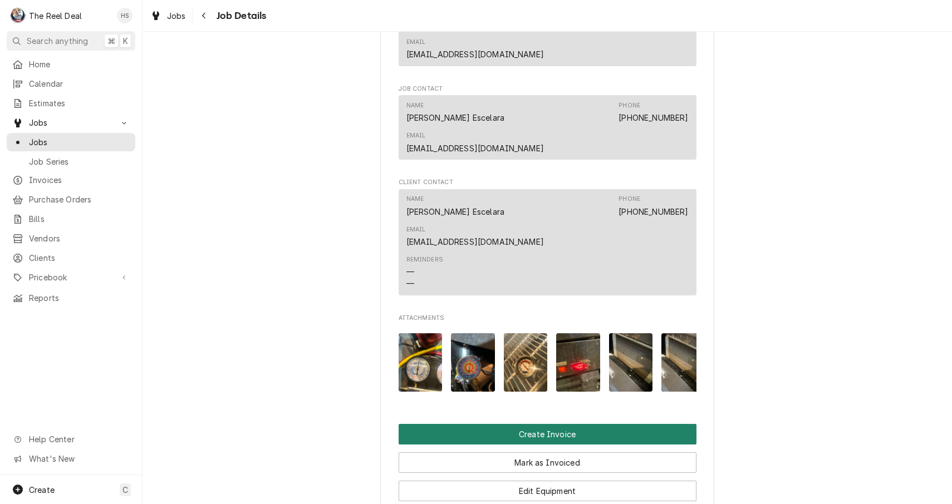
click at [562, 424] on button "Create Invoice" at bounding box center [547, 434] width 298 height 21
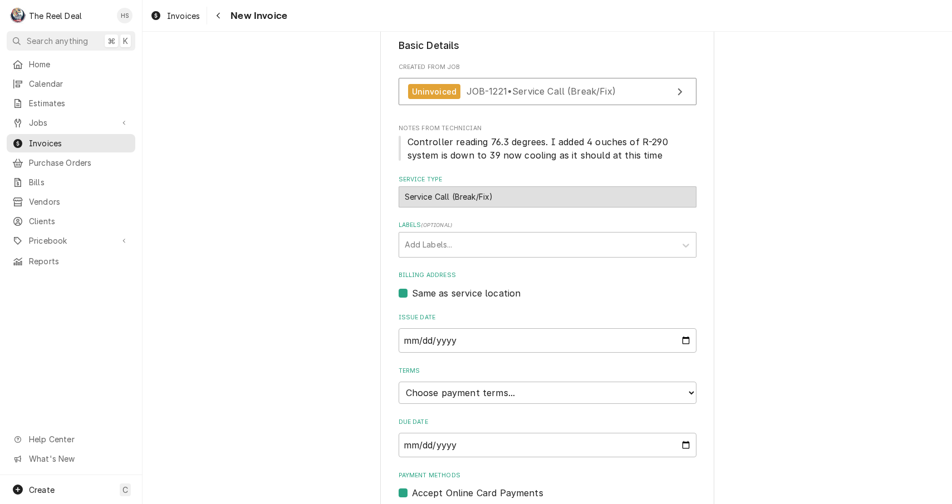
scroll to position [189, 0]
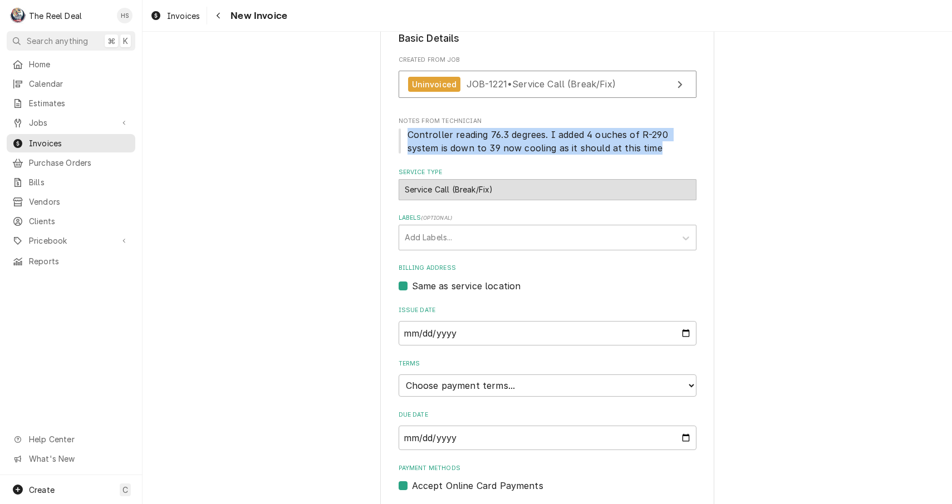
drag, startPoint x: 655, startPoint y: 152, endPoint x: 403, endPoint y: 130, distance: 252.5
click at [403, 130] on span "Controller reading 76.3 degrees. I added 4 ouches of R-290 system is down to 39…" at bounding box center [547, 141] width 298 height 27
copy span "Controller reading 76.3 degrees. I added 4 ouches of R-290 system is down to 39…"
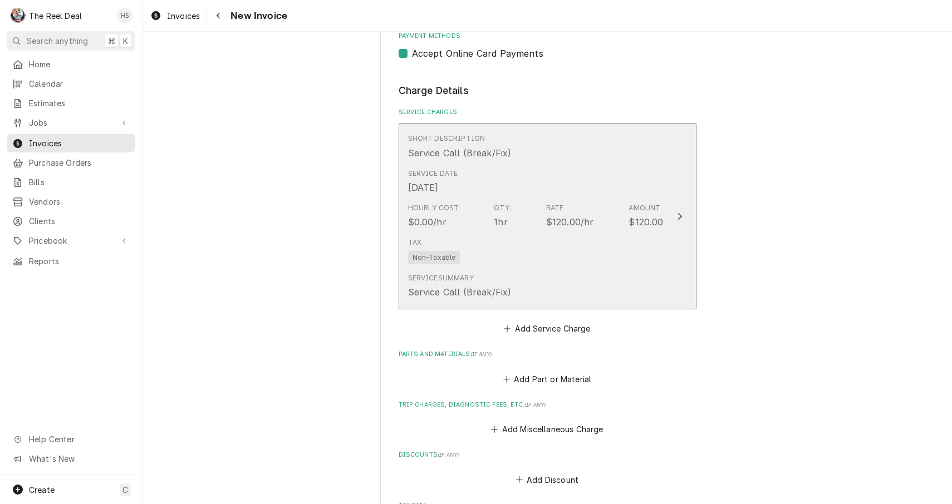
scroll to position [626, 0]
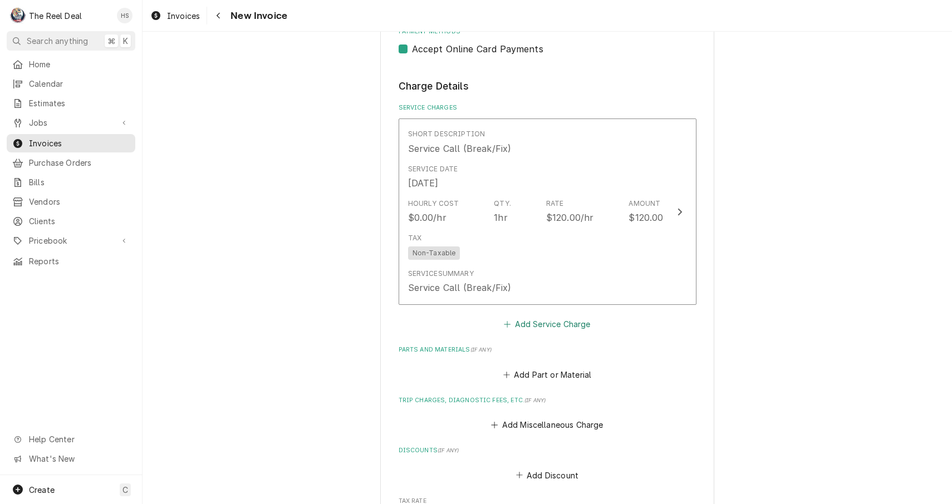
click at [530, 318] on button "Add Service Charge" at bounding box center [547, 325] width 90 height 16
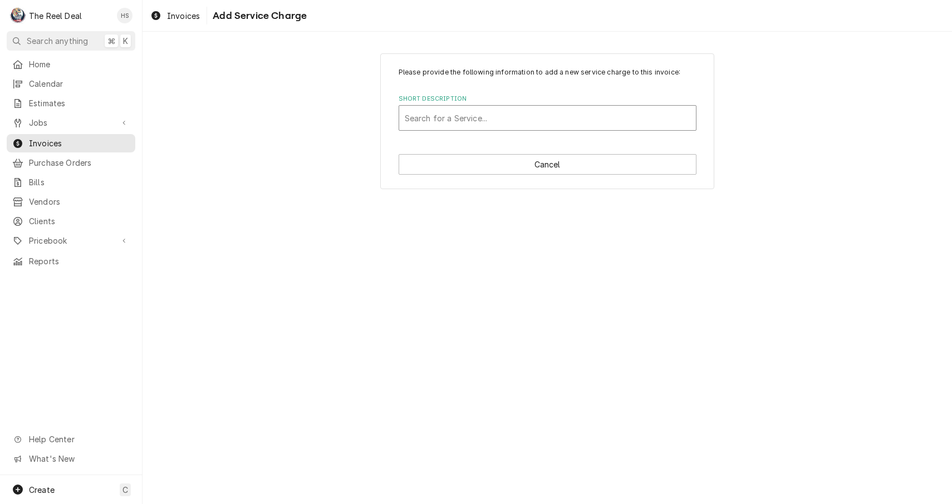
click at [538, 115] on div "Short Description" at bounding box center [548, 118] width 286 height 20
type input "s"
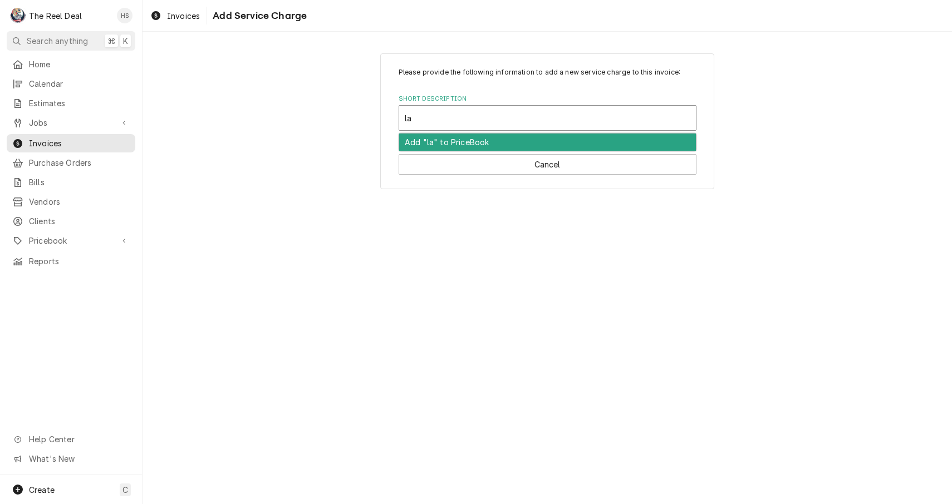
type input "lab"
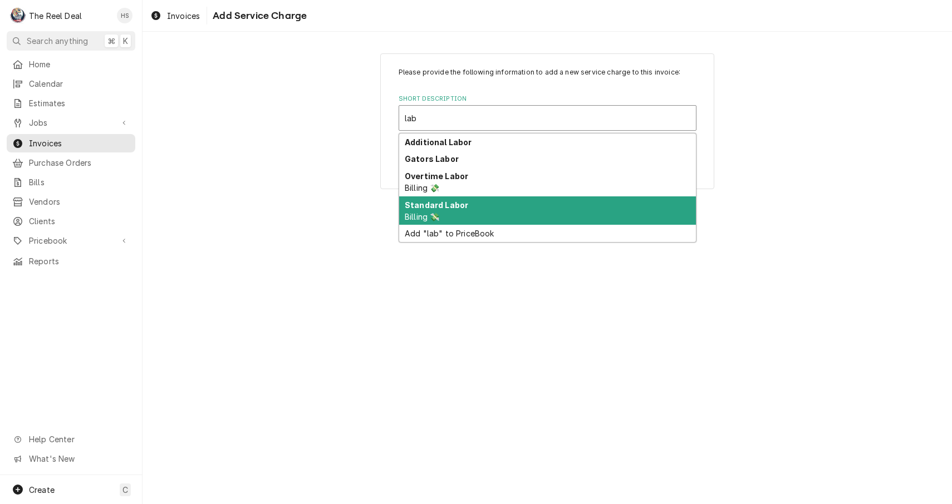
click at [472, 201] on div "Standard Labor Billing 💸" at bounding box center [547, 210] width 297 height 29
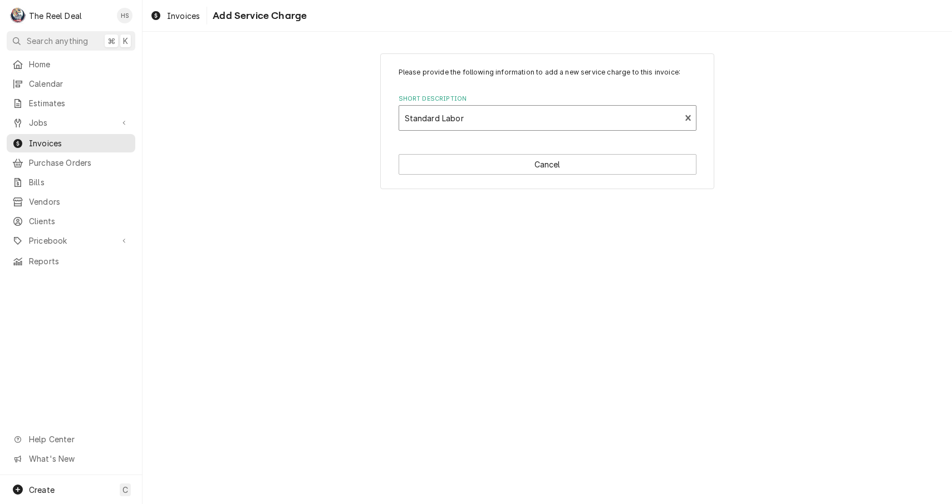
type textarea "x"
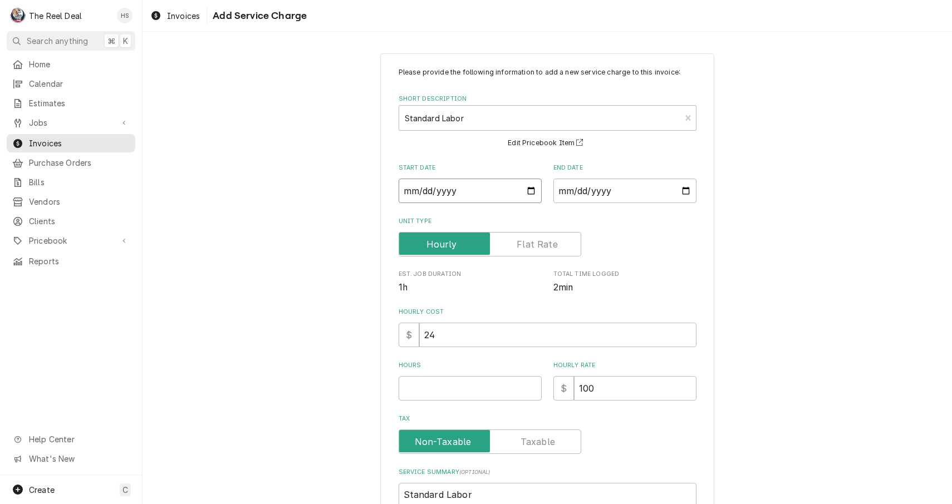
click at [444, 189] on input "Start Date" at bounding box center [469, 191] width 143 height 24
type input "2025-09-17"
type textarea "x"
click at [598, 189] on input "End Date" at bounding box center [624, 191] width 143 height 24
type input "2025-09-17"
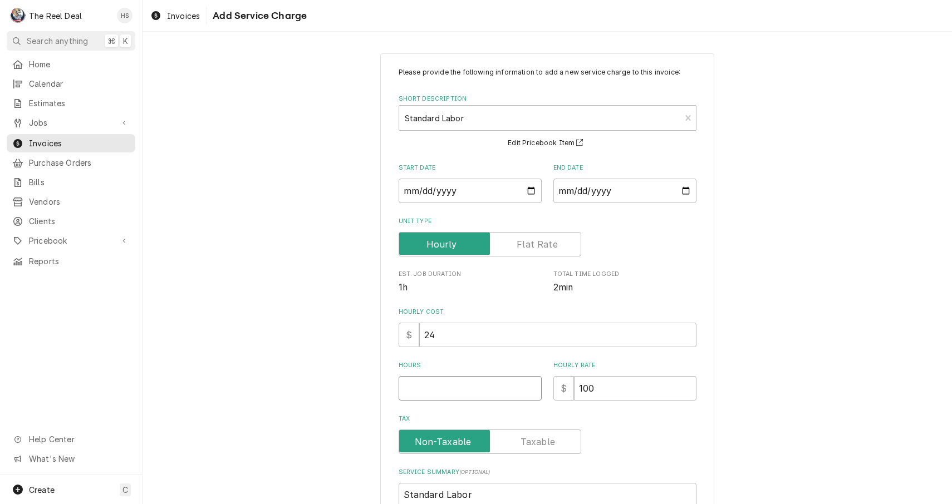
click at [453, 388] on input "Hours" at bounding box center [469, 388] width 143 height 24
type textarea "x"
type input "1"
type textarea "x"
type input "1.5"
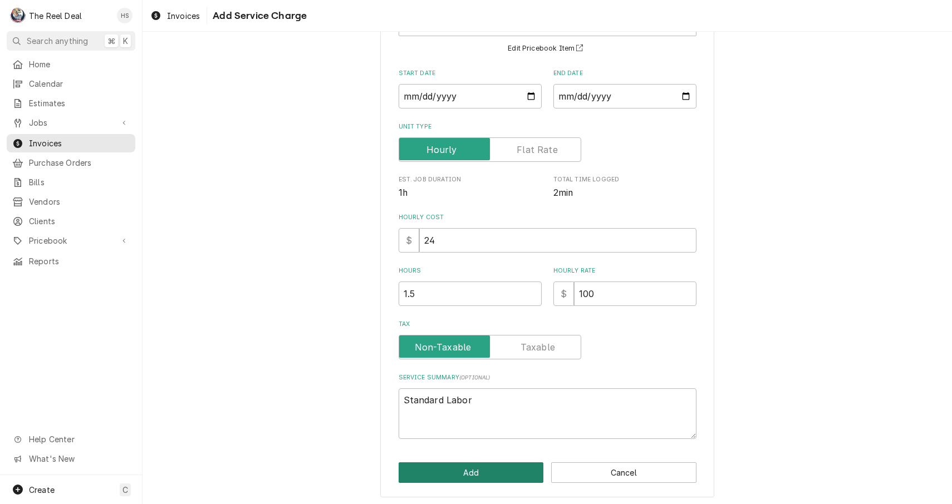
click at [440, 474] on button "Add" at bounding box center [470, 472] width 145 height 21
type textarea "x"
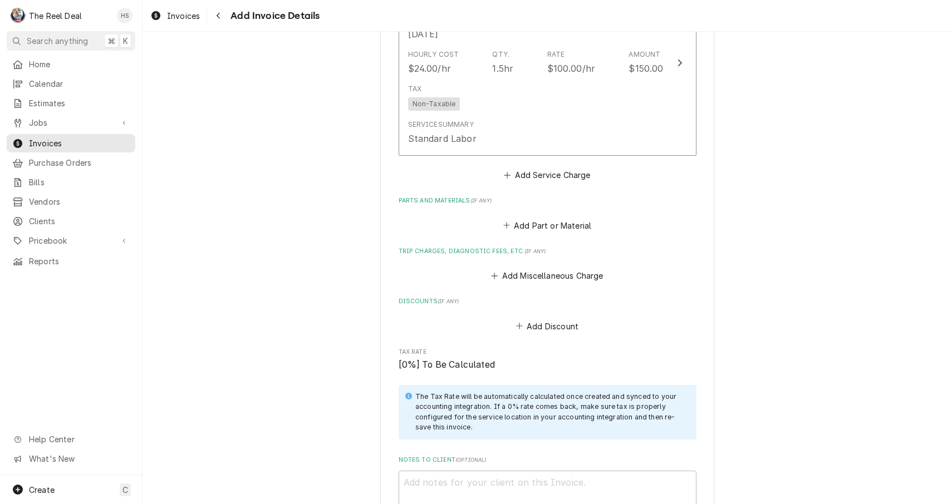
scroll to position [972, 0]
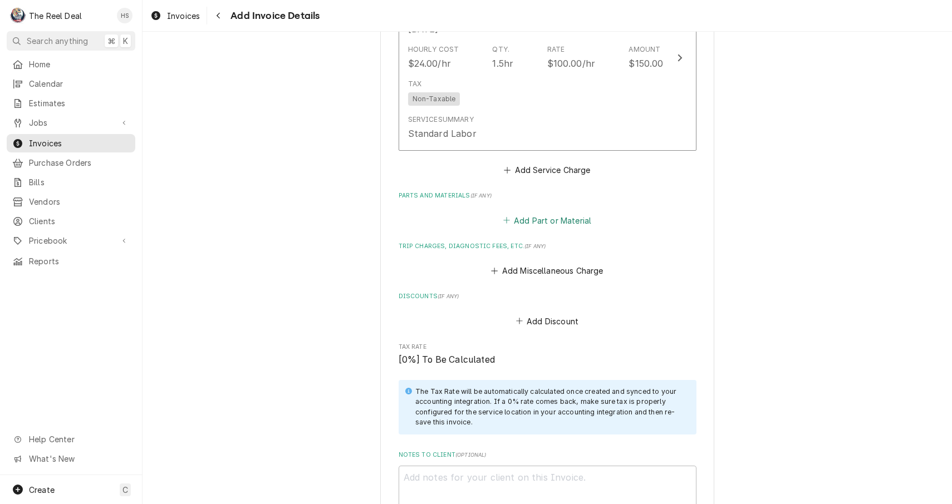
click at [537, 213] on button "Add Part or Material" at bounding box center [547, 221] width 92 height 16
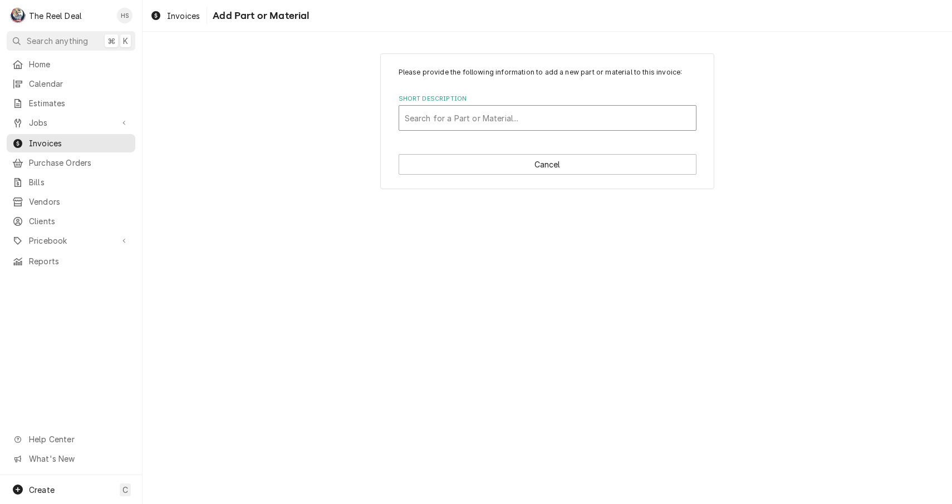
click at [519, 122] on div "Short Description" at bounding box center [548, 118] width 286 height 20
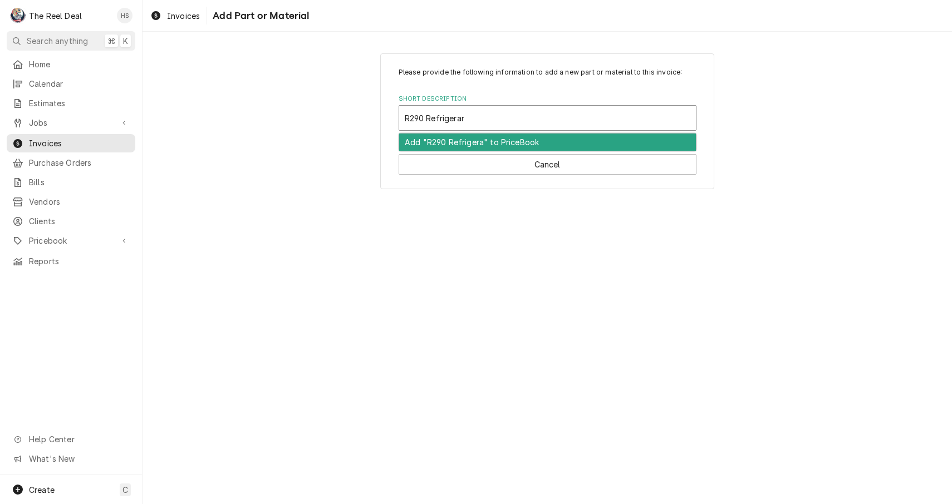
type input "R290 Refrigerant"
click at [499, 145] on div "Add "R290 Refrigerant" to PriceBook" at bounding box center [547, 142] width 297 height 17
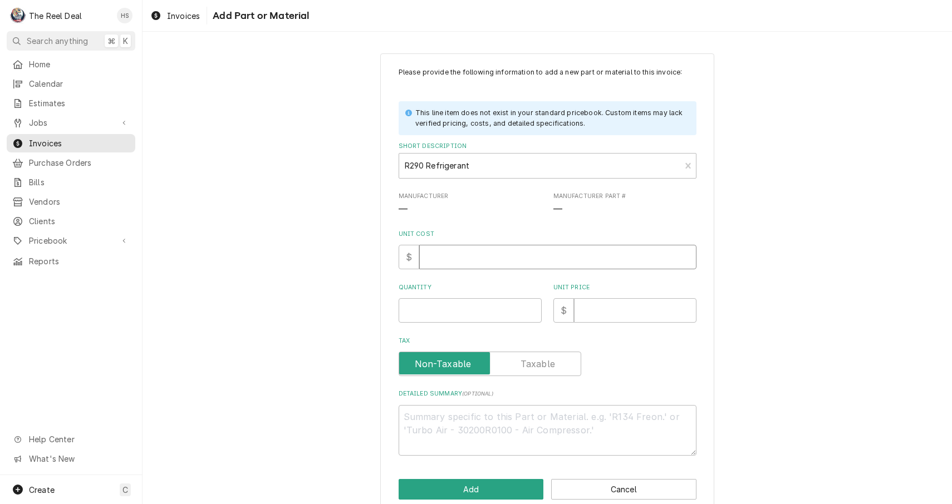
click at [463, 257] on input "Unit Cost" at bounding box center [557, 257] width 277 height 24
type textarea "x"
type input "1"
type textarea "x"
type input "15"
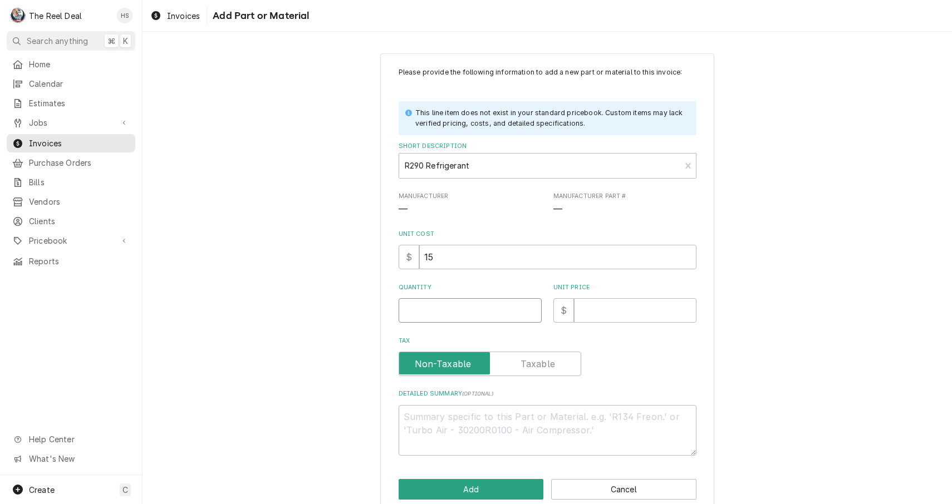
click at [460, 309] on input "Quantity" at bounding box center [469, 310] width 143 height 24
type textarea "x"
type input "1"
click at [602, 298] on input "Unit Price" at bounding box center [635, 310] width 122 height 24
type textarea "x"
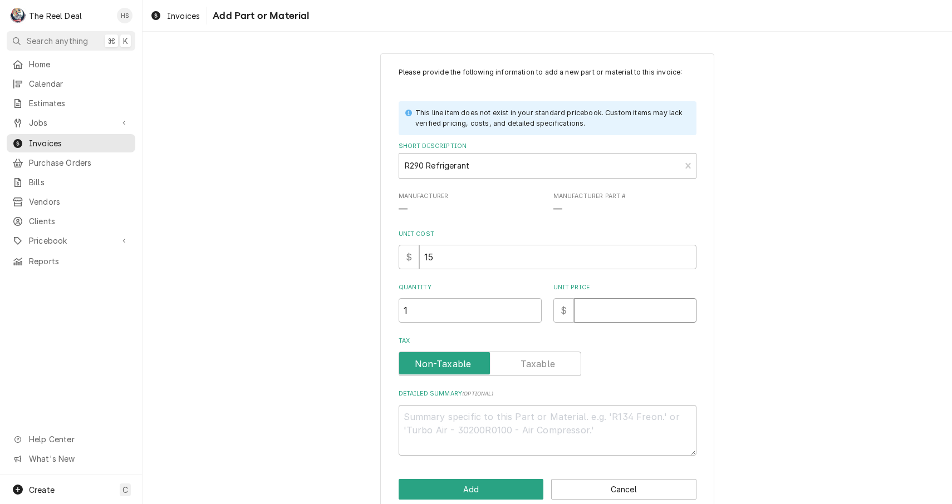
type input "6"
type textarea "x"
type input "65"
click at [484, 488] on button "Add" at bounding box center [470, 489] width 145 height 21
type textarea "x"
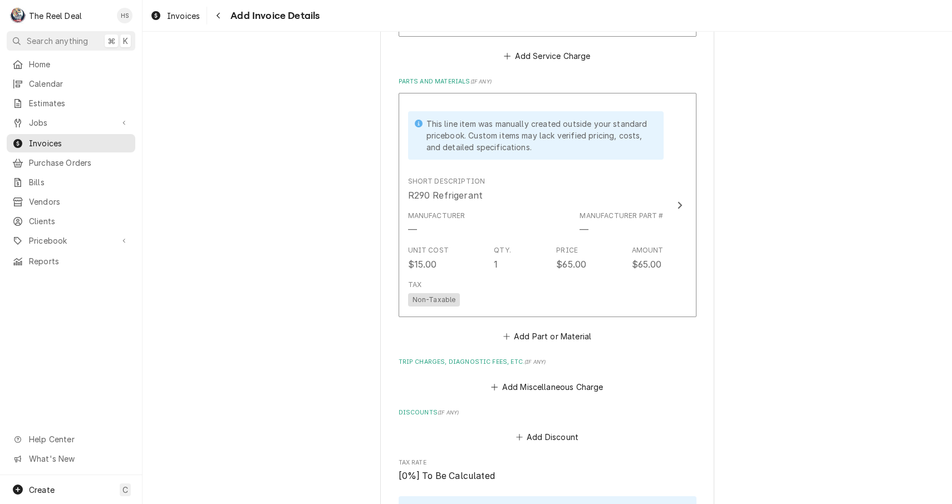
scroll to position [1090, 0]
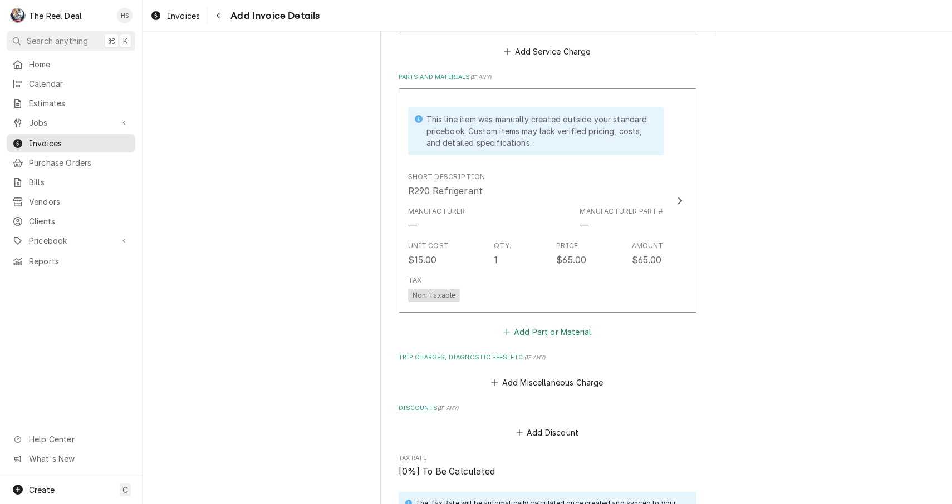
click at [544, 325] on button "Add Part or Material" at bounding box center [547, 332] width 92 height 16
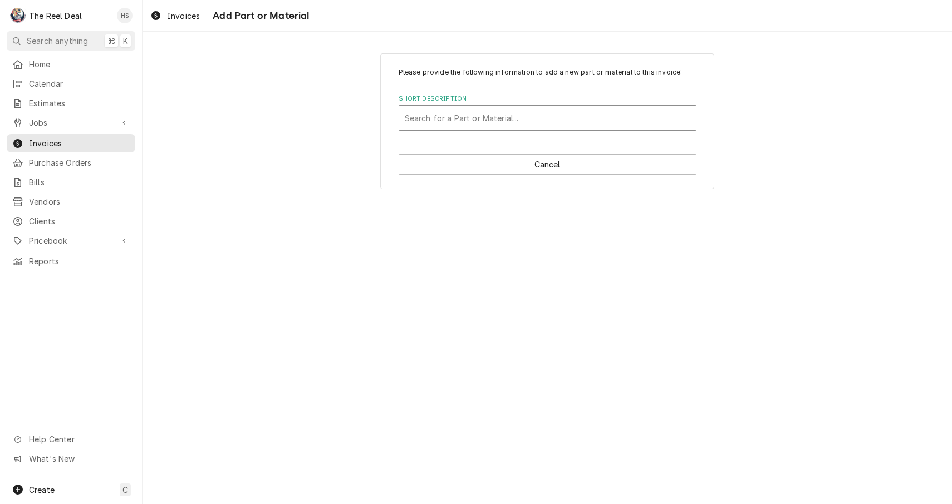
click at [518, 120] on div "Search for a Part or Material..." at bounding box center [548, 118] width 286 height 12
type input "Piercing Valve"
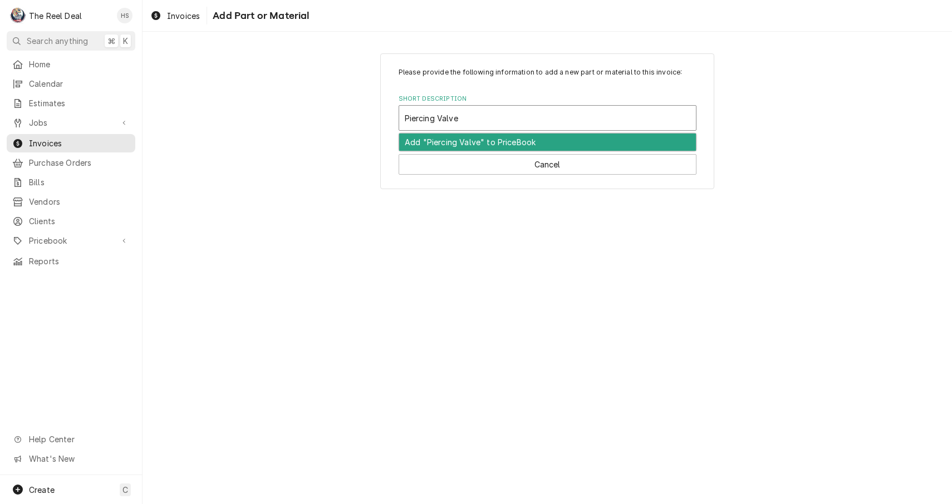
click at [500, 141] on div "Add "Piercing Valve" to PriceBook" at bounding box center [547, 142] width 297 height 17
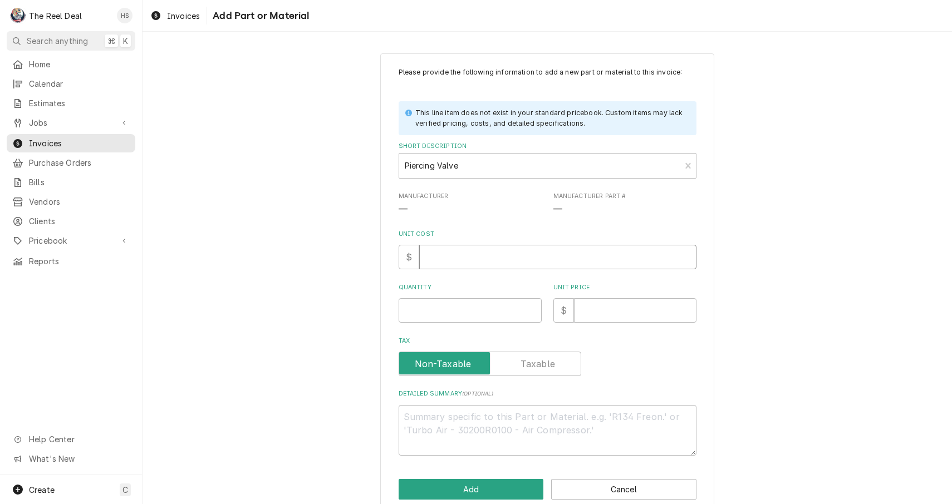
click at [456, 259] on input "Unit Cost" at bounding box center [557, 257] width 277 height 24
type textarea "x"
type input "1"
click at [454, 306] on input "Quantity" at bounding box center [469, 310] width 143 height 24
type textarea "x"
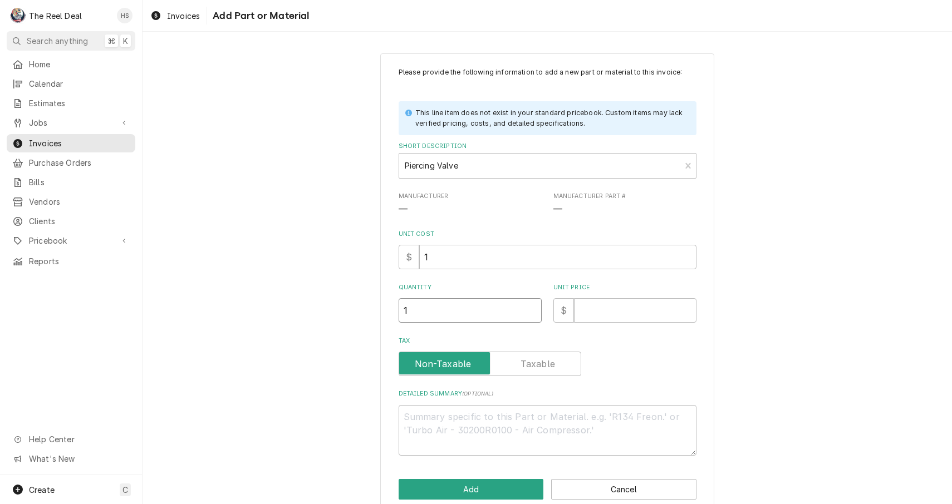
type input "1"
click at [518, 258] on input "1" at bounding box center [557, 257] width 277 height 24
type textarea "x"
type input "5"
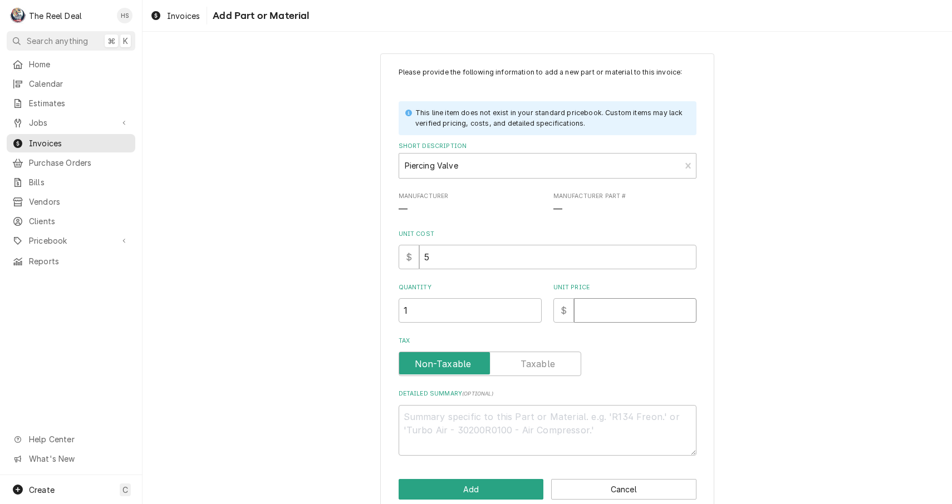
click at [610, 303] on input "Unit Price" at bounding box center [635, 310] width 122 height 24
type textarea "x"
type input "1"
type textarea "x"
type input "15"
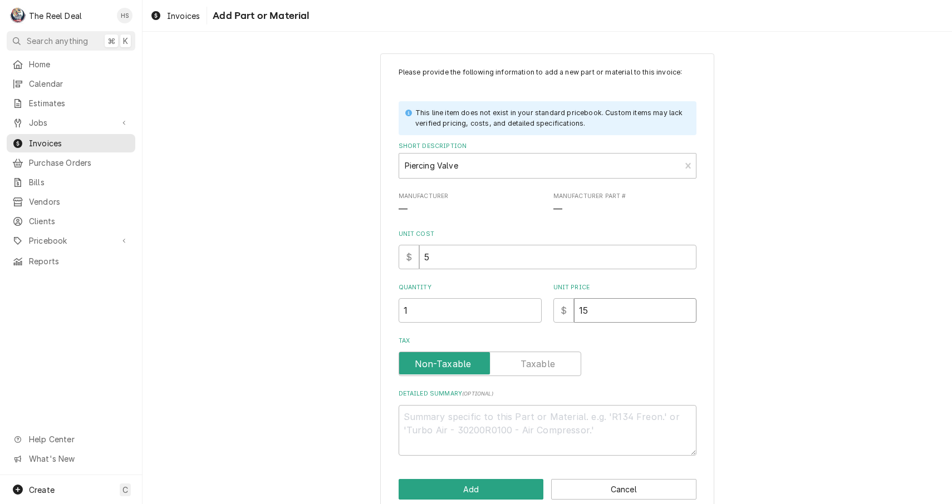
type textarea "x"
type input "1"
type textarea "x"
type input "2"
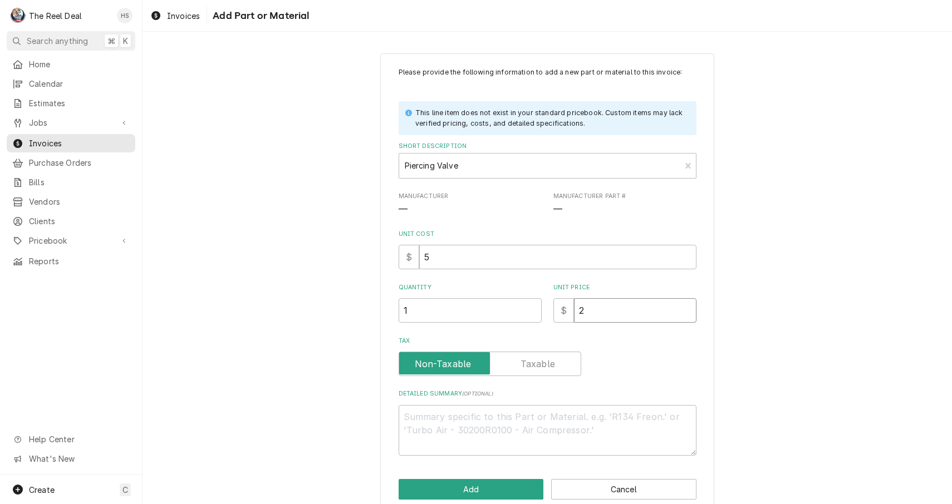
type textarea "x"
type input "26"
type textarea "x"
type input "2"
type textarea "x"
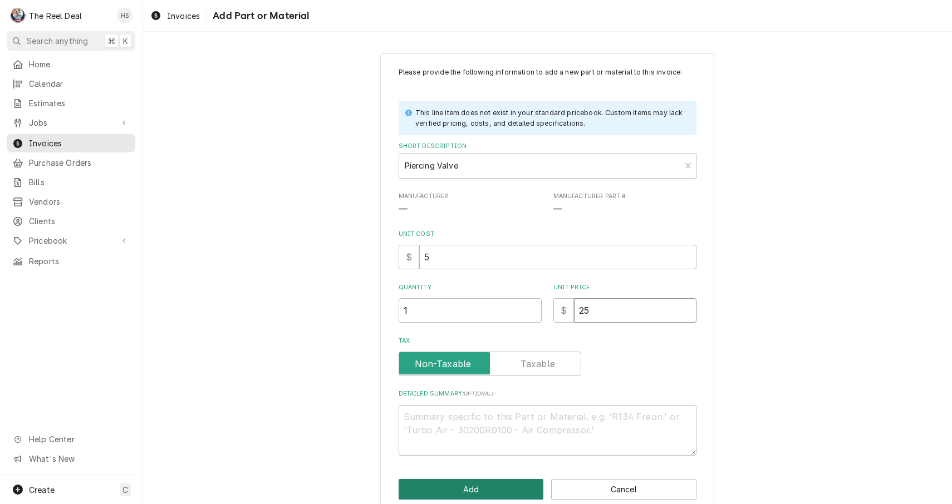
type input "25"
click at [499, 493] on button "Add" at bounding box center [470, 489] width 145 height 21
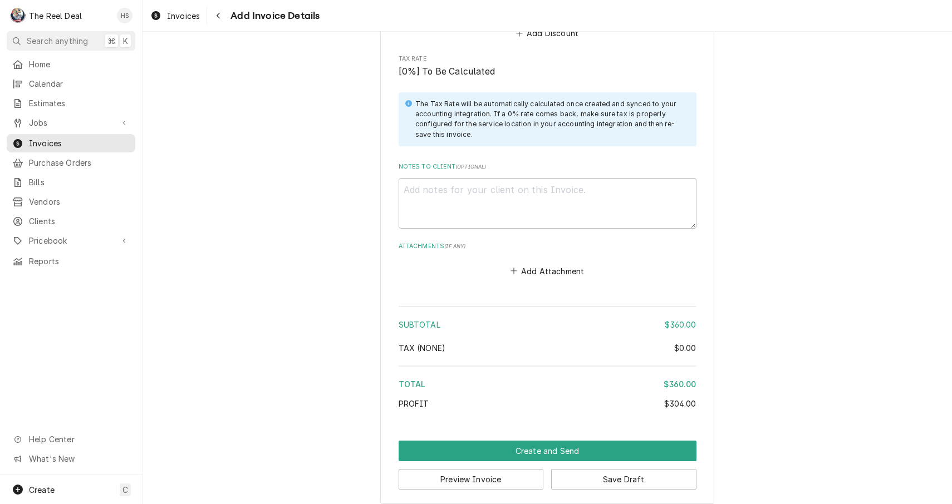
scroll to position [1720, 0]
click at [461, 196] on textarea "Notes to Client ( optional )" at bounding box center [547, 204] width 298 height 51
paste textarea "Controller reading 76.3 degrees. I added 4 ouches of R-290 system is down to 39…"
type textarea "x"
type textarea "Controller reading 76.3 degrees. I added 4 ouches of R-290 system is down to 39…"
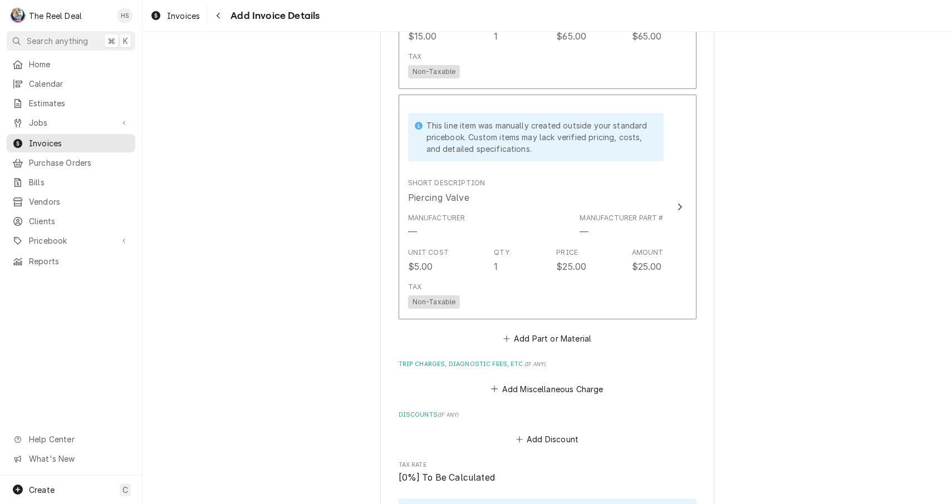
scroll to position [1305, 0]
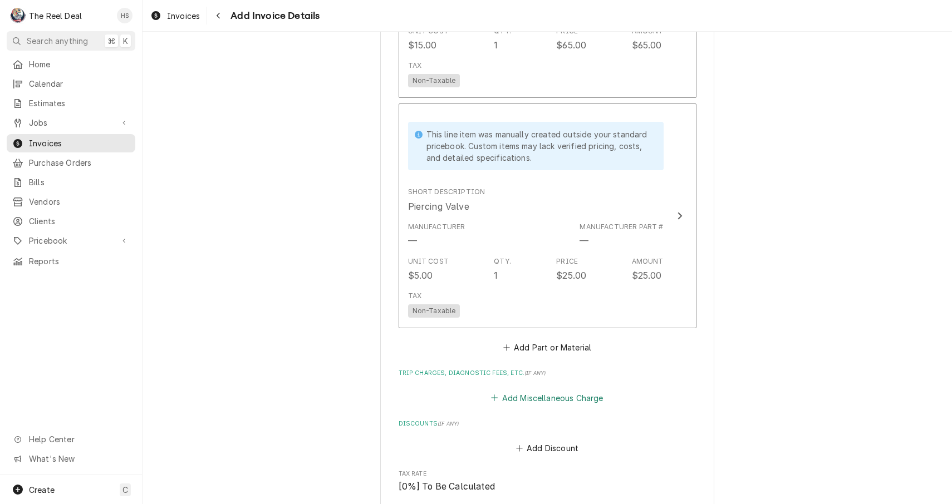
click at [519, 390] on button "Add Miscellaneous Charge" at bounding box center [547, 398] width 116 height 16
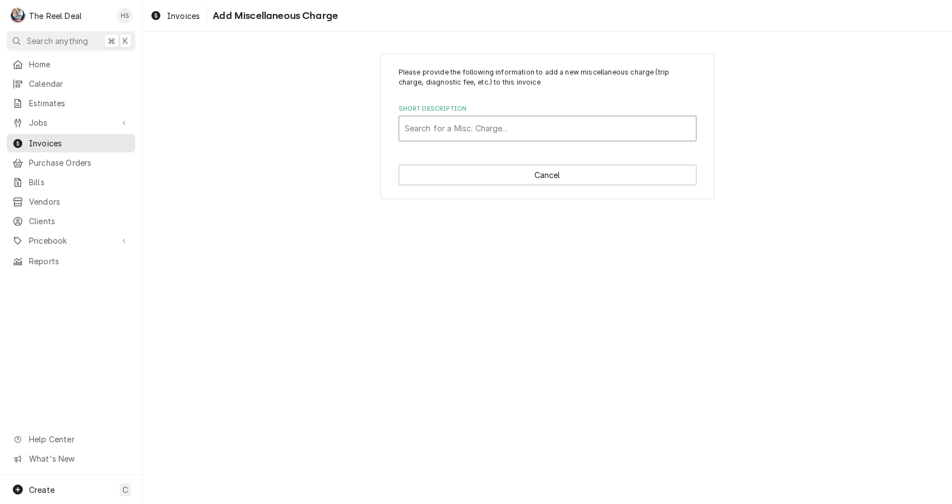
click at [489, 131] on div "Search for a Misc. Charge..." at bounding box center [548, 128] width 286 height 12
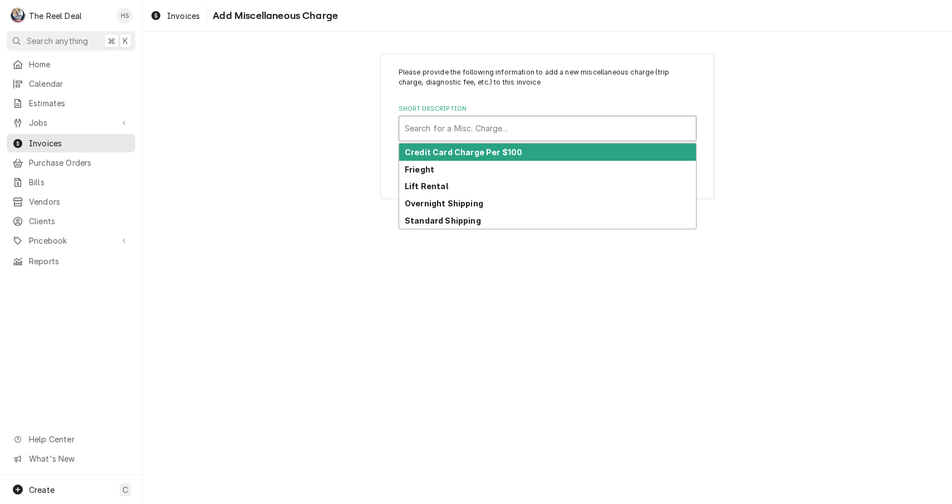
click at [490, 150] on strong "Credit Card Charge Per $100" at bounding box center [463, 151] width 117 height 9
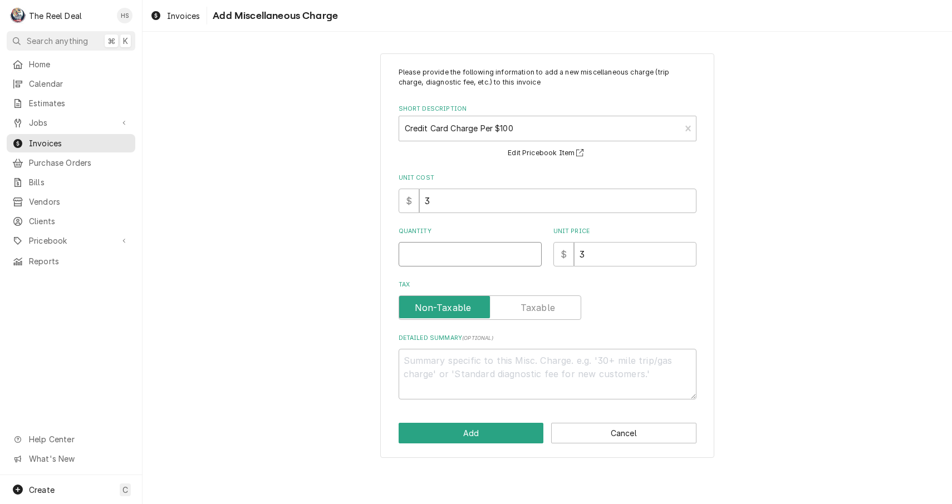
click at [448, 249] on input "Quantity" at bounding box center [469, 254] width 143 height 24
type textarea "x"
type input "3"
type textarea "x"
type input "3.6"
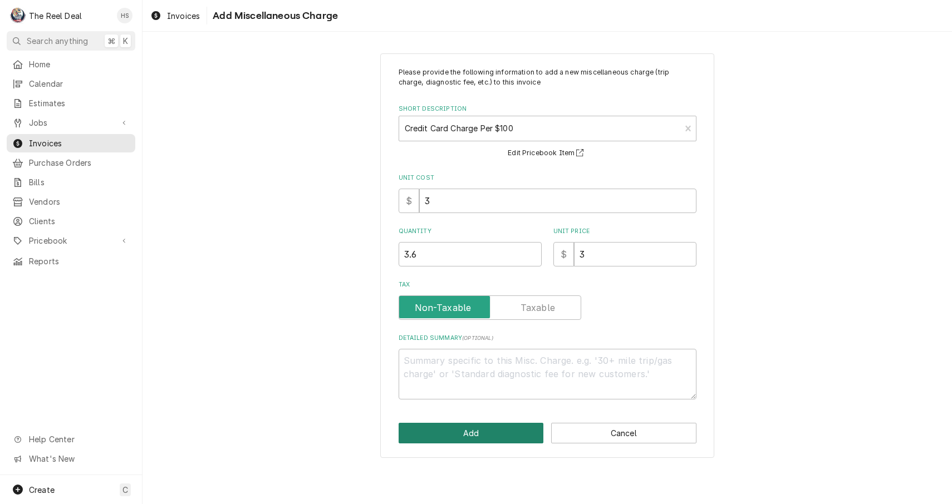
click at [451, 432] on button "Add" at bounding box center [470, 433] width 145 height 21
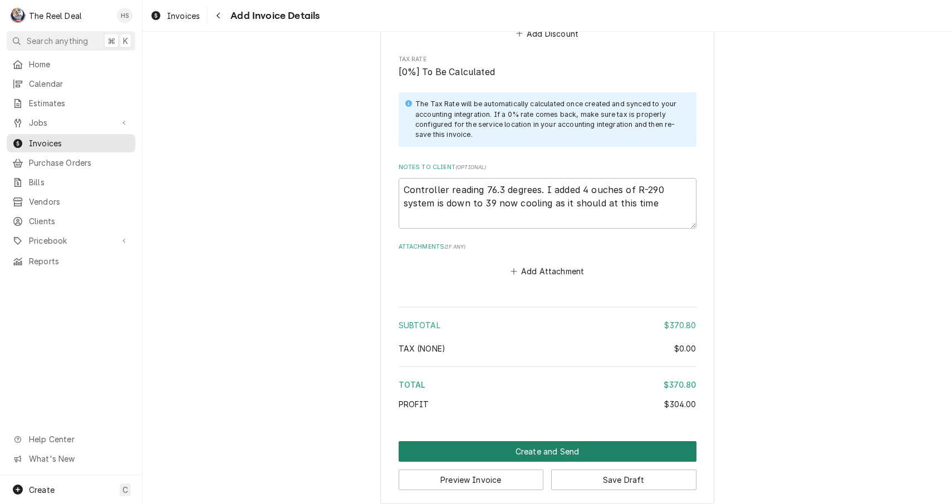
click at [503, 441] on button "Create and Send" at bounding box center [547, 451] width 298 height 21
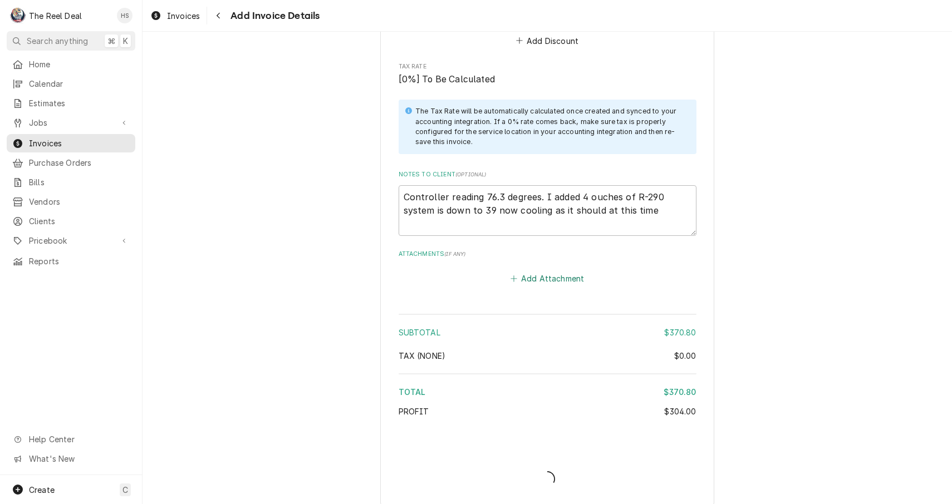
type textarea "x"
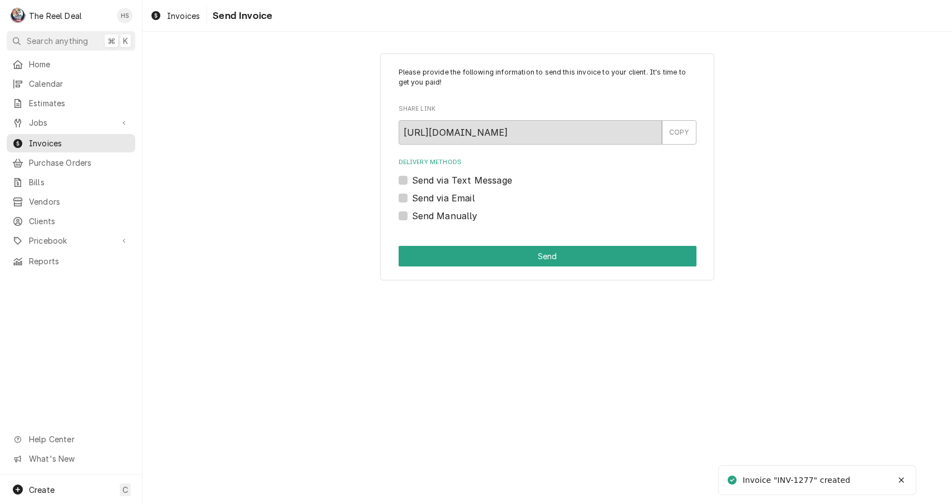
click at [450, 194] on label "Send via Email" at bounding box center [443, 197] width 63 height 13
click at [450, 194] on input "Send via Email" at bounding box center [561, 203] width 298 height 24
checkbox input "true"
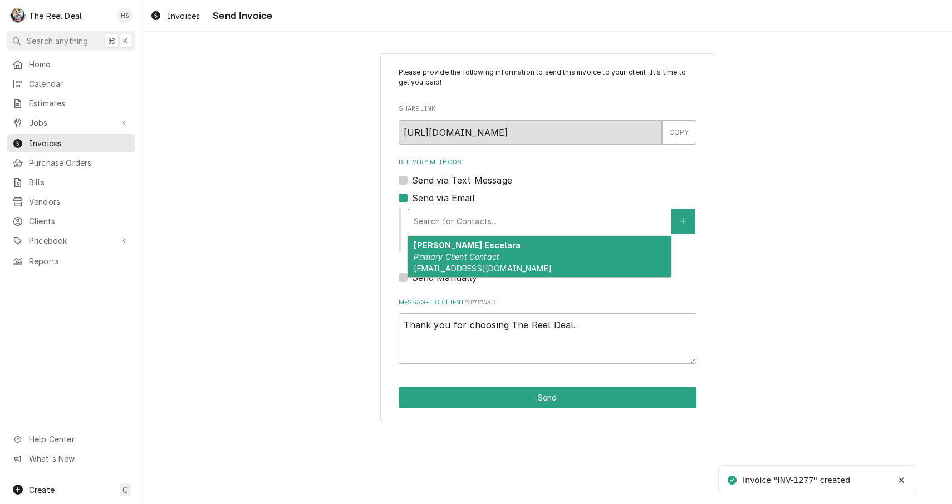
click at [452, 215] on div "Delivery Methods" at bounding box center [540, 221] width 252 height 20
click at [455, 262] on div "Beningo Escelara Primary Client Contact benignoereyes@yahoo.com" at bounding box center [539, 257] width 263 height 41
type textarea "x"
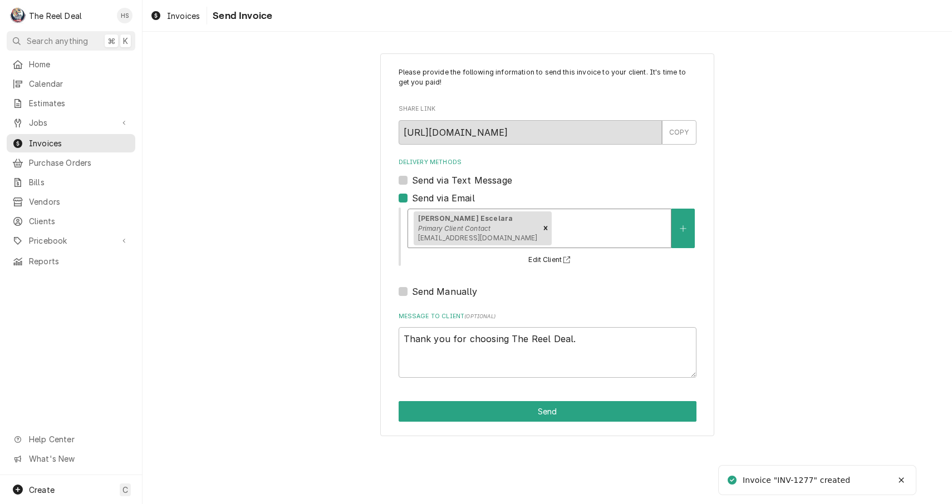
click at [456, 186] on div "Delivery Methods Send via Text Message Send via Email option [object Object], s…" at bounding box center [547, 228] width 298 height 140
click at [459, 183] on label "Send via Text Message" at bounding box center [462, 180] width 100 height 13
click at [459, 183] on input "Send via Text Message" at bounding box center [561, 186] width 298 height 24
checkbox input "true"
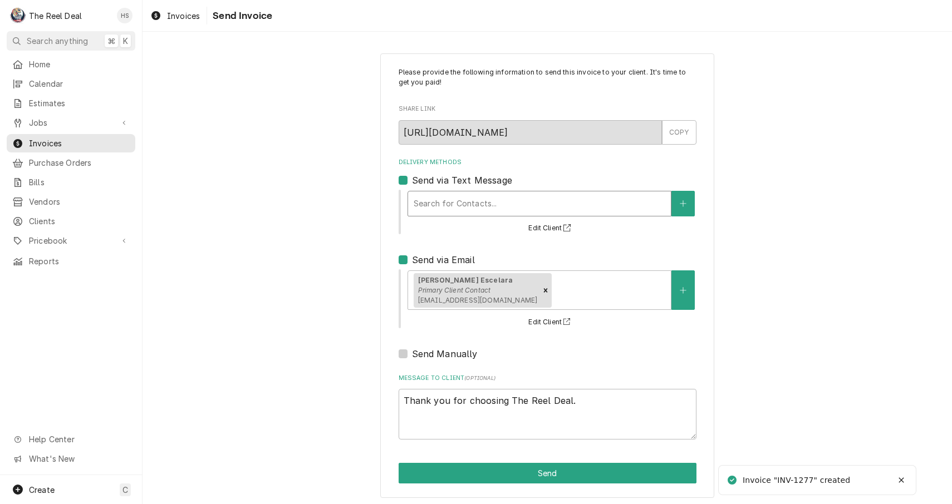
click at [459, 213] on div "Delivery Methods" at bounding box center [540, 204] width 252 height 20
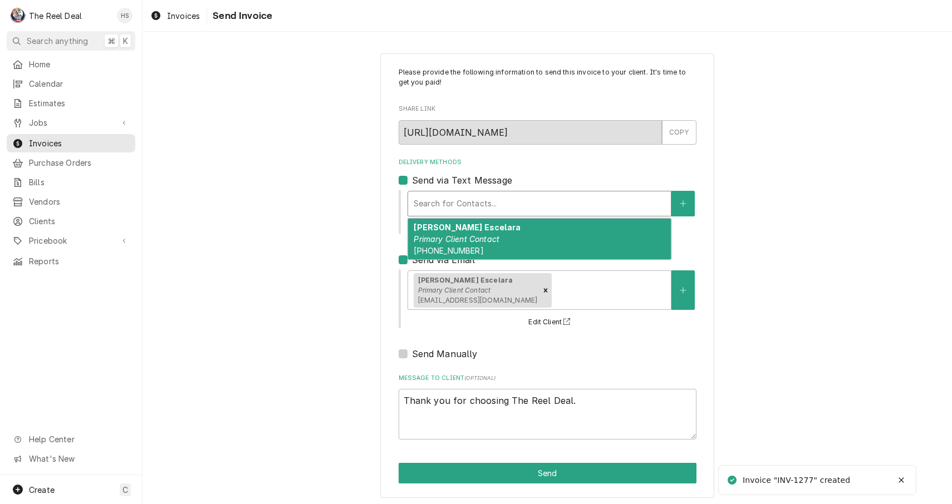
click at [459, 234] on em "Primary Client Contact" at bounding box center [457, 238] width 86 height 9
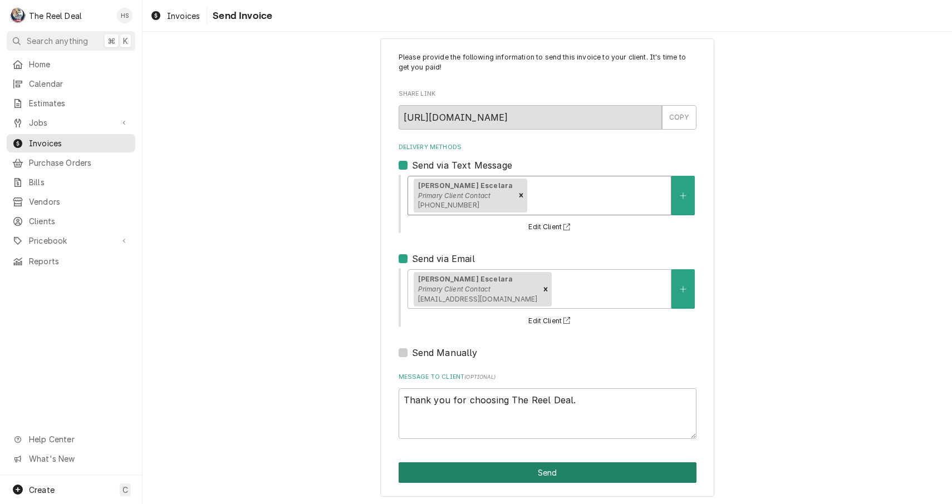
scroll to position [14, 0]
click at [492, 465] on button "Send" at bounding box center [547, 473] width 298 height 21
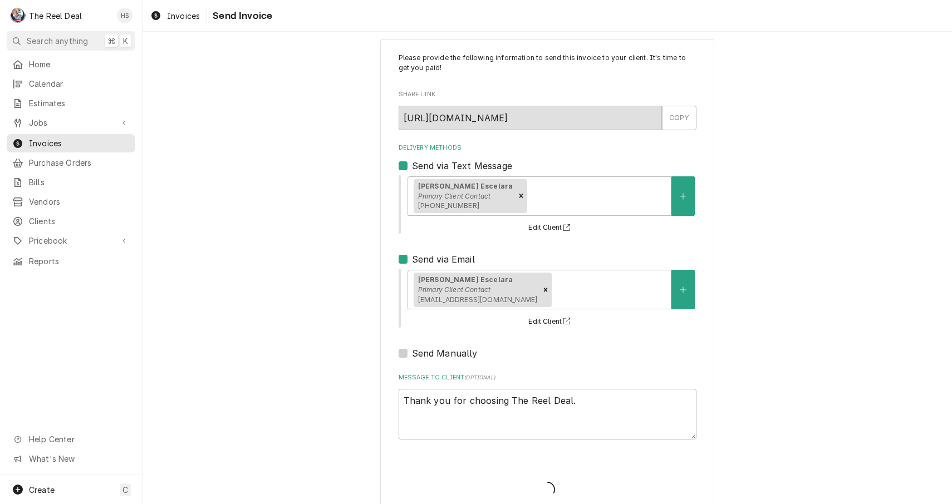
type textarea "x"
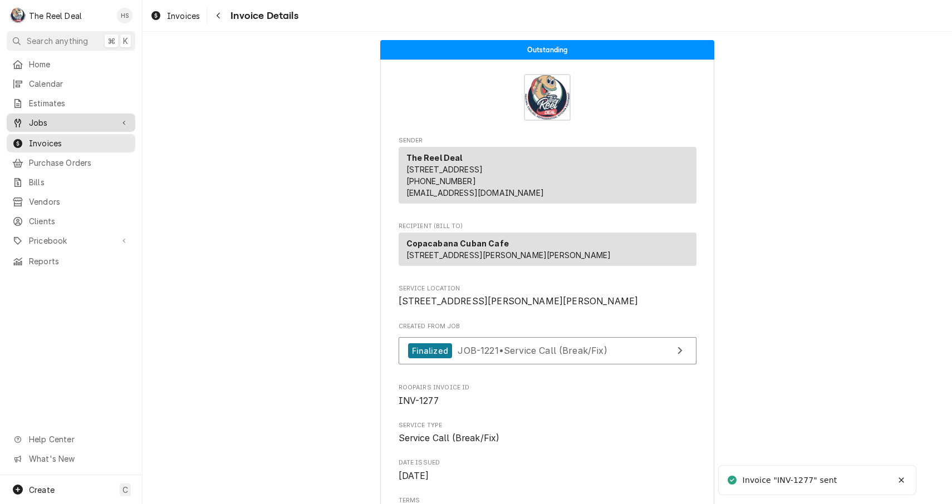
click at [68, 119] on span "Jobs" at bounding box center [71, 123] width 84 height 12
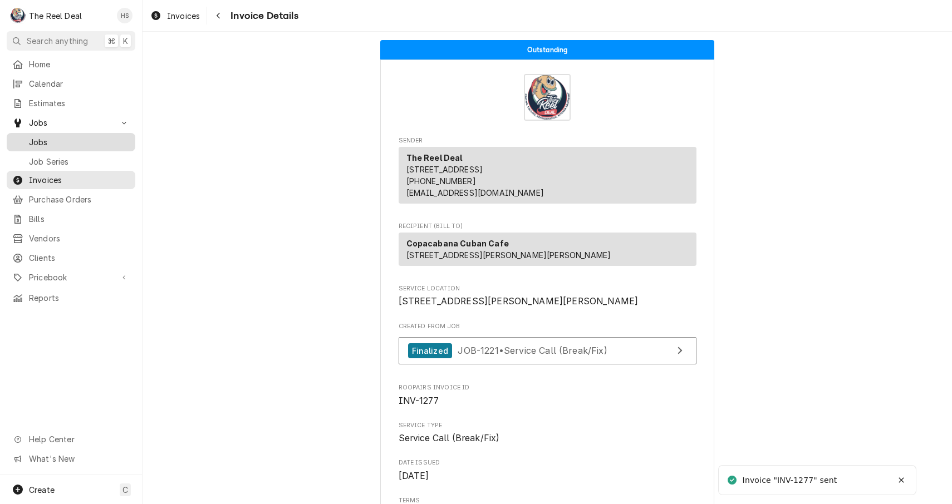
click at [83, 136] on span "Jobs" at bounding box center [79, 142] width 101 height 12
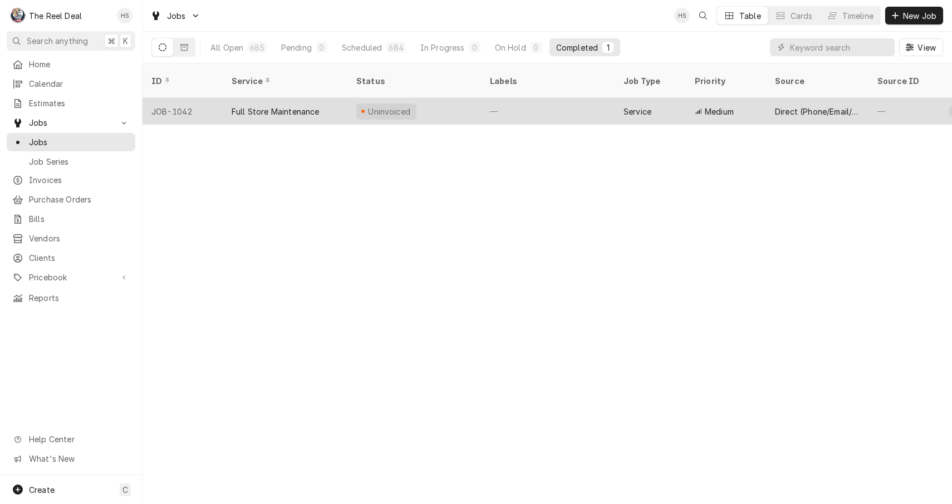
click at [425, 98] on div "Uninvoiced" at bounding box center [414, 111] width 134 height 27
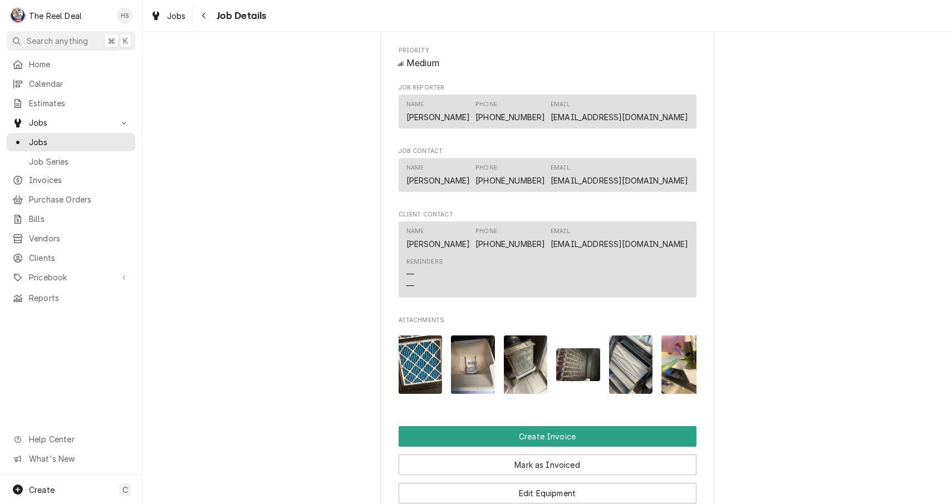
scroll to position [559, 0]
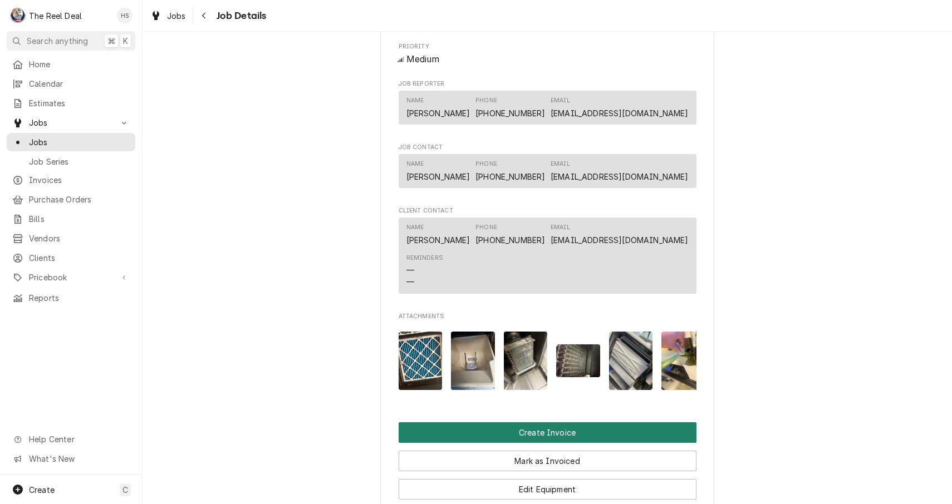
click at [540, 433] on button "Create Invoice" at bounding box center [547, 432] width 298 height 21
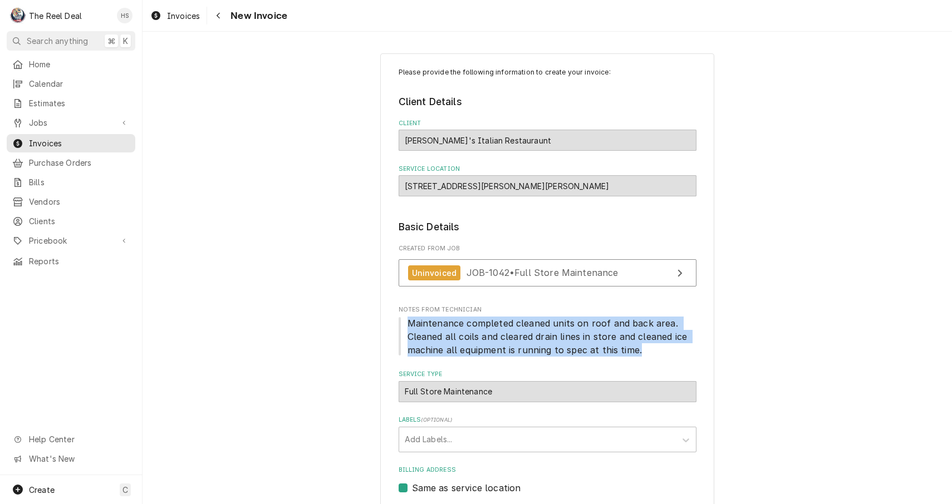
drag, startPoint x: 637, startPoint y: 351, endPoint x: 389, endPoint y: 318, distance: 250.5
click at [389, 318] on div "Please provide the following information to create your invoice: Client Details…" at bounding box center [547, 392] width 334 height 679
copy div "Maintenance completed cleaned units on roof and back area. Cleaned all coils an…"
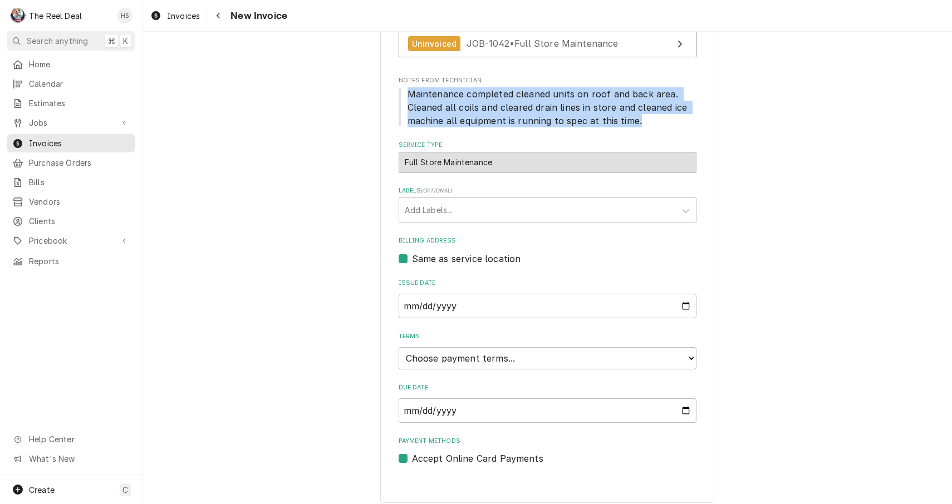
scroll to position [229, 0]
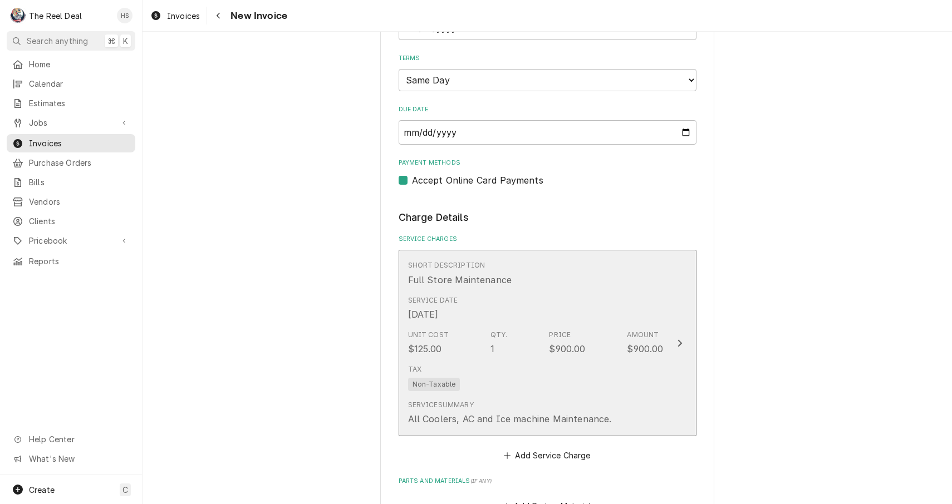
click at [526, 341] on div "Unit Cost $125.00 Qty. 1 Price $900.00 Amount $900.00" at bounding box center [535, 343] width 255 height 35
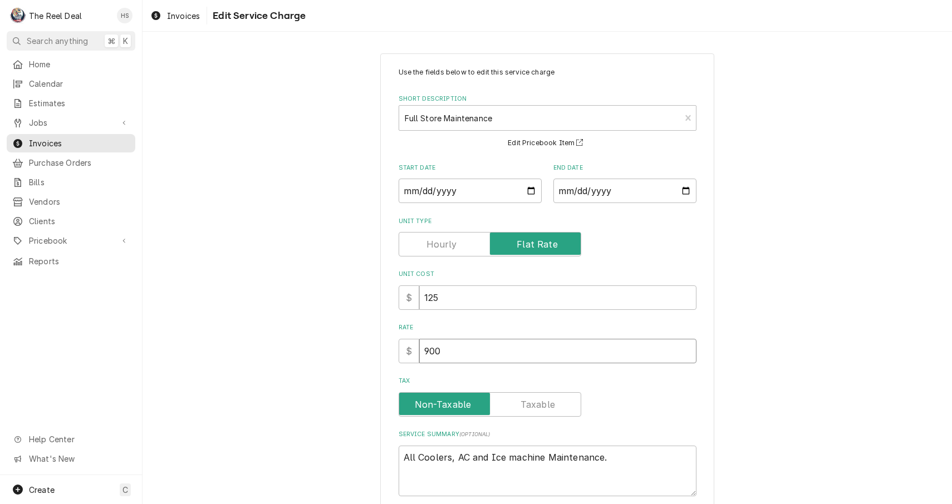
click at [483, 343] on input "900" at bounding box center [557, 351] width 277 height 24
type textarea "x"
type input "5"
type textarea "x"
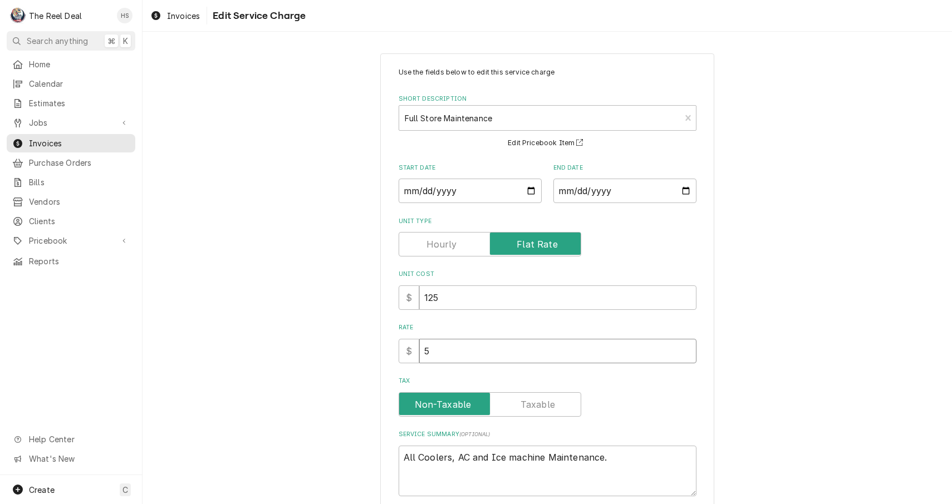
type input "53"
type textarea "x"
type input "530"
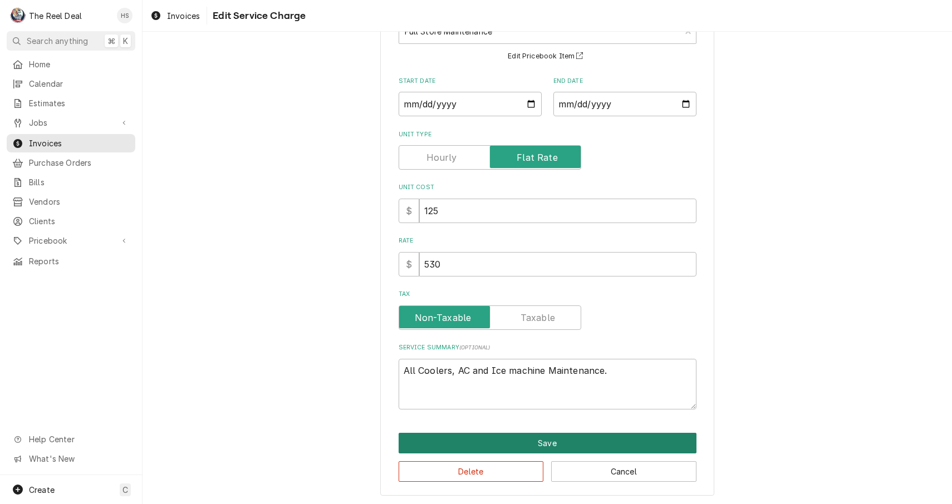
click at [471, 437] on button "Save" at bounding box center [547, 443] width 298 height 21
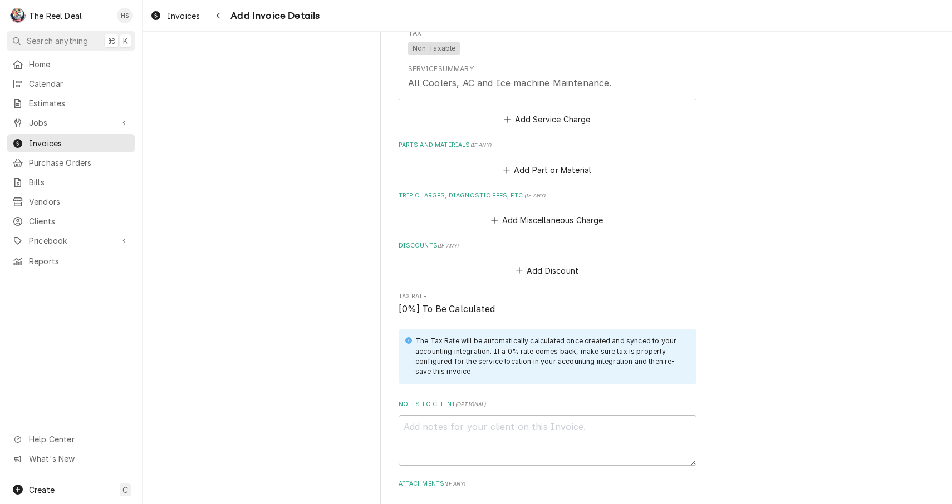
scroll to position [849, 0]
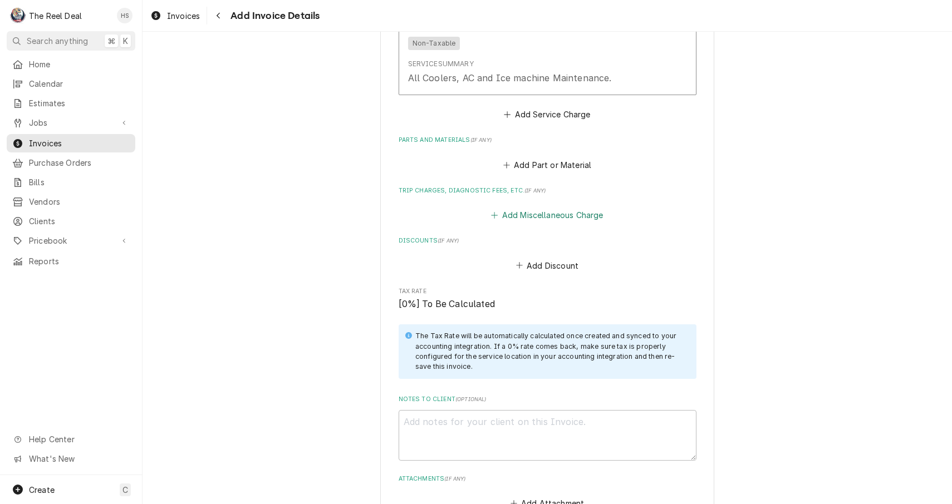
click at [555, 208] on button "Add Miscellaneous Charge" at bounding box center [547, 216] width 116 height 16
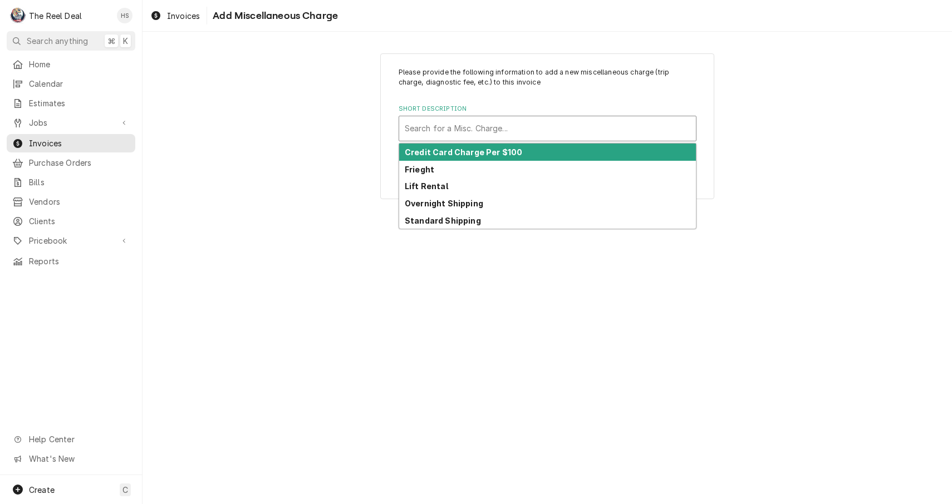
click at [476, 136] on div "Short Description" at bounding box center [548, 129] width 286 height 20
click at [478, 155] on strong "Credit Card Charge Per $100" at bounding box center [463, 151] width 117 height 9
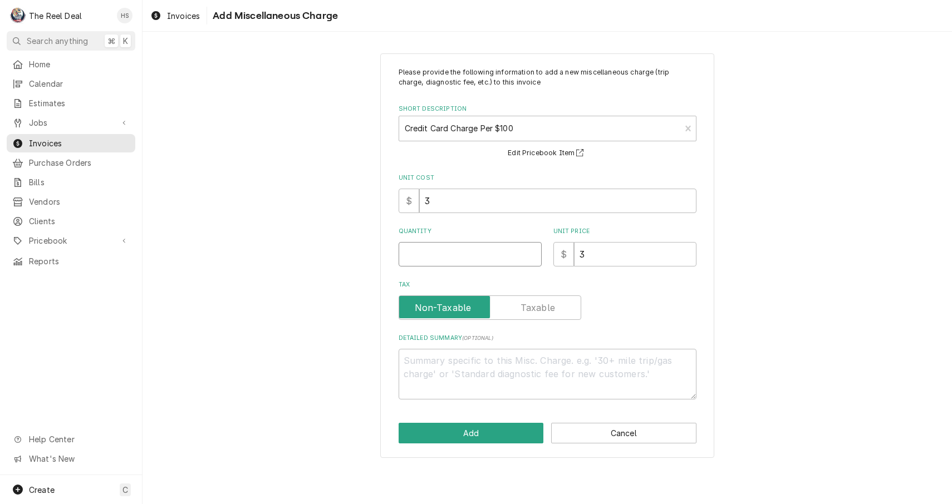
click at [447, 248] on input "Quantity" at bounding box center [469, 254] width 143 height 24
type textarea "x"
type input "5"
type textarea "x"
type input "5.3"
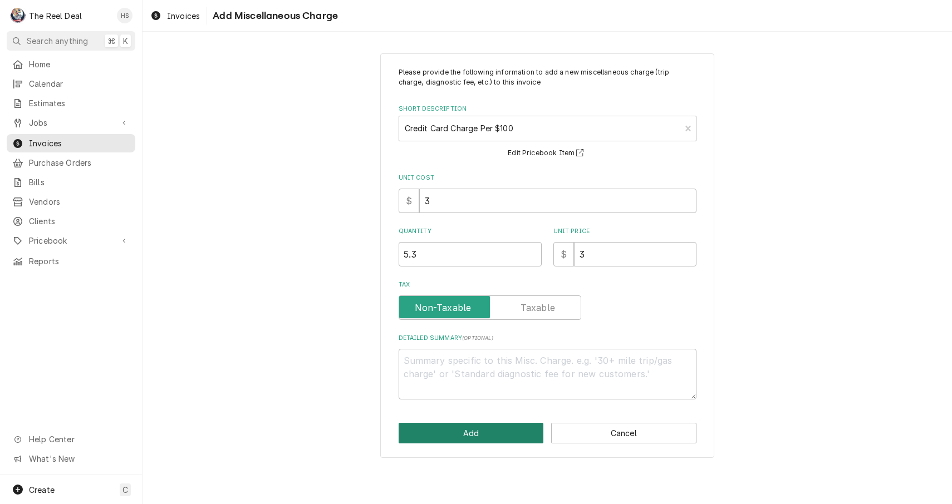
click at [435, 426] on button "Add" at bounding box center [470, 433] width 145 height 21
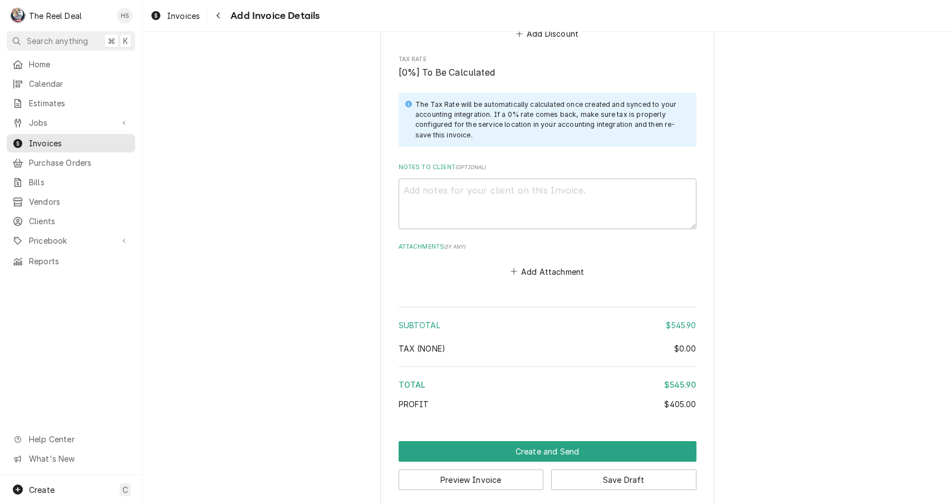
scroll to position [1202, 0]
paste textarea "Maintenance completed cleaned units on roof and back area. Cleaned all coils an…"
type textarea "x"
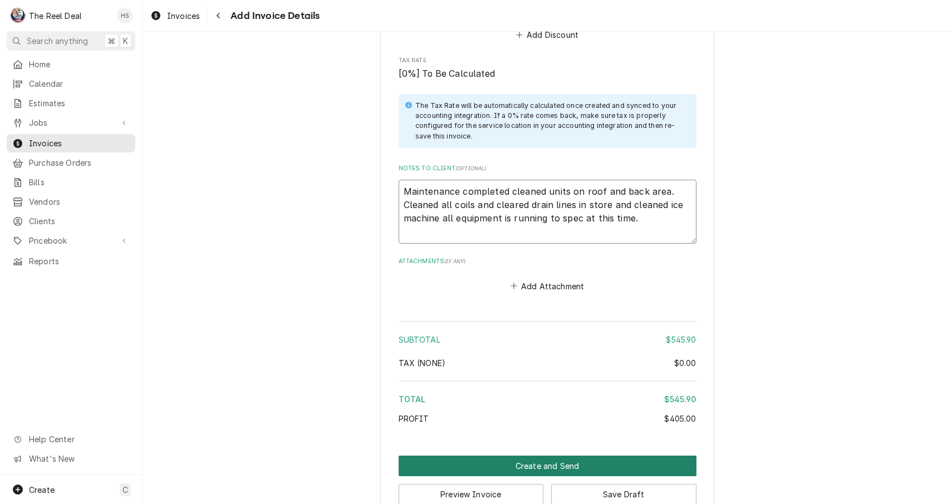
type textarea "Maintenance completed cleaned units on roof and back area. Cleaned all coils an…"
click at [521, 456] on button "Create and Send" at bounding box center [547, 466] width 298 height 21
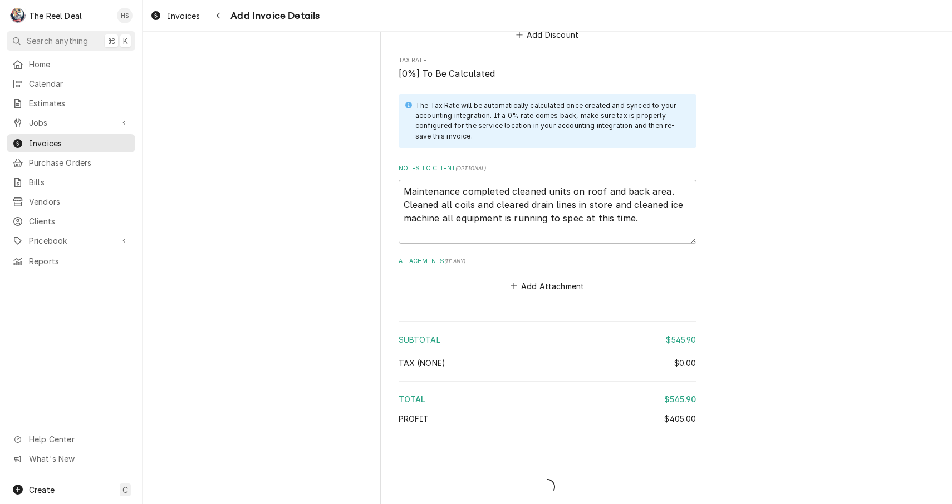
type textarea "x"
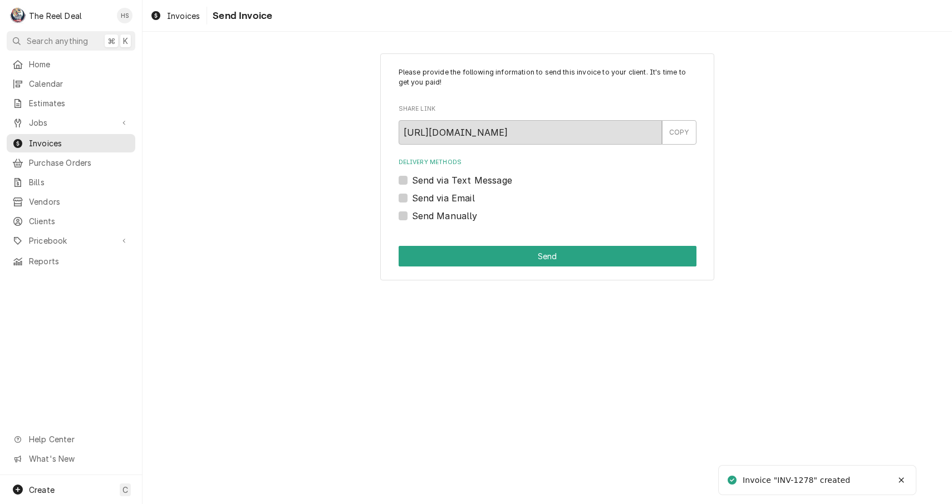
click at [457, 199] on label "Send via Email" at bounding box center [443, 197] width 63 height 13
click at [457, 199] on input "Send via Email" at bounding box center [561, 203] width 298 height 24
checkbox input "true"
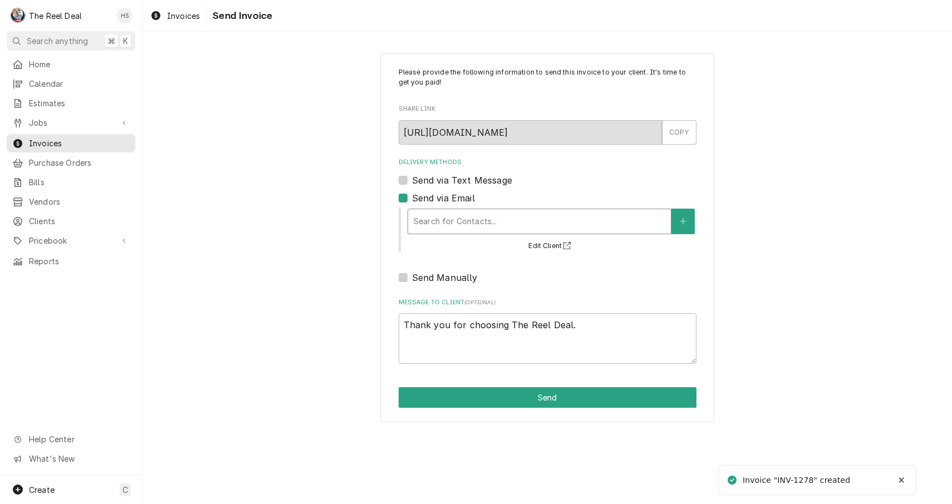
click at [456, 220] on div "Search for Contacts..." at bounding box center [540, 221] width 252 height 12
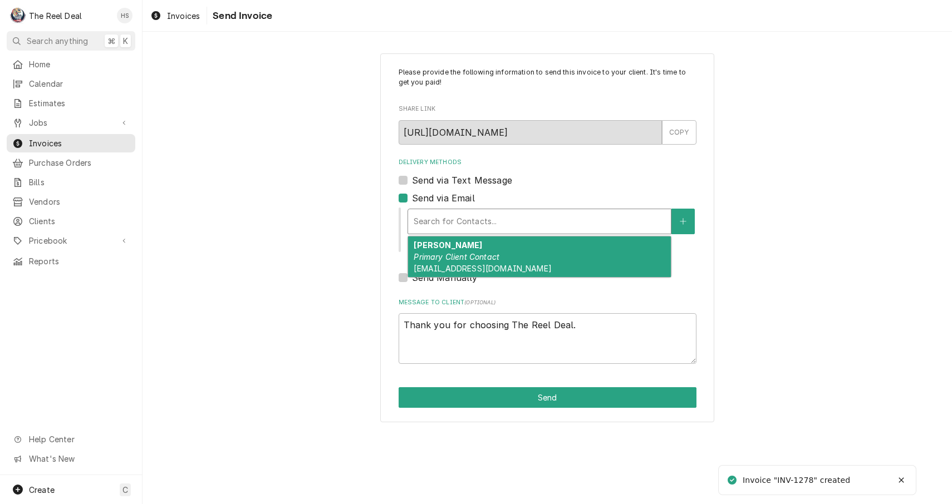
click at [459, 253] on em "Primary Client Contact" at bounding box center [457, 256] width 86 height 9
type textarea "x"
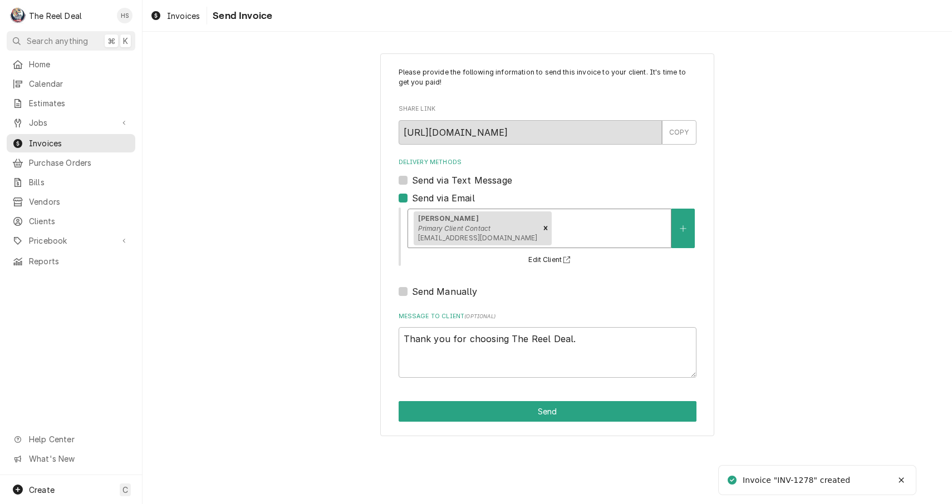
click at [470, 181] on label "Send via Text Message" at bounding box center [462, 180] width 100 height 13
click at [470, 181] on input "Send via Text Message" at bounding box center [561, 186] width 298 height 24
checkbox input "true"
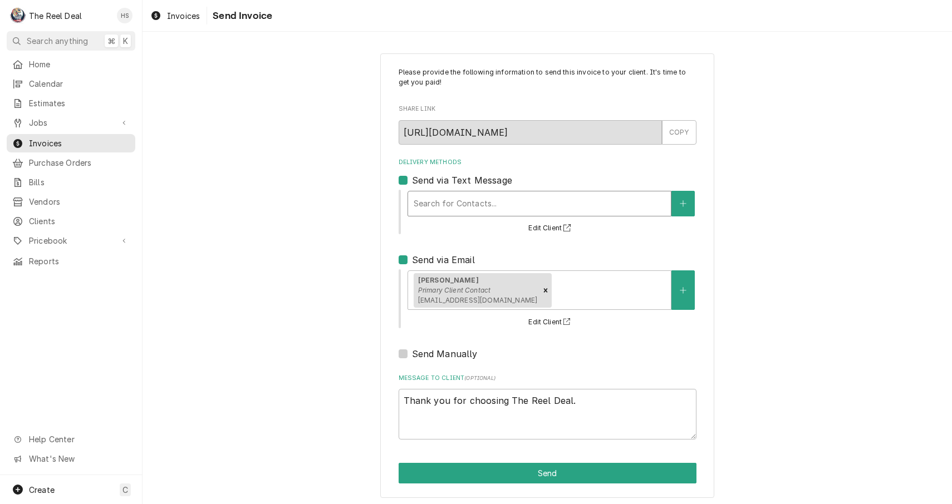
click at [470, 199] on div "Search for Contacts..." at bounding box center [540, 204] width 252 height 12
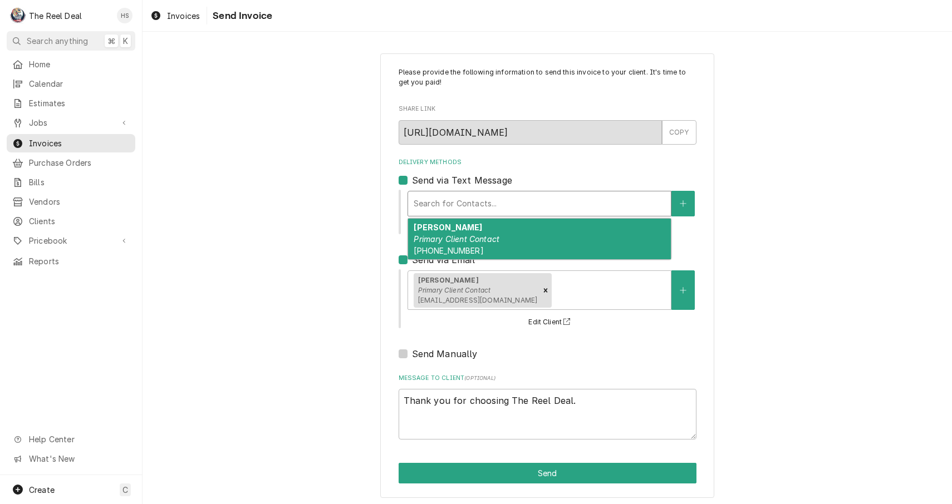
click at [470, 236] on em "Primary Client Contact" at bounding box center [457, 238] width 86 height 9
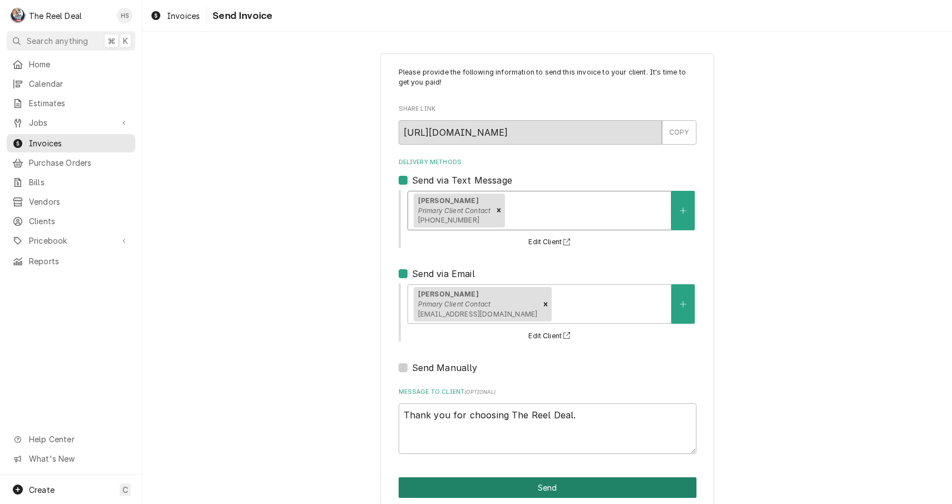
click at [523, 486] on button "Send" at bounding box center [547, 488] width 298 height 21
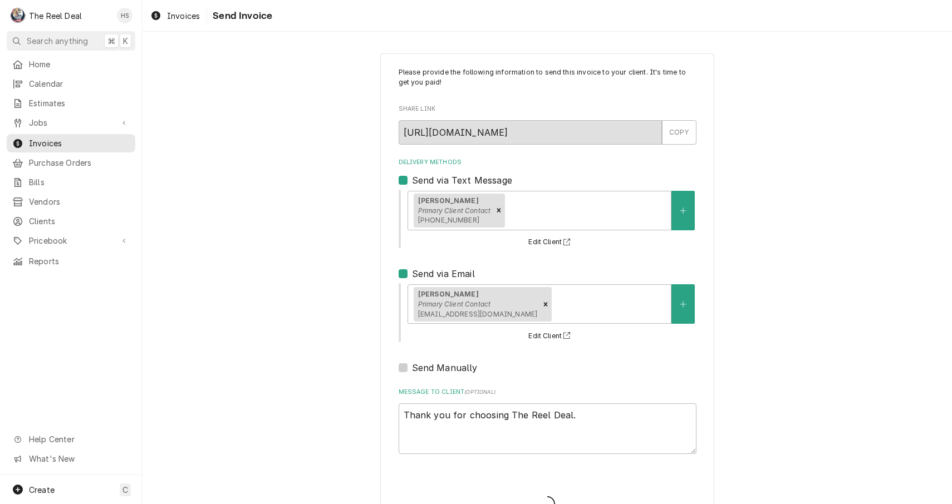
type textarea "x"
